Goal: Task Accomplishment & Management: Manage account settings

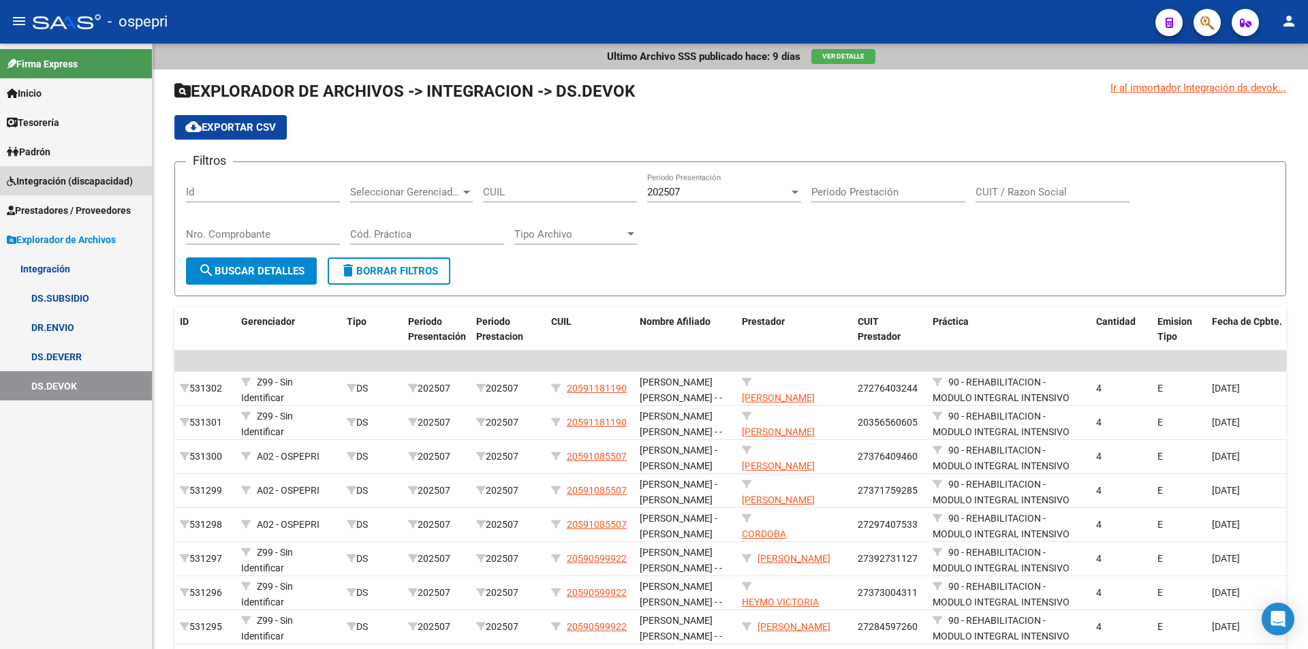
click at [72, 183] on span "Integración (discapacidad)" at bounding box center [70, 181] width 126 height 15
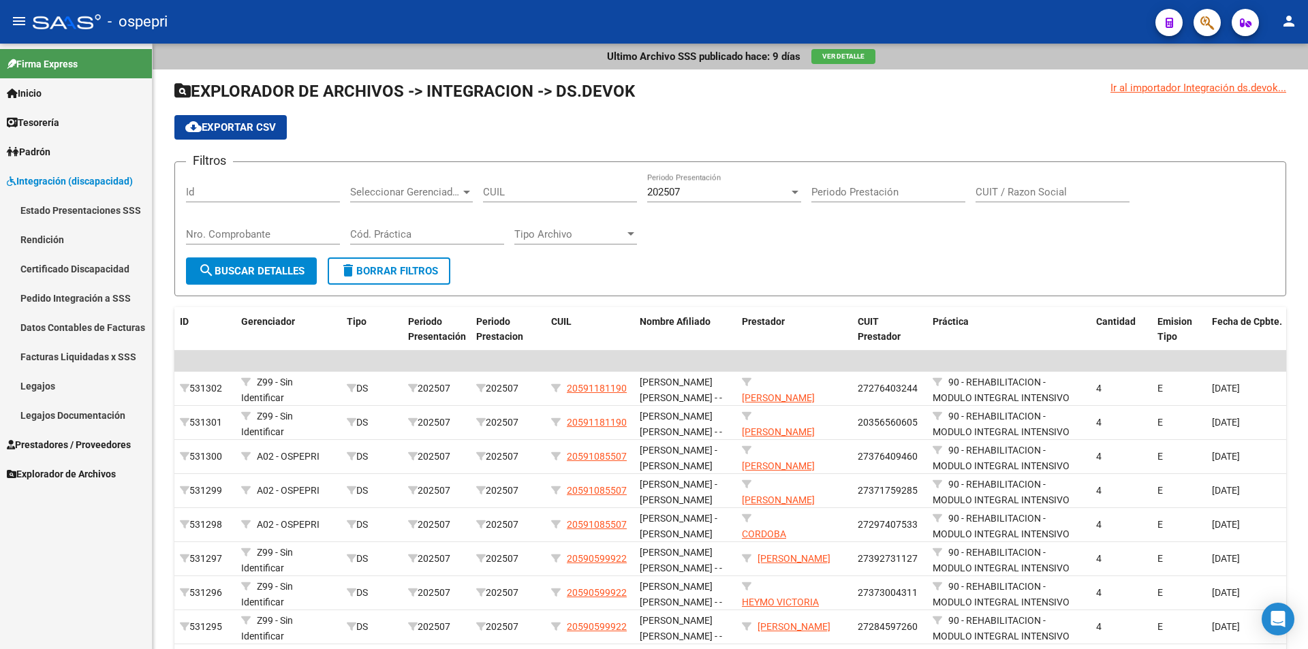
click at [72, 380] on link "Legajos" at bounding box center [76, 385] width 152 height 29
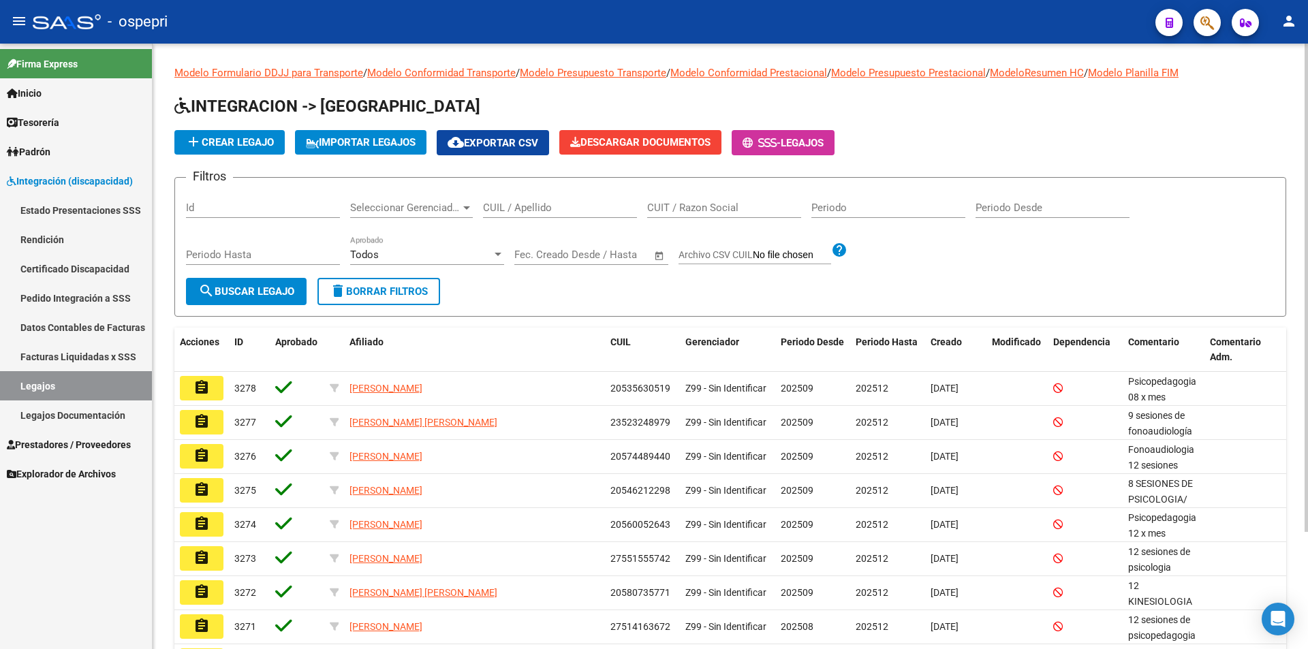
click at [538, 199] on div "CUIL / Apellido" at bounding box center [560, 203] width 154 height 29
type input "[PERSON_NAME]"
click at [263, 298] on button "search Buscar Legajo" at bounding box center [246, 291] width 121 height 27
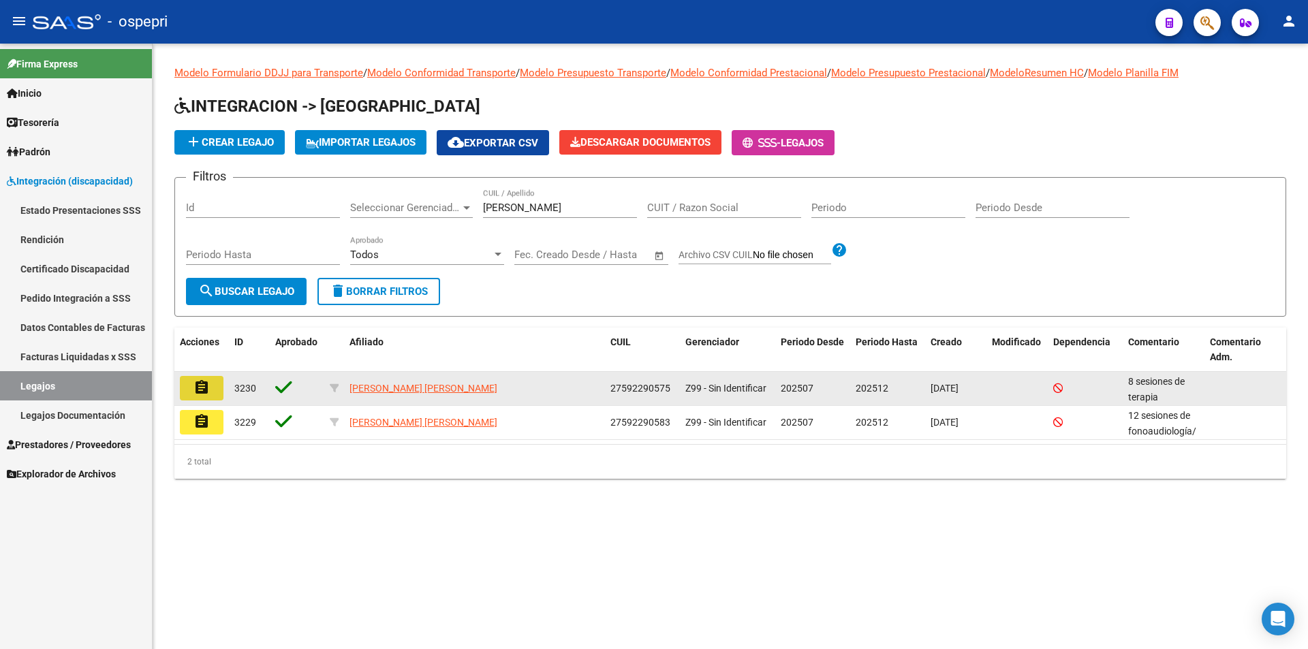
click at [199, 386] on mat-icon "assignment" at bounding box center [201, 388] width 16 height 16
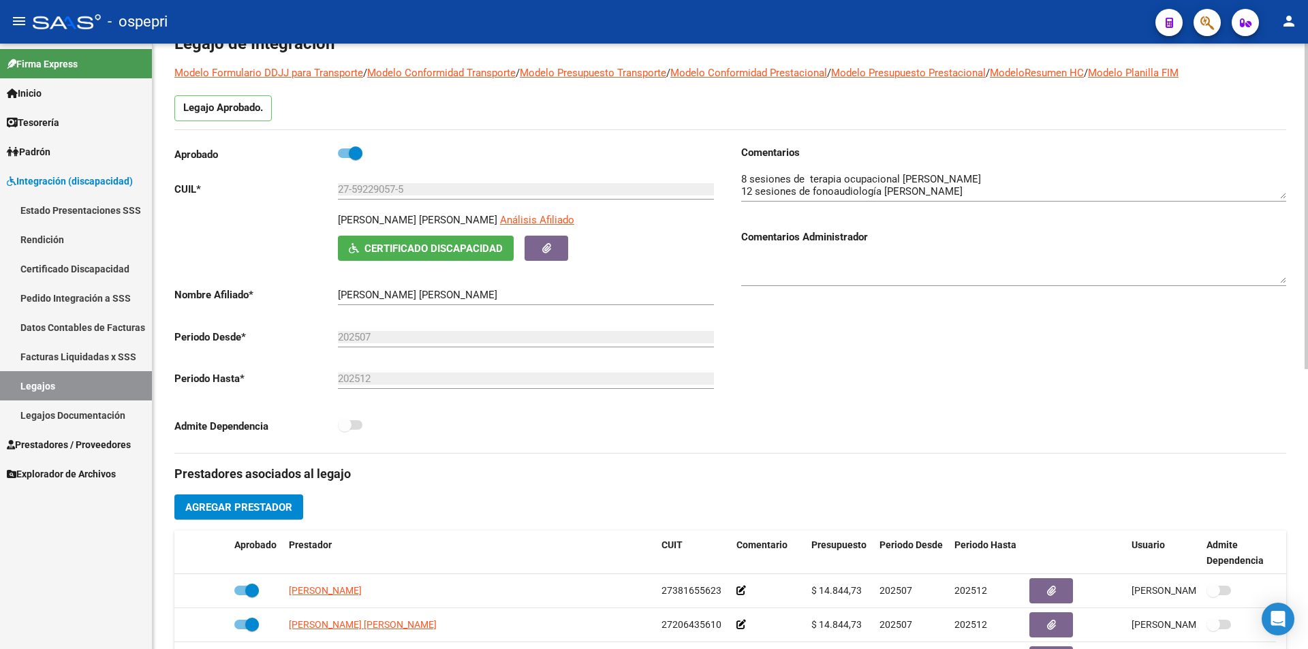
scroll to position [45, 0]
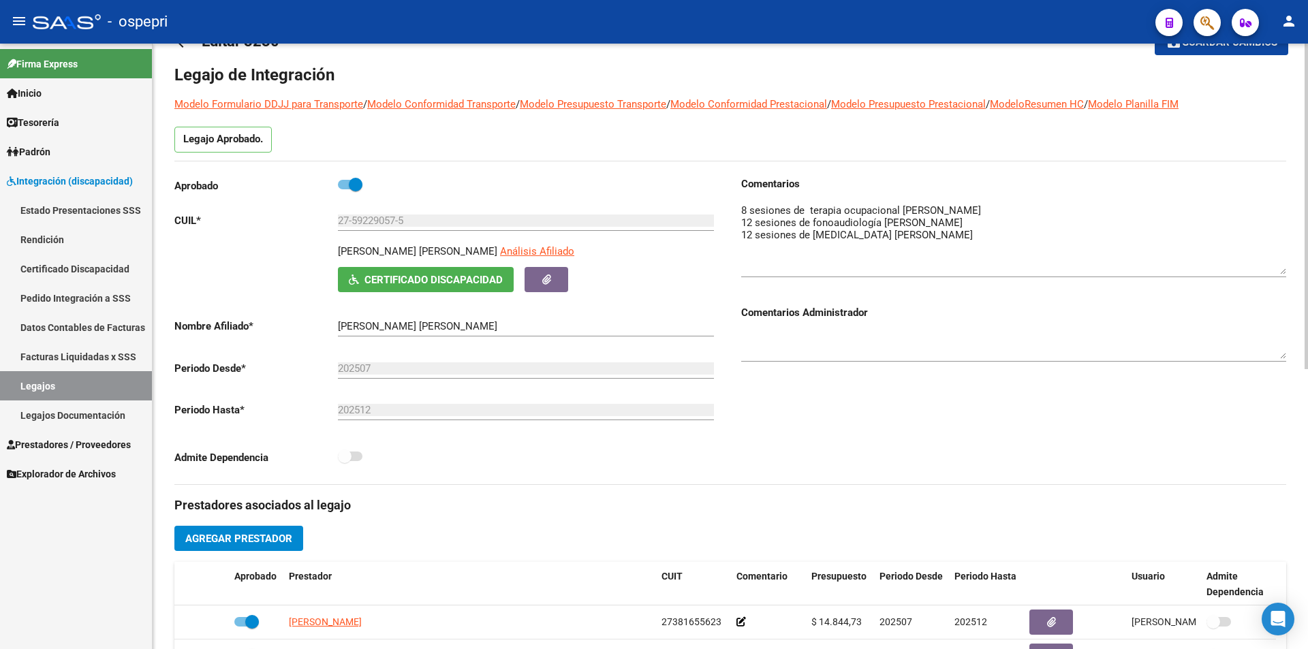
drag, startPoint x: 1278, startPoint y: 228, endPoint x: 1269, endPoint y: 273, distance: 45.3
click at [1269, 273] on textarea at bounding box center [1013, 239] width 545 height 72
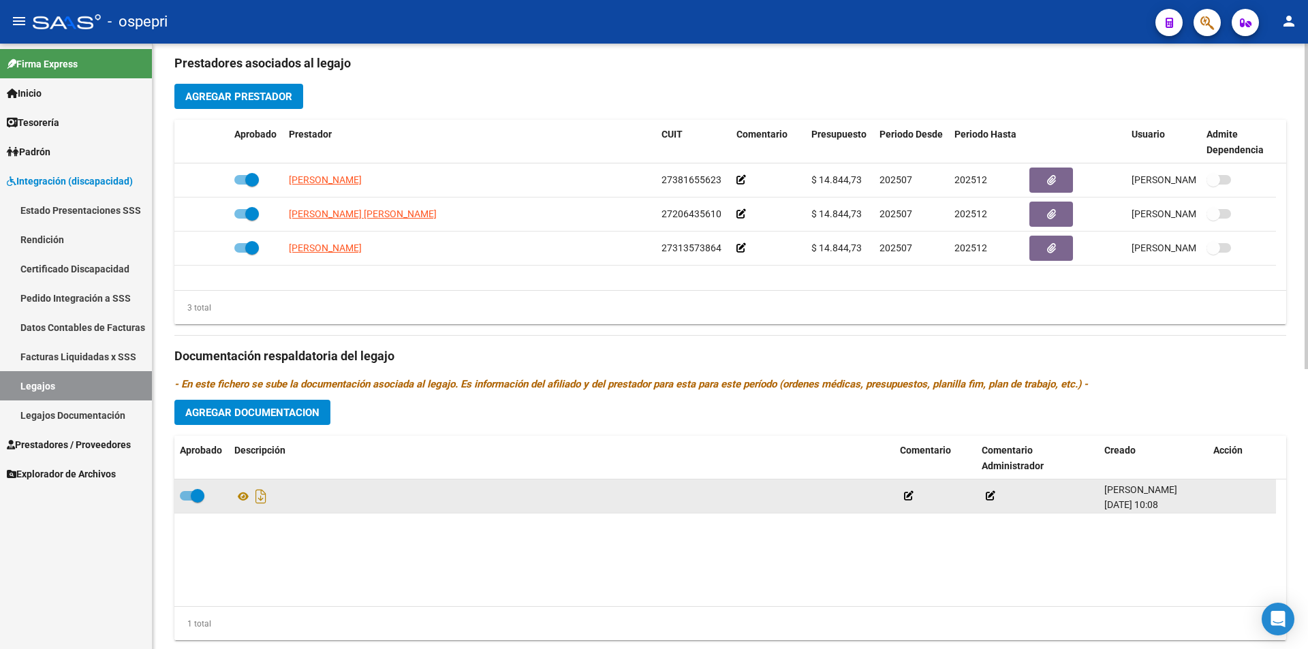
scroll to position [522, 0]
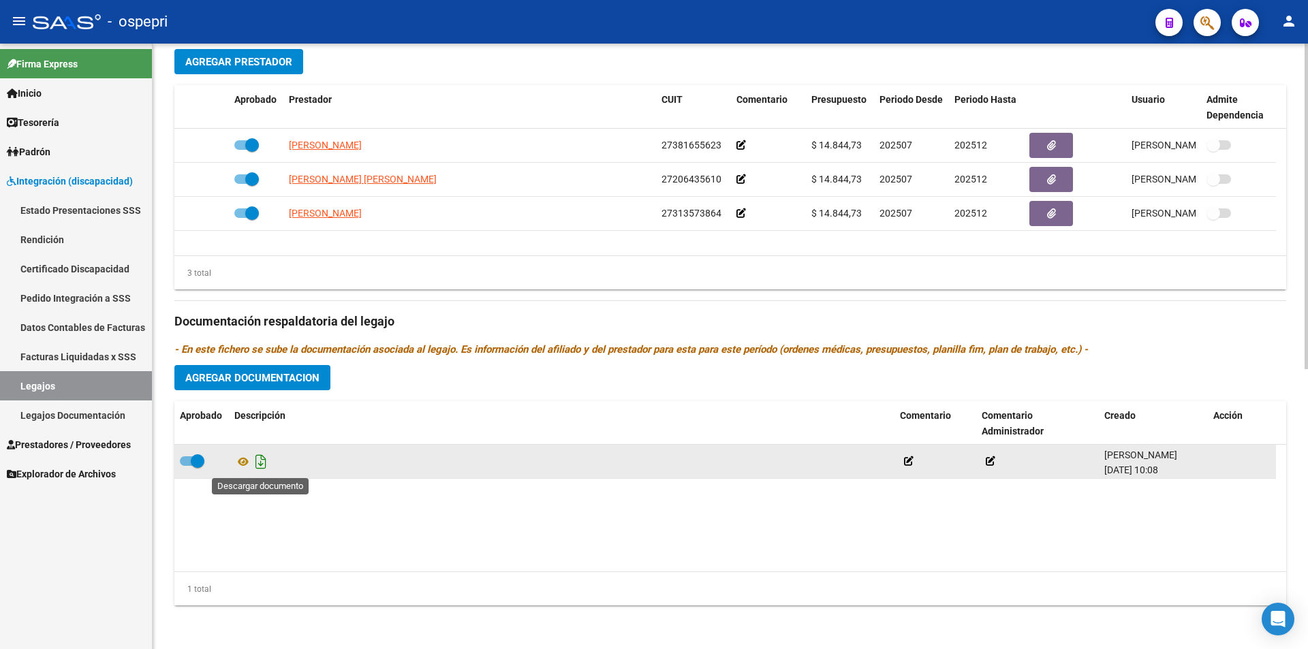
click at [261, 464] on icon "Descargar documento" at bounding box center [261, 462] width 18 height 22
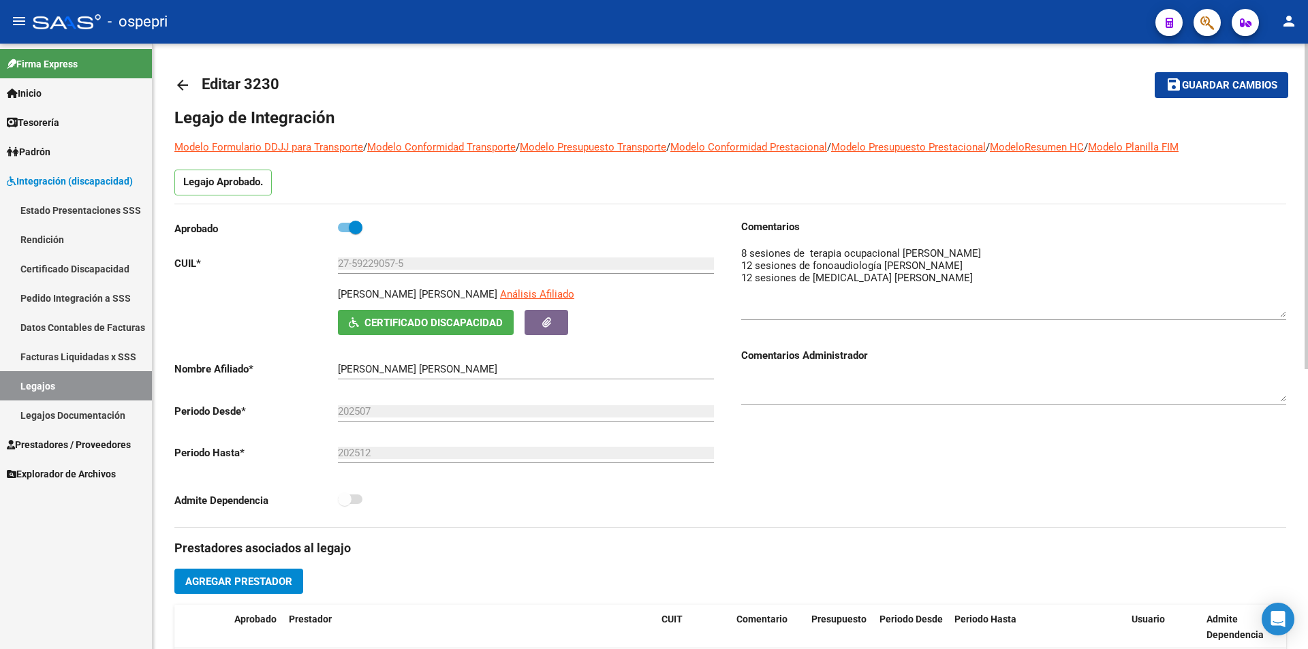
scroll to position [0, 0]
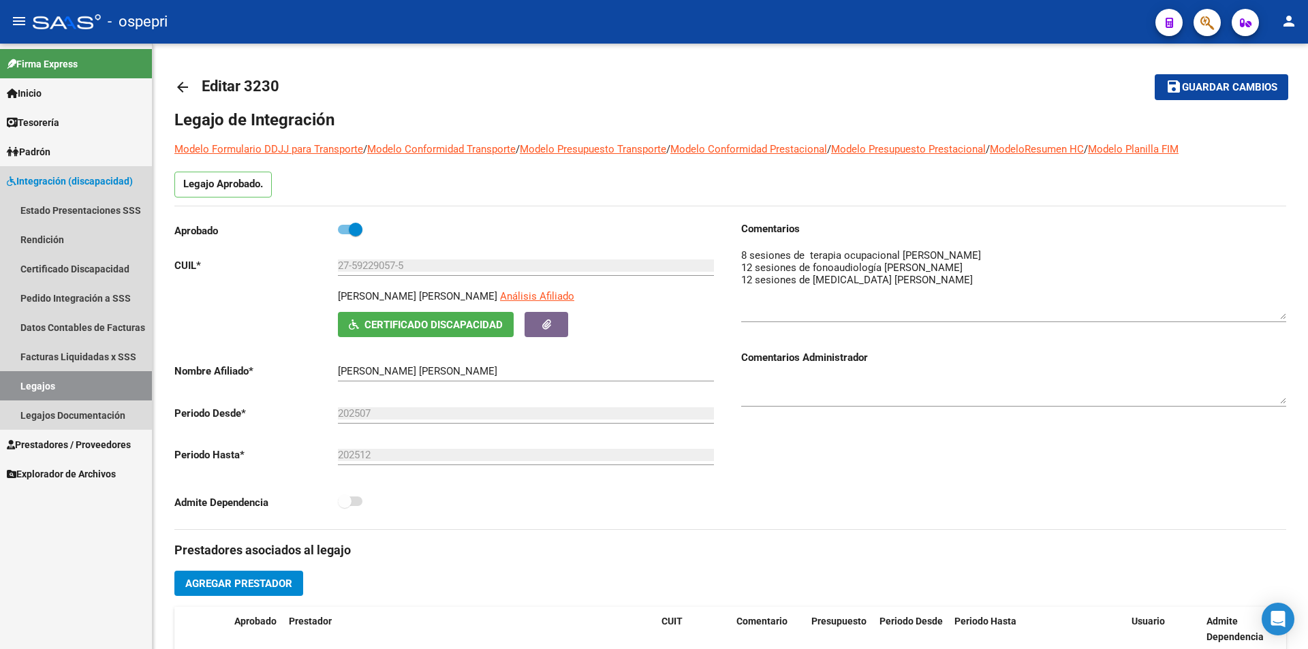
click at [74, 392] on link "Legajos" at bounding box center [76, 385] width 152 height 29
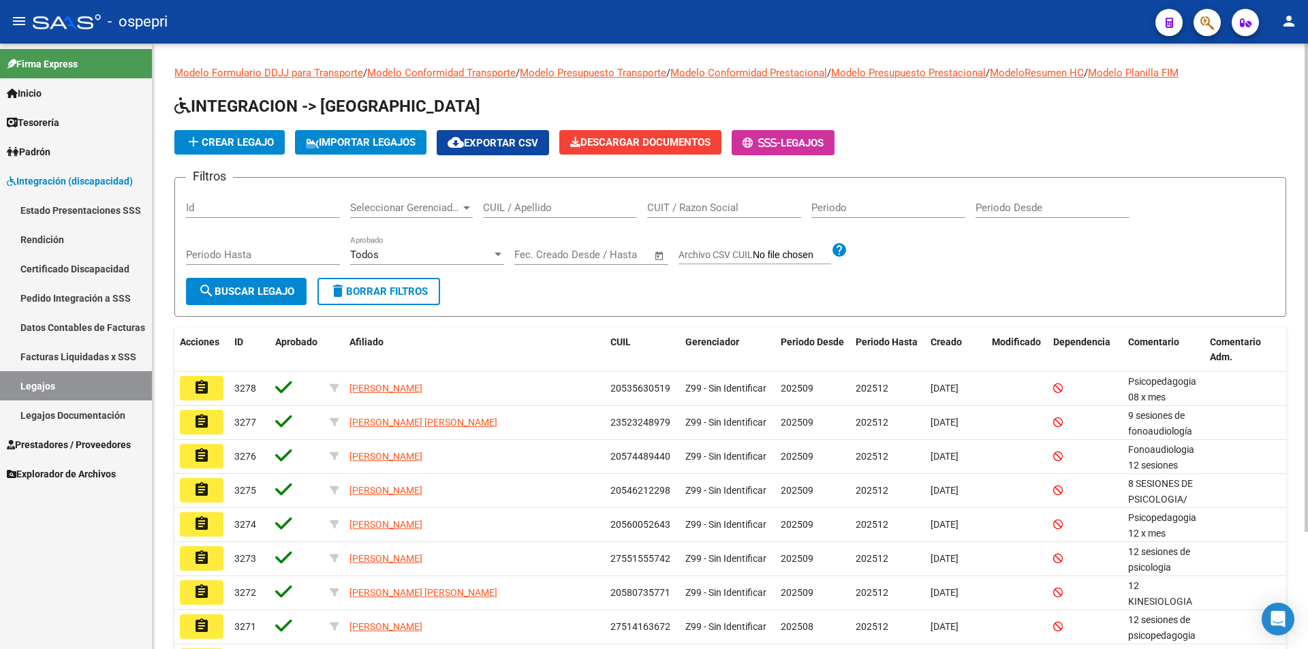
click at [574, 208] on input "CUIL / Apellido" at bounding box center [560, 208] width 154 height 12
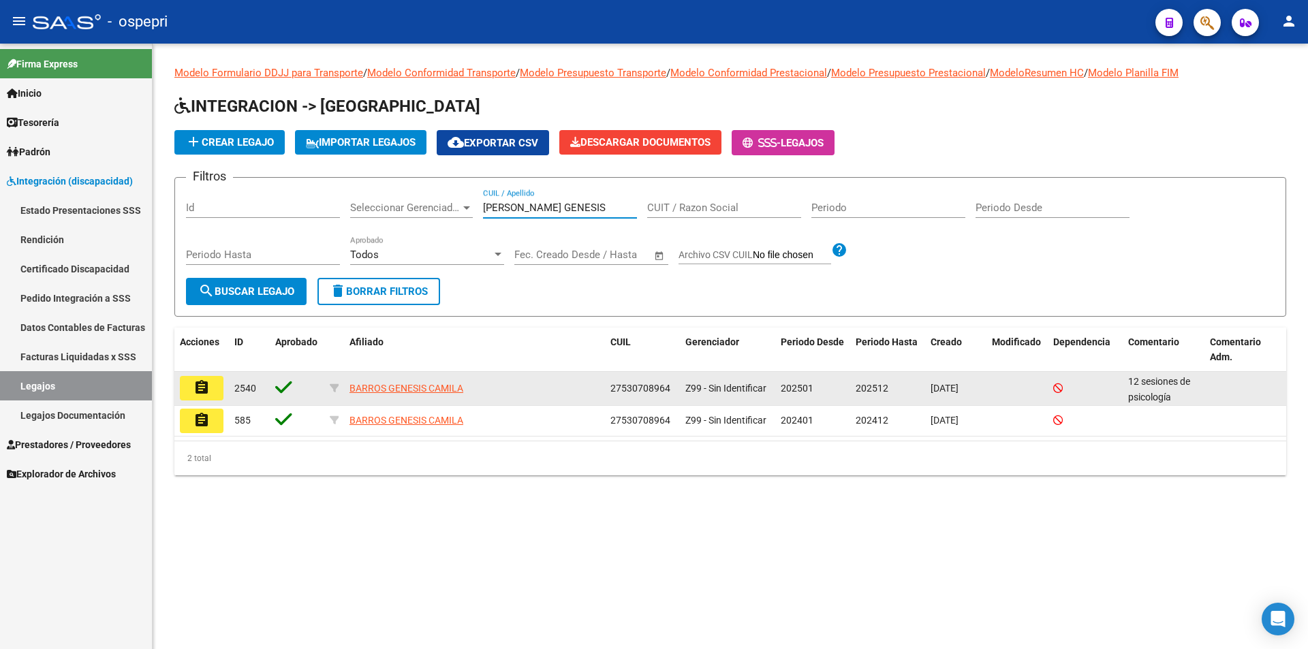
type input "[PERSON_NAME] GENESIS"
click at [202, 384] on mat-icon "assignment" at bounding box center [201, 388] width 16 height 16
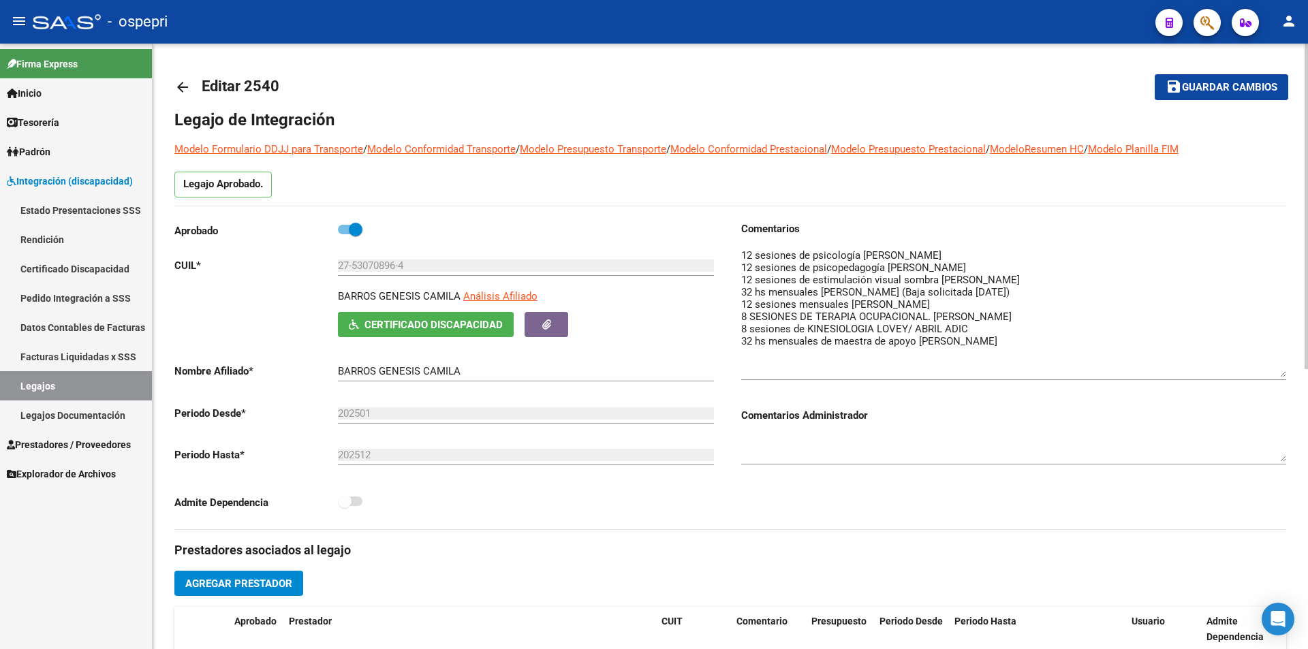
drag, startPoint x: 1280, startPoint y: 273, endPoint x: 1279, endPoint y: 375, distance: 102.2
click at [1279, 375] on textarea at bounding box center [1013, 312] width 545 height 129
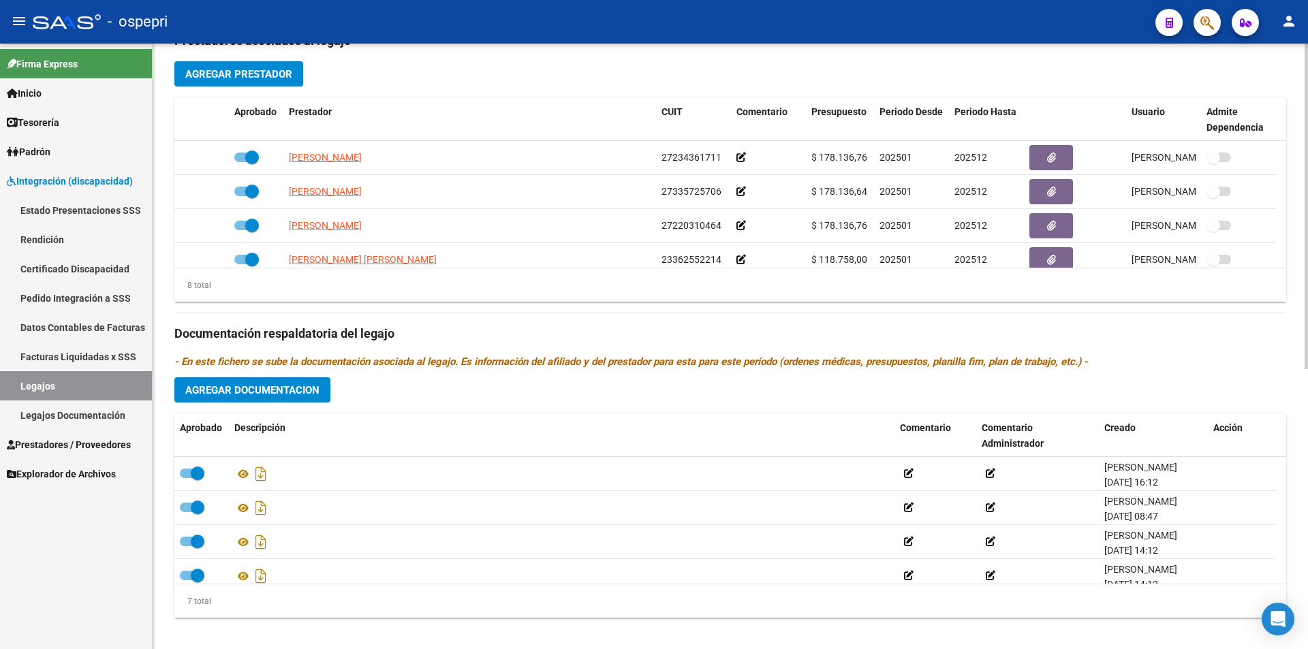
scroll to position [522, 0]
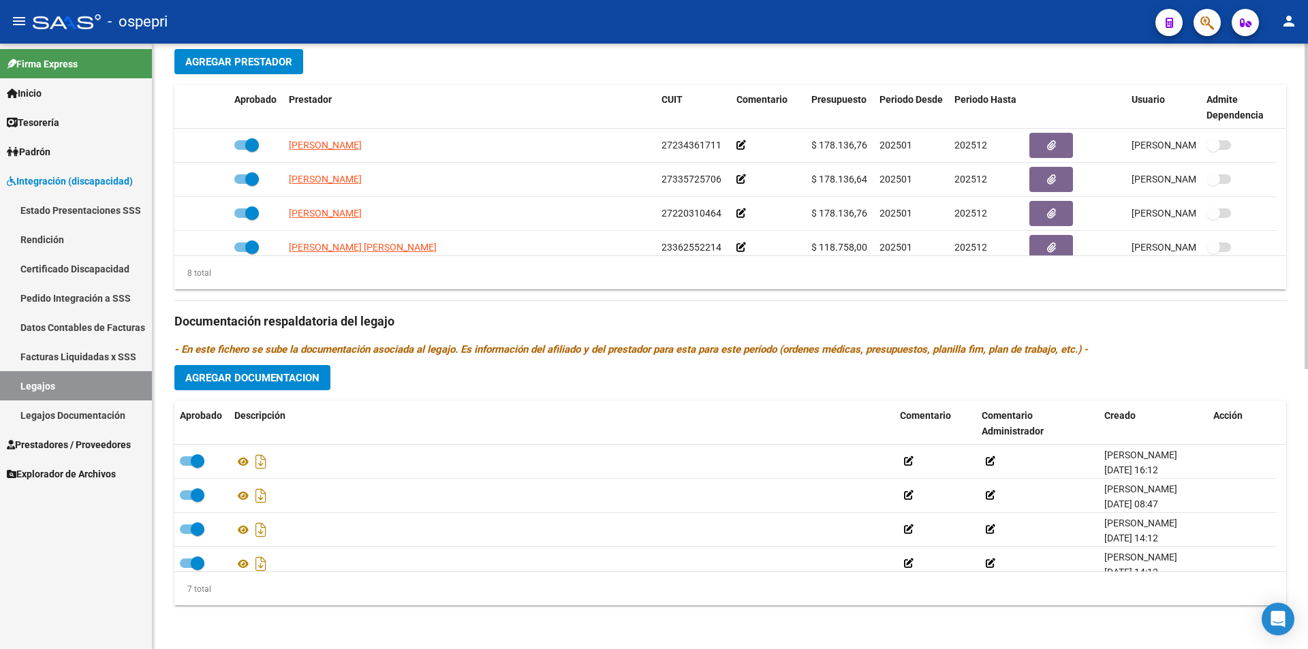
click at [1288, 568] on div "arrow_back Editar 2540 save Guardar cambios Legajo de Integración Modelo Formul…" at bounding box center [731, 86] width 1156 height 1128
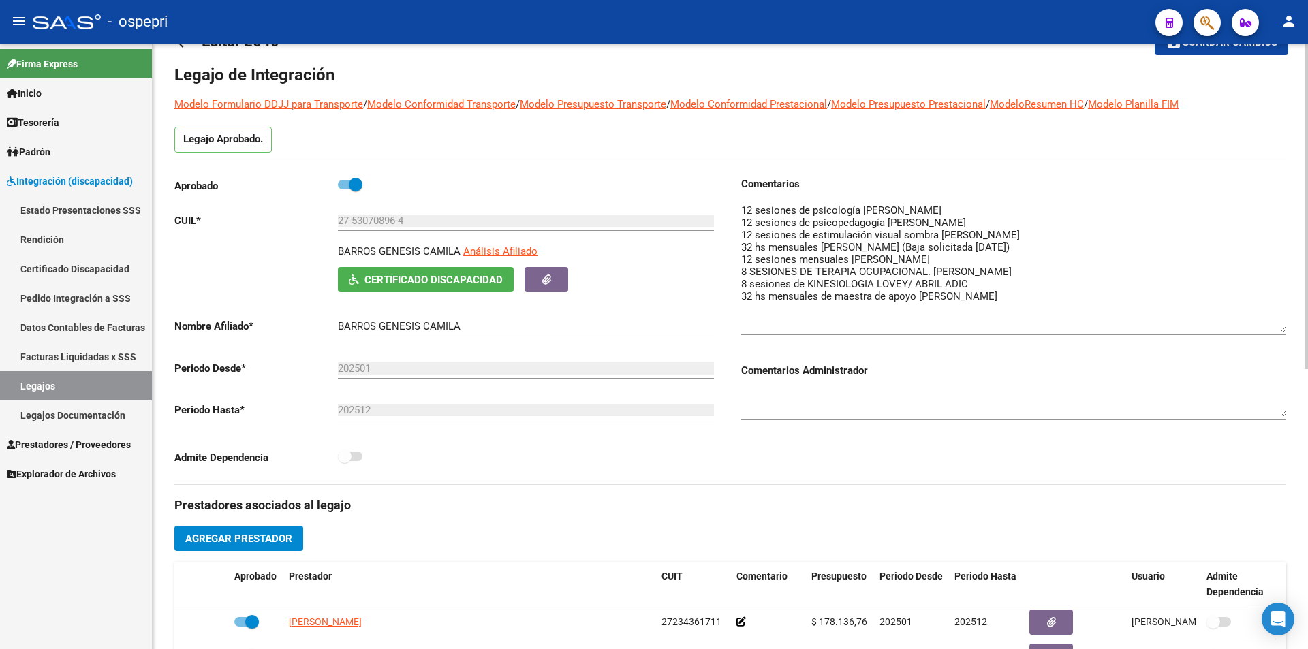
scroll to position [0, 0]
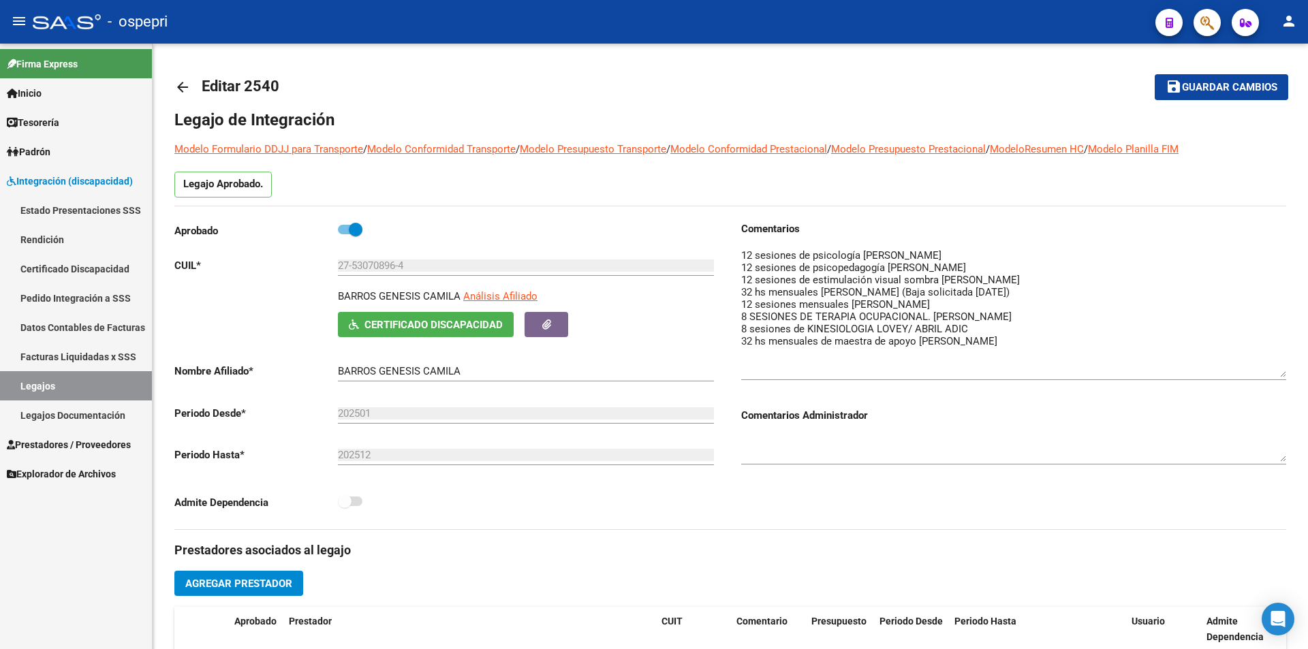
click at [47, 386] on link "Legajos" at bounding box center [76, 385] width 152 height 29
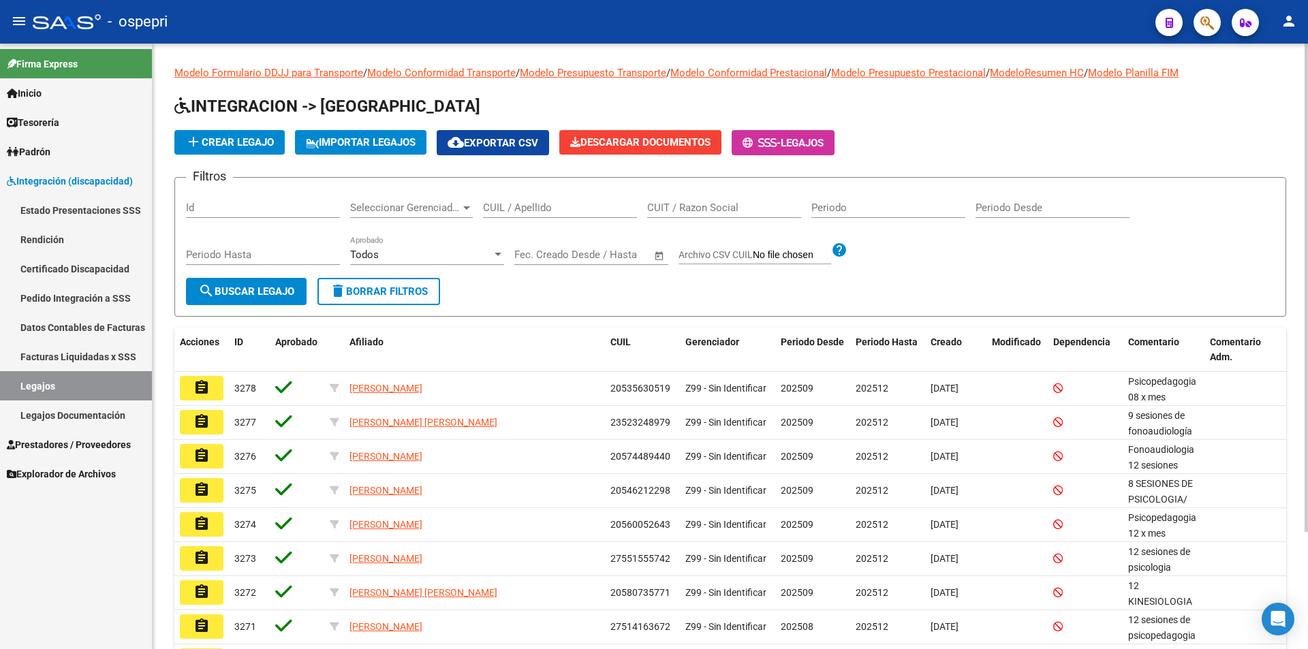
click at [541, 206] on input "CUIL / Apellido" at bounding box center [560, 208] width 154 height 12
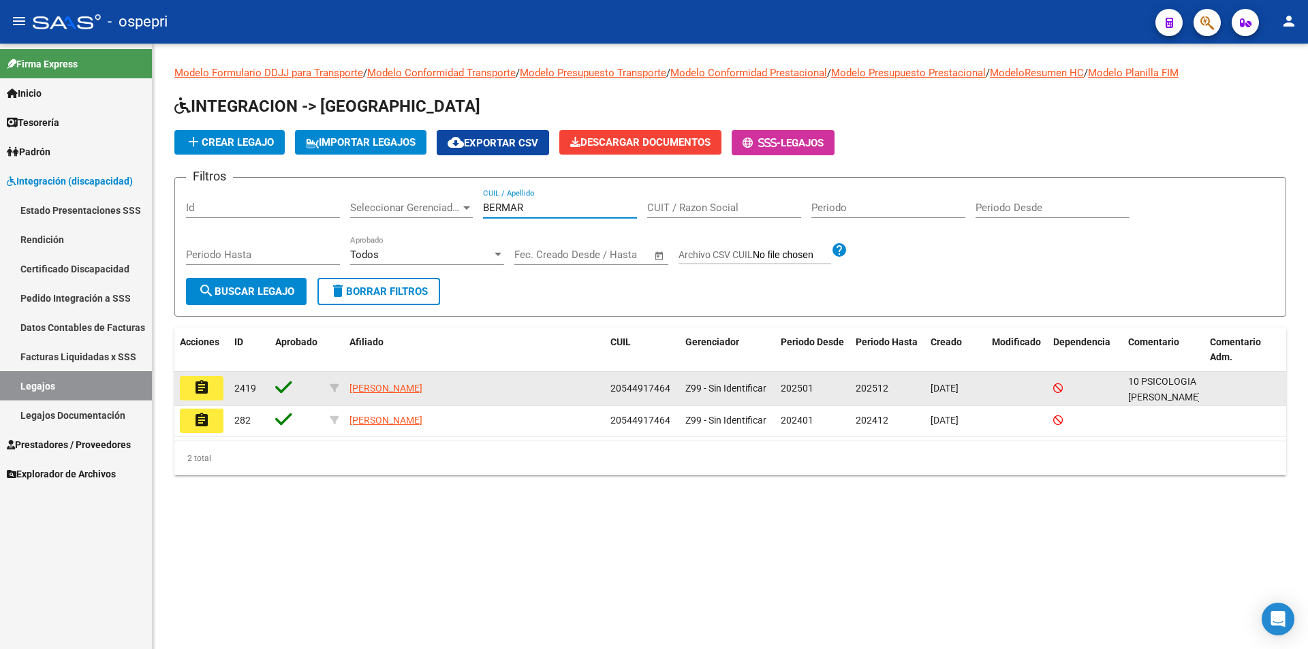
type input "BERMAR"
click at [200, 388] on mat-icon "assignment" at bounding box center [201, 388] width 16 height 16
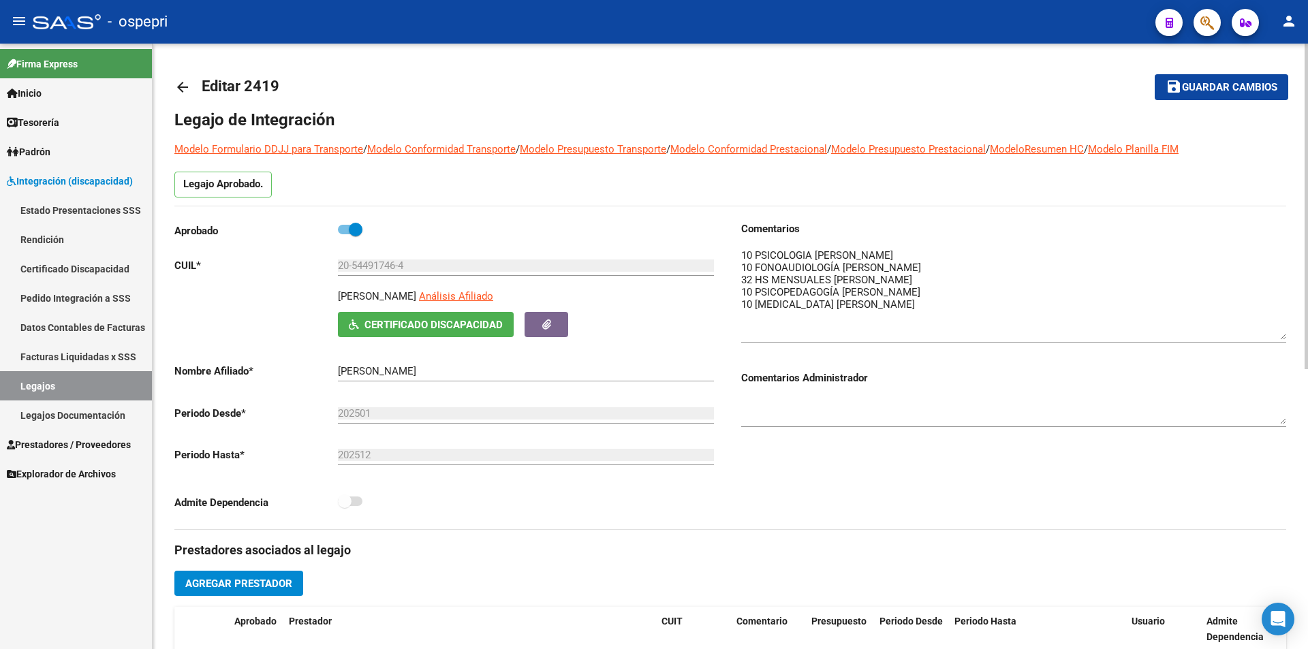
drag, startPoint x: 1280, startPoint y: 275, endPoint x: 1288, endPoint y: 339, distance: 65.3
click at [1288, 339] on div "arrow_back Editar 2419 save Guardar cambios Legajo de Integración Modelo Formul…" at bounding box center [731, 608] width 1156 height 1128
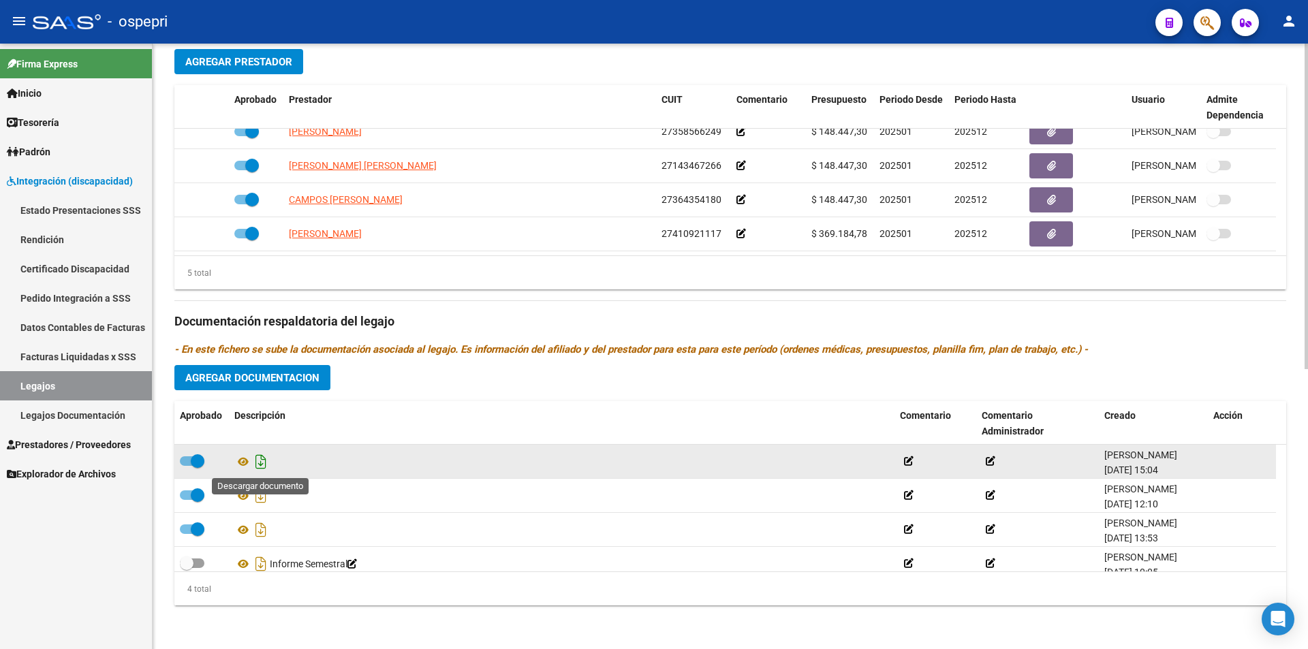
click at [262, 464] on icon "Descargar documento" at bounding box center [261, 462] width 18 height 22
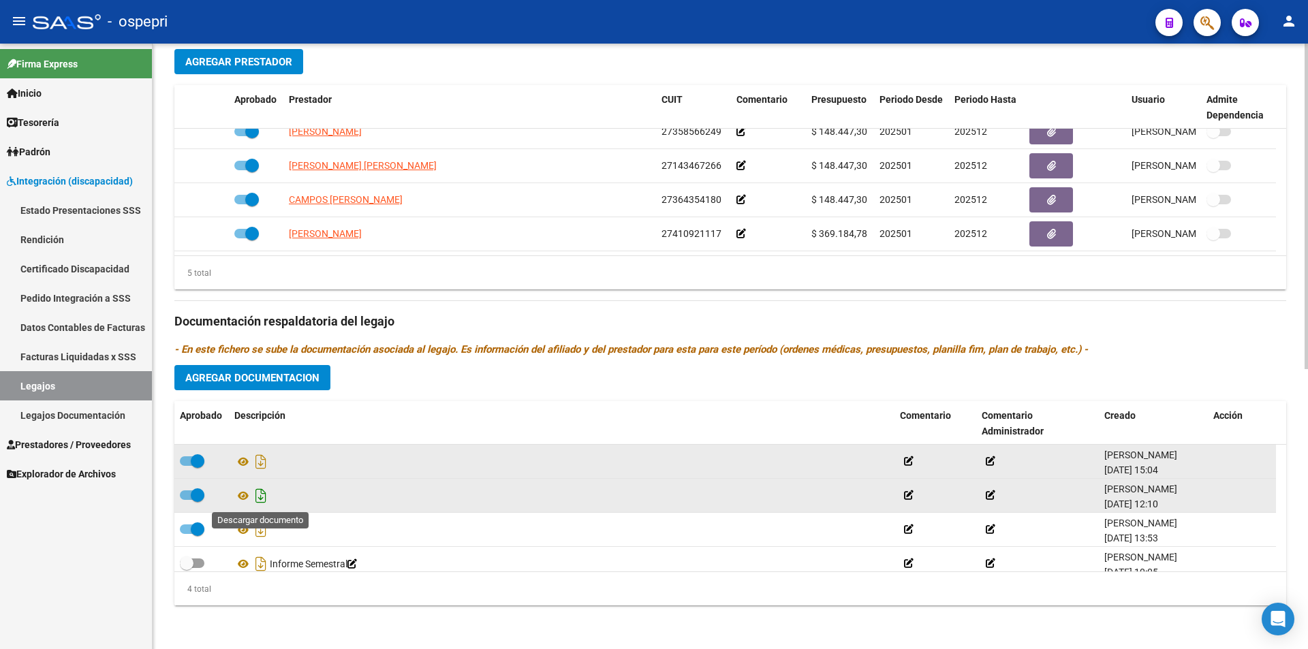
click at [260, 499] on icon "Descargar documento" at bounding box center [261, 496] width 18 height 22
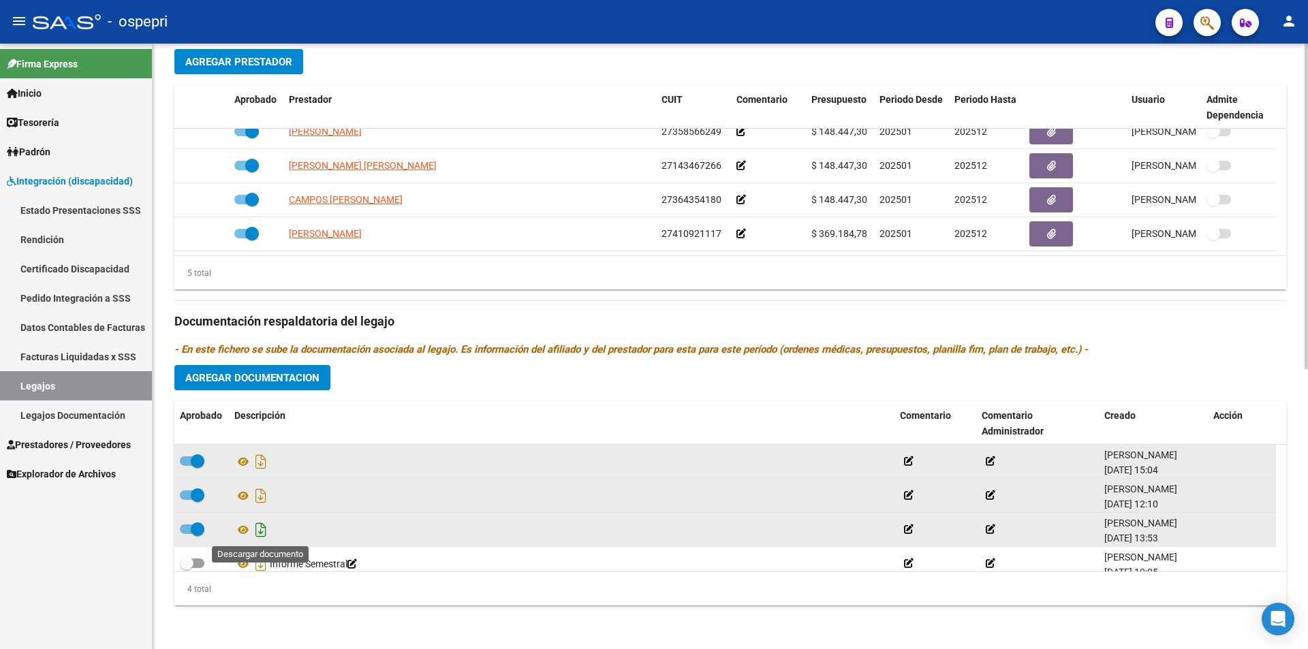
click at [259, 532] on icon "Descargar documento" at bounding box center [261, 530] width 18 height 22
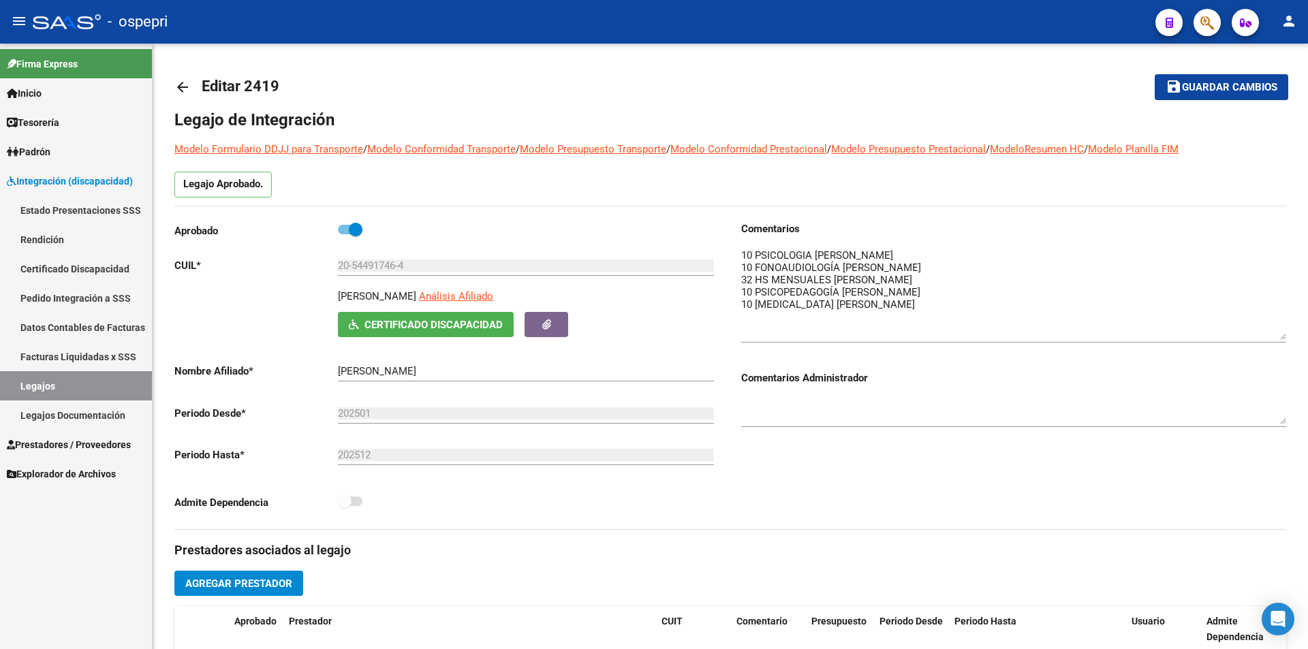
click at [50, 377] on link "Legajos" at bounding box center [76, 385] width 152 height 29
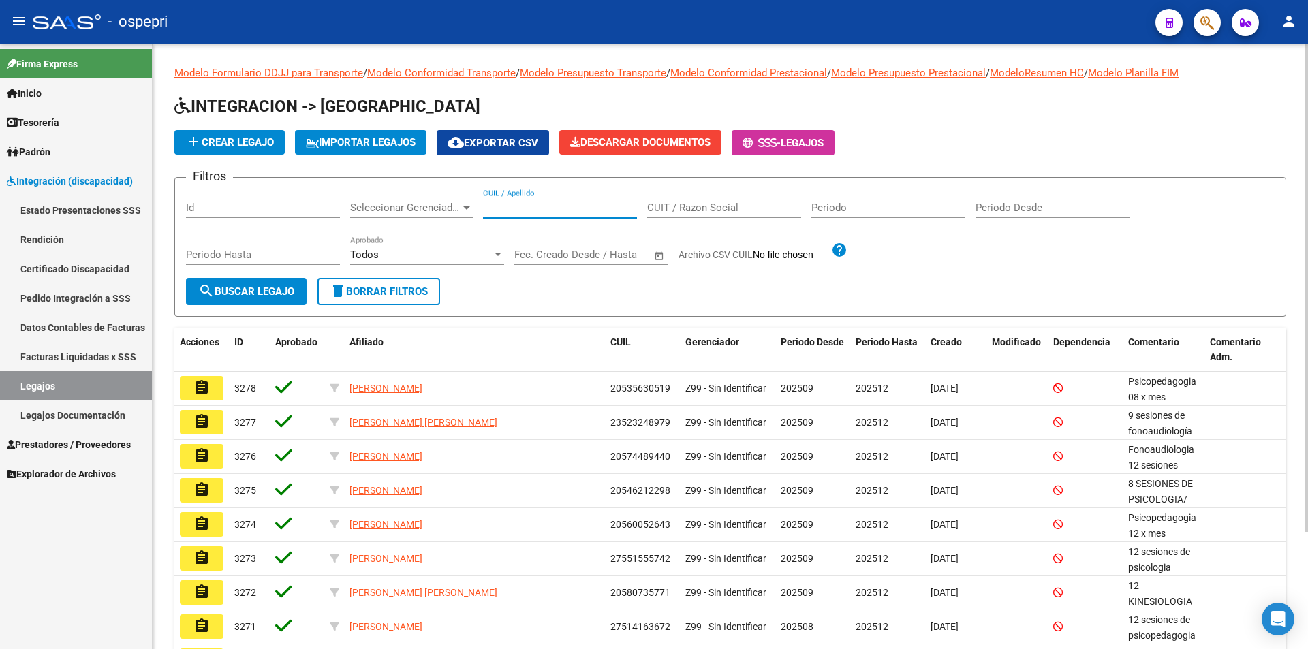
click at [523, 202] on input "CUIL / Apellido" at bounding box center [560, 208] width 154 height 12
type input "[GEOGRAPHIC_DATA]"
click at [259, 284] on button "search Buscar Legajo" at bounding box center [246, 291] width 121 height 27
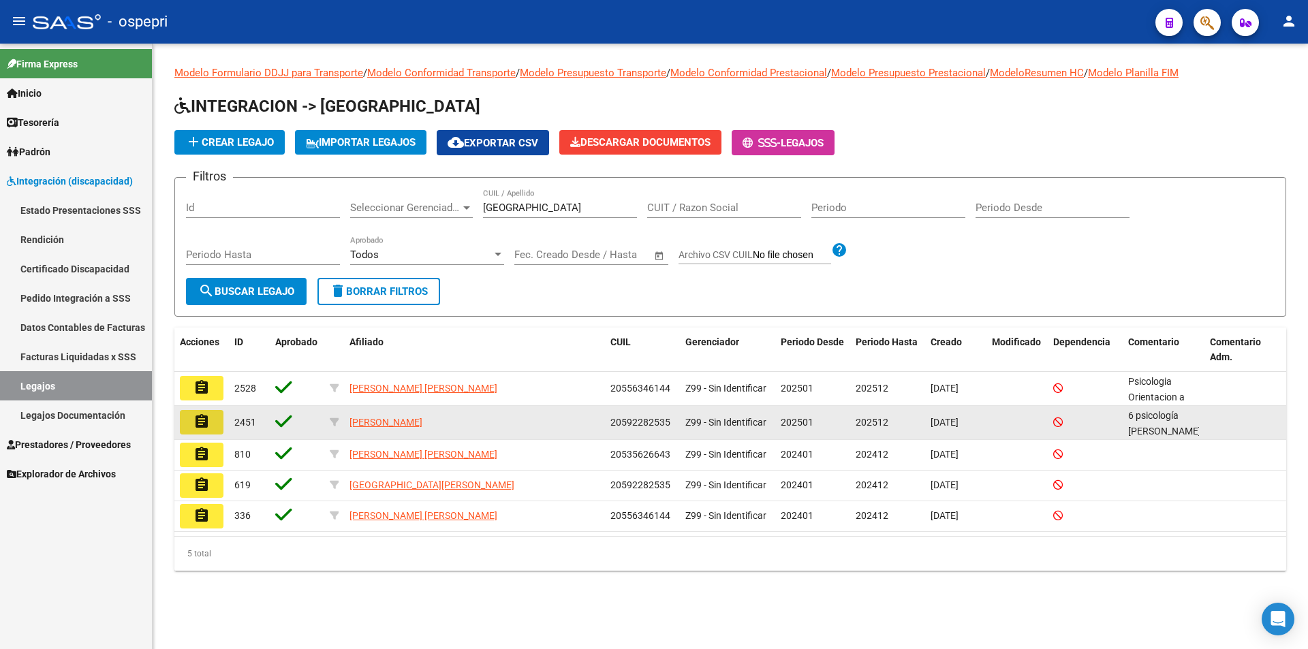
click at [200, 421] on mat-icon "assignment" at bounding box center [201, 422] width 16 height 16
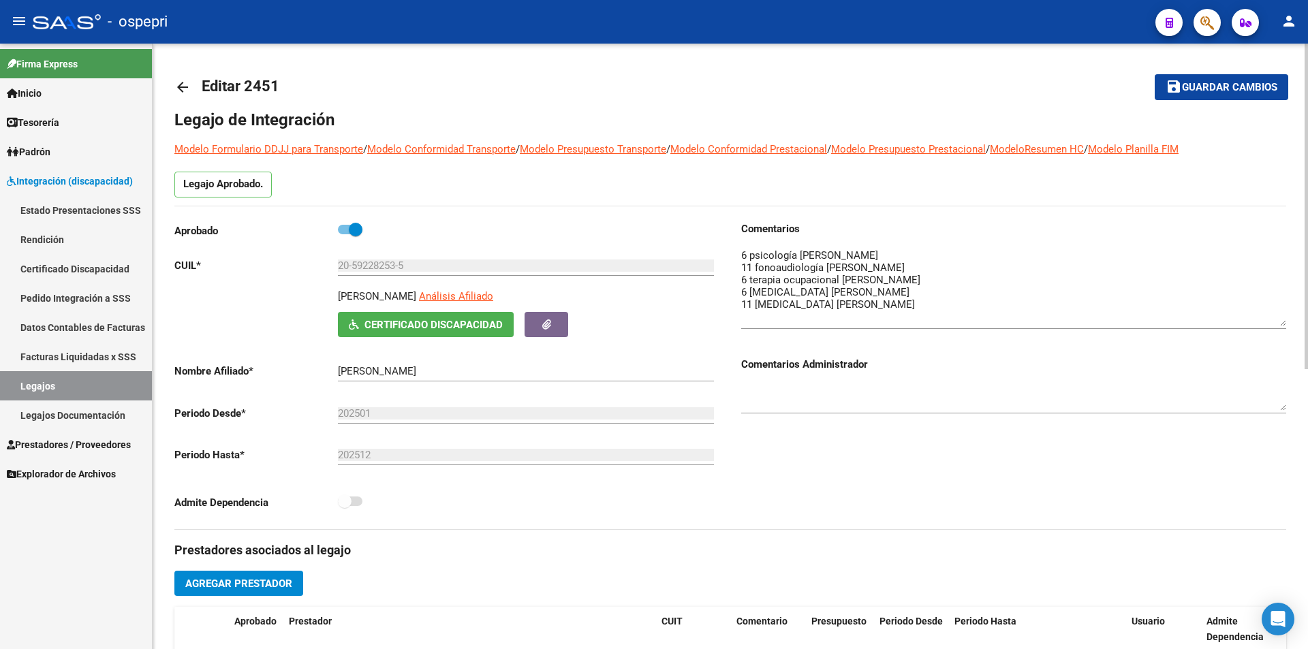
drag, startPoint x: 1280, startPoint y: 275, endPoint x: 1278, endPoint y: 326, distance: 51.1
click at [1278, 326] on textarea at bounding box center [1013, 287] width 545 height 78
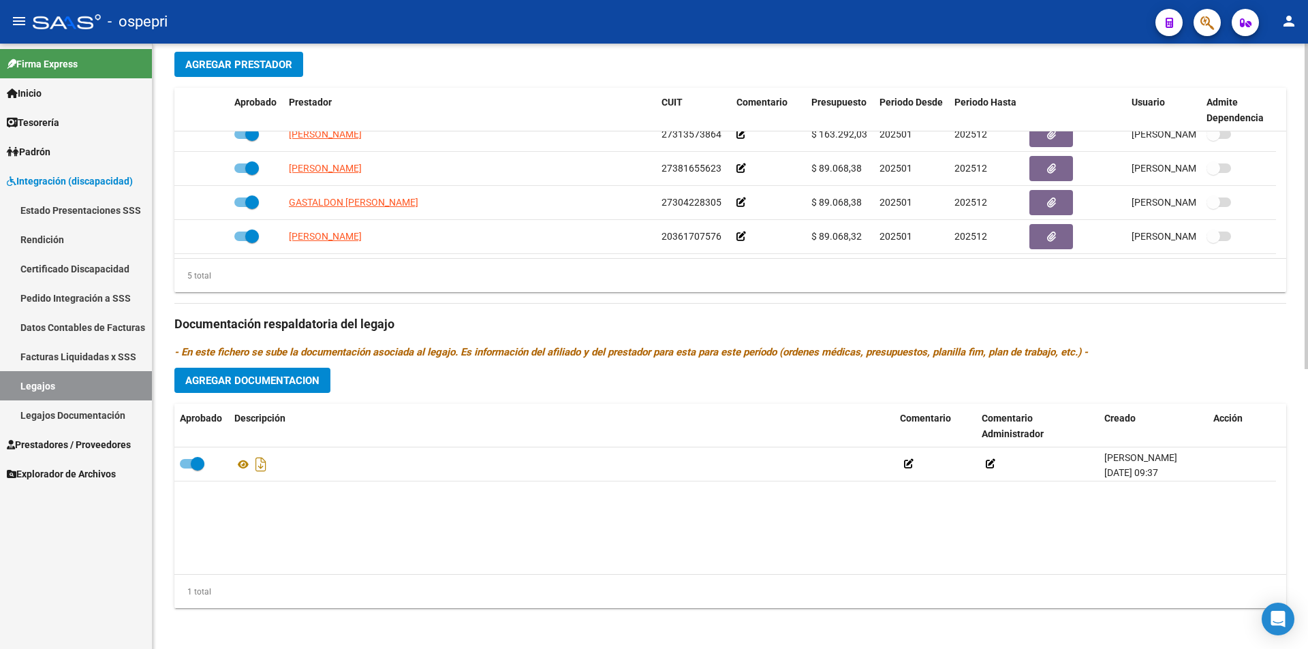
scroll to position [522, 0]
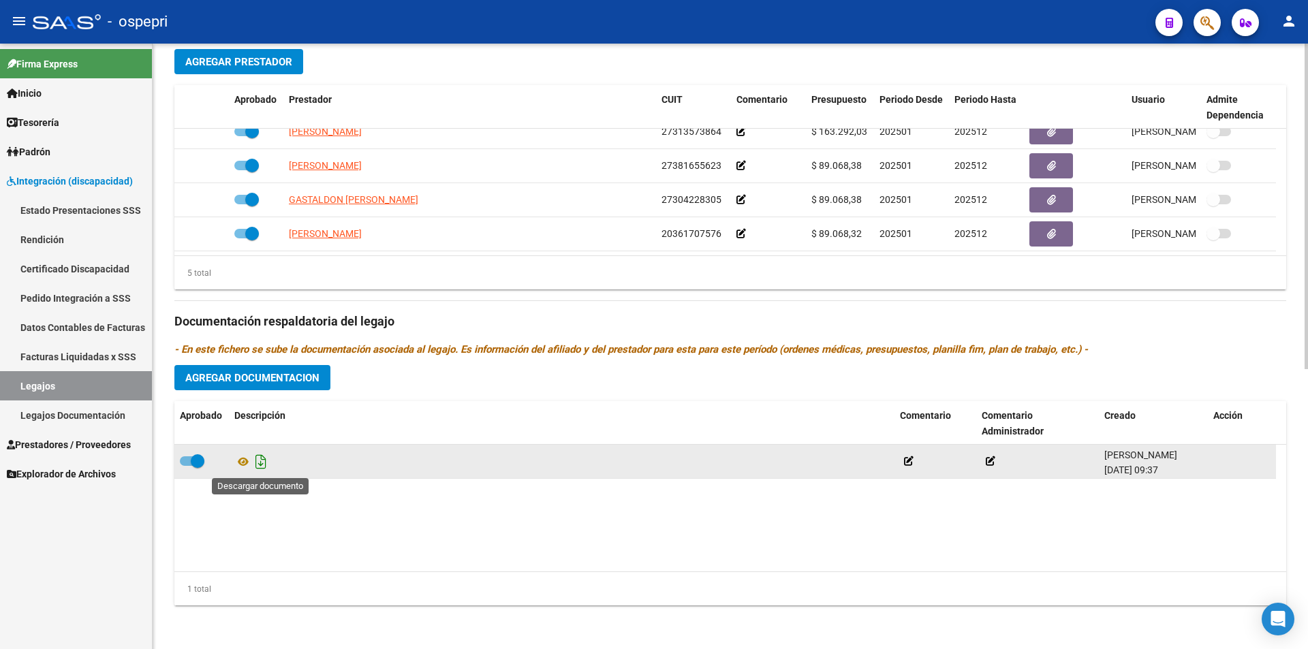
click at [260, 463] on icon "Descargar documento" at bounding box center [261, 462] width 18 height 22
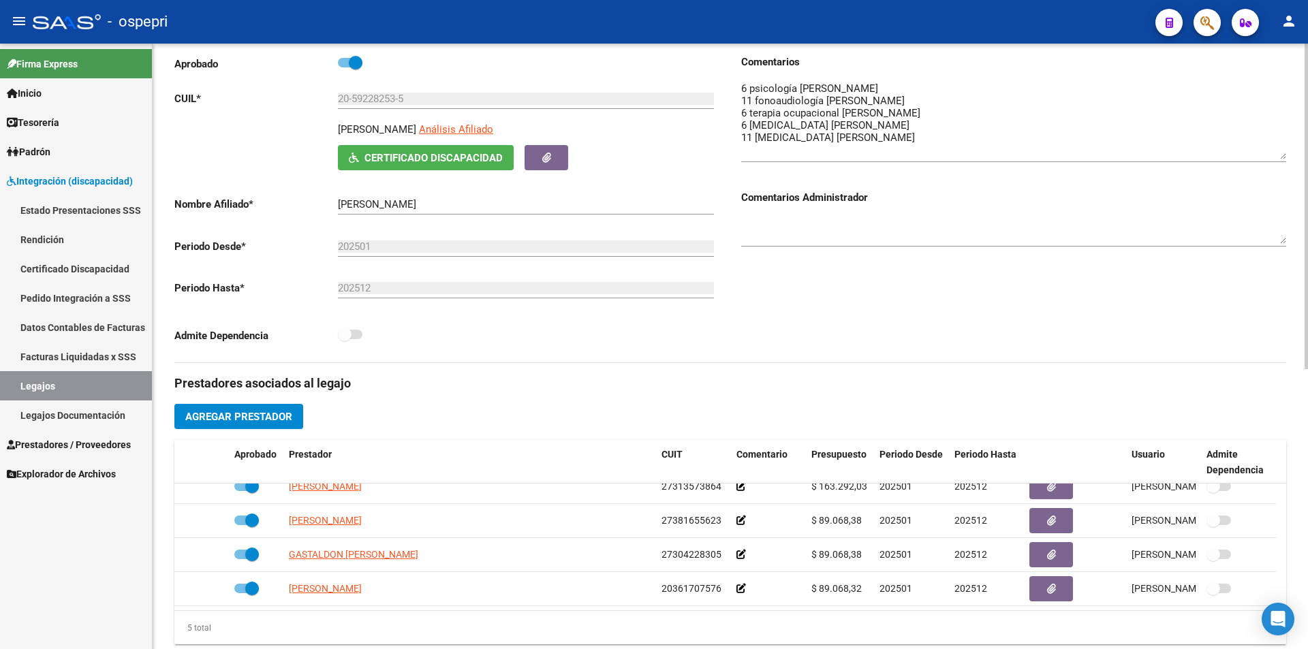
scroll to position [0, 0]
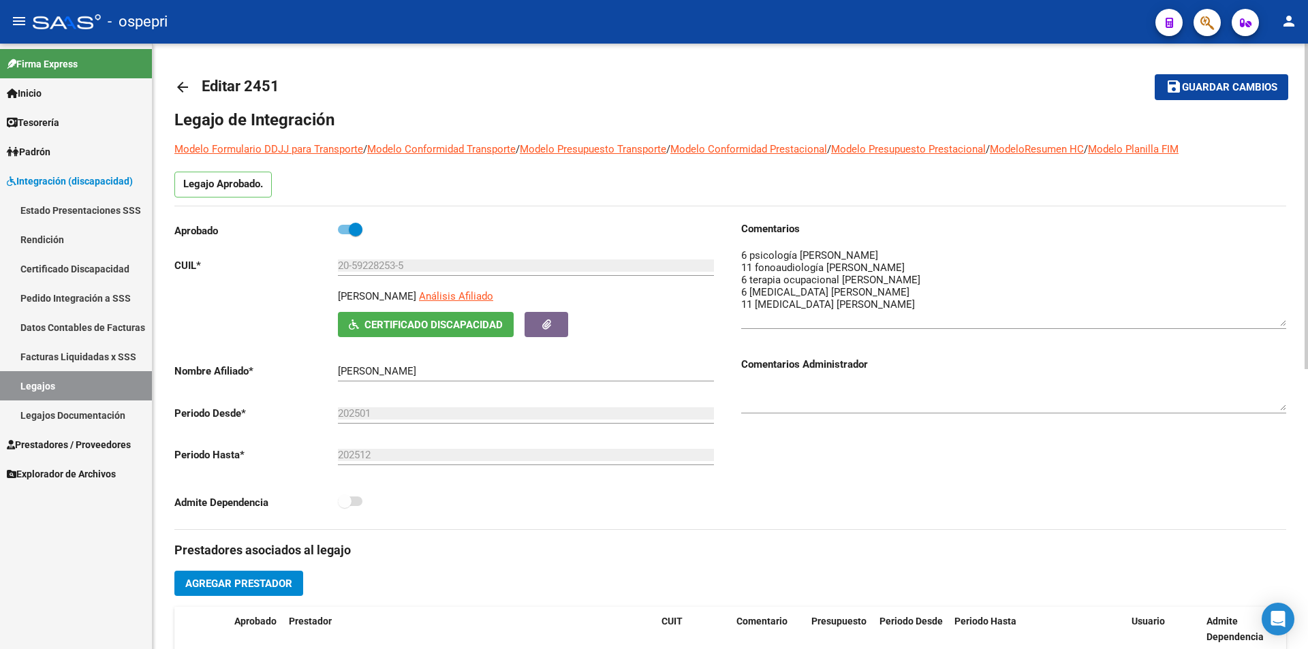
click at [1222, 83] on span "Guardar cambios" at bounding box center [1229, 88] width 95 height 12
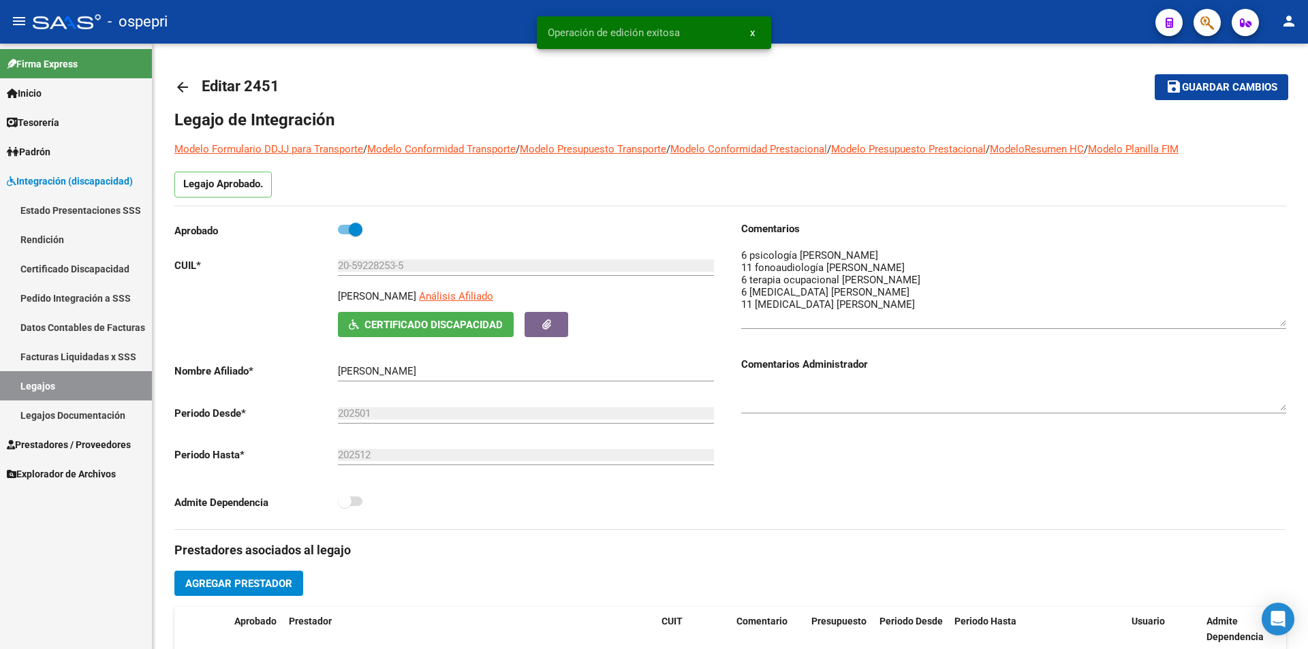
click at [48, 384] on link "Legajos" at bounding box center [76, 385] width 152 height 29
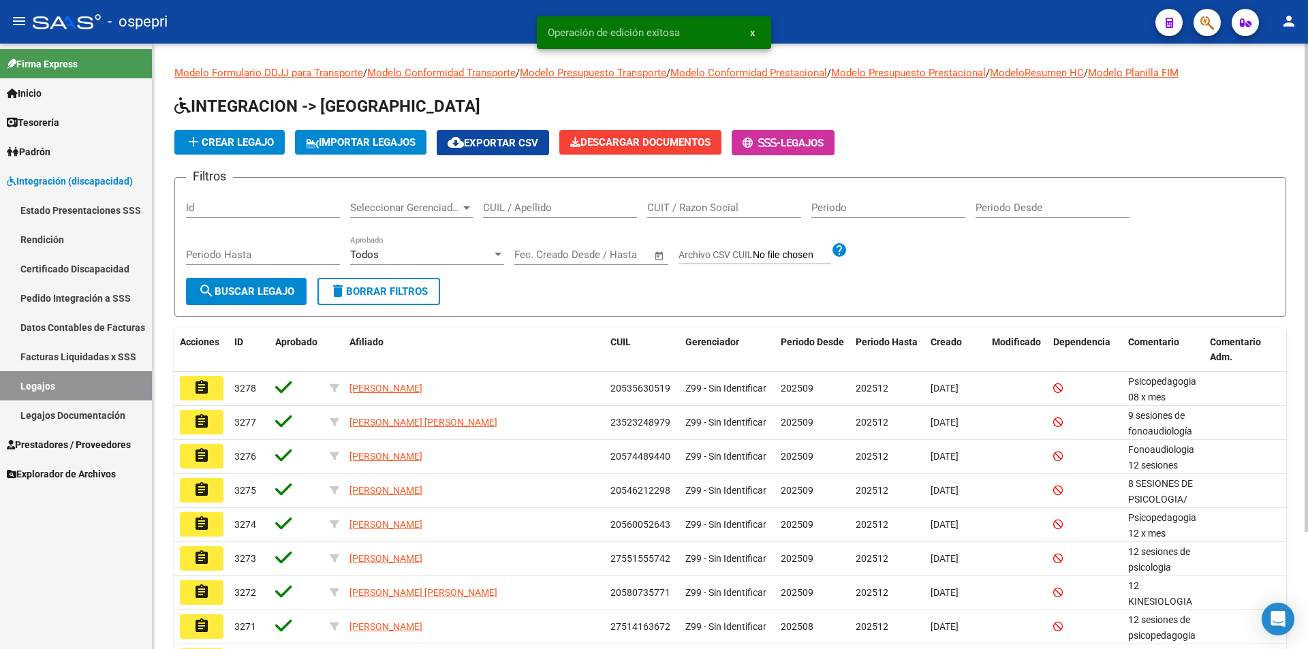
click at [521, 207] on input "CUIL / Apellido" at bounding box center [560, 208] width 154 height 12
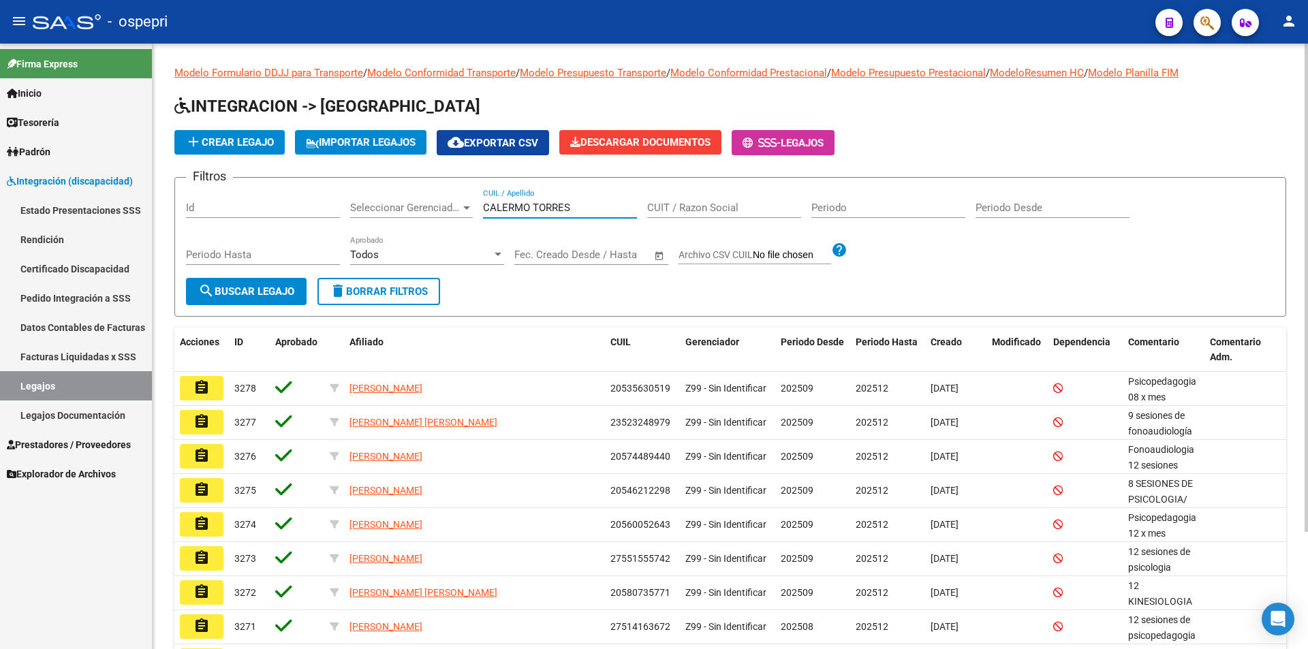
type input "CALERMO TORRES"
click at [247, 288] on span "search Buscar Legajo" at bounding box center [246, 291] width 96 height 12
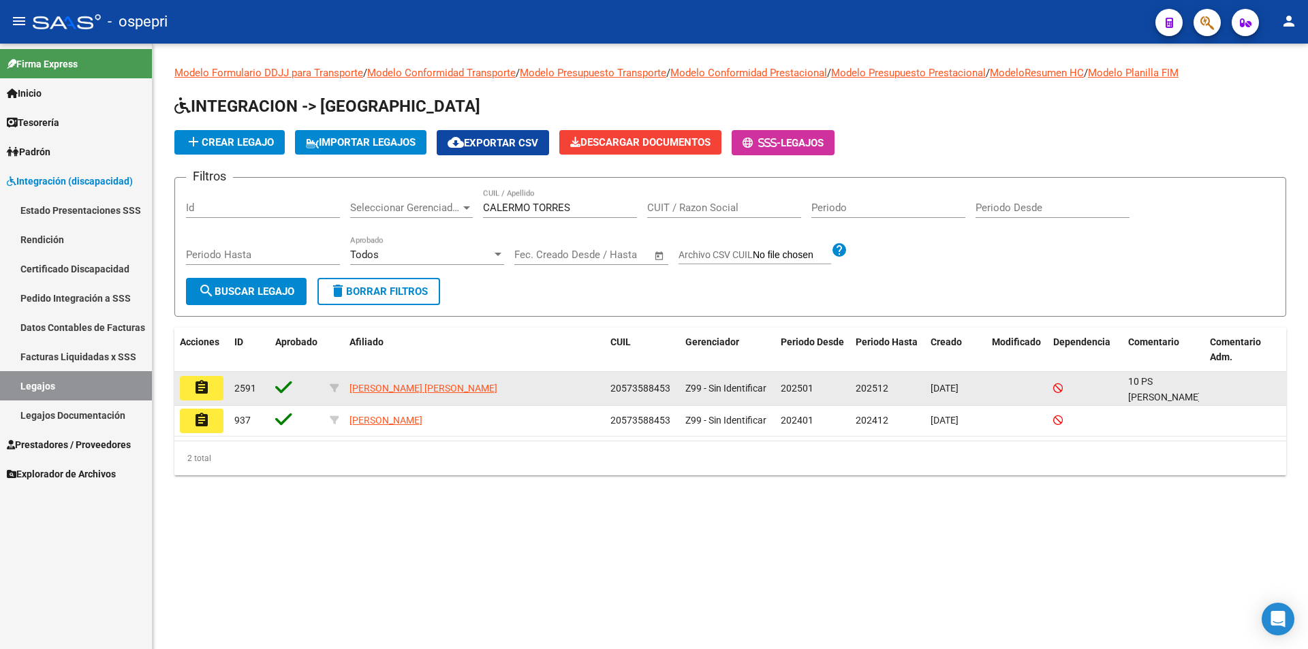
click at [195, 382] on mat-icon "assignment" at bounding box center [201, 388] width 16 height 16
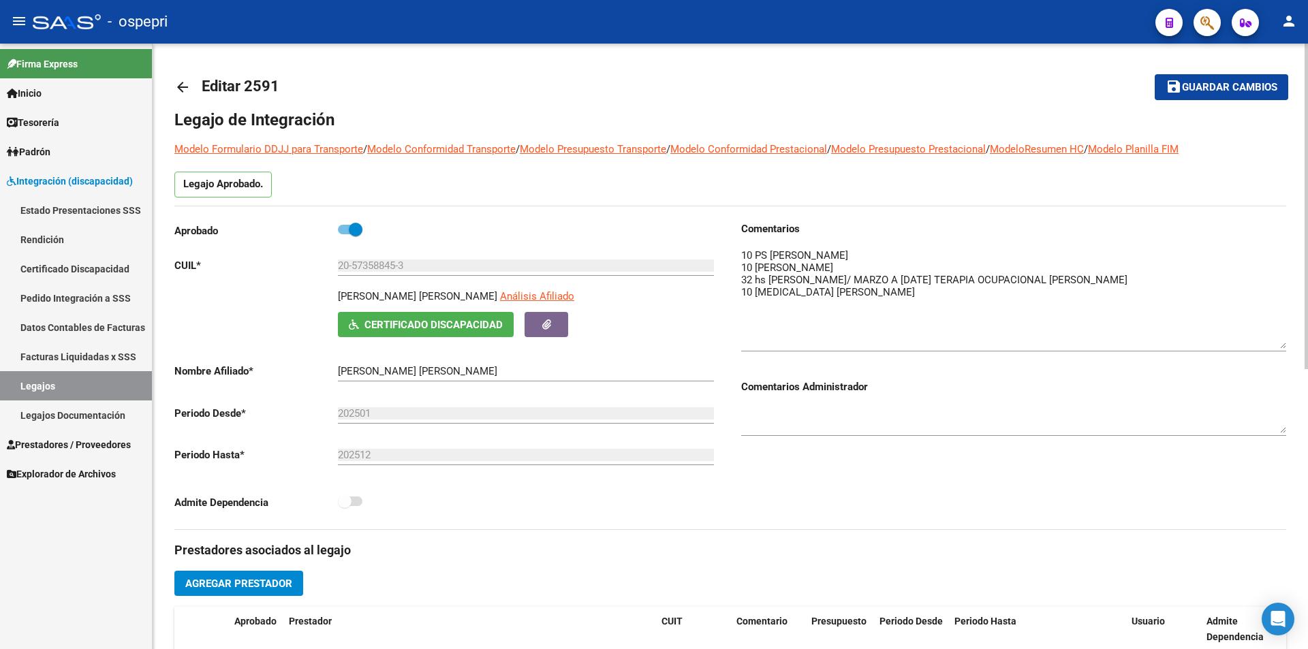
drag, startPoint x: 1278, startPoint y: 274, endPoint x: 1286, endPoint y: 347, distance: 74.0
click at [1286, 347] on textarea at bounding box center [1013, 298] width 545 height 101
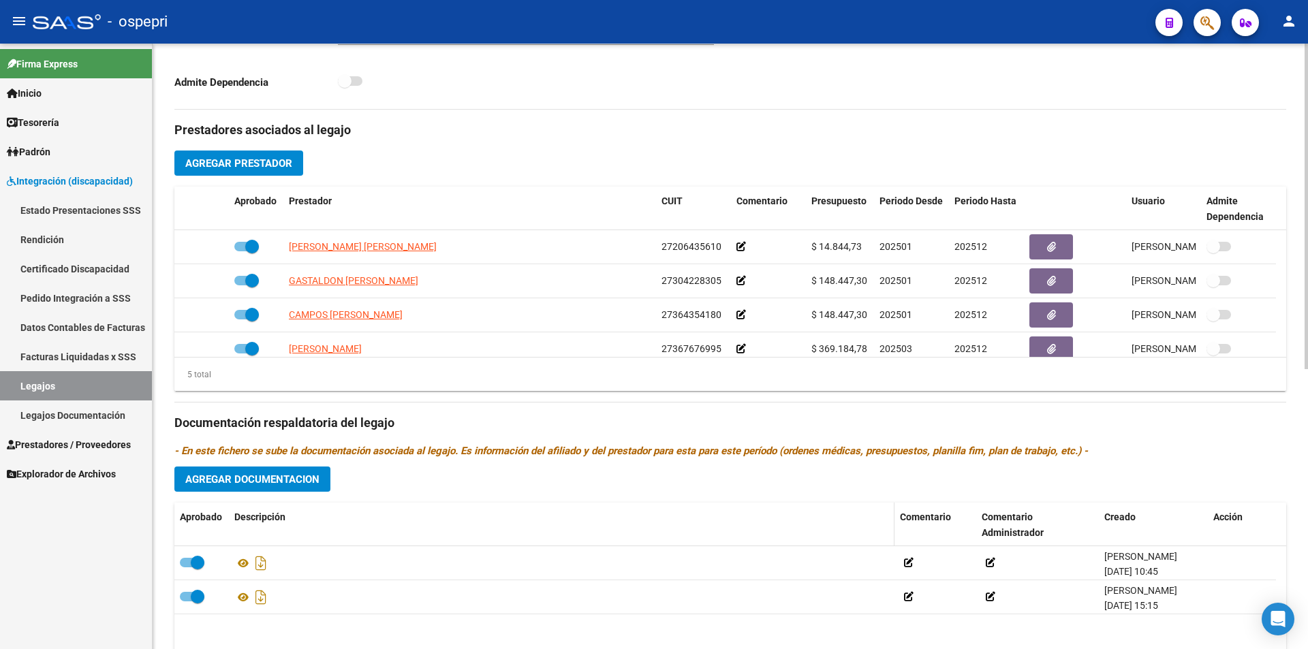
scroll to position [522, 0]
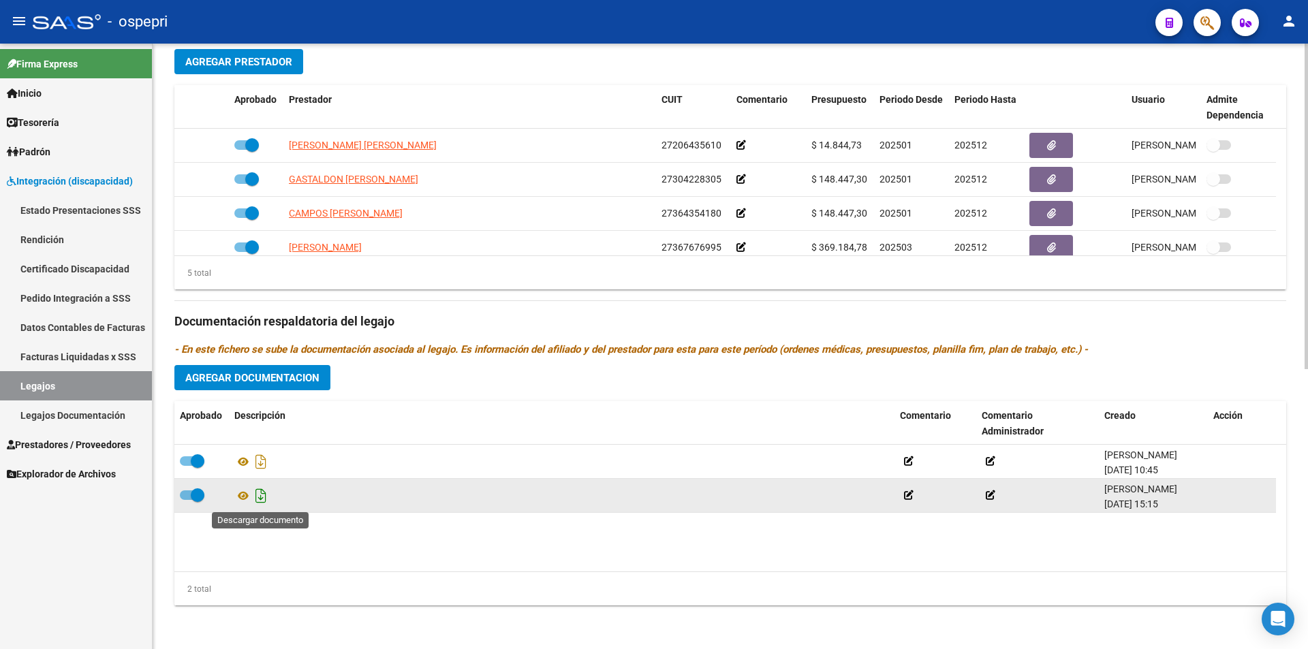
click at [261, 497] on icon "Descargar documento" at bounding box center [261, 496] width 18 height 22
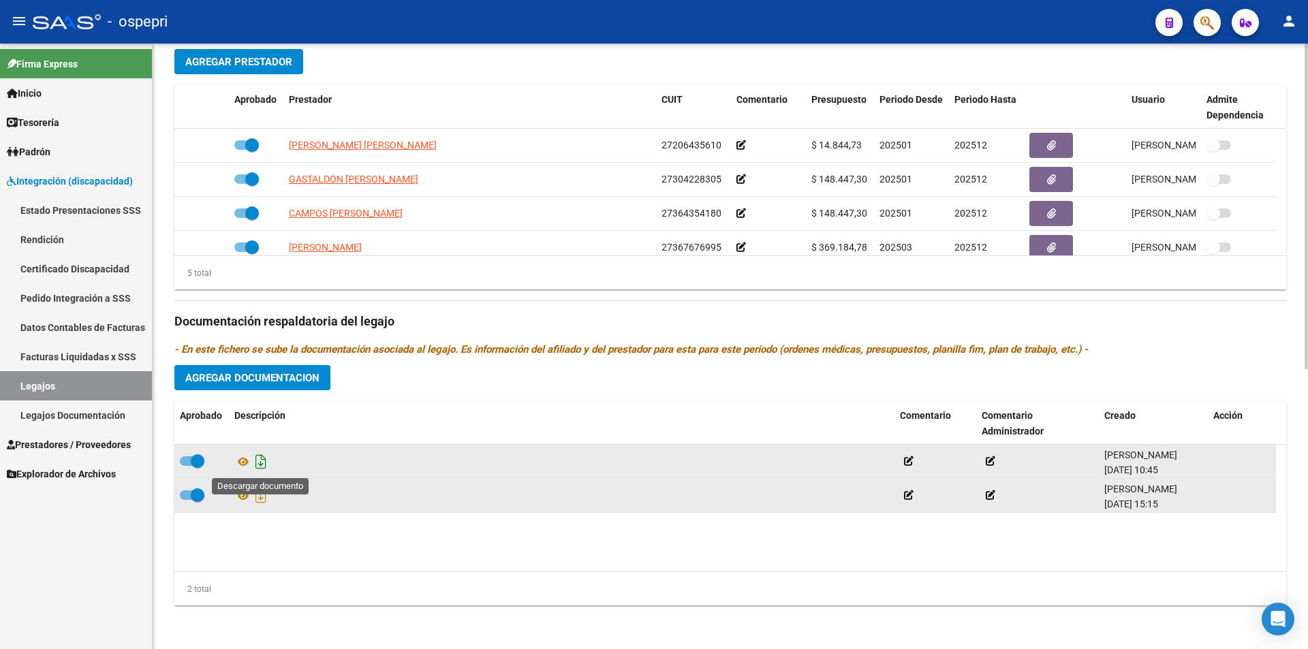
click at [258, 463] on icon "Descargar documento" at bounding box center [261, 462] width 18 height 22
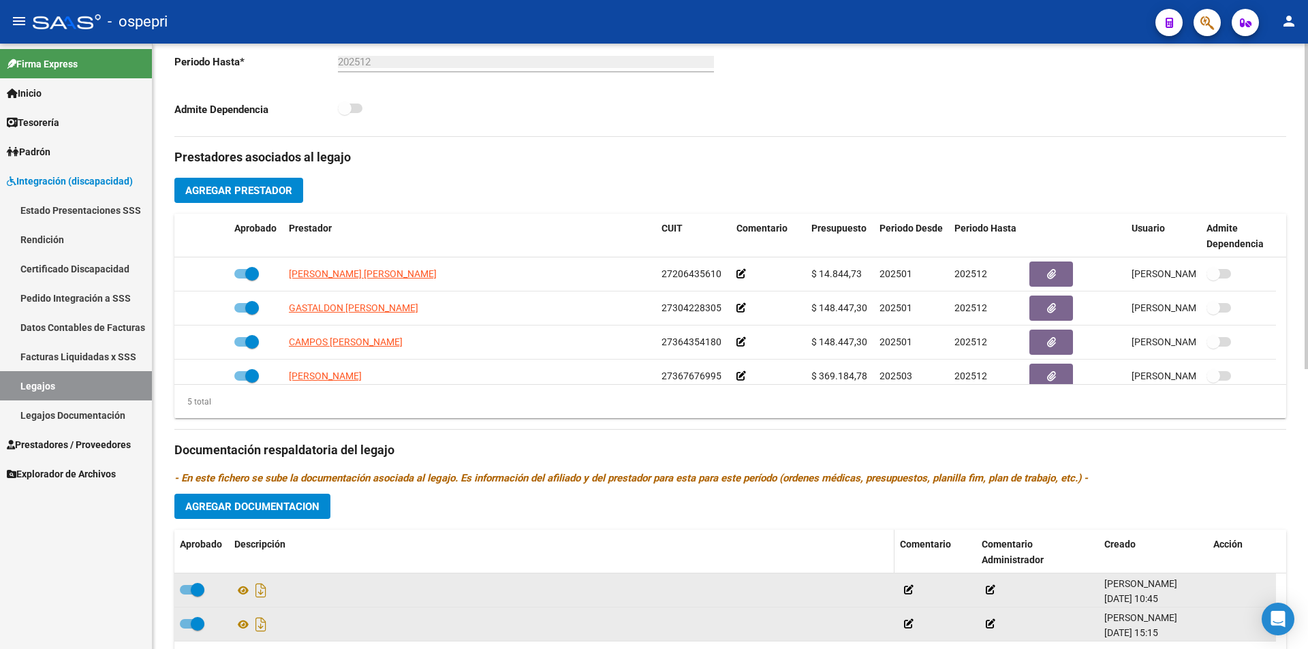
scroll to position [113, 0]
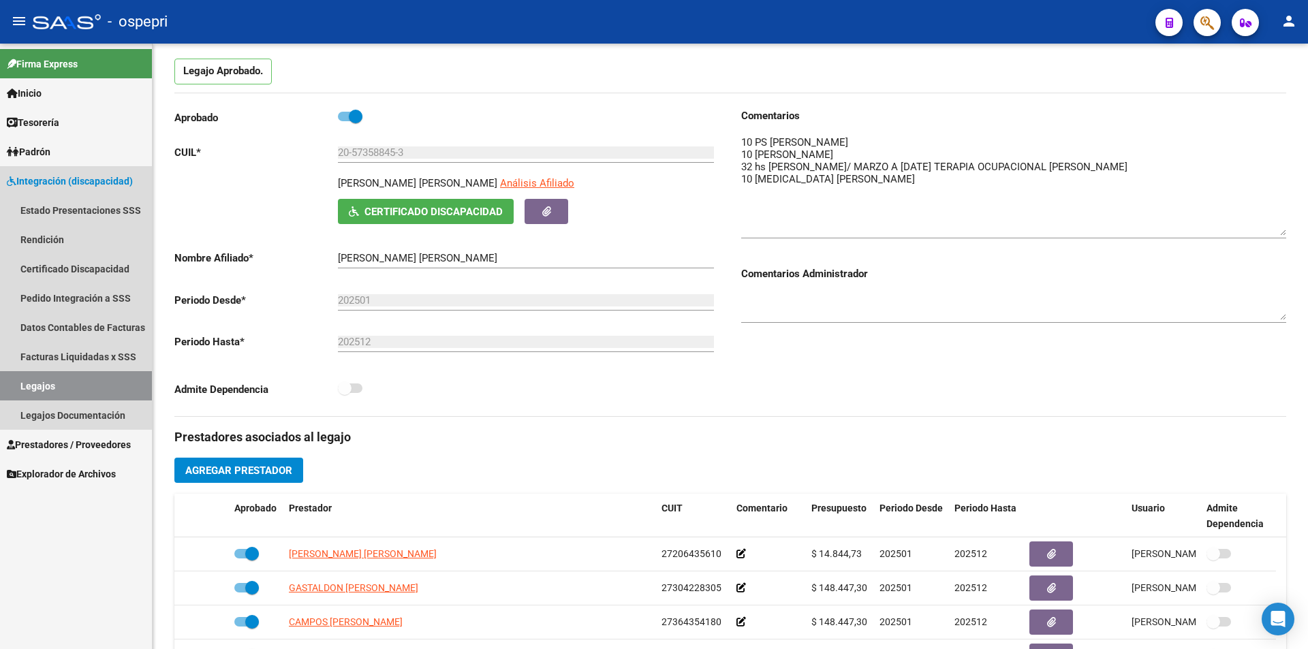
click at [57, 386] on link "Legajos" at bounding box center [76, 385] width 152 height 29
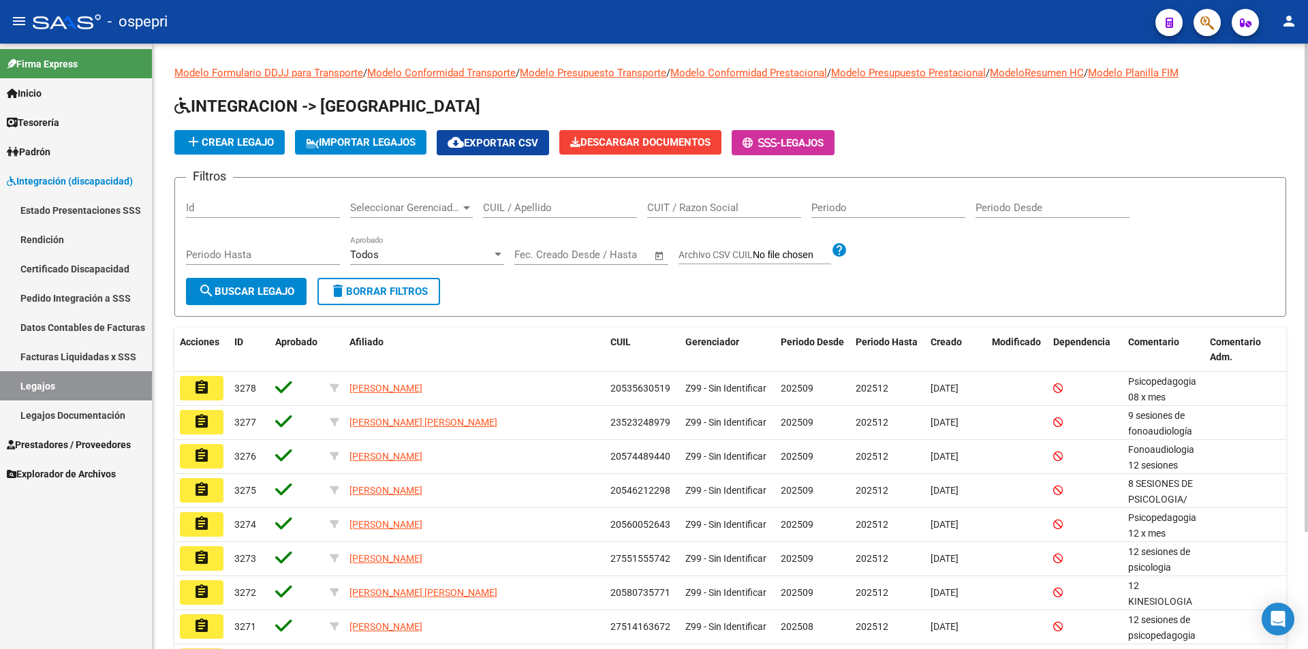
click at [529, 204] on input "CUIL / Apellido" at bounding box center [560, 208] width 154 height 12
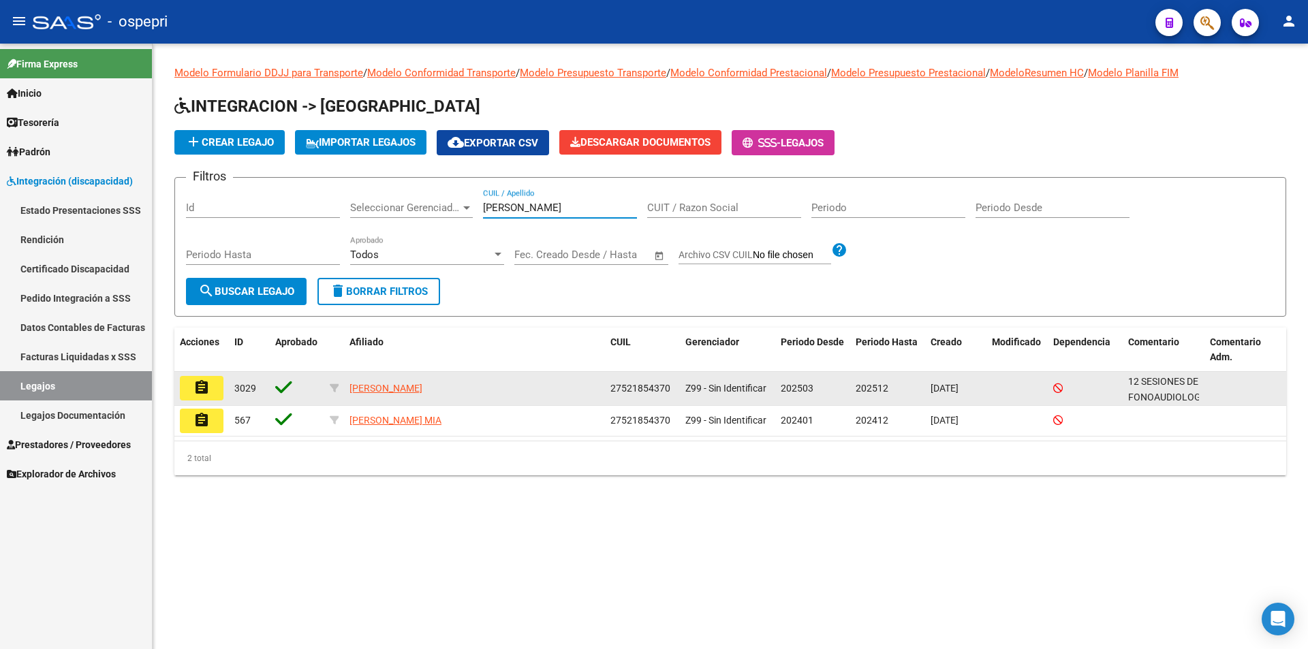
type input "[PERSON_NAME]"
click at [198, 386] on mat-icon "assignment" at bounding box center [201, 388] width 16 height 16
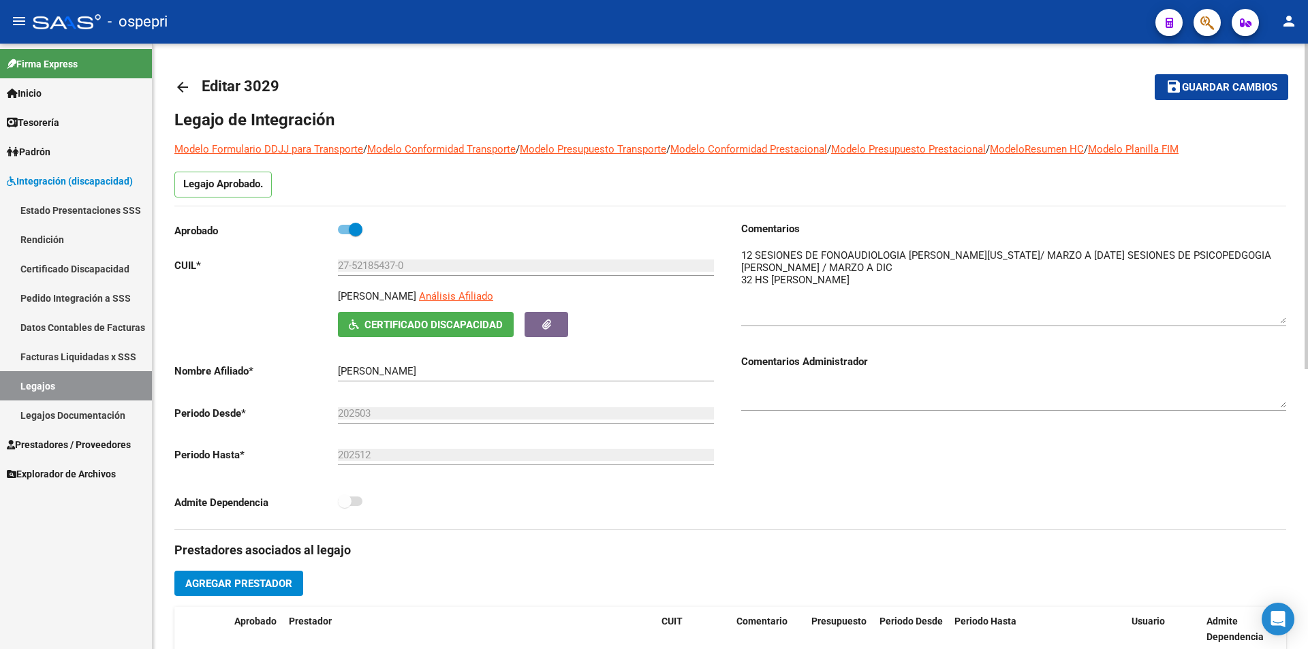
drag, startPoint x: 1280, startPoint y: 273, endPoint x: 1282, endPoint y: 322, distance: 48.4
click at [1282, 322] on textarea at bounding box center [1013, 286] width 545 height 76
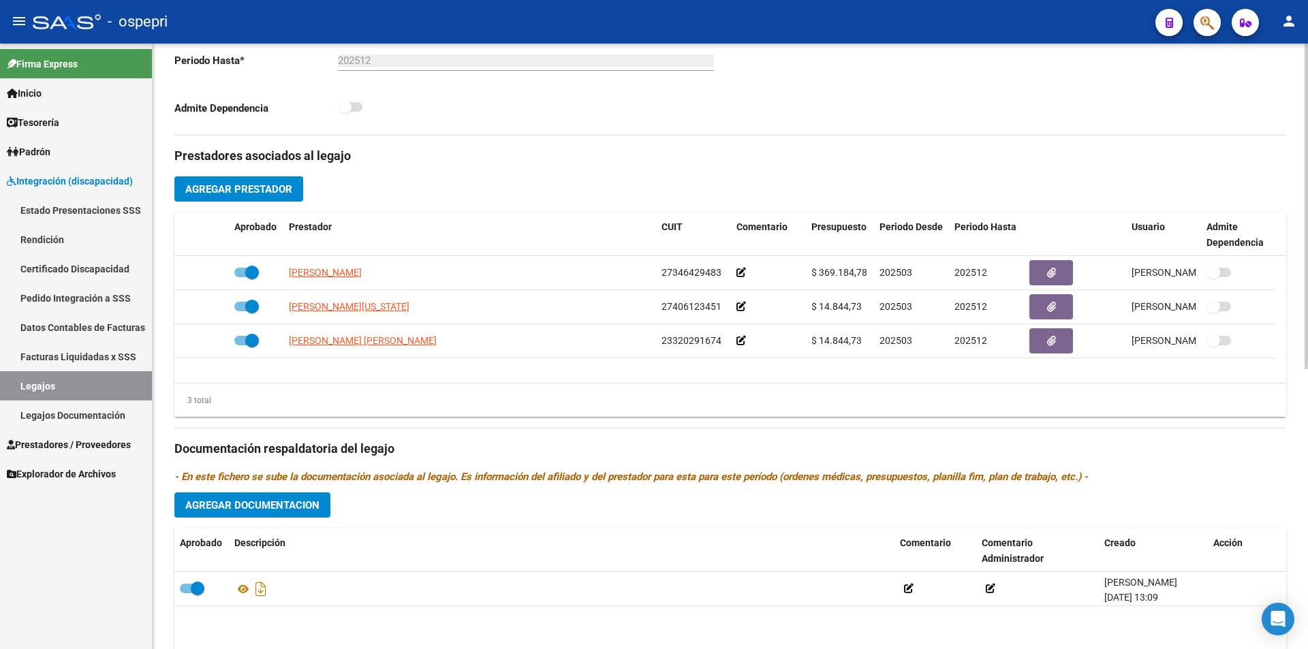
scroll to position [522, 0]
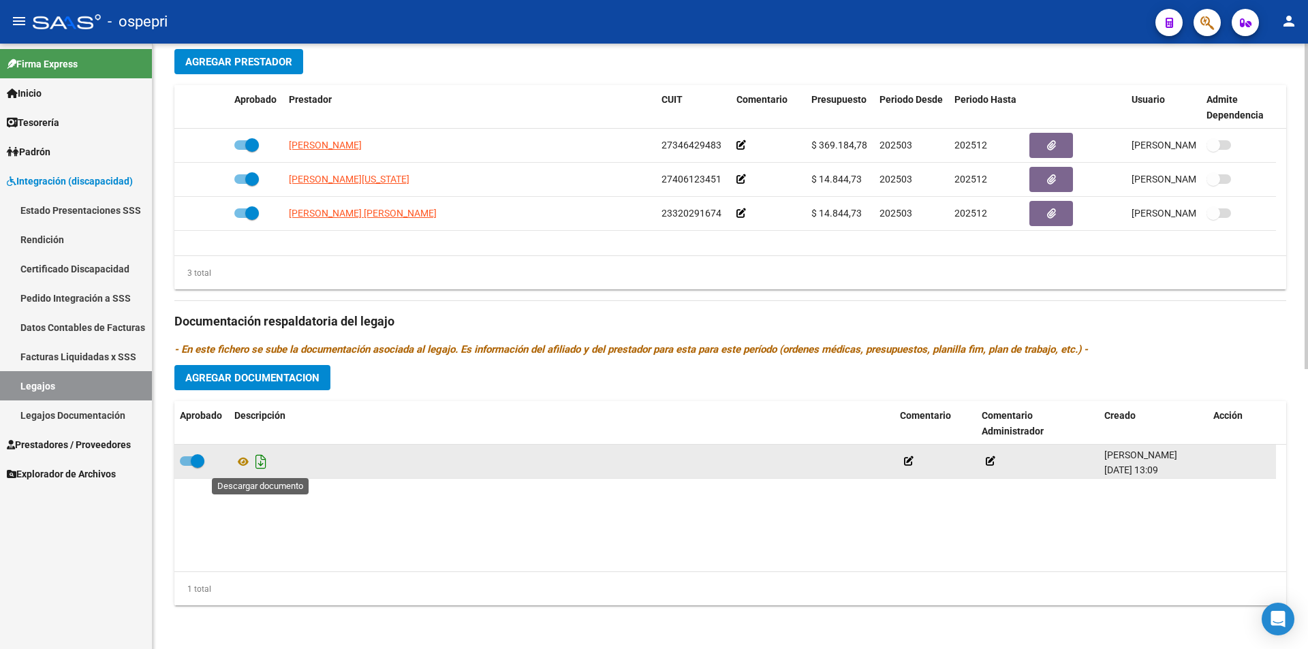
click at [261, 465] on icon "Descargar documento" at bounding box center [261, 462] width 18 height 22
click at [64, 384] on link "Legajos" at bounding box center [76, 385] width 152 height 29
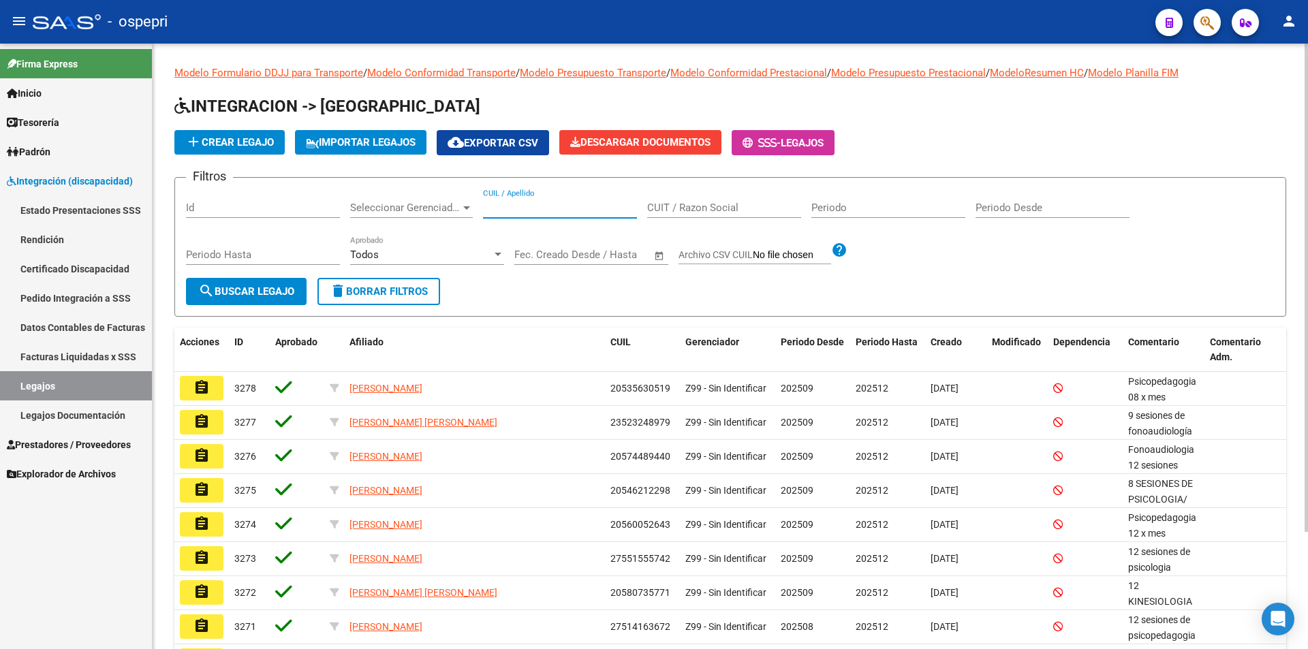
click at [551, 206] on input "CUIL / Apellido" at bounding box center [560, 208] width 154 height 12
type input "[PERSON_NAME]"
click at [247, 291] on span "search Buscar Legajo" at bounding box center [246, 291] width 96 height 12
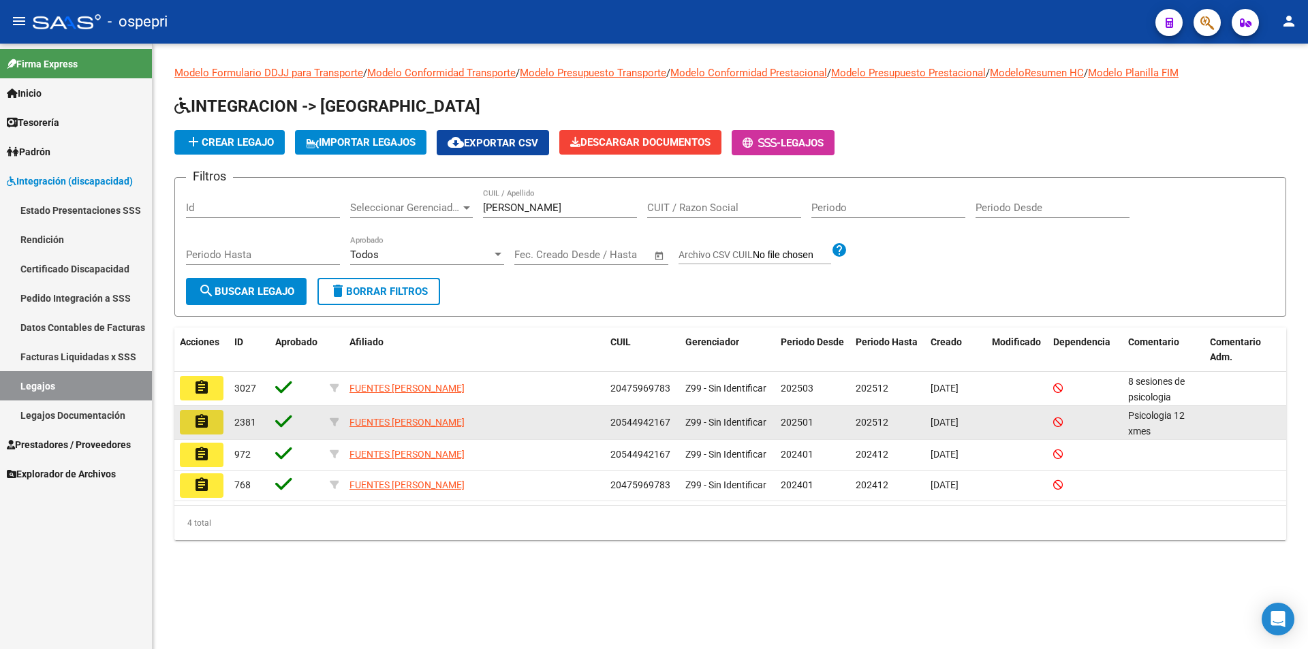
click at [193, 416] on mat-icon "assignment" at bounding box center [201, 422] width 16 height 16
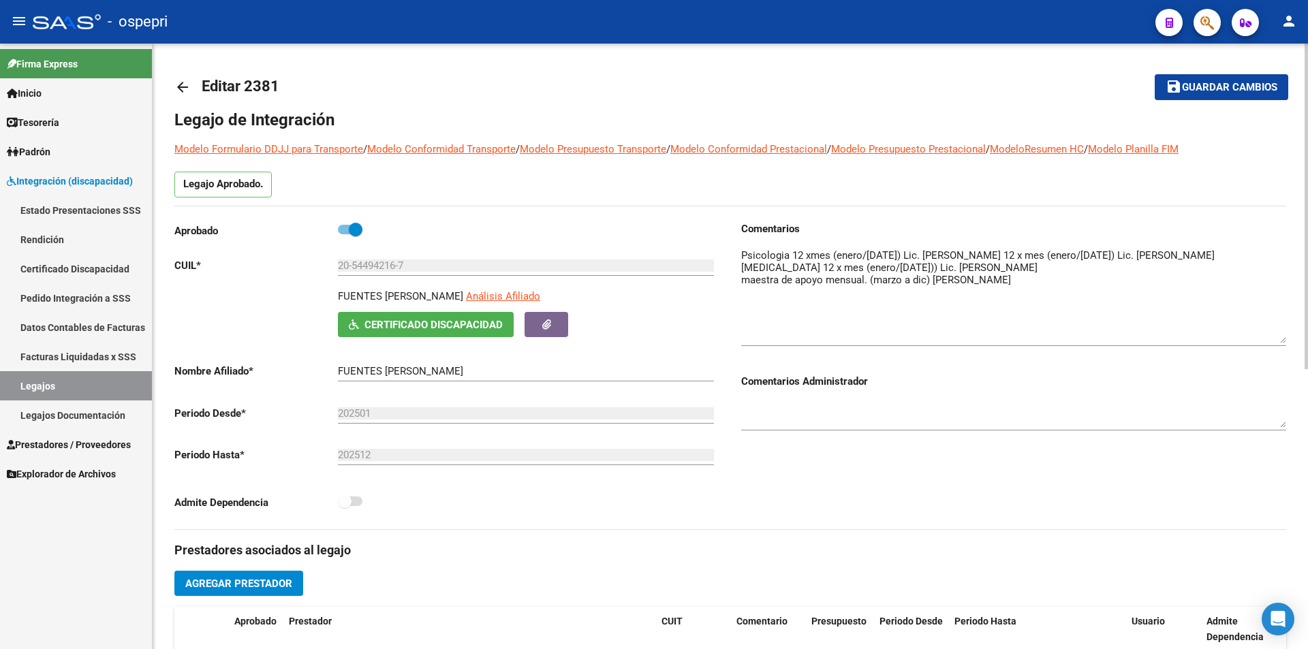
drag, startPoint x: 1282, startPoint y: 274, endPoint x: 1277, endPoint y: 342, distance: 68.3
click at [1277, 342] on textarea at bounding box center [1013, 295] width 545 height 95
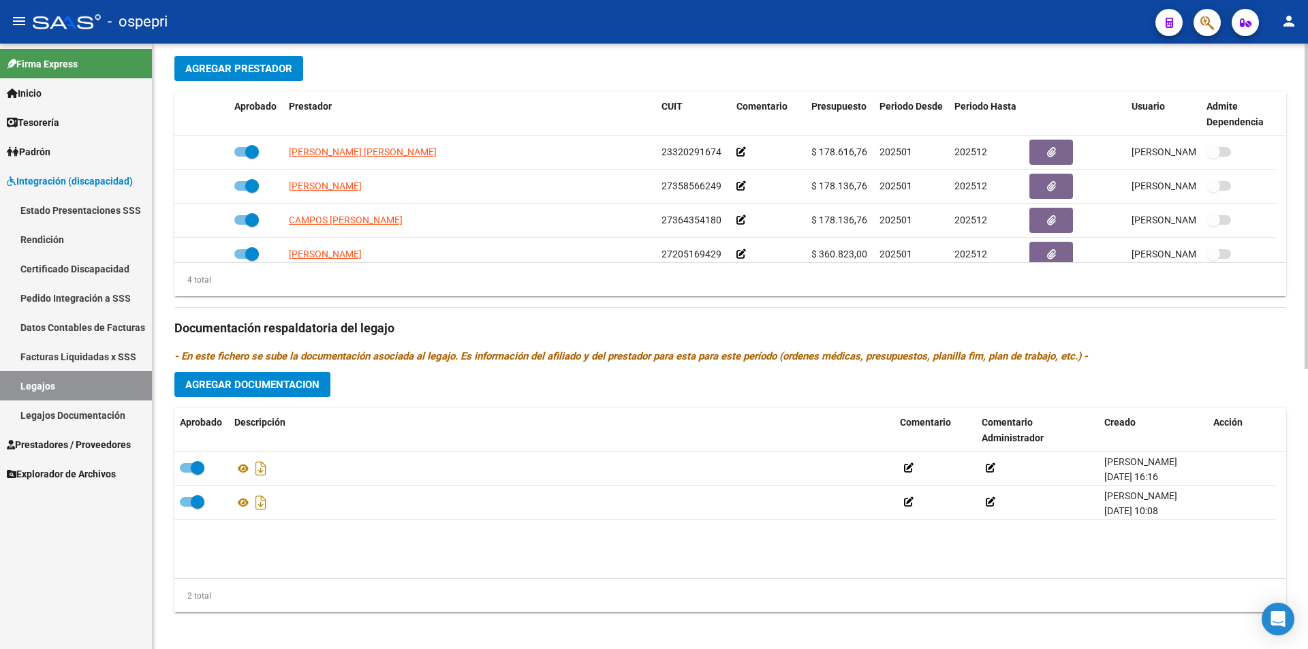
scroll to position [522, 0]
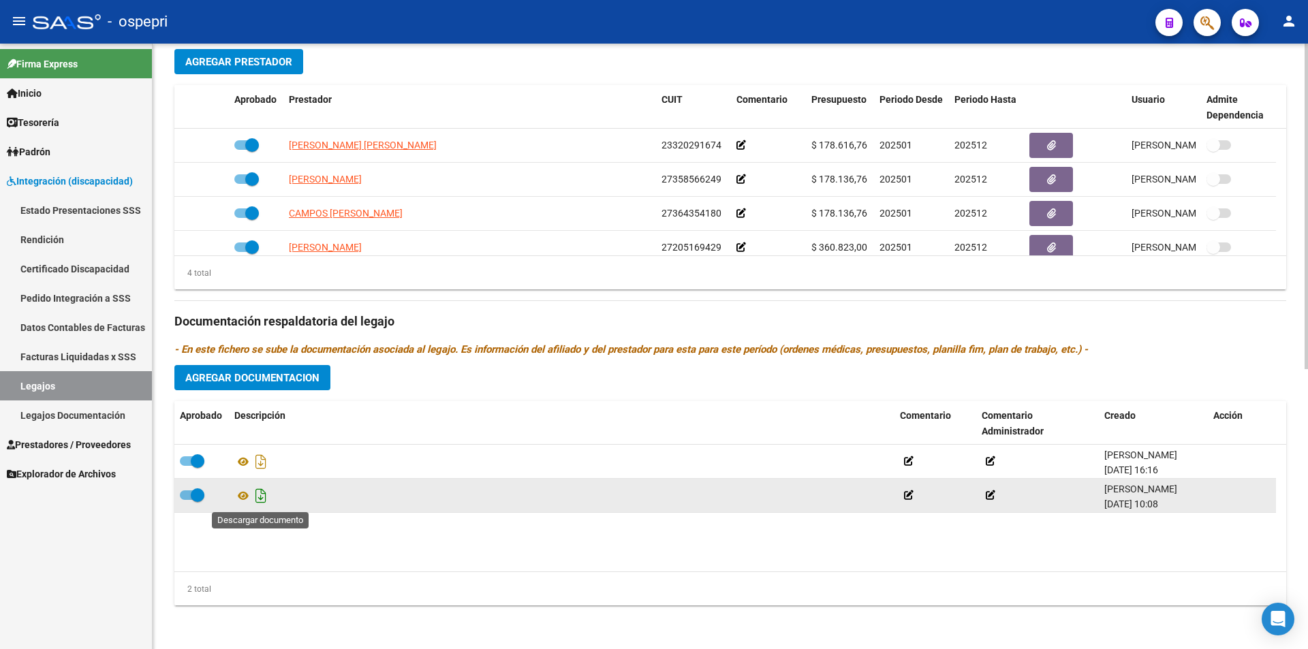
click at [262, 498] on icon "Descargar documento" at bounding box center [261, 496] width 18 height 22
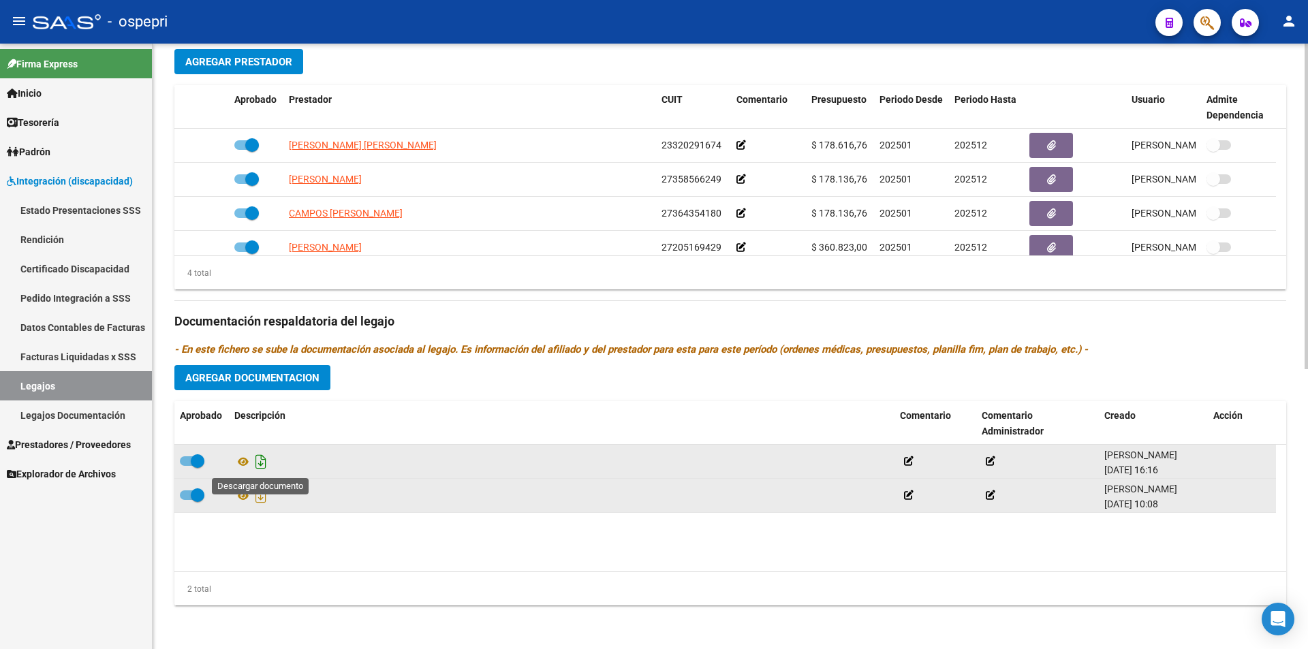
click at [260, 461] on icon "Descargar documento" at bounding box center [261, 462] width 18 height 22
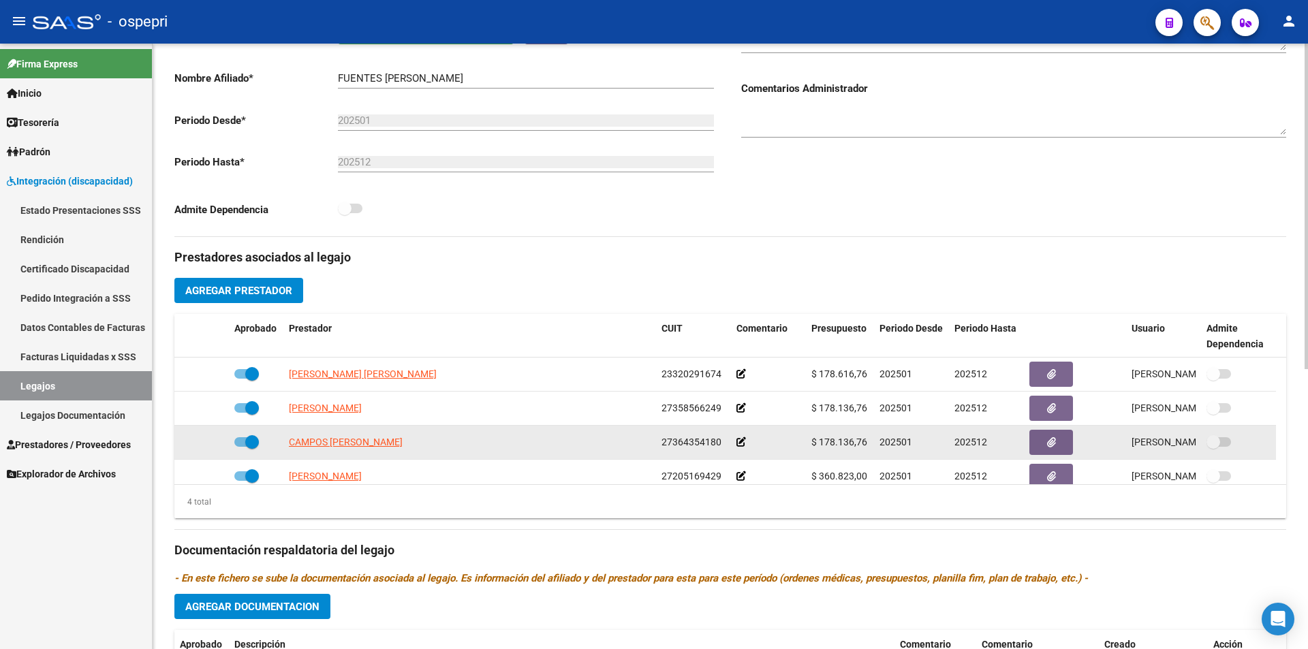
scroll to position [0, 0]
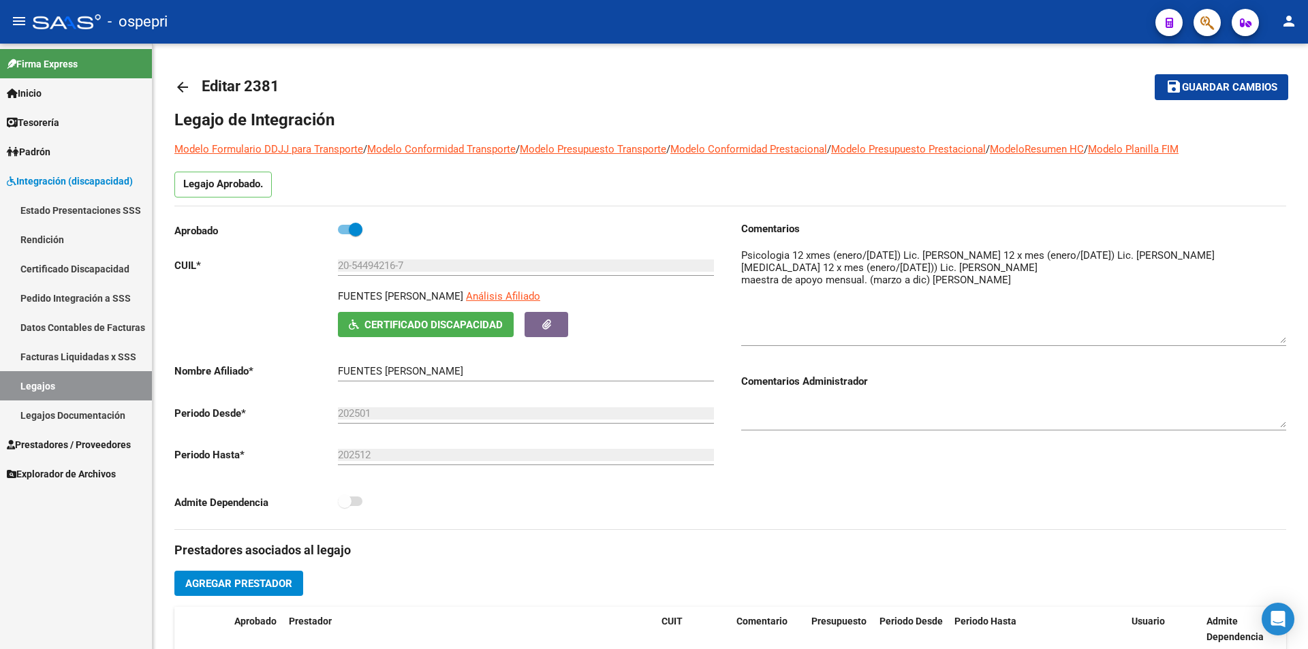
click at [45, 379] on link "Legajos" at bounding box center [76, 385] width 152 height 29
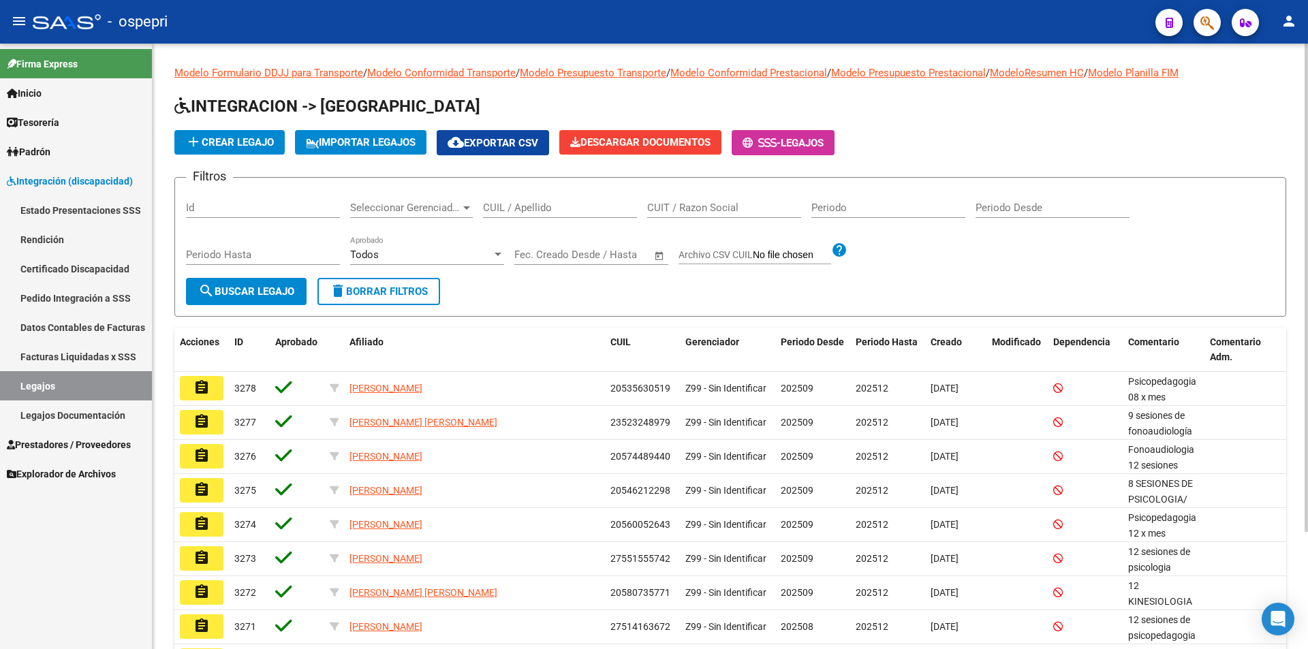
click at [574, 201] on div "CUIL / Apellido" at bounding box center [560, 203] width 154 height 29
type input "[PERSON_NAME]"
click at [245, 290] on span "search Buscar Legajo" at bounding box center [246, 291] width 96 height 12
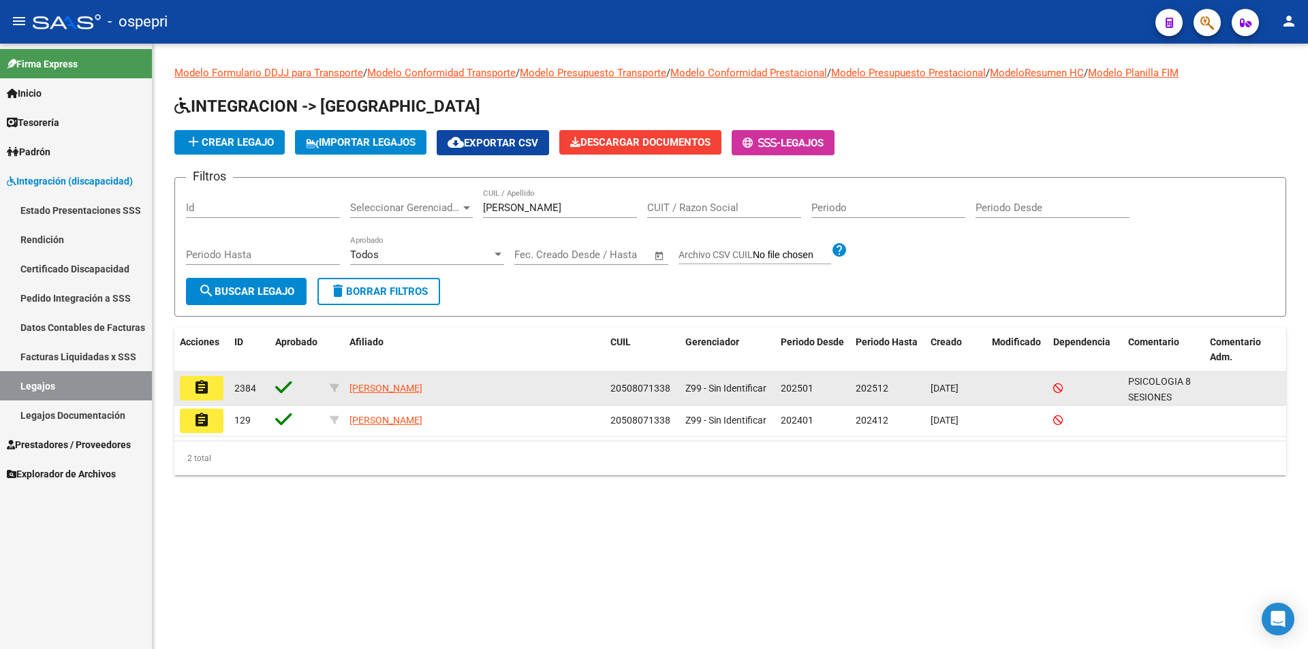
click at [198, 388] on mat-icon "assignment" at bounding box center [201, 388] width 16 height 16
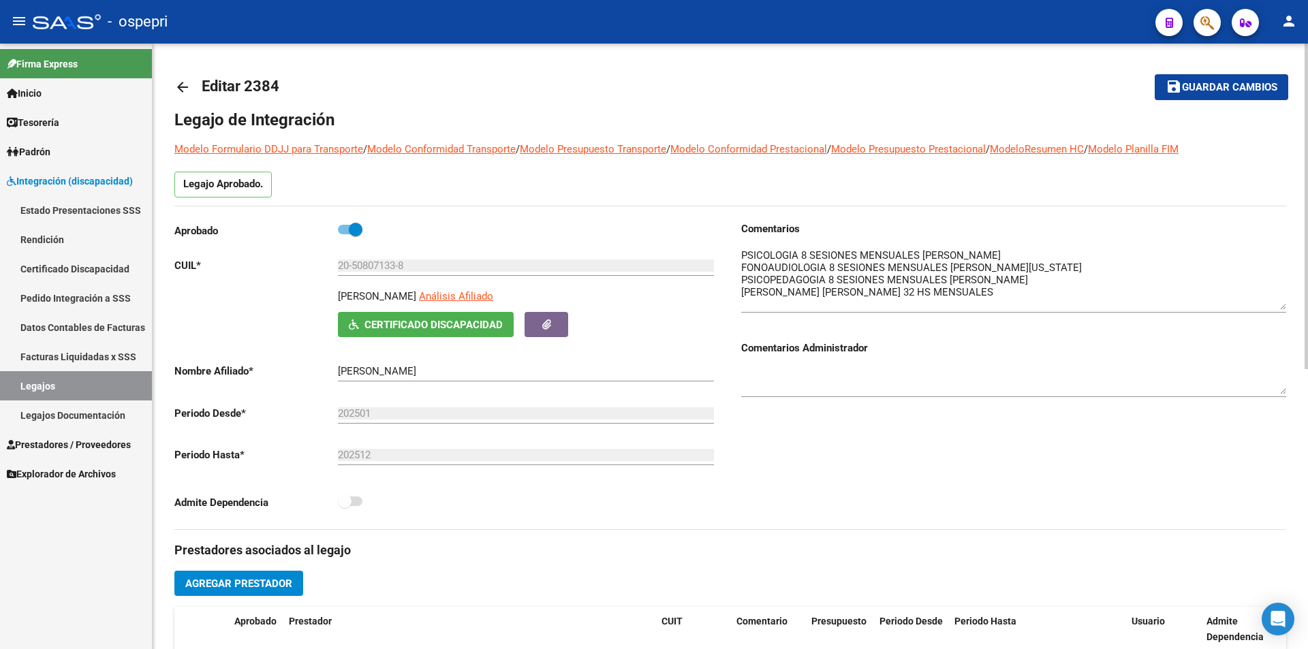
drag, startPoint x: 1278, startPoint y: 274, endPoint x: 1280, endPoint y: 309, distance: 34.8
click at [1280, 309] on textarea at bounding box center [1013, 279] width 545 height 62
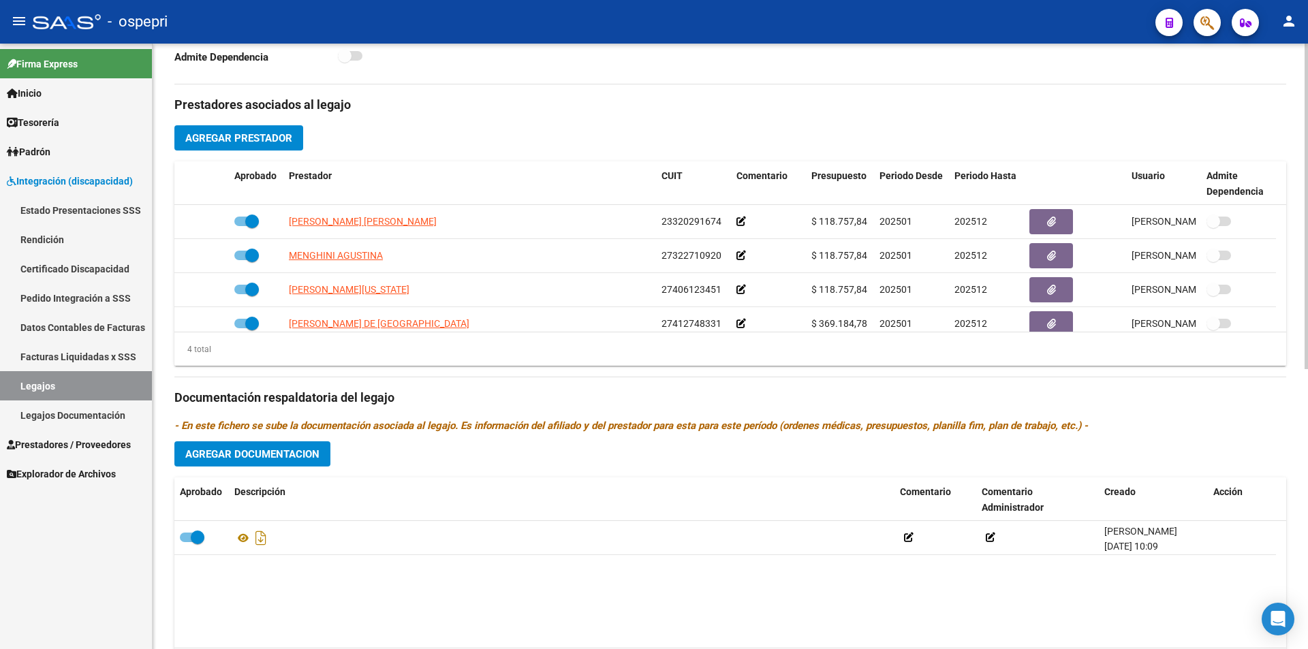
scroll to position [522, 0]
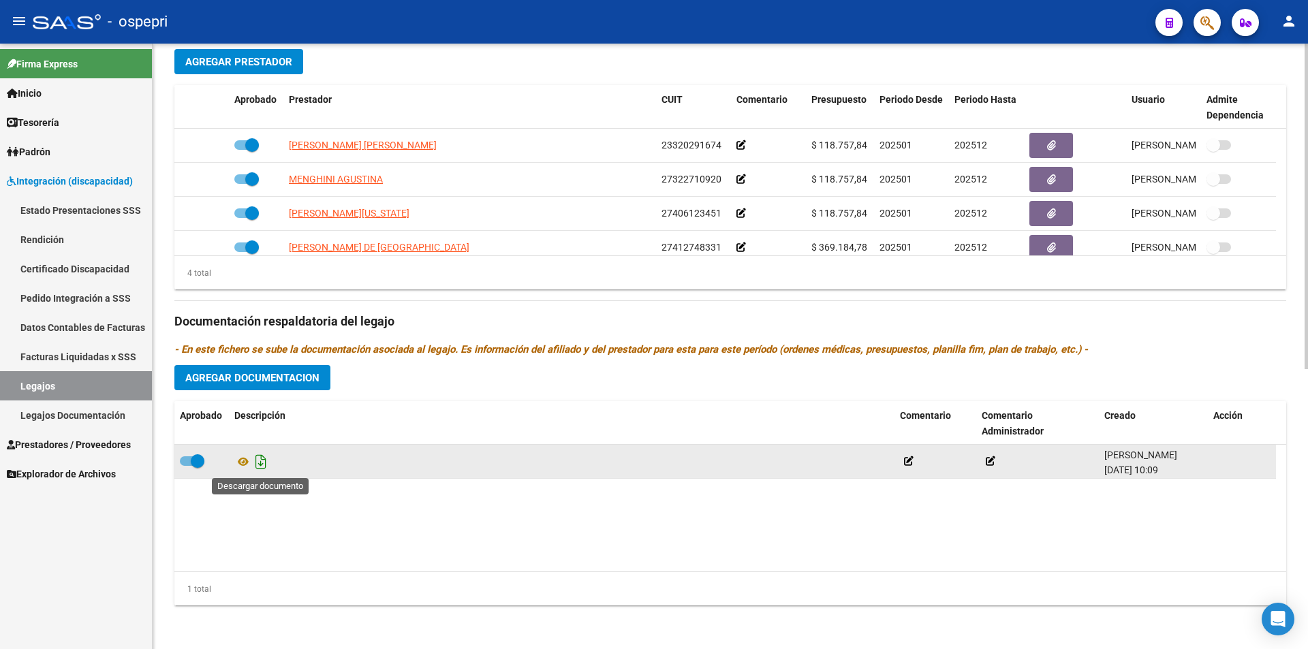
click at [258, 462] on icon "Descargar documento" at bounding box center [261, 462] width 18 height 22
click at [45, 386] on link "Legajos" at bounding box center [76, 385] width 152 height 29
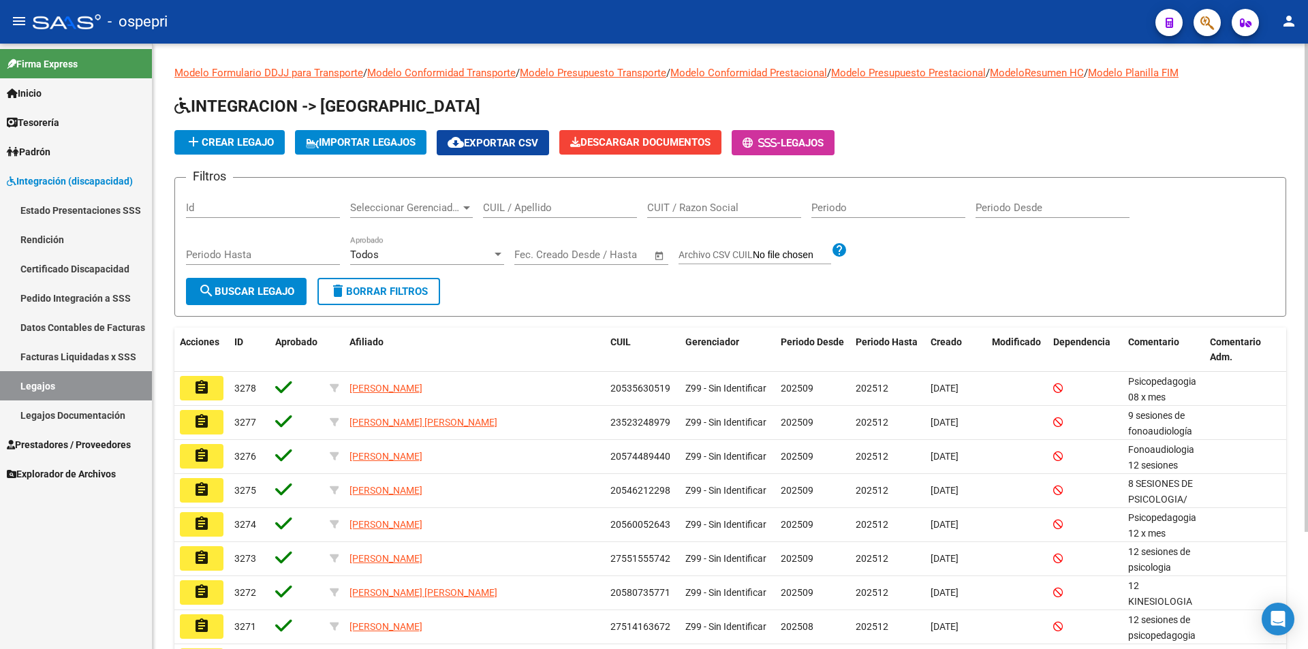
click at [573, 210] on input "CUIL / Apellido" at bounding box center [560, 208] width 154 height 12
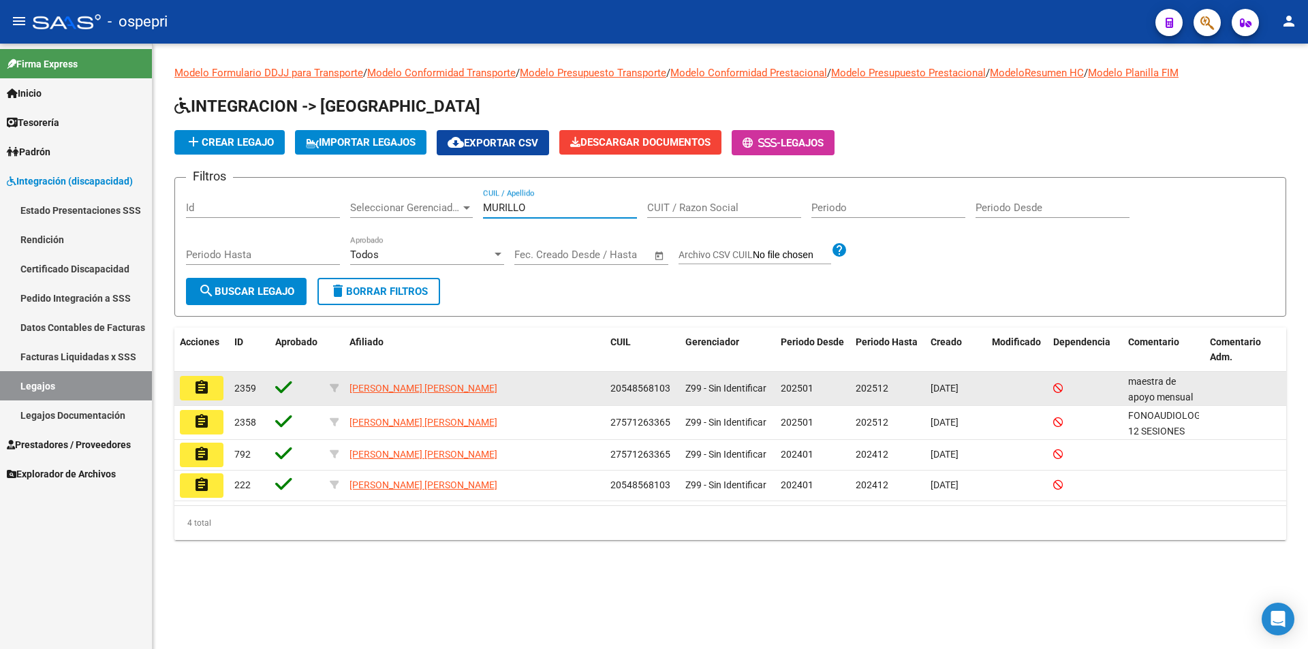
type input "MURILLO"
click at [206, 386] on mat-icon "assignment" at bounding box center [201, 388] width 16 height 16
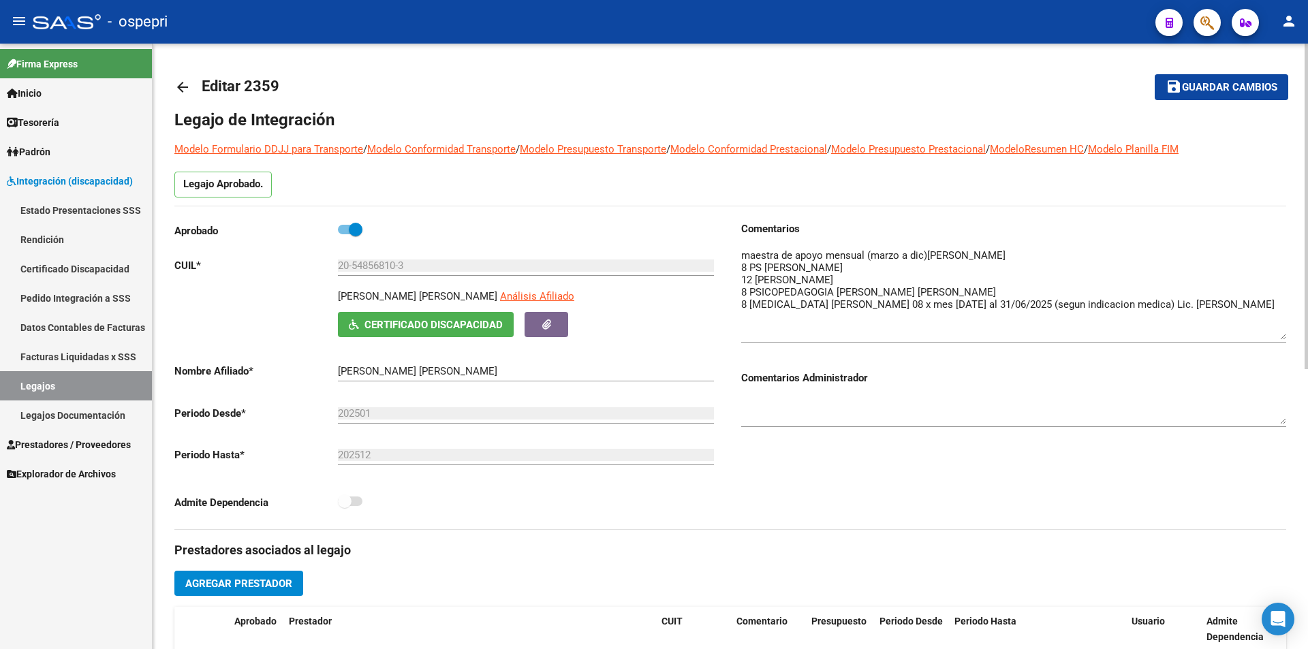
drag, startPoint x: 1278, startPoint y: 272, endPoint x: 1283, endPoint y: 356, distance: 84.6
click at [1283, 340] on textarea at bounding box center [1013, 294] width 545 height 92
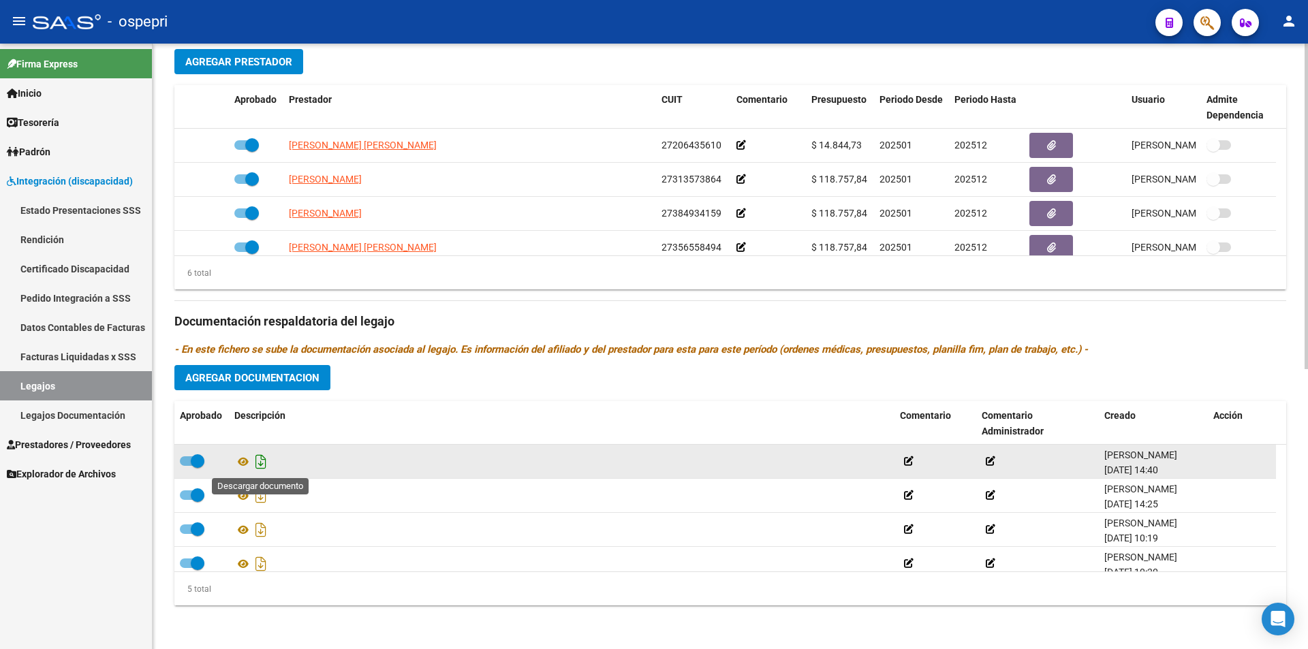
click at [261, 463] on icon "Descargar documento" at bounding box center [261, 462] width 18 height 22
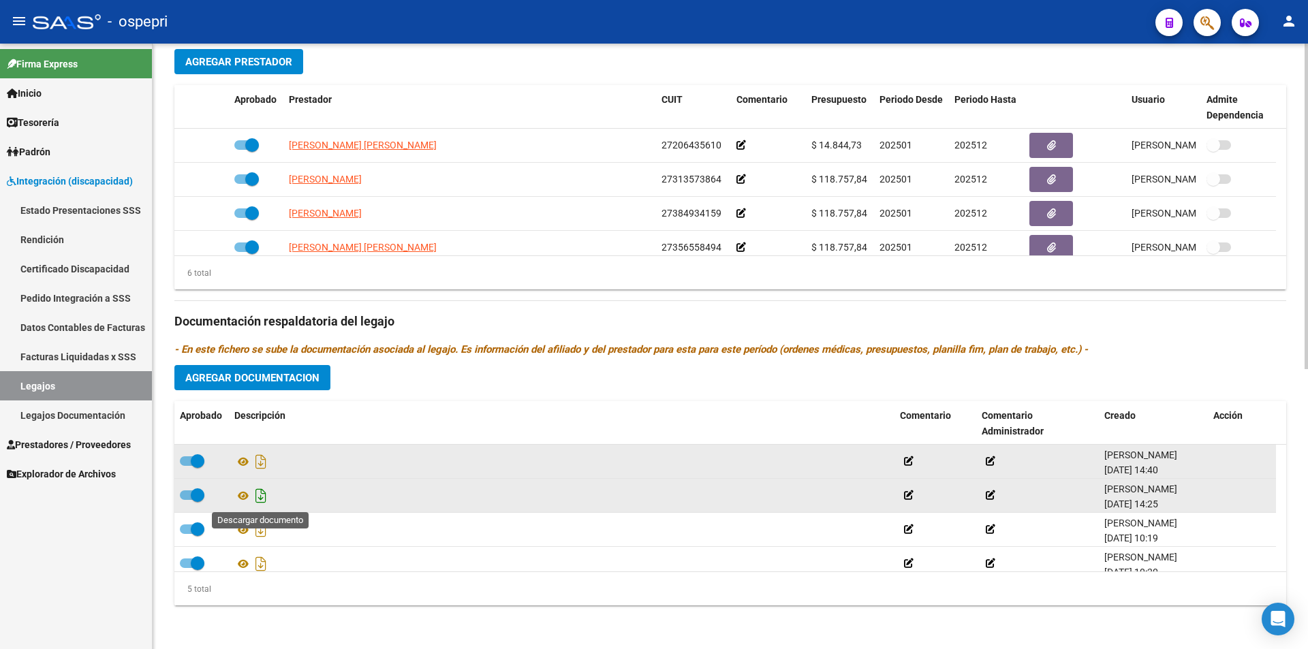
click at [261, 499] on icon "Descargar documento" at bounding box center [261, 496] width 18 height 22
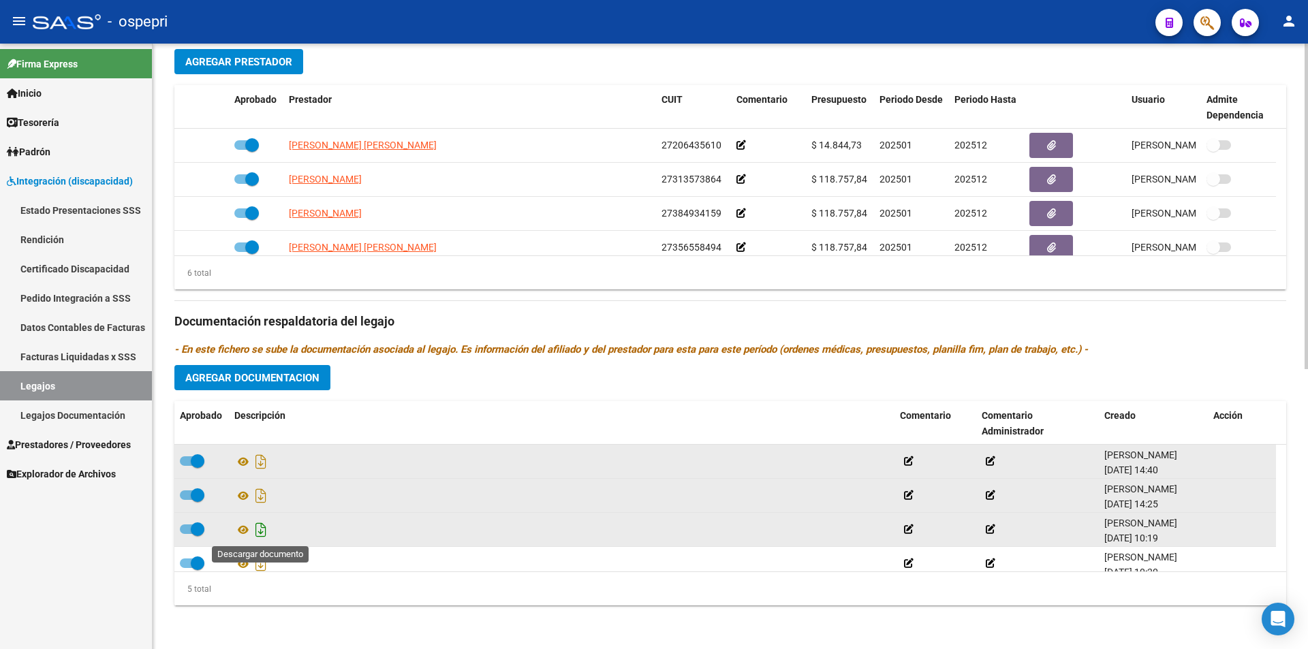
click at [259, 531] on icon "Descargar documento" at bounding box center [261, 530] width 18 height 22
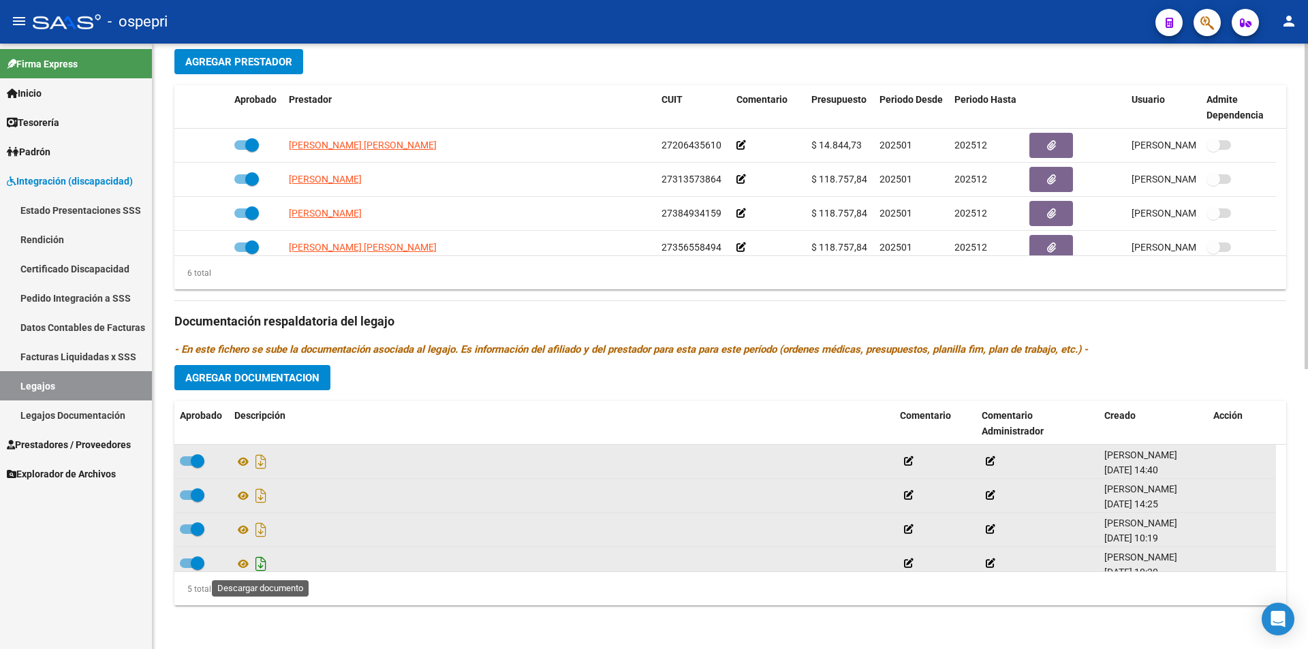
click at [262, 568] on icon "Descargar documento" at bounding box center [261, 564] width 18 height 22
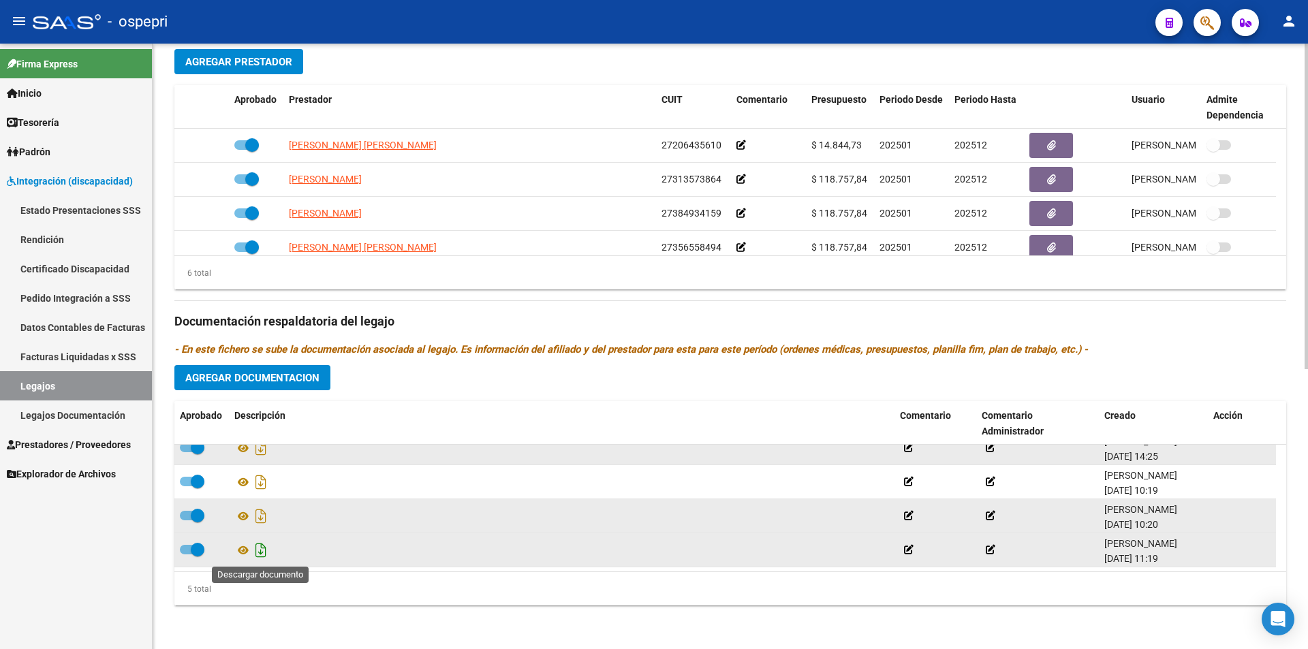
click at [263, 555] on icon "Descargar documento" at bounding box center [261, 551] width 18 height 22
click at [262, 518] on icon "Descargar documento" at bounding box center [261, 517] width 18 height 22
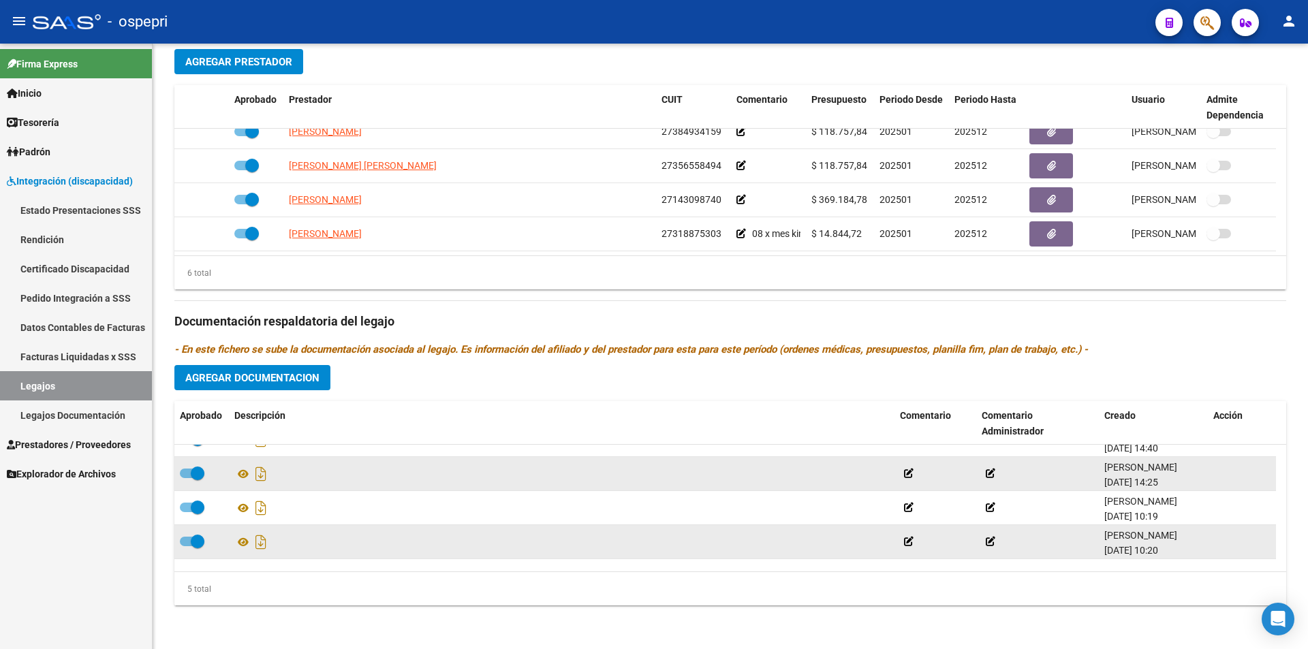
scroll to position [0, 0]
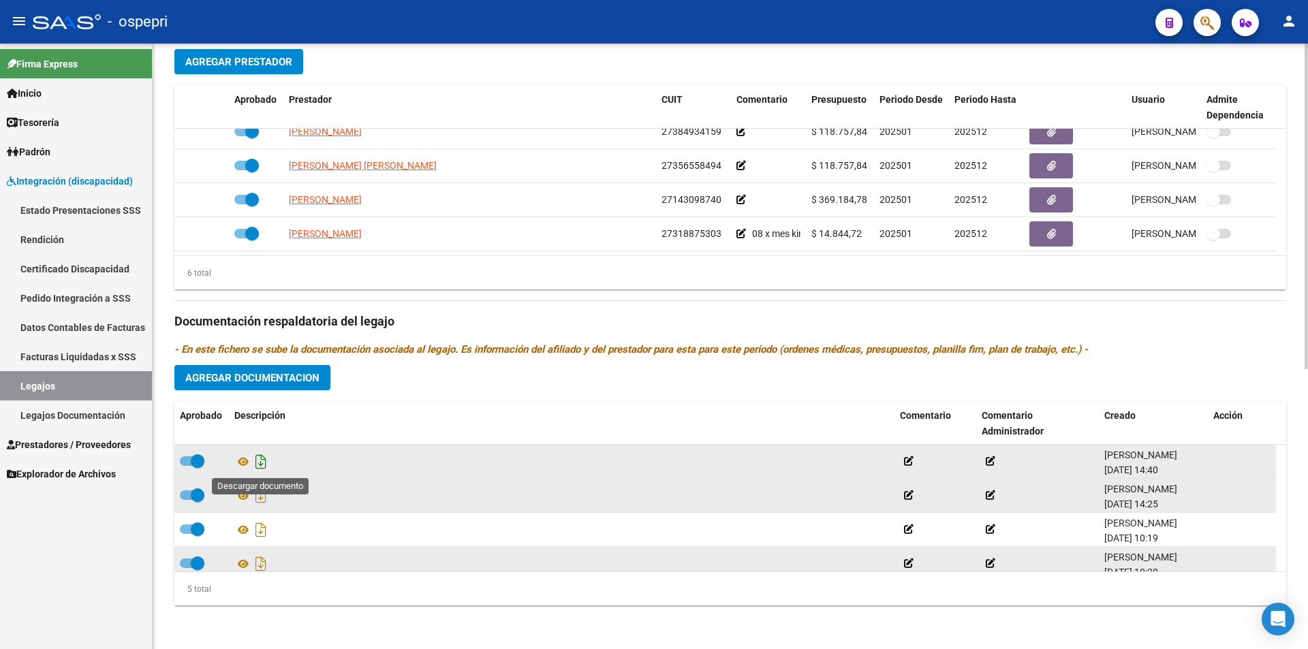
click at [261, 463] on icon "Descargar documento" at bounding box center [261, 462] width 18 height 22
click at [260, 497] on icon "Descargar documento" at bounding box center [261, 496] width 18 height 22
click at [261, 533] on icon "Descargar documento" at bounding box center [261, 530] width 18 height 22
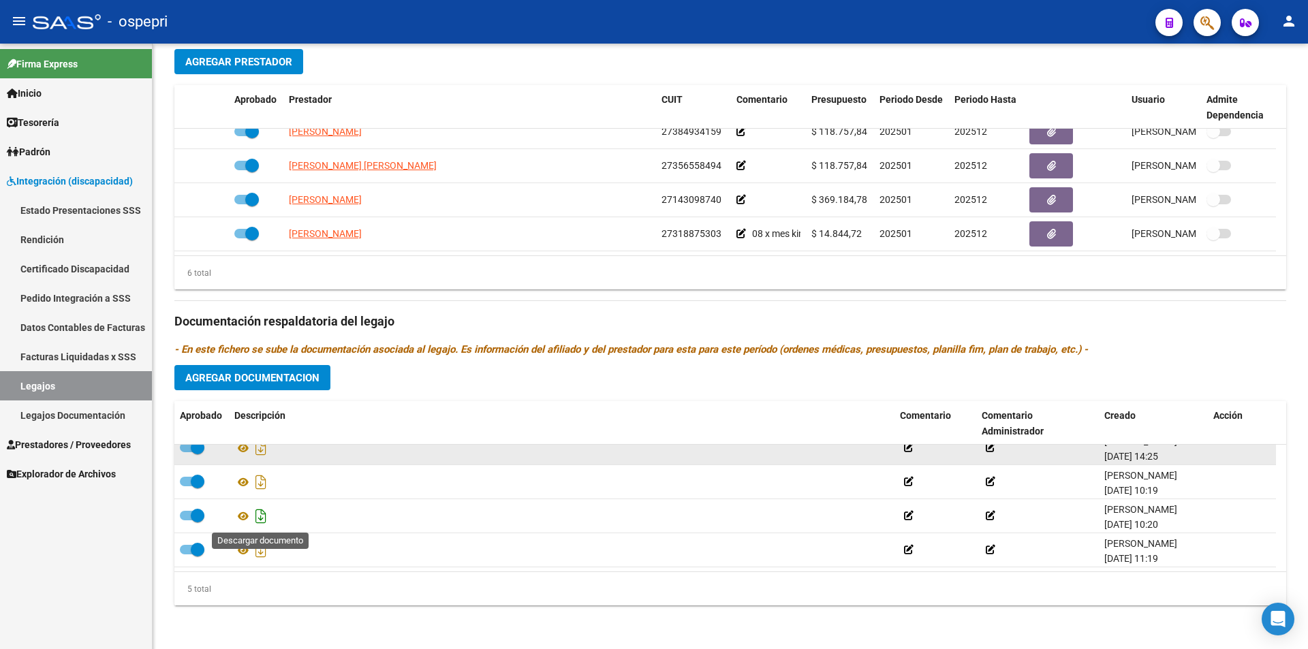
click at [257, 521] on icon "Descargar documento" at bounding box center [261, 517] width 18 height 22
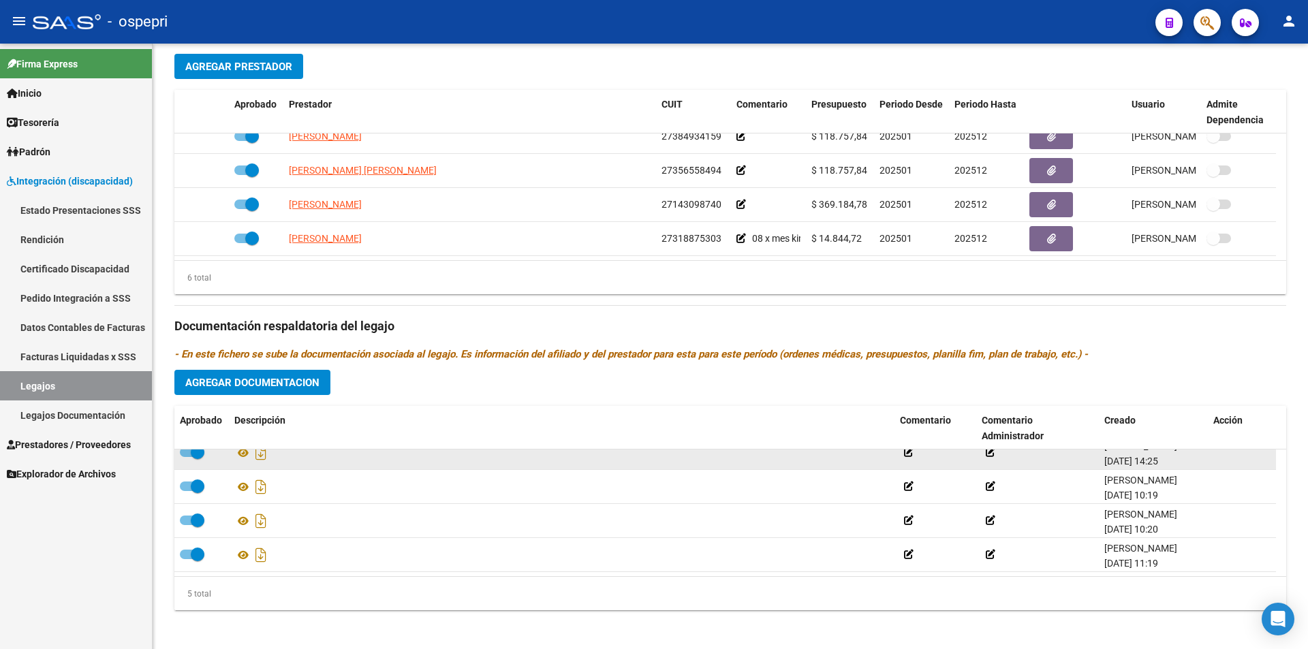
scroll to position [522, 0]
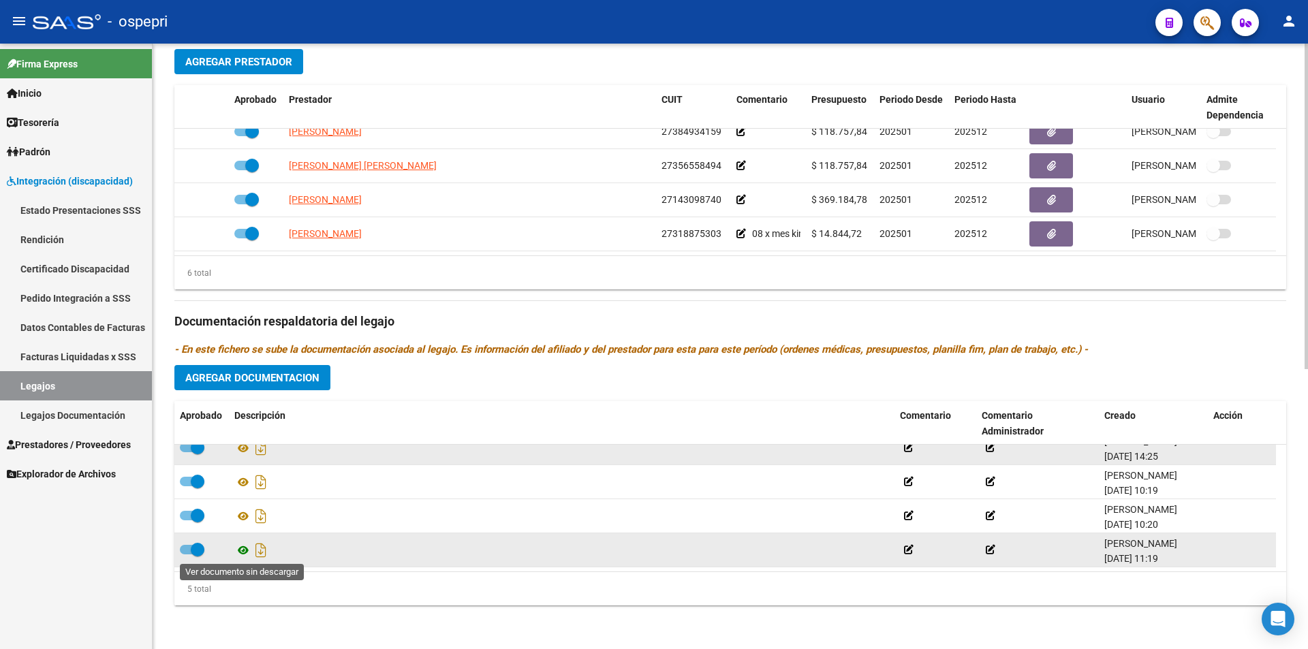
click at [240, 549] on icon at bounding box center [243, 550] width 18 height 16
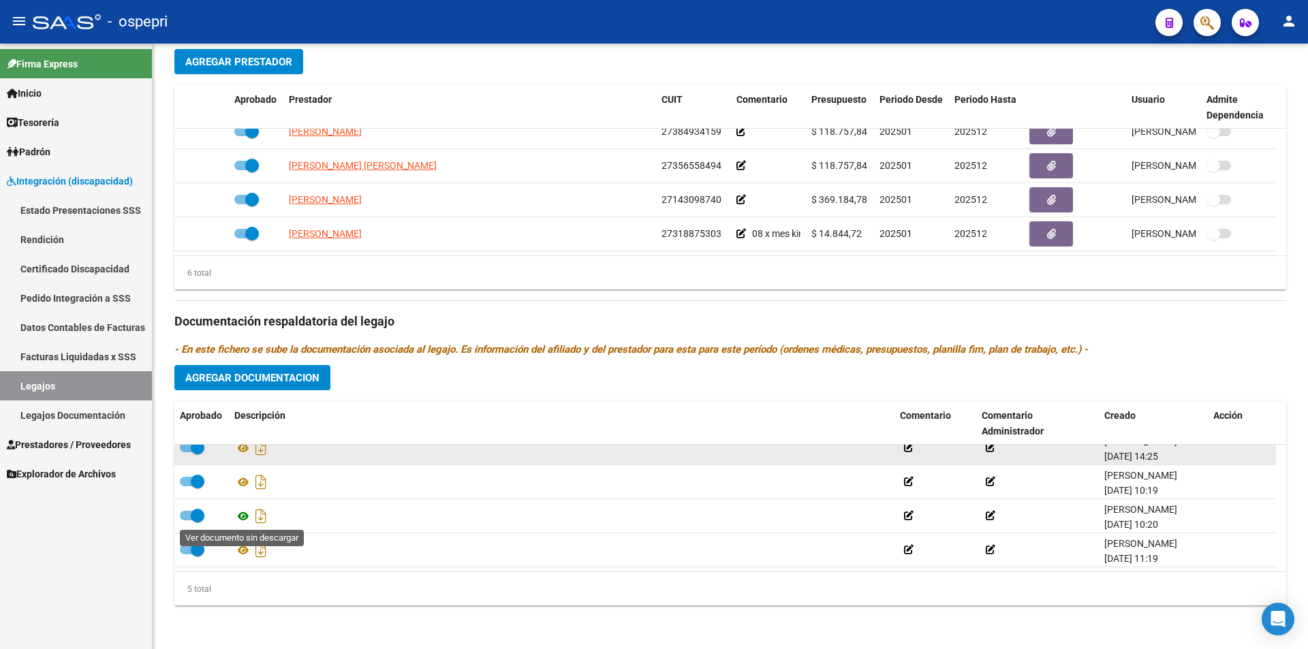
click at [245, 517] on icon at bounding box center [243, 516] width 18 height 16
click at [245, 484] on icon at bounding box center [243, 482] width 18 height 16
click at [243, 479] on icon at bounding box center [243, 482] width 18 height 16
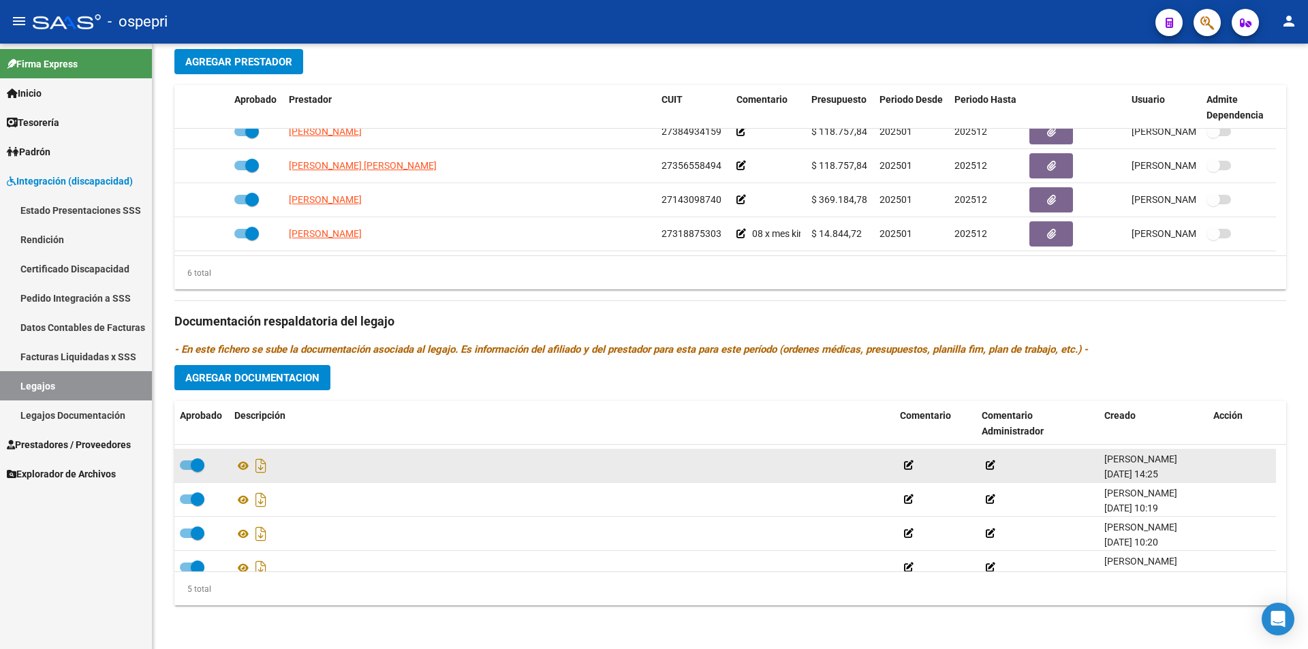
scroll to position [0, 0]
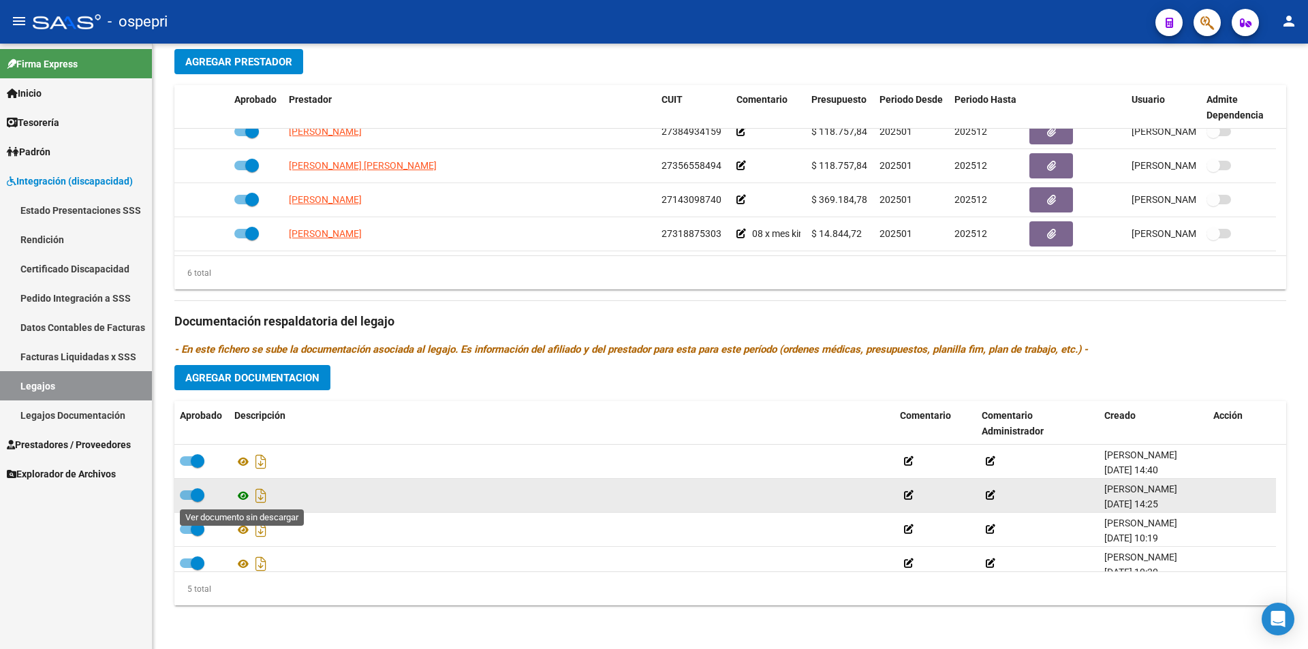
click at [245, 496] on icon at bounding box center [243, 496] width 18 height 16
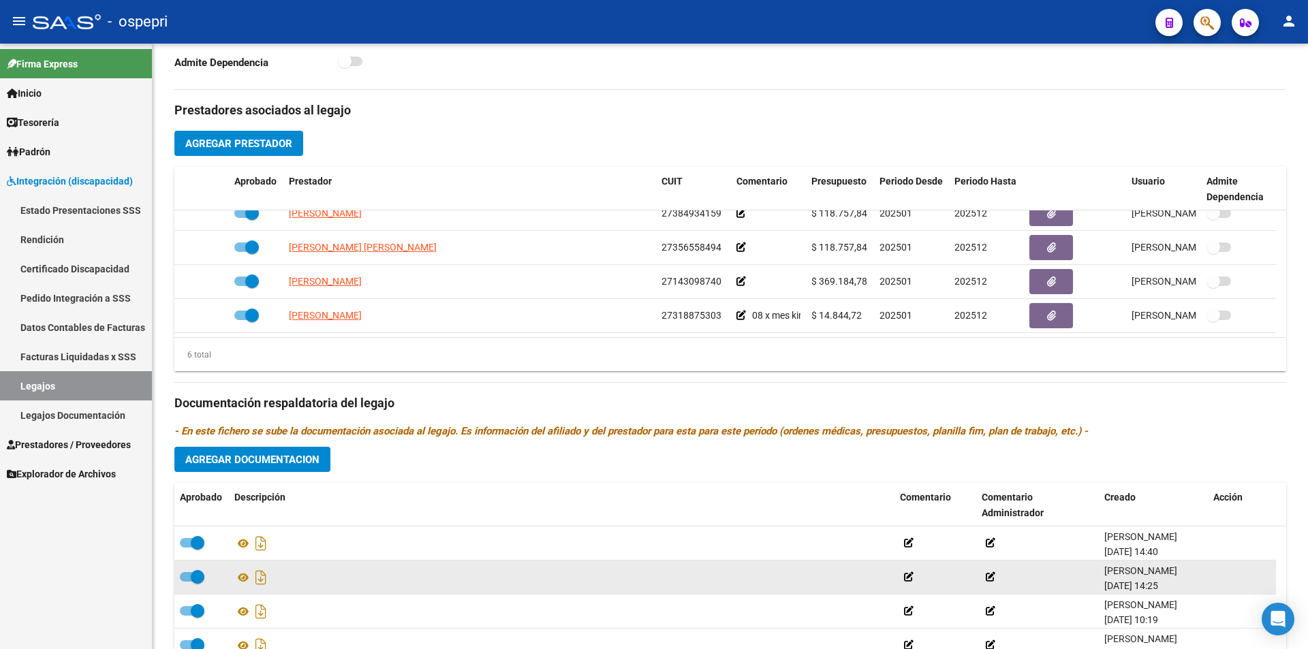
scroll to position [522, 0]
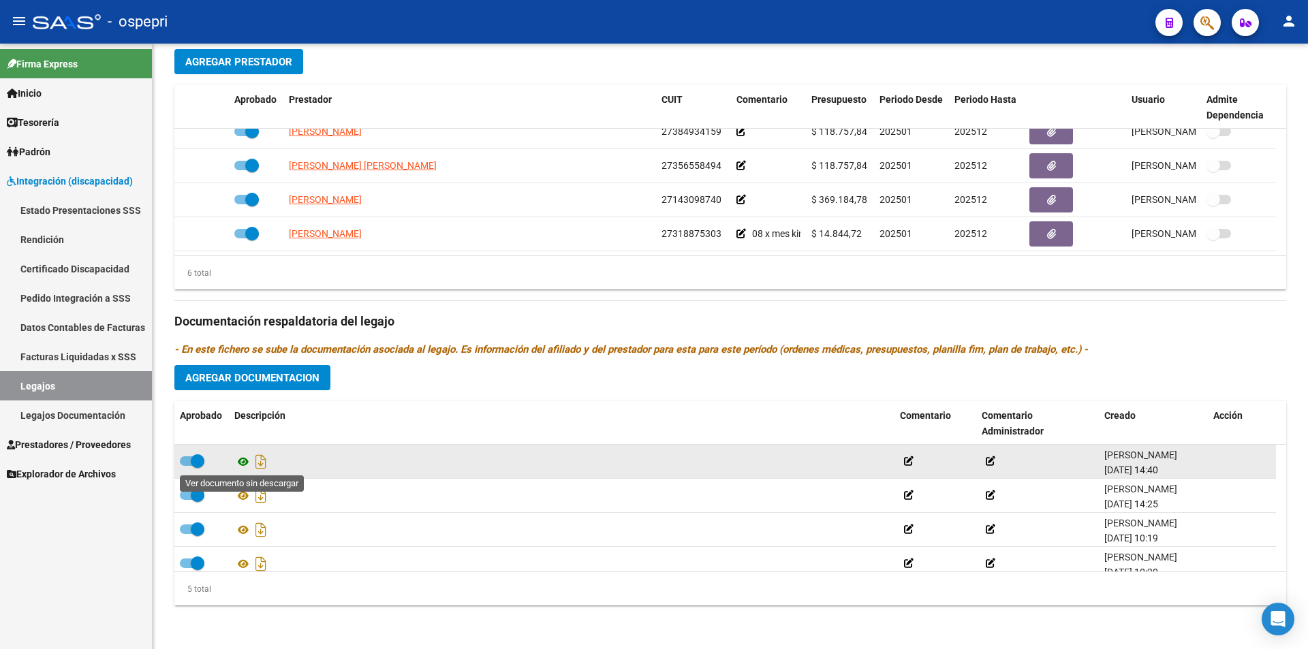
click at [242, 459] on icon at bounding box center [243, 462] width 18 height 16
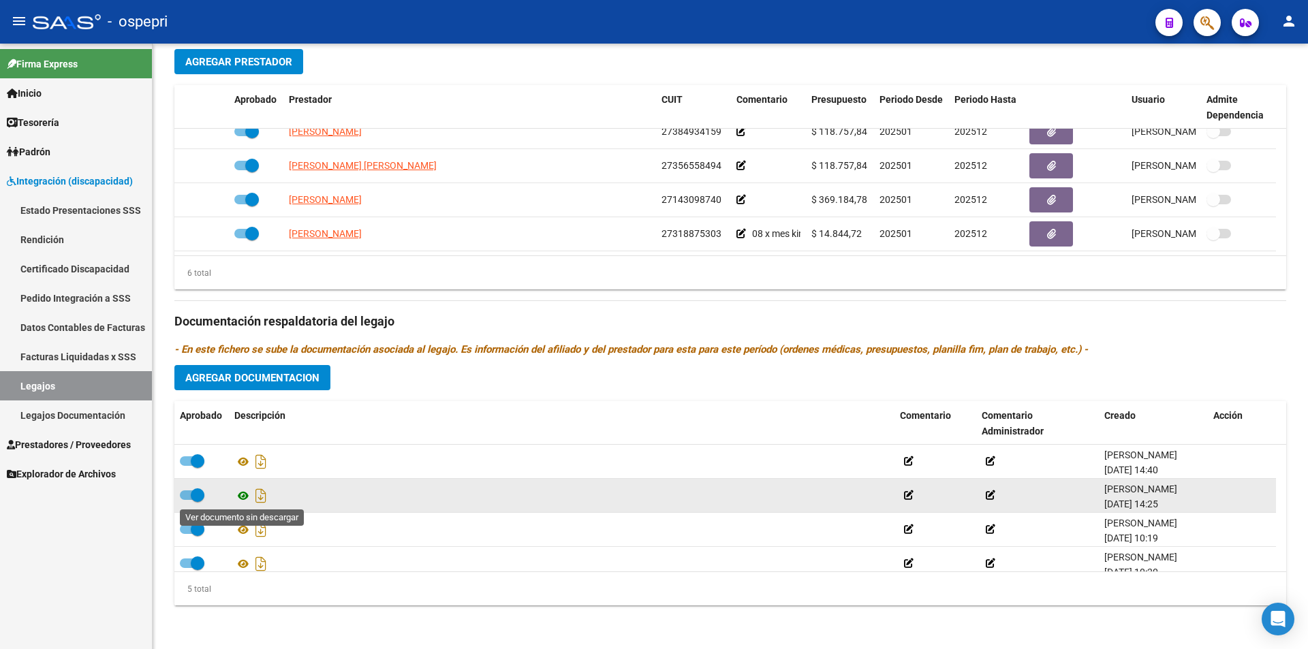
click at [241, 495] on icon at bounding box center [243, 496] width 18 height 16
click at [243, 497] on icon at bounding box center [243, 496] width 18 height 16
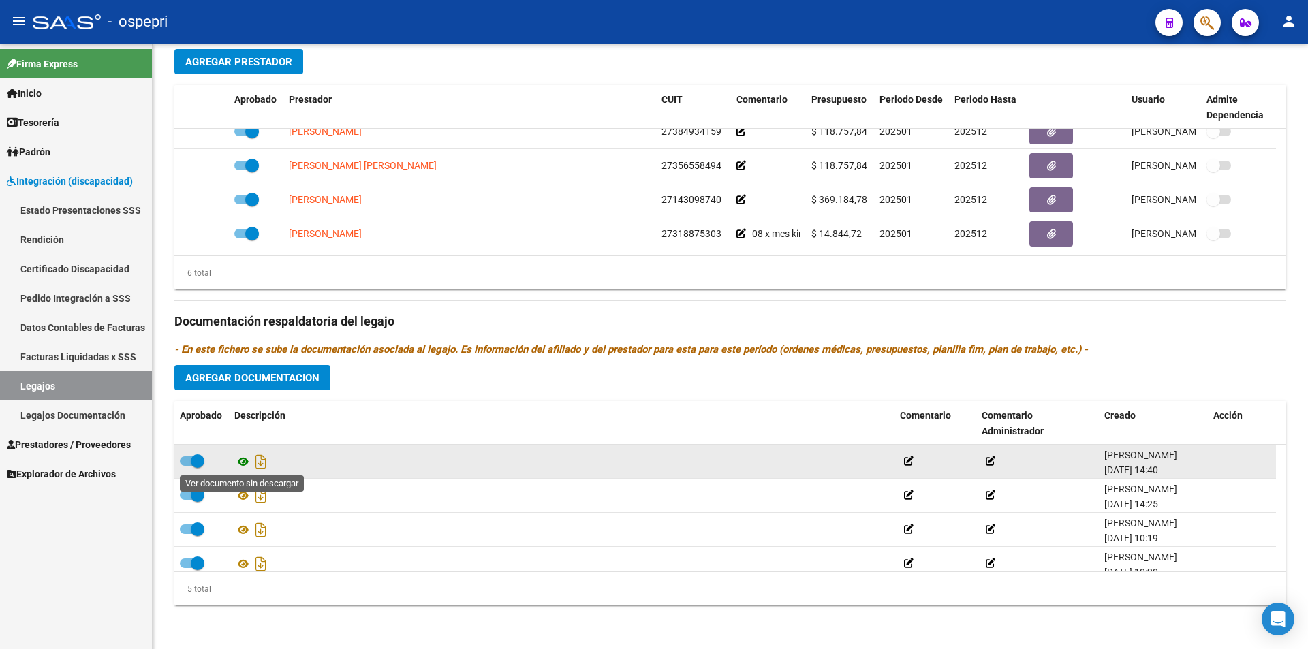
click at [245, 461] on icon at bounding box center [243, 462] width 18 height 16
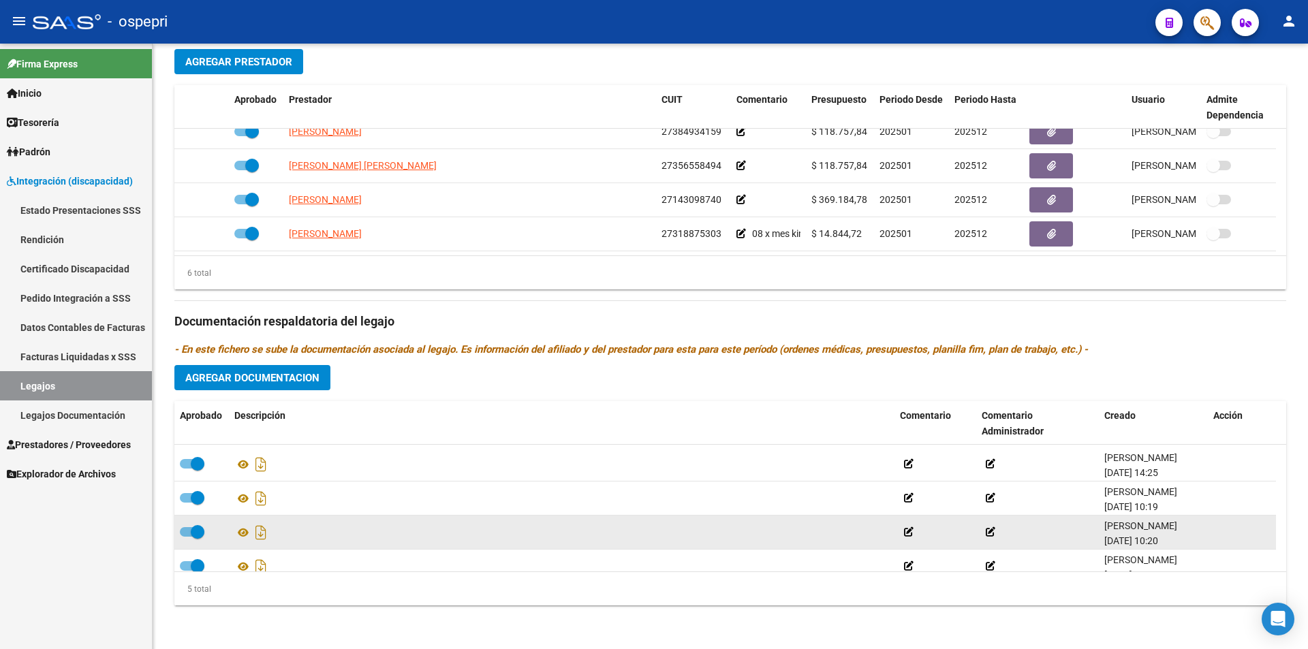
scroll to position [48, 0]
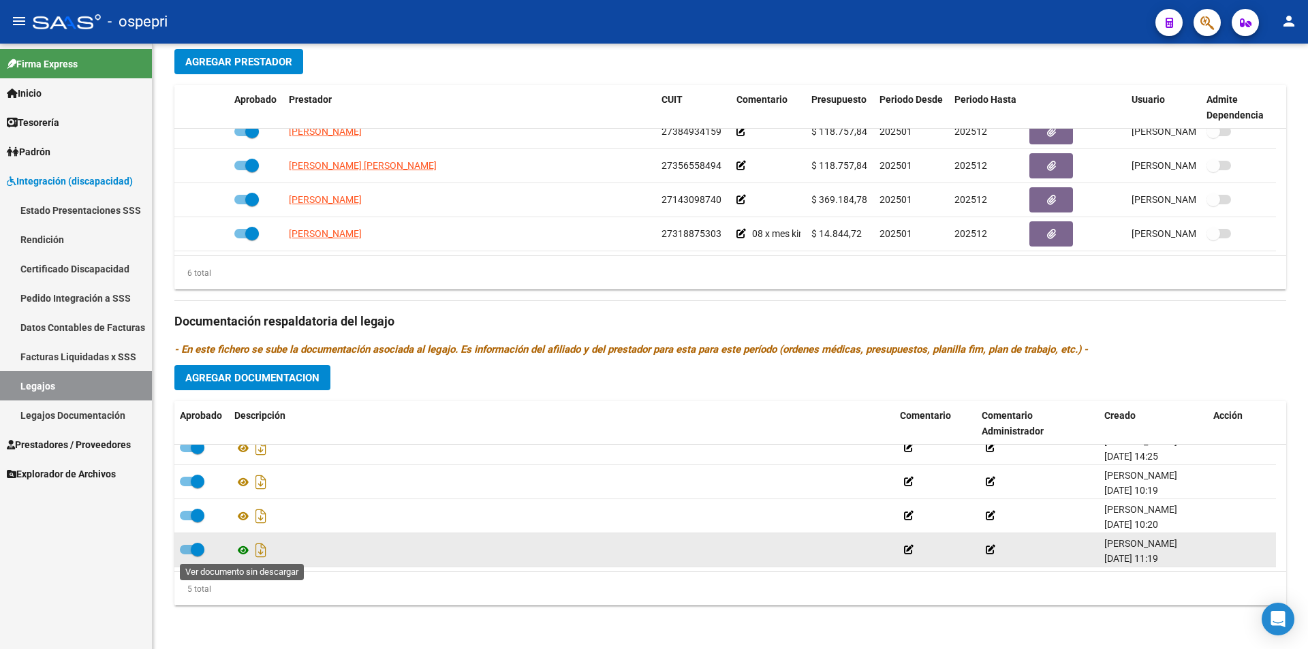
click at [244, 550] on icon at bounding box center [243, 550] width 18 height 16
click at [261, 552] on icon "Descargar documento" at bounding box center [261, 551] width 18 height 22
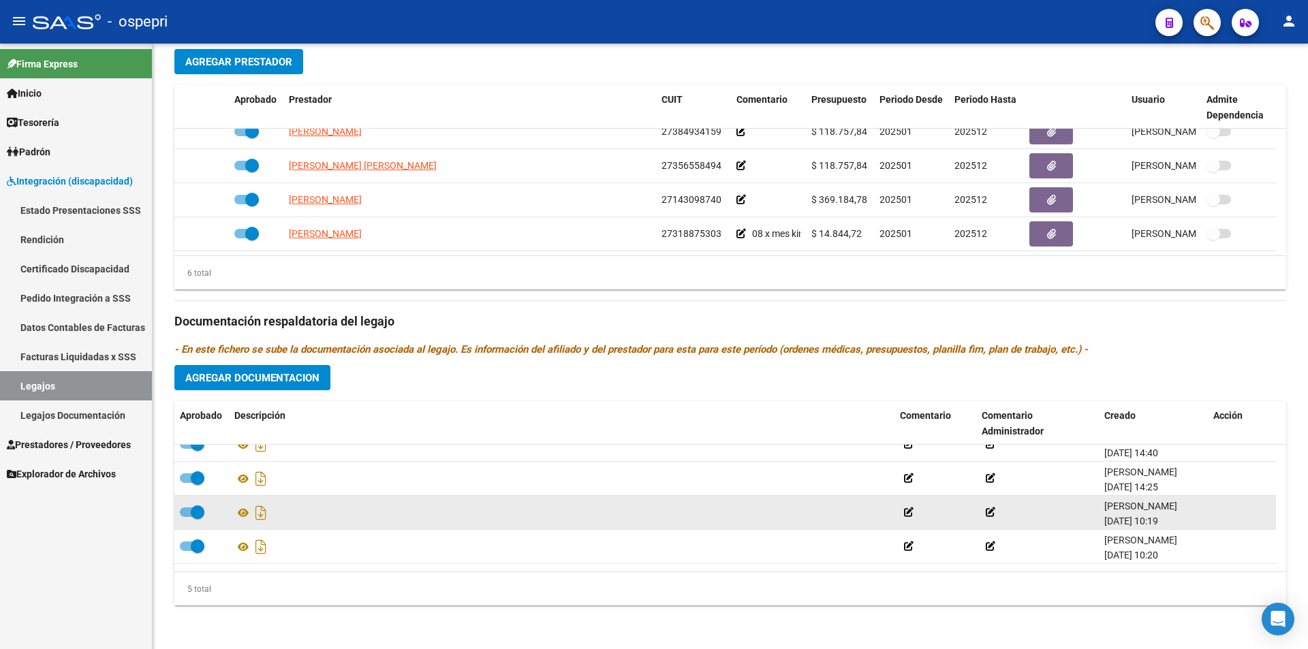
scroll to position [0, 0]
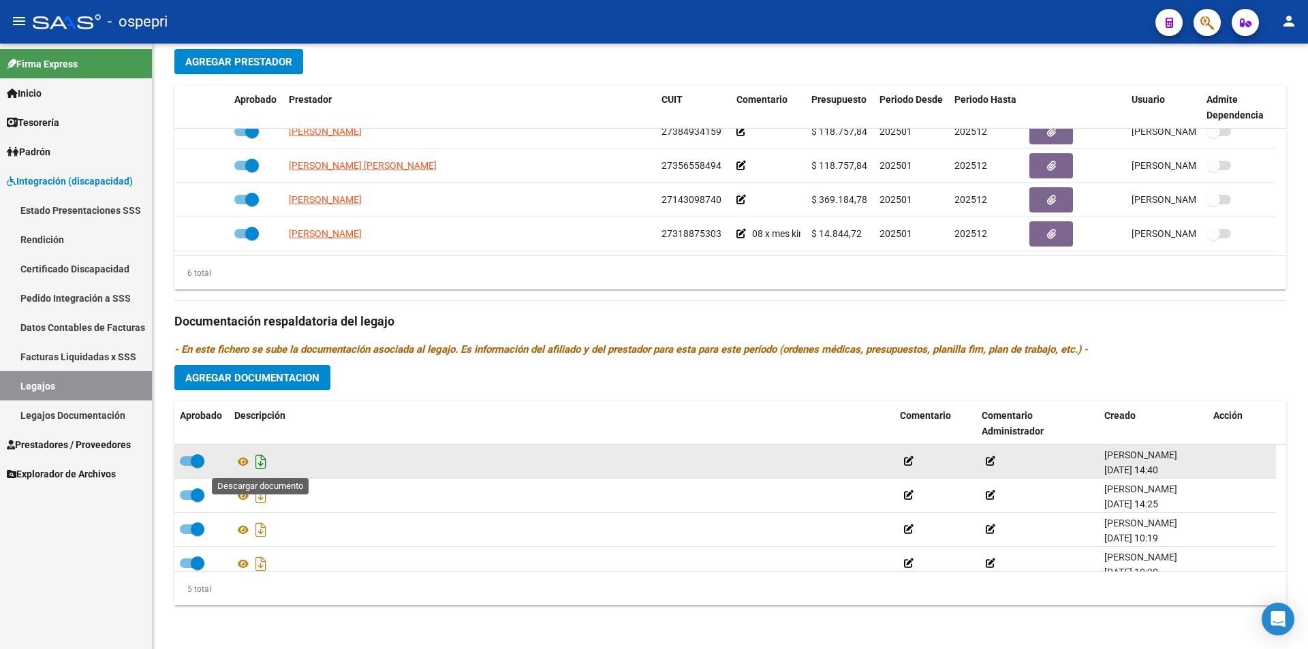
click at [262, 460] on icon "Descargar documento" at bounding box center [261, 462] width 18 height 22
click at [260, 466] on icon "Descargar documento" at bounding box center [261, 462] width 18 height 22
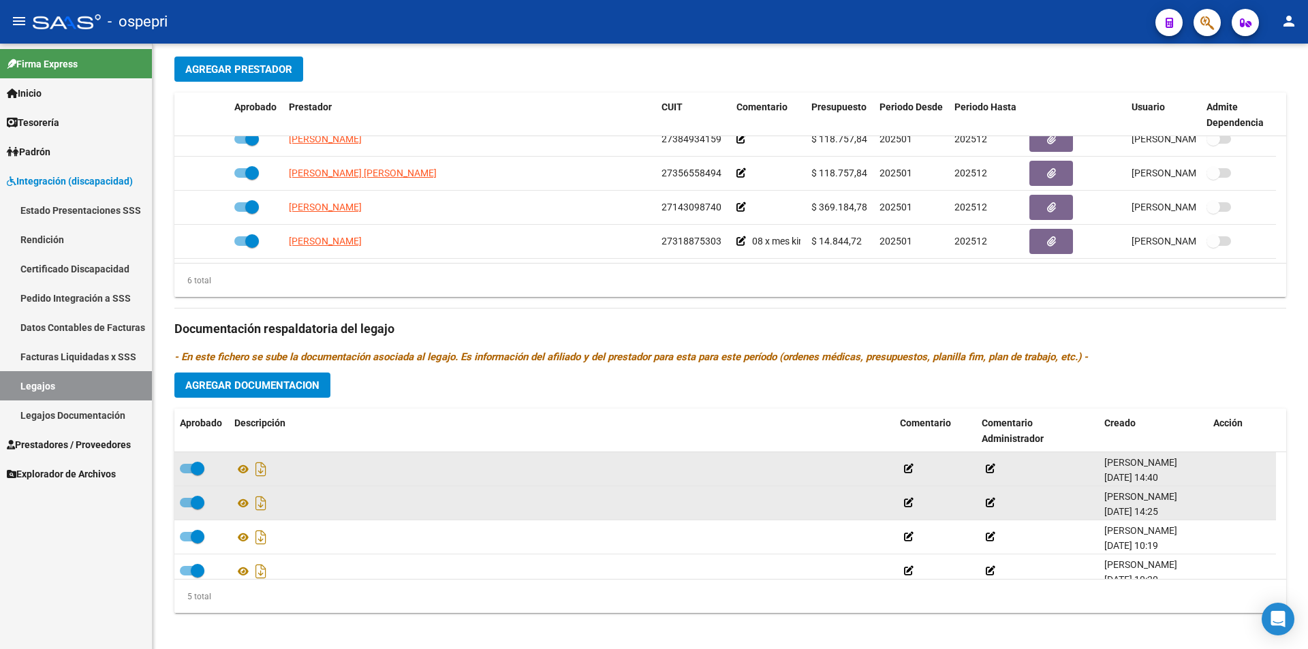
scroll to position [522, 0]
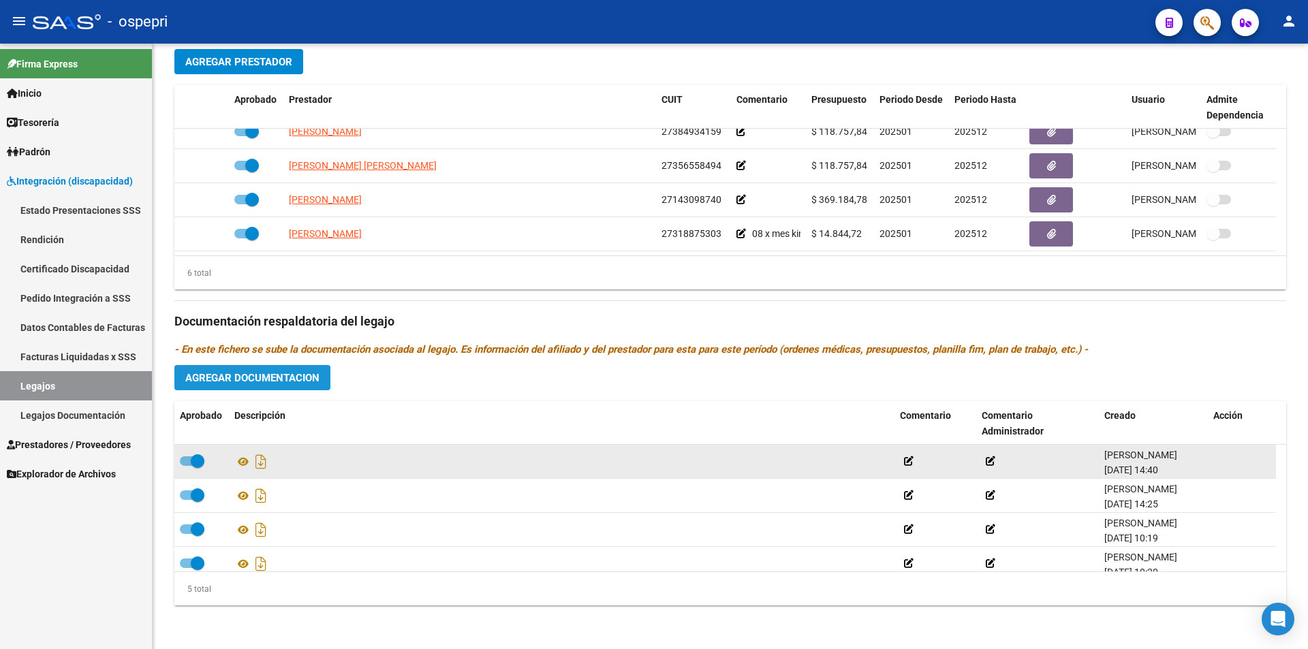
click at [268, 380] on span "Agregar Documentacion" at bounding box center [252, 378] width 134 height 12
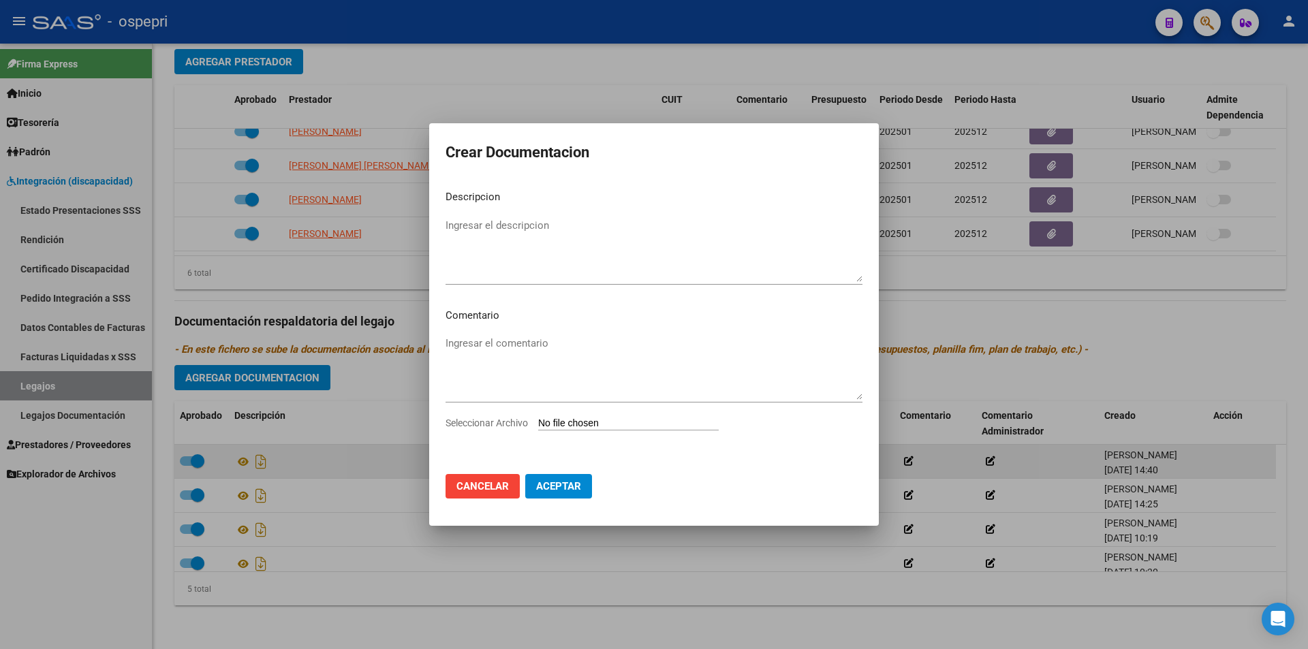
click at [595, 420] on input "Seleccionar Archivo" at bounding box center [628, 424] width 181 height 13
type input "C:\fakepath\20548568103.pdf"
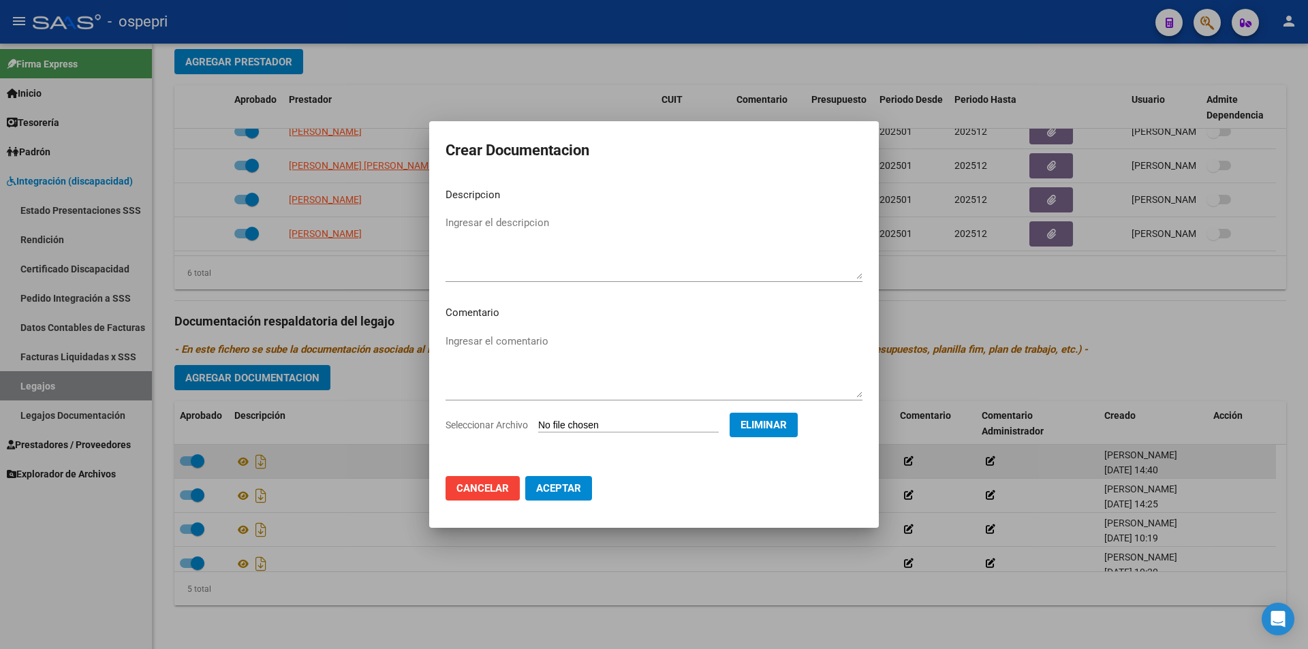
click at [466, 214] on div "Ingresar el descripcion" at bounding box center [654, 247] width 417 height 69
type textarea "PDF INTEGRADO"
click at [555, 492] on span "Aceptar" at bounding box center [558, 488] width 45 height 12
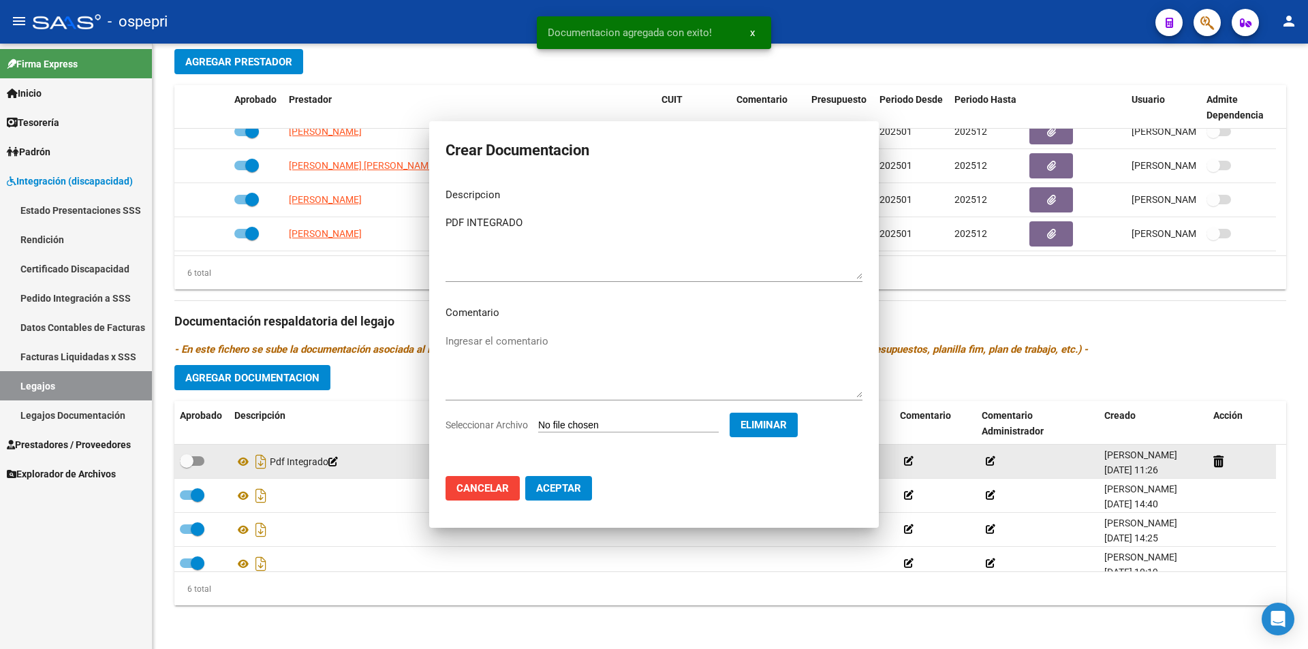
checkbox input "false"
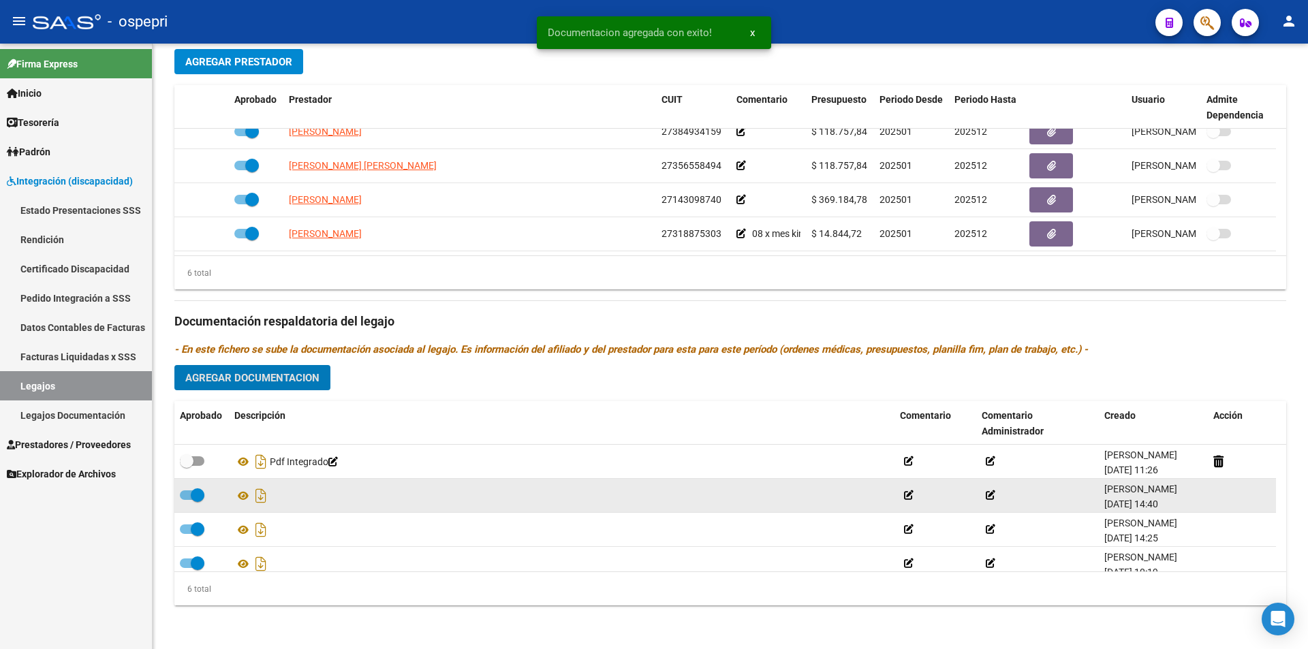
click at [186, 493] on span at bounding box center [192, 496] width 25 height 10
click at [186, 500] on input "checkbox" at bounding box center [186, 500] width 1 height 1
checkbox input "false"
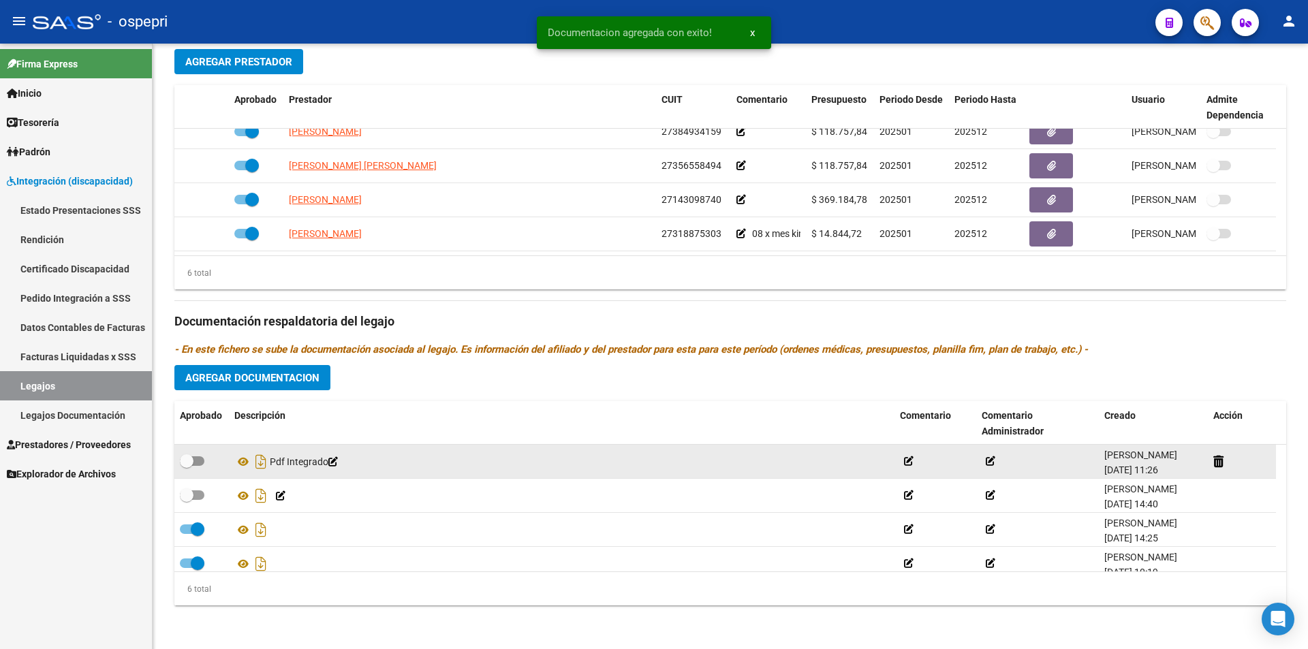
click at [198, 461] on span at bounding box center [192, 461] width 25 height 10
click at [187, 466] on input "checkbox" at bounding box center [186, 466] width 1 height 1
checkbox input "true"
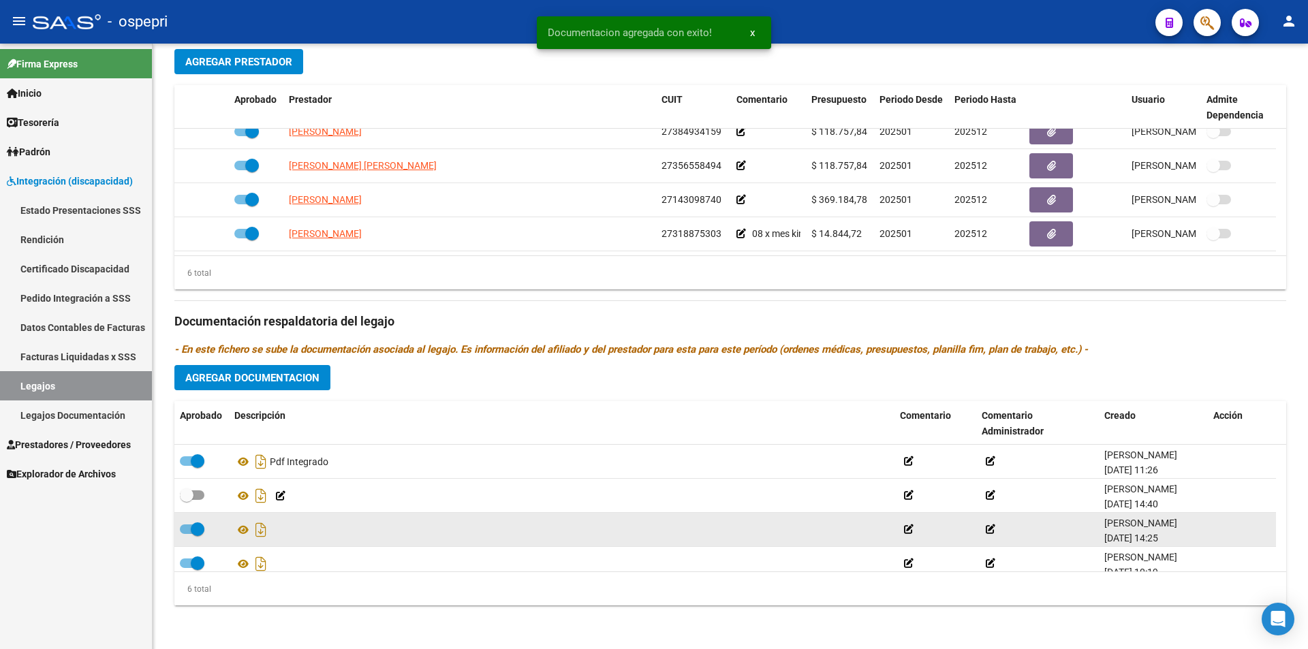
click at [189, 528] on span at bounding box center [192, 530] width 25 height 10
click at [187, 534] on input "checkbox" at bounding box center [186, 534] width 1 height 1
checkbox input "false"
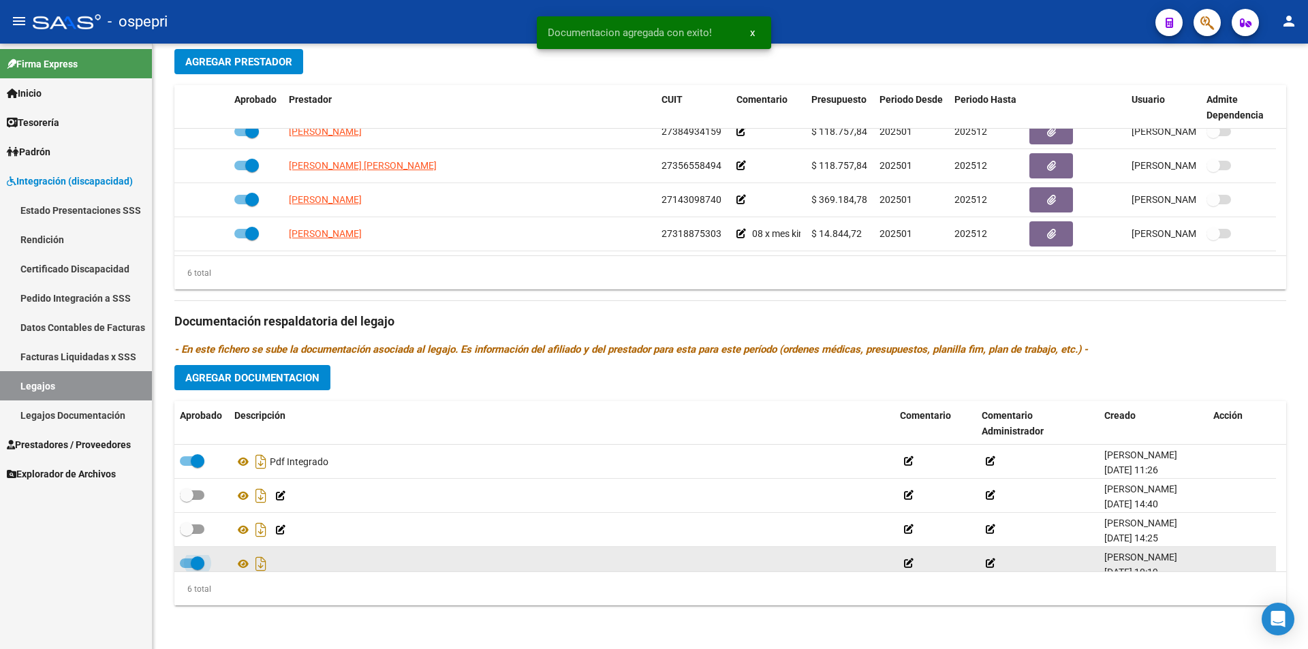
click at [186, 566] on span at bounding box center [192, 564] width 25 height 10
click at [186, 568] on input "checkbox" at bounding box center [186, 568] width 1 height 1
checkbox input "false"
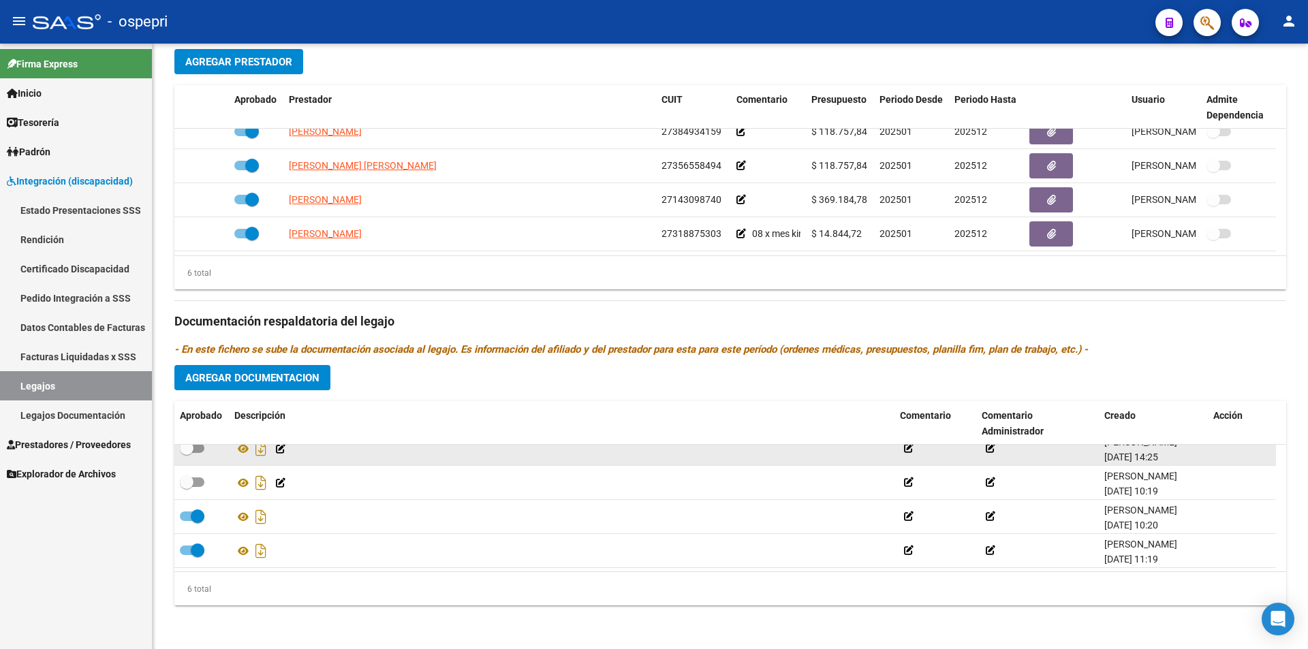
scroll to position [82, 0]
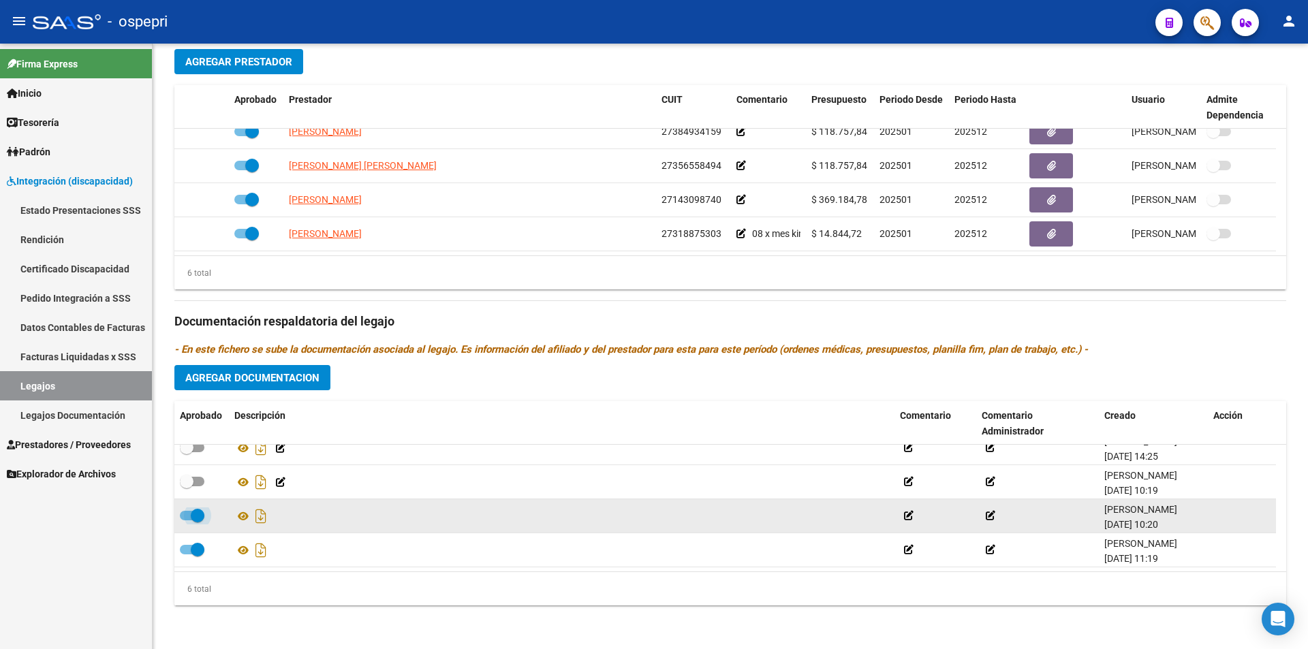
click at [188, 513] on span at bounding box center [192, 516] width 25 height 10
click at [187, 521] on input "checkbox" at bounding box center [186, 521] width 1 height 1
checkbox input "false"
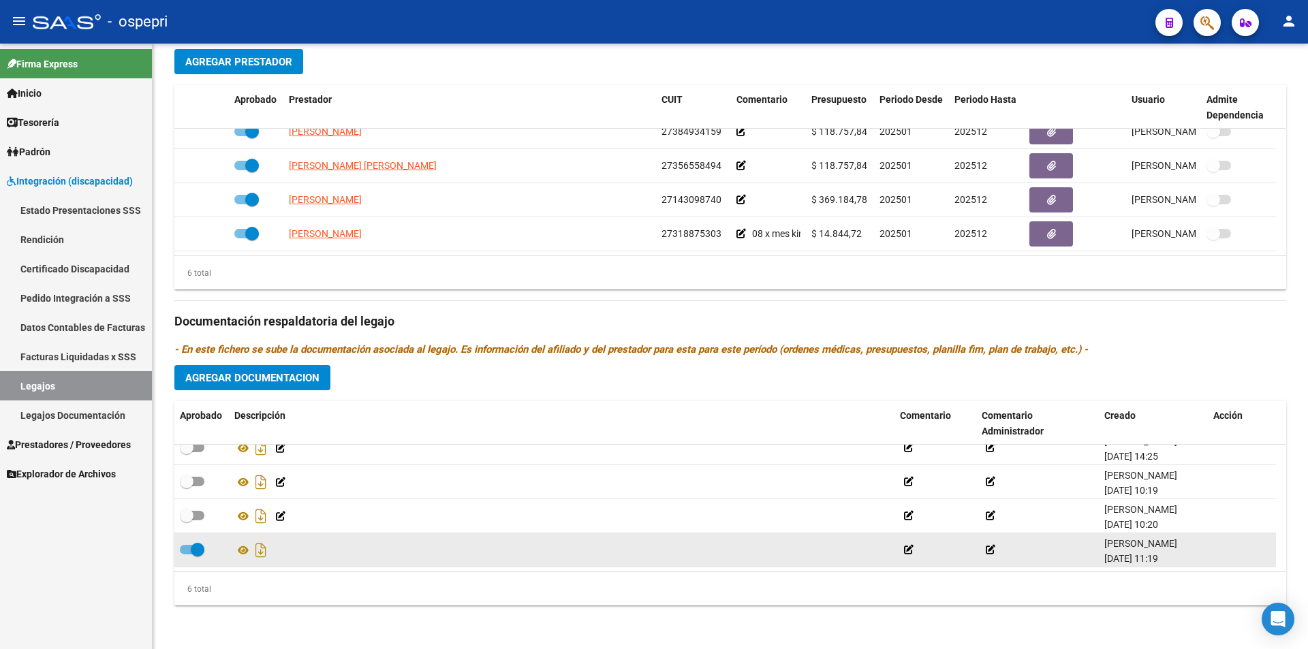
click at [183, 548] on span at bounding box center [192, 550] width 25 height 10
click at [186, 555] on input "checkbox" at bounding box center [186, 555] width 1 height 1
checkbox input "false"
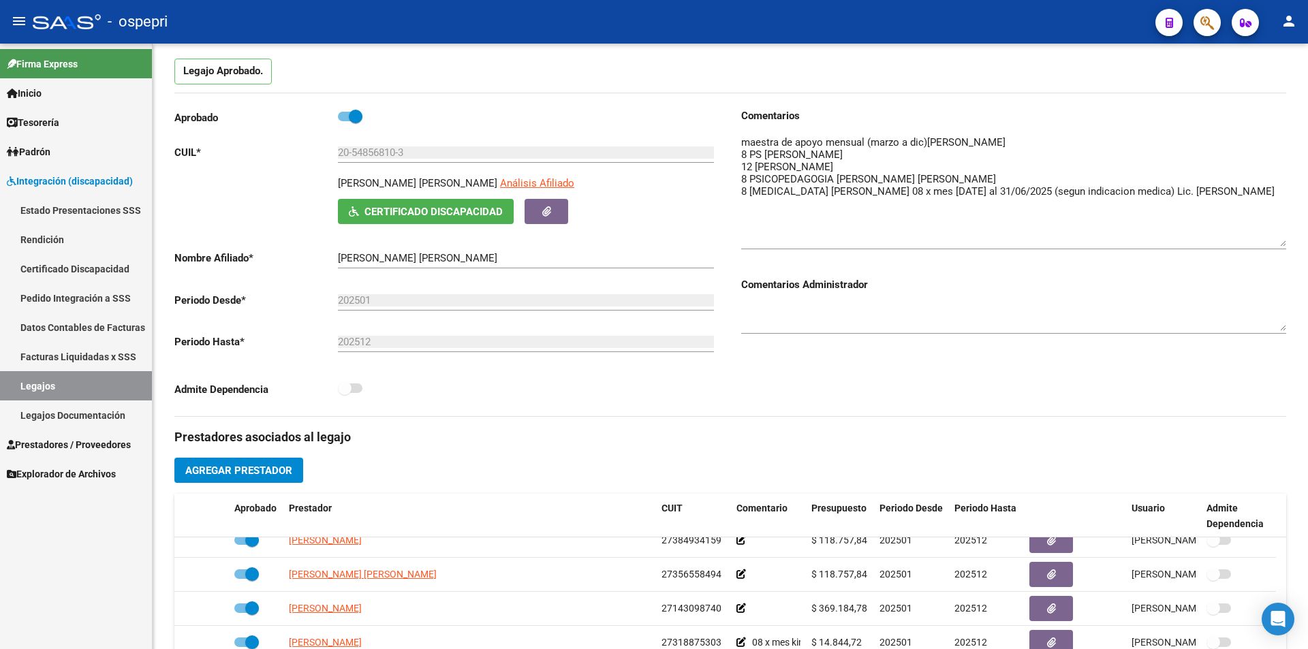
scroll to position [0, 0]
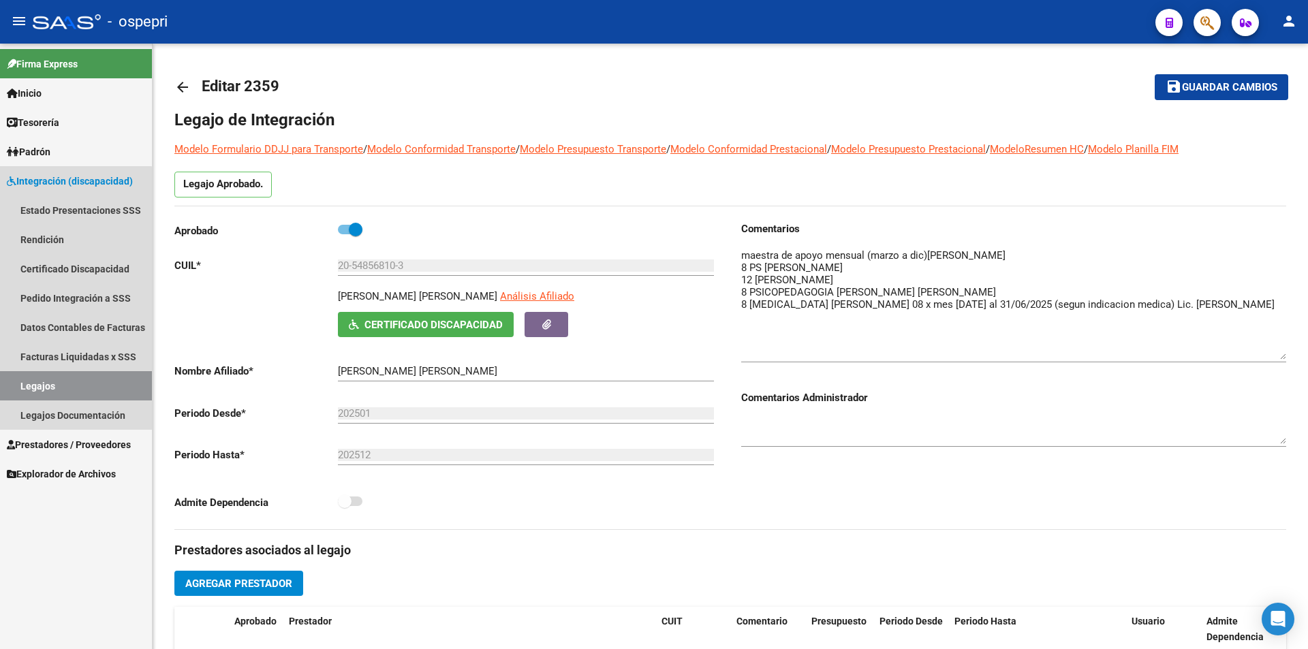
click at [29, 384] on link "Legajos" at bounding box center [76, 385] width 152 height 29
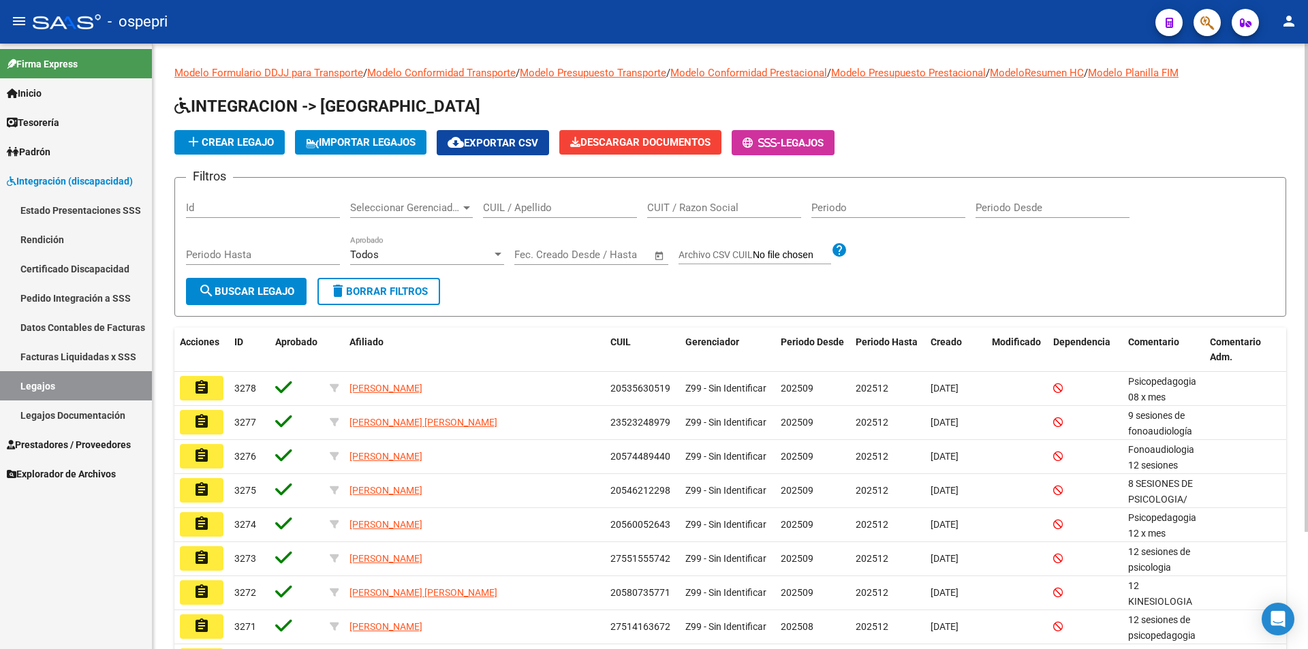
click at [526, 205] on input "CUIL / Apellido" at bounding box center [560, 208] width 154 height 12
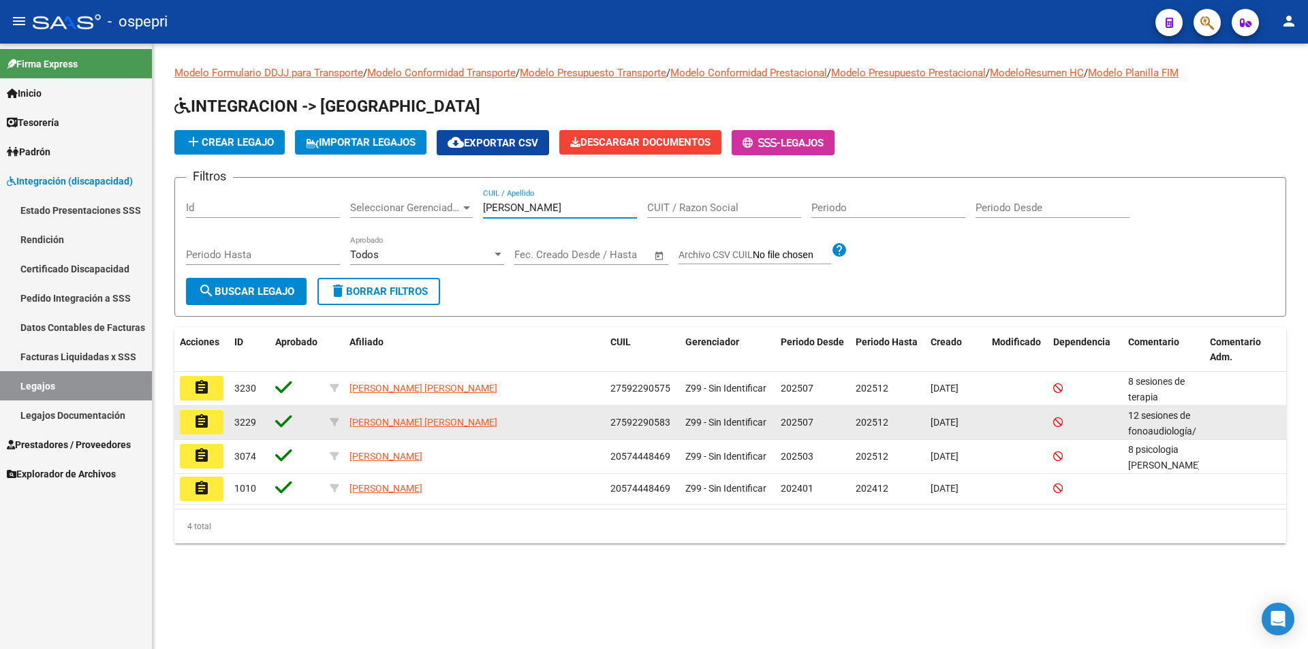
type input "[PERSON_NAME]"
click at [204, 421] on mat-icon "assignment" at bounding box center [201, 422] width 16 height 16
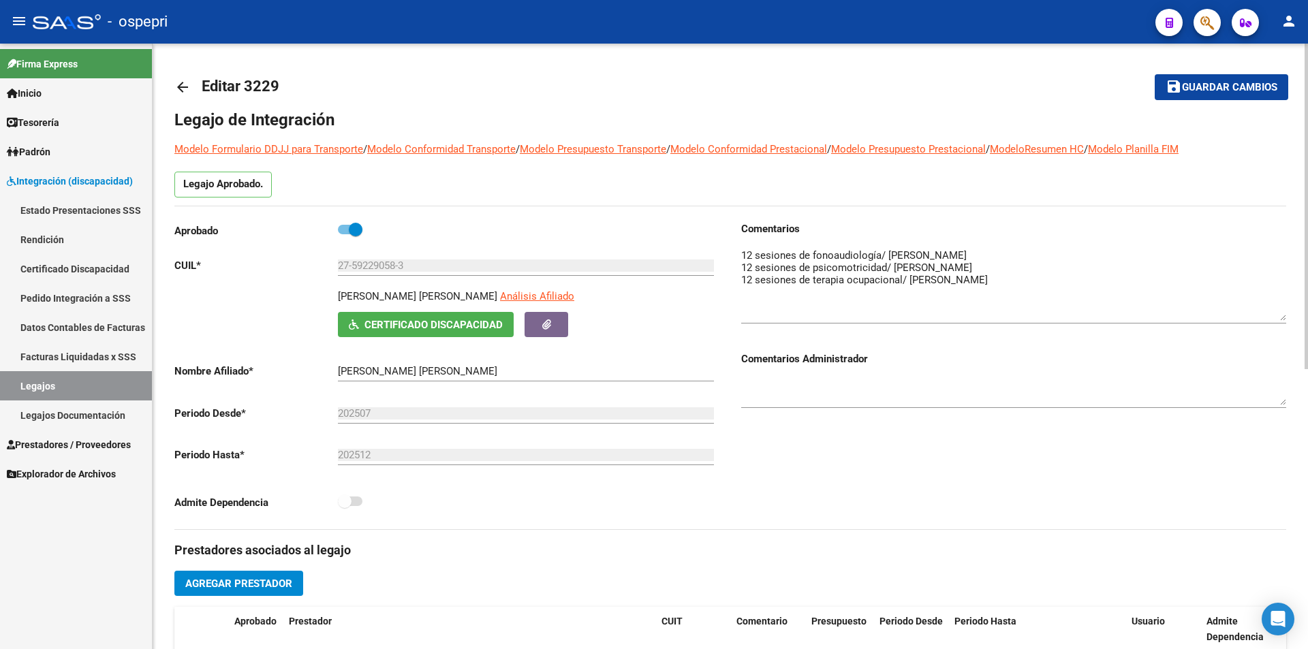
drag, startPoint x: 1282, startPoint y: 274, endPoint x: 1287, endPoint y: 320, distance: 45.9
click at [1287, 320] on div "arrow_back Editar 3229 save Guardar cambios Legajo de Integración Modelo Formul…" at bounding box center [731, 608] width 1156 height 1128
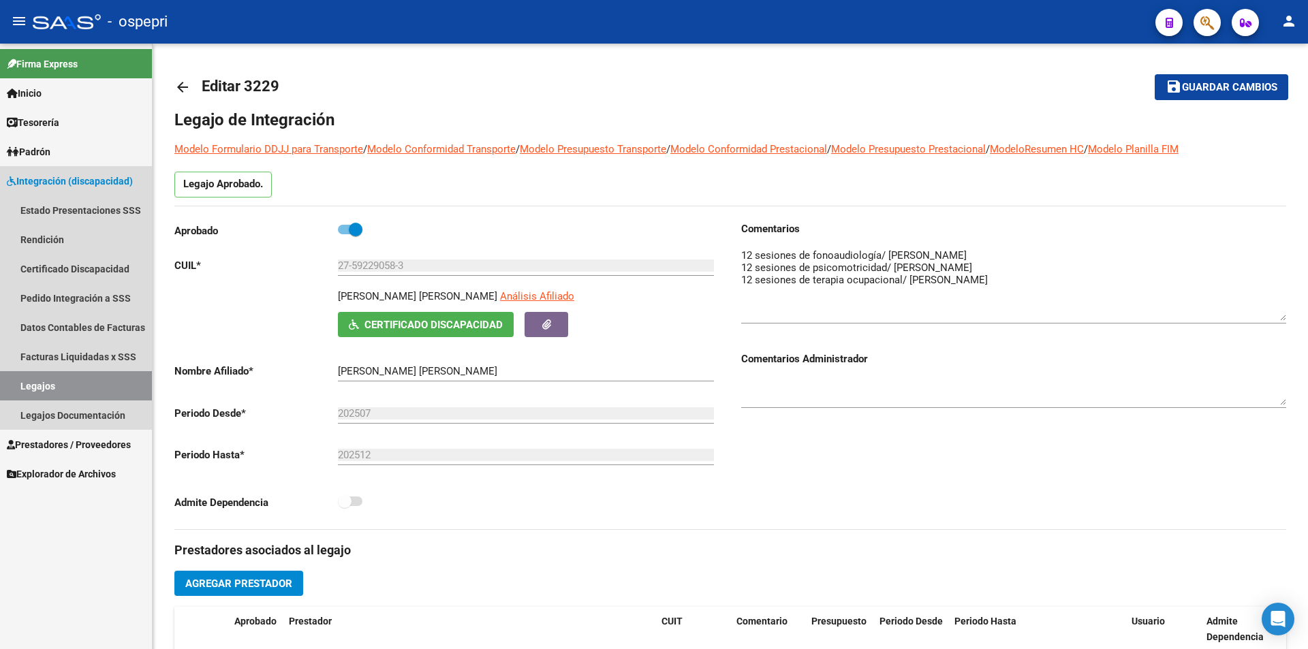
click at [74, 377] on link "Legajos" at bounding box center [76, 385] width 152 height 29
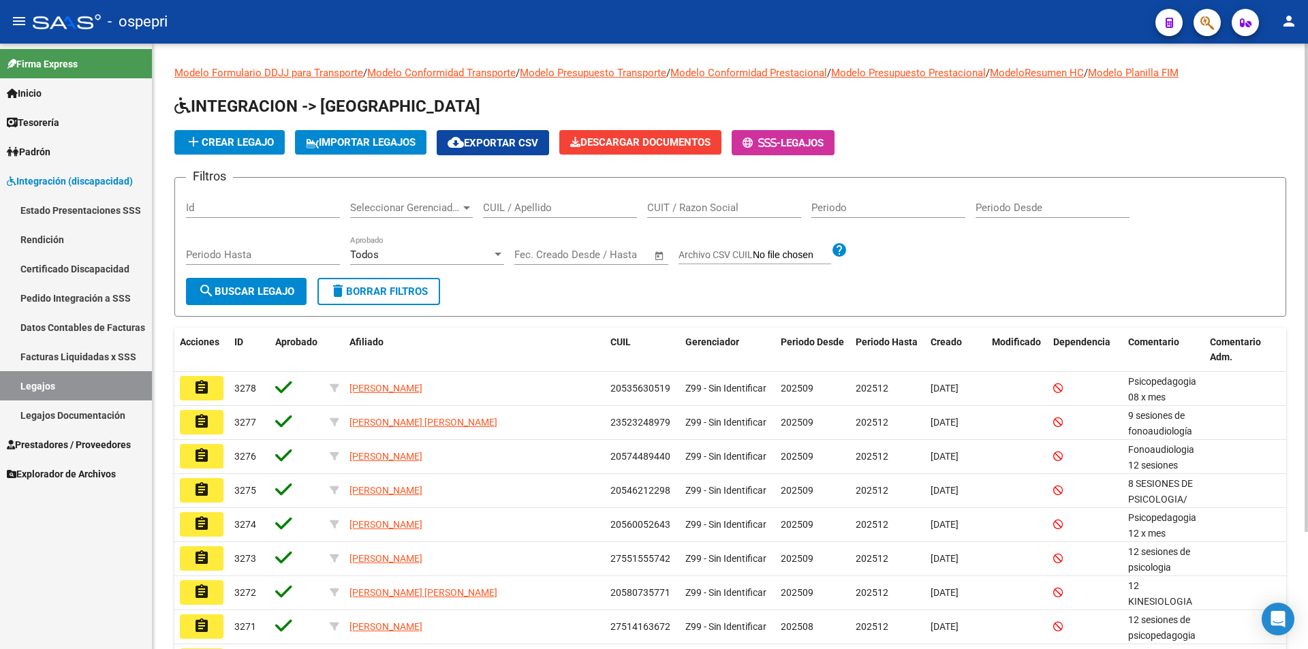
click at [525, 211] on input "CUIL / Apellido" at bounding box center [560, 208] width 154 height 12
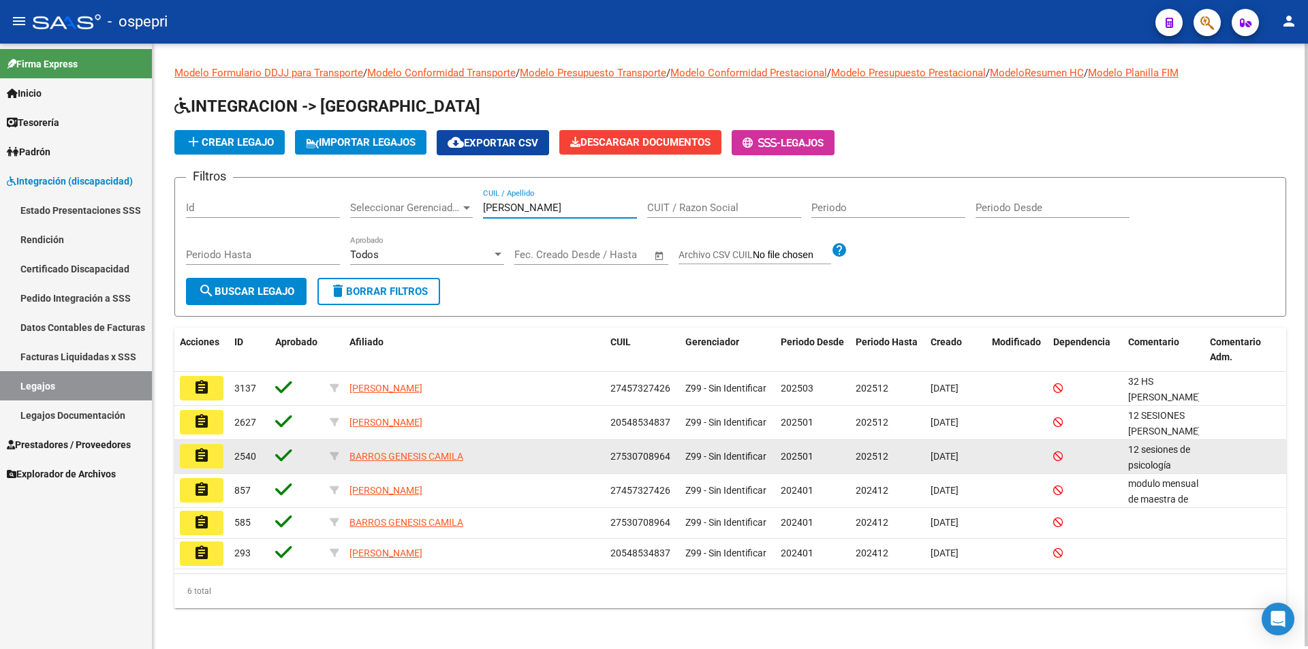
type input "[PERSON_NAME]"
click at [200, 455] on mat-icon "assignment" at bounding box center [201, 456] width 16 height 16
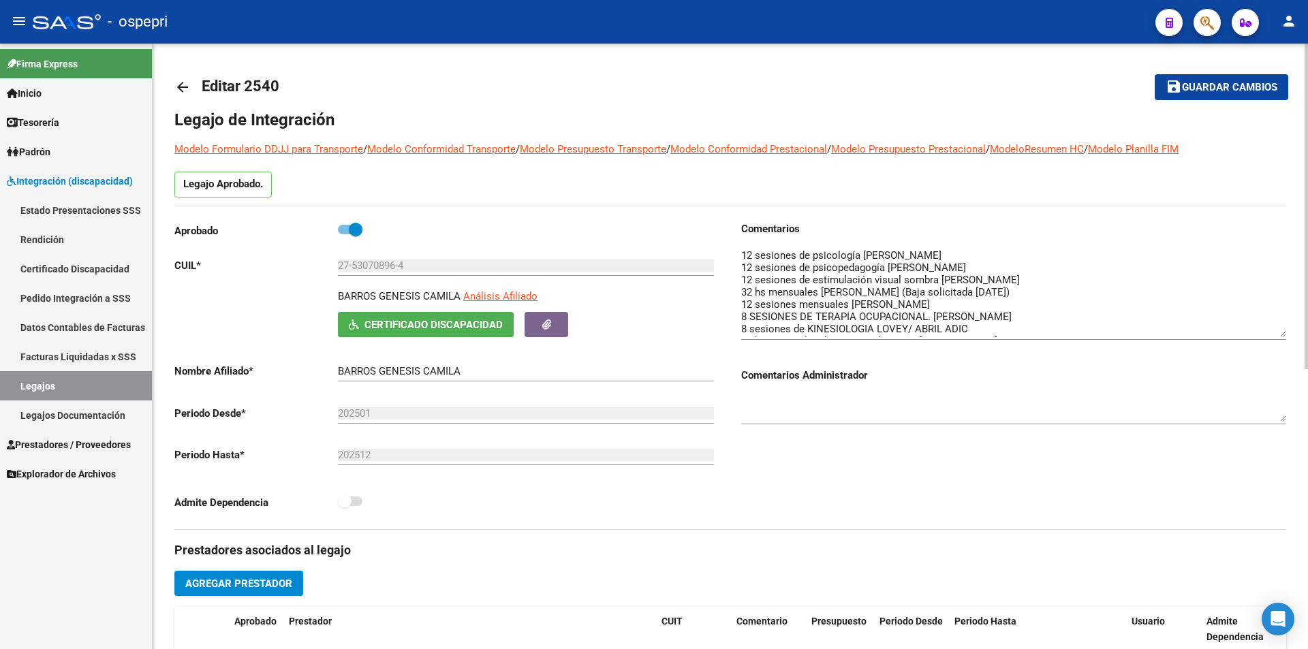
drag, startPoint x: 1282, startPoint y: 273, endPoint x: 1293, endPoint y: 344, distance: 71.8
click at [1293, 344] on div "arrow_back Editar 2540 save Guardar cambios Legajo de Integración Modelo Formul…" at bounding box center [731, 608] width 1156 height 1128
click at [55, 379] on link "Legajos" at bounding box center [76, 385] width 152 height 29
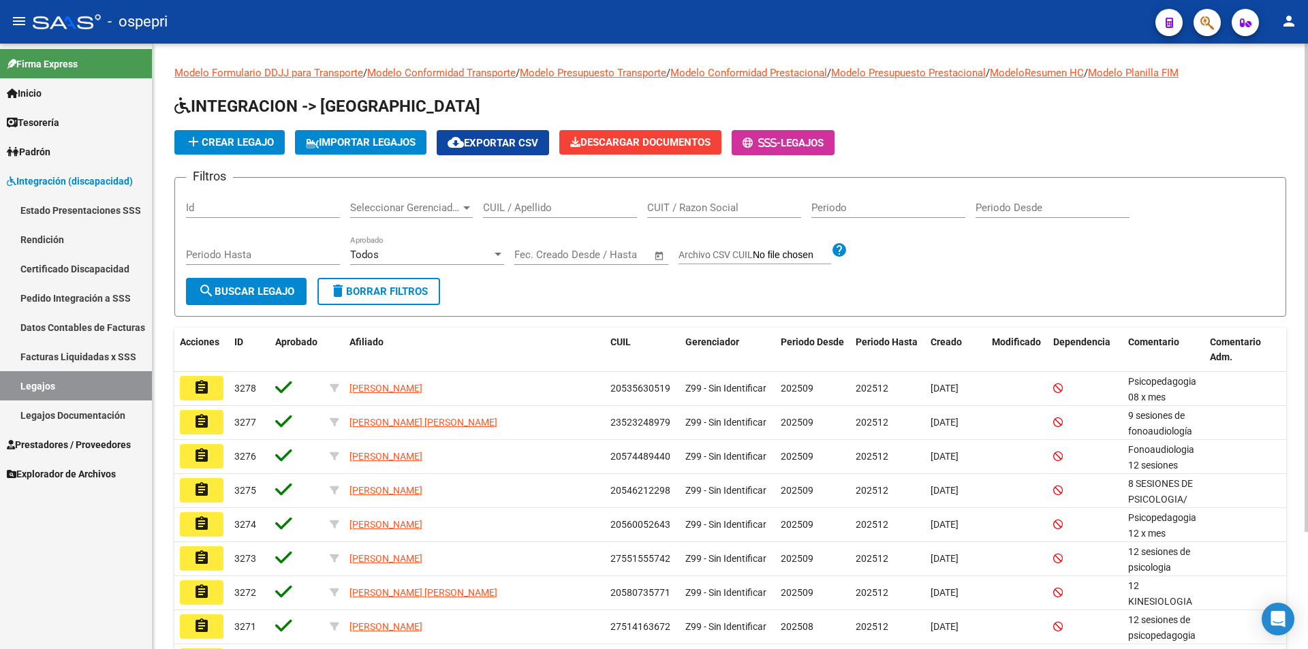
click at [530, 211] on input "CUIL / Apellido" at bounding box center [560, 208] width 154 height 12
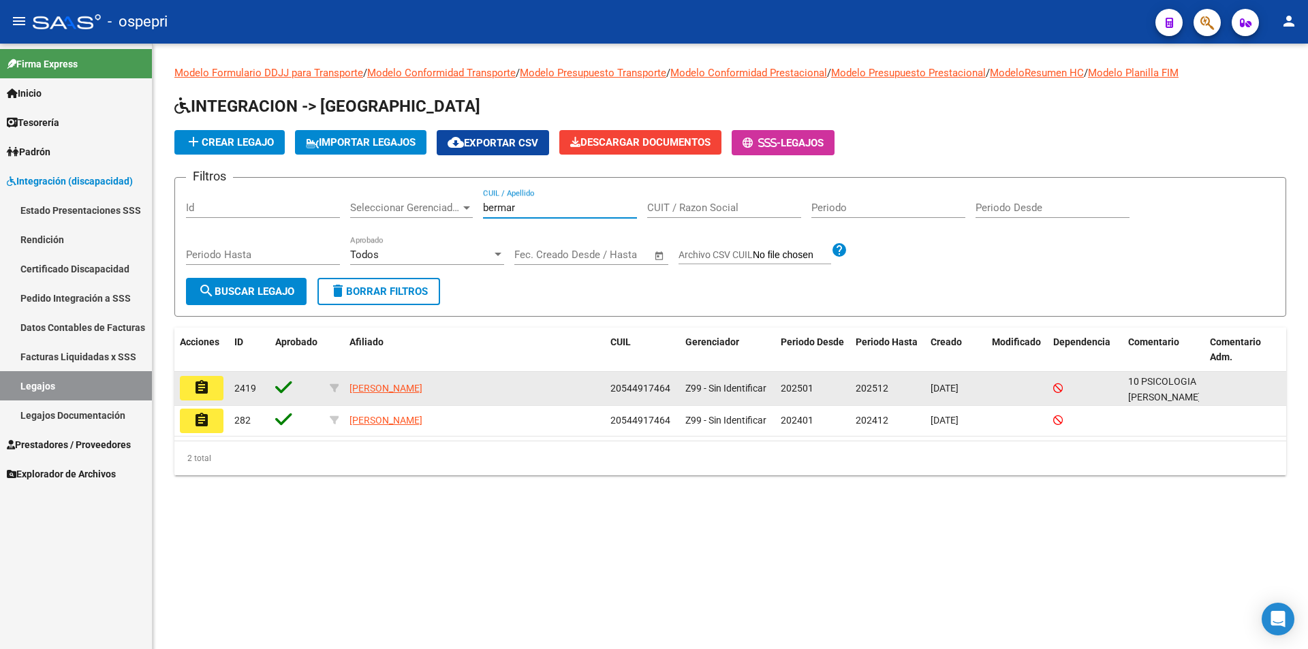
type input "bermar"
click at [209, 388] on mat-icon "assignment" at bounding box center [201, 388] width 16 height 16
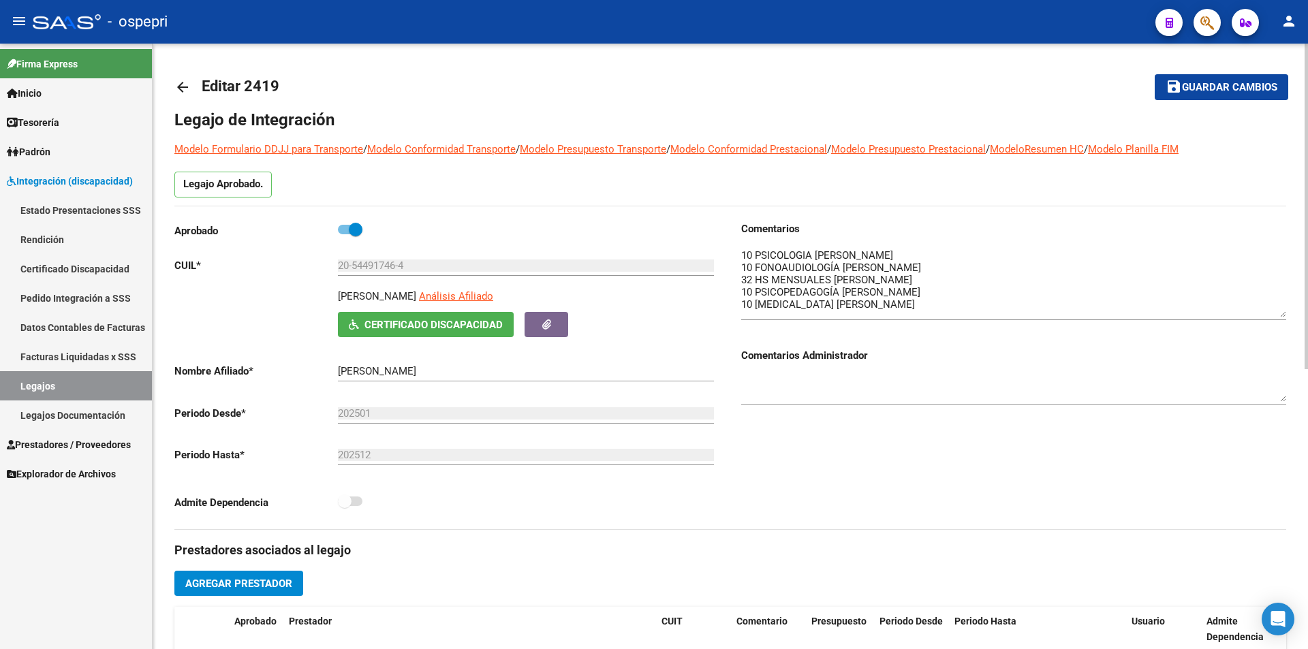
drag, startPoint x: 1280, startPoint y: 273, endPoint x: 1290, endPoint y: 319, distance: 47.3
click at [1290, 319] on div "arrow_back Editar 2419 save Guardar cambios Legajo de Integración Modelo Formul…" at bounding box center [731, 608] width 1156 height 1128
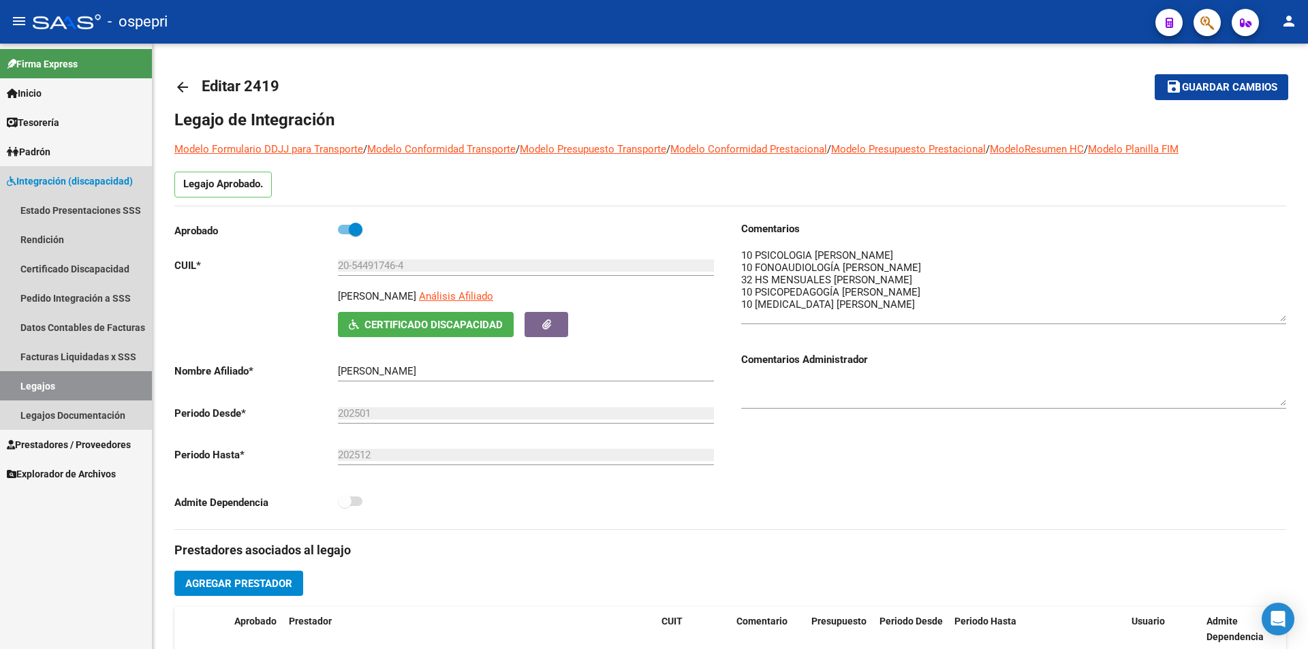
click at [33, 384] on link "Legajos" at bounding box center [76, 385] width 152 height 29
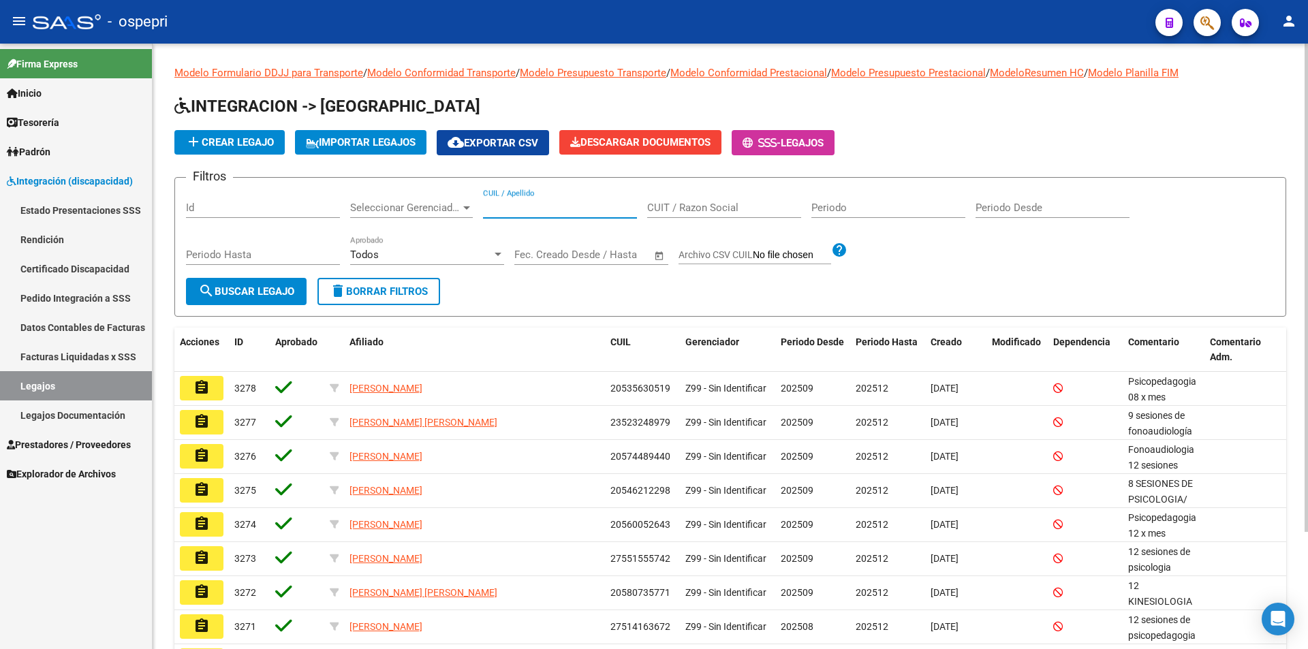
click at [582, 208] on input "CUIL / Apellido" at bounding box center [560, 208] width 154 height 12
type input "burgos"
click at [194, 288] on button "search Buscar Legajo" at bounding box center [246, 291] width 121 height 27
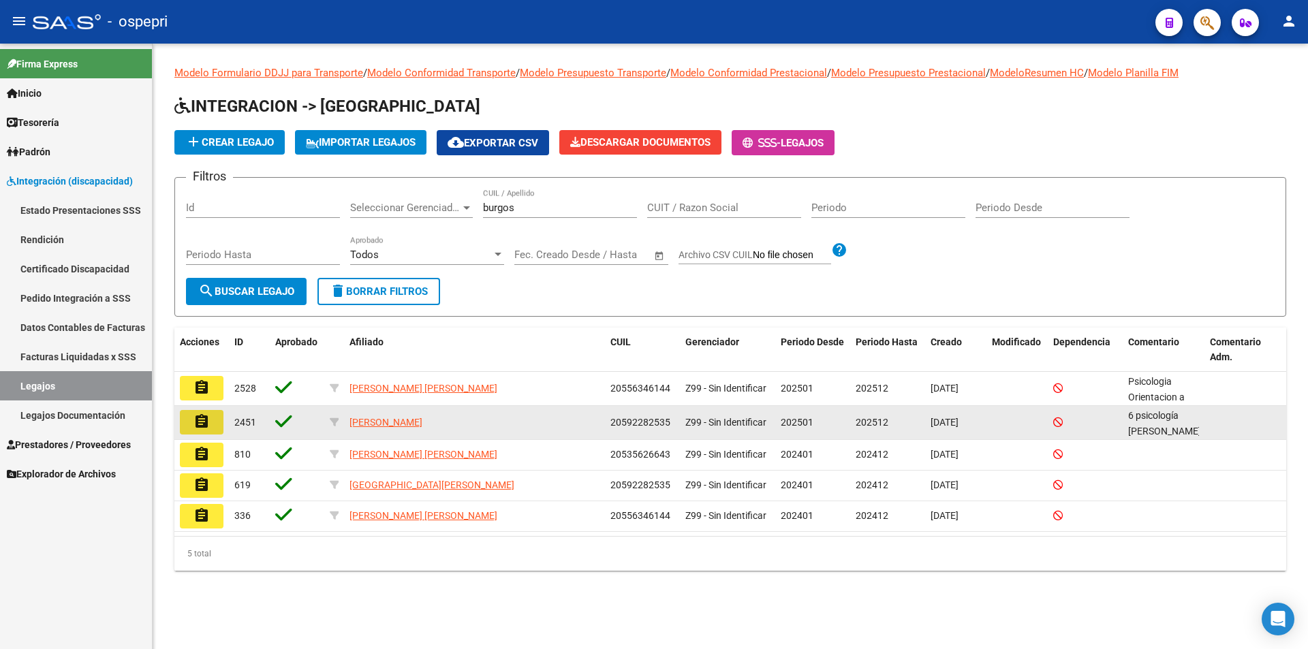
click at [193, 424] on button "assignment" at bounding box center [202, 422] width 44 height 25
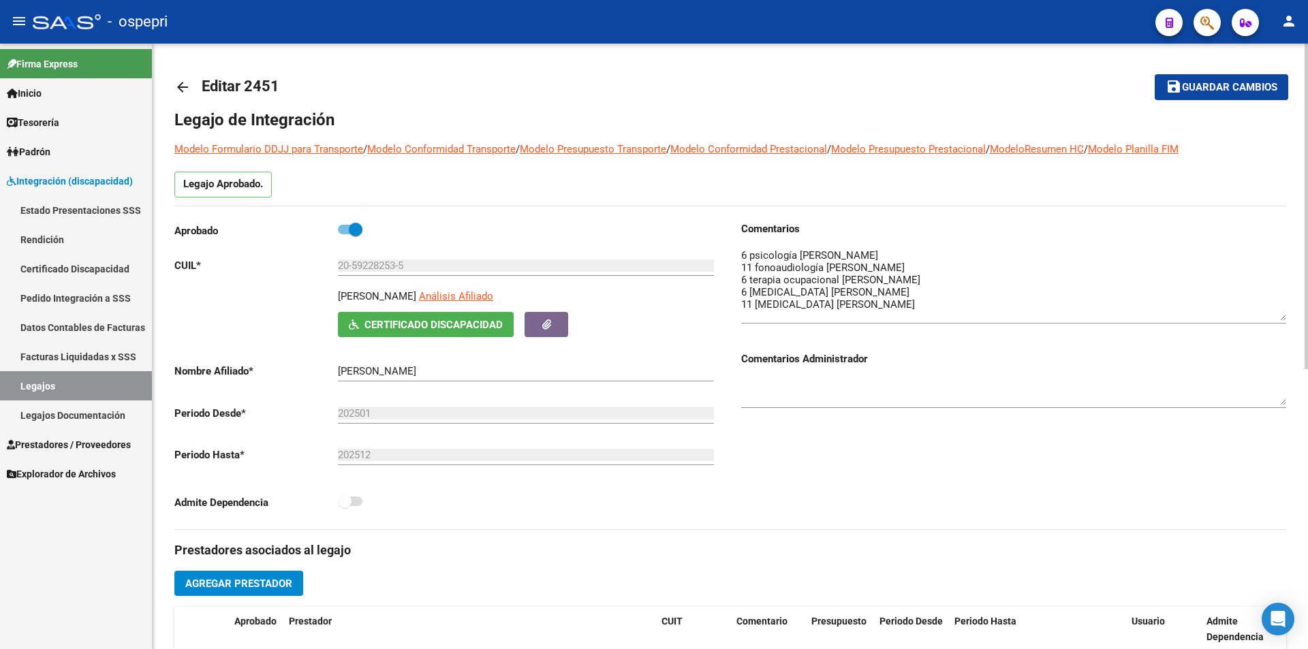
drag, startPoint x: 1286, startPoint y: 275, endPoint x: 1277, endPoint y: 320, distance: 46.4
click at [1277, 320] on textarea at bounding box center [1013, 284] width 545 height 73
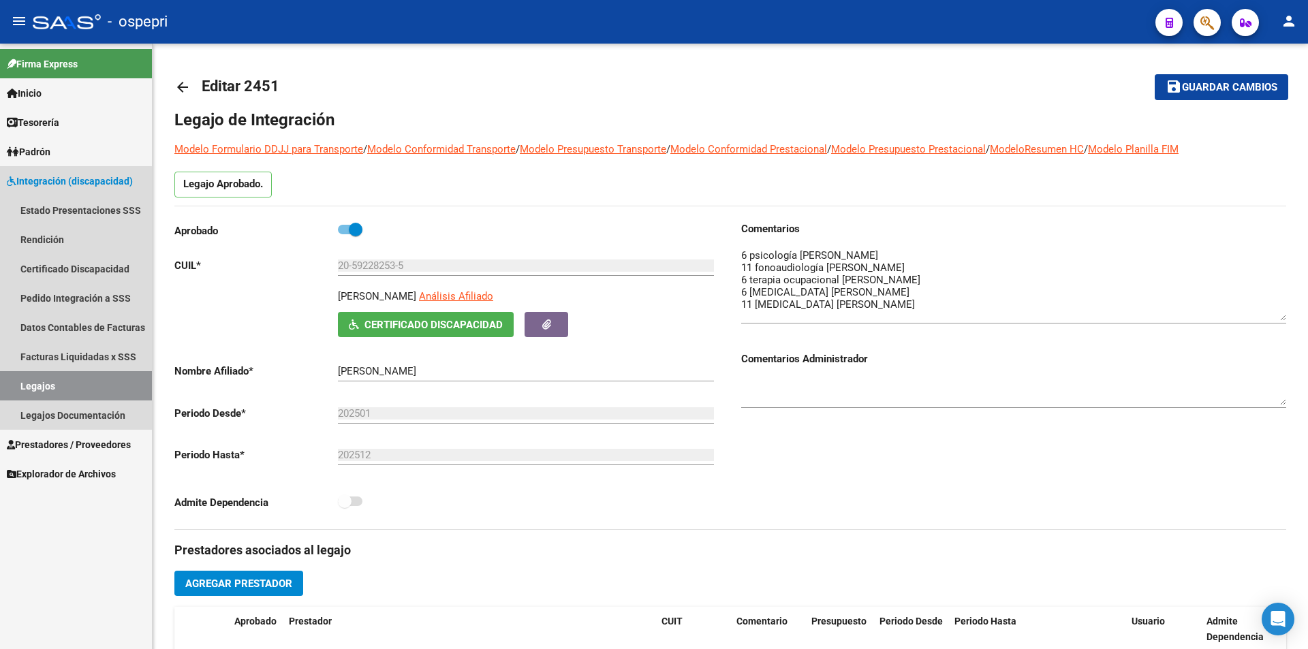
click at [37, 375] on link "Legajos" at bounding box center [76, 385] width 152 height 29
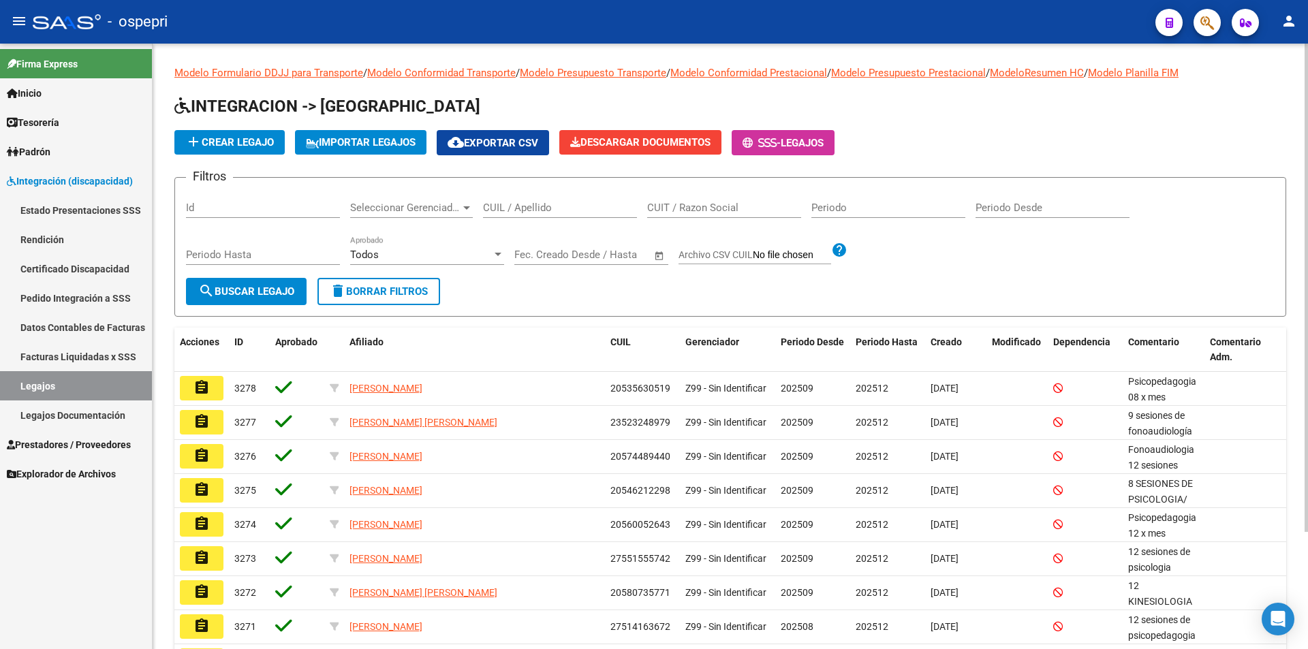
click at [594, 213] on input "CUIL / Apellido" at bounding box center [560, 208] width 154 height 12
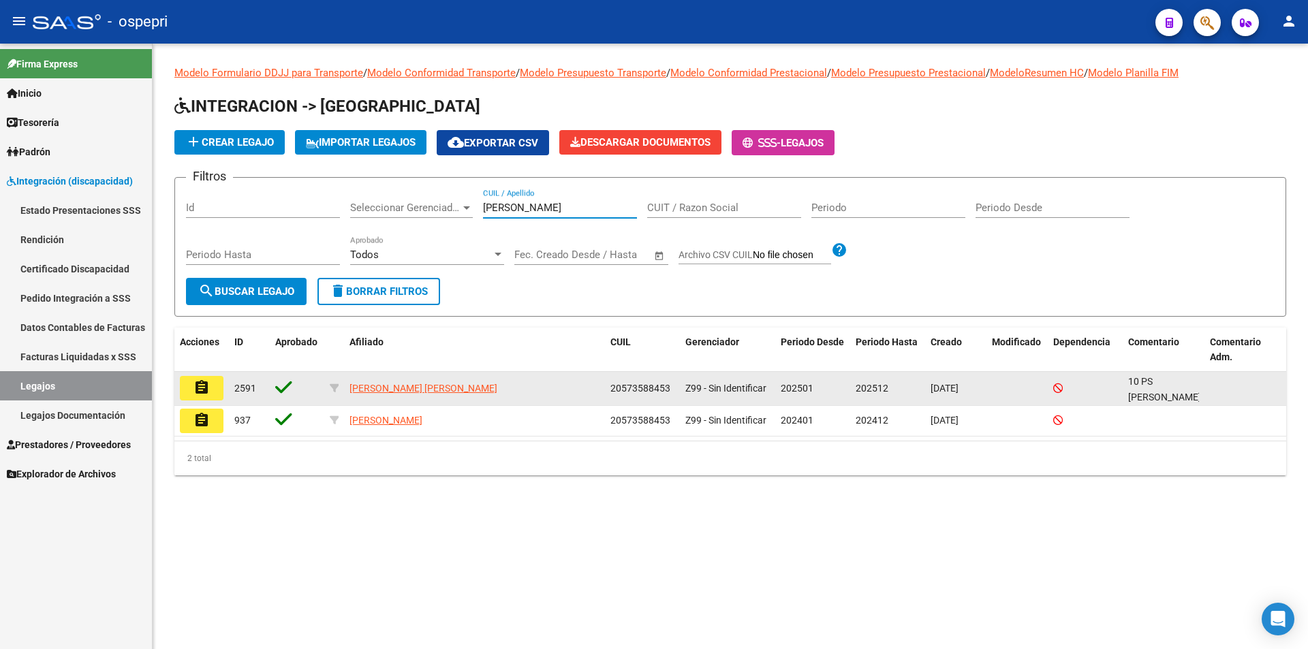
type input "[PERSON_NAME]"
click at [195, 390] on mat-icon "assignment" at bounding box center [201, 388] width 16 height 16
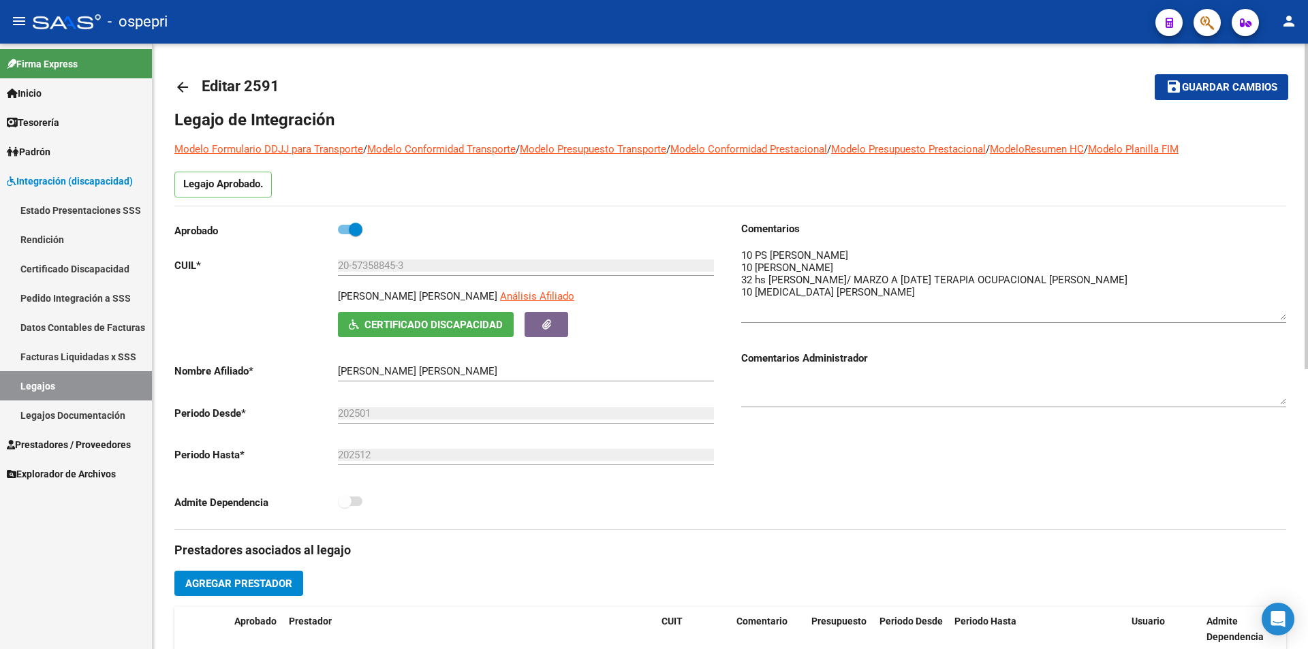
drag, startPoint x: 1280, startPoint y: 273, endPoint x: 1282, endPoint y: 318, distance: 45.0
click at [1282, 318] on textarea at bounding box center [1013, 284] width 545 height 72
click at [42, 380] on link "Legajos" at bounding box center [76, 385] width 152 height 29
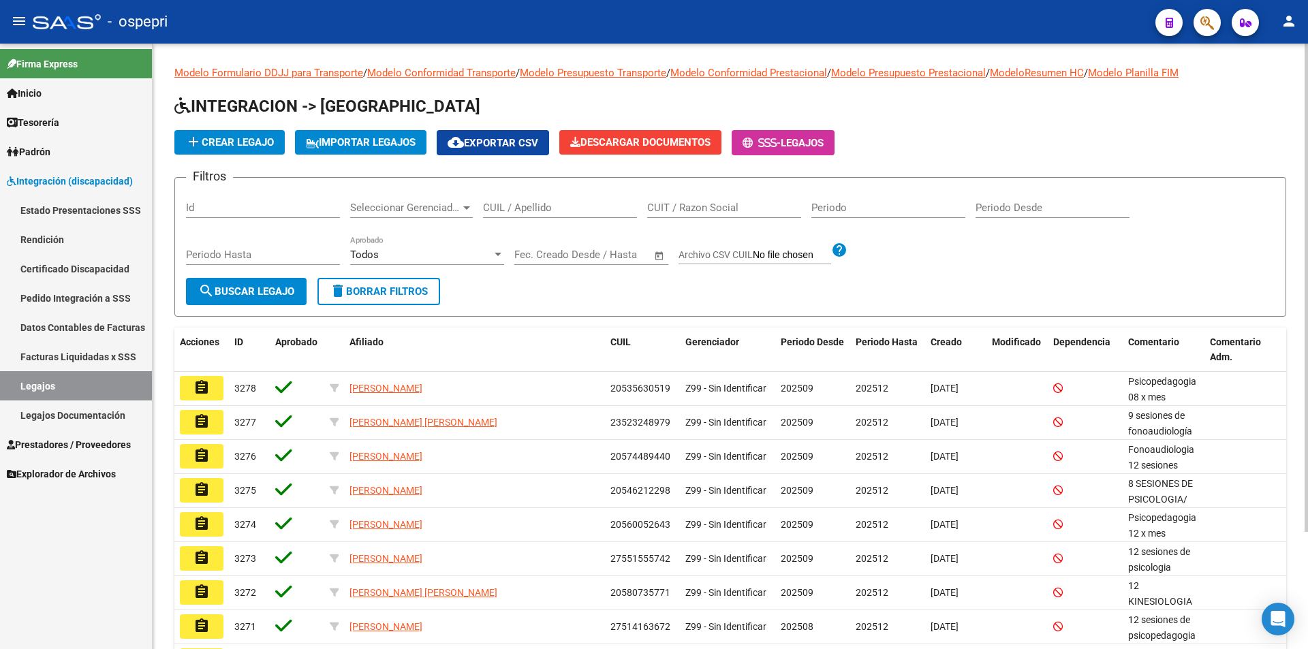
click at [527, 208] on input "CUIL / Apellido" at bounding box center [560, 208] width 154 height 12
type input "[PERSON_NAME]"
click at [236, 290] on span "search Buscar Legajo" at bounding box center [246, 291] width 96 height 12
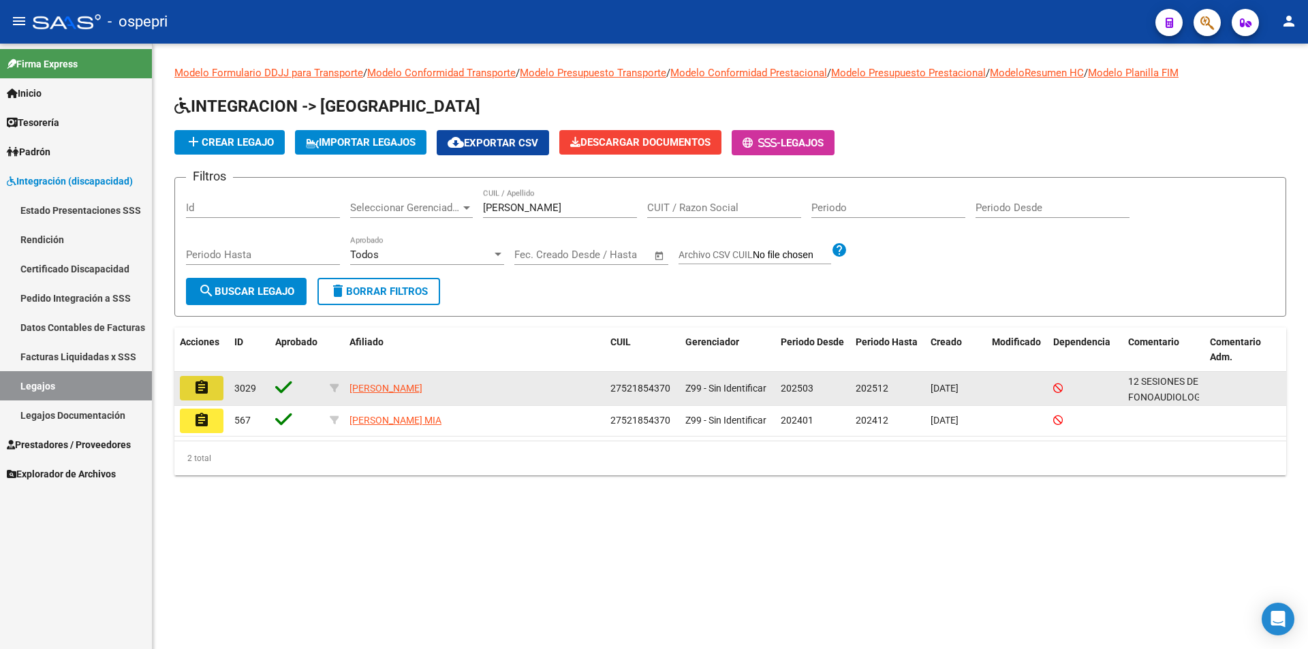
click at [204, 387] on mat-icon "assignment" at bounding box center [201, 388] width 16 height 16
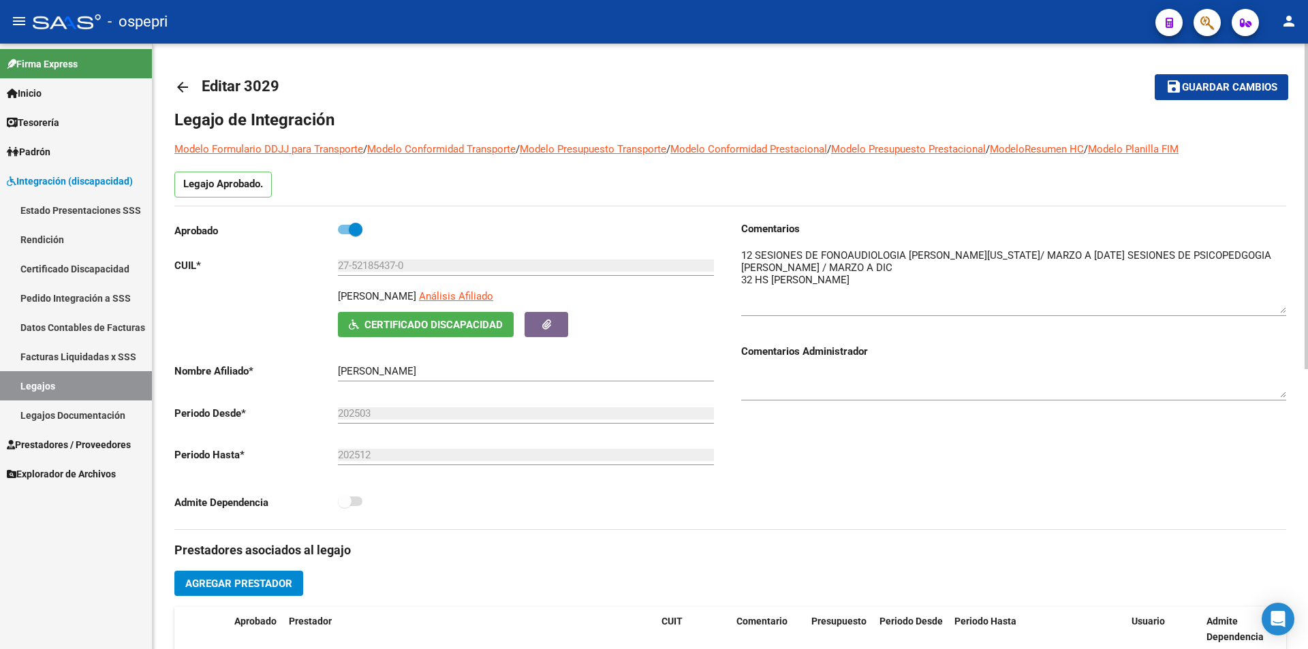
drag, startPoint x: 1280, startPoint y: 274, endPoint x: 1288, endPoint y: 312, distance: 38.9
click at [1288, 312] on div "arrow_back Editar 3029 save Guardar cambios Legajo de Integración Modelo Formul…" at bounding box center [731, 608] width 1156 height 1128
click at [57, 382] on link "Legajos" at bounding box center [76, 385] width 152 height 29
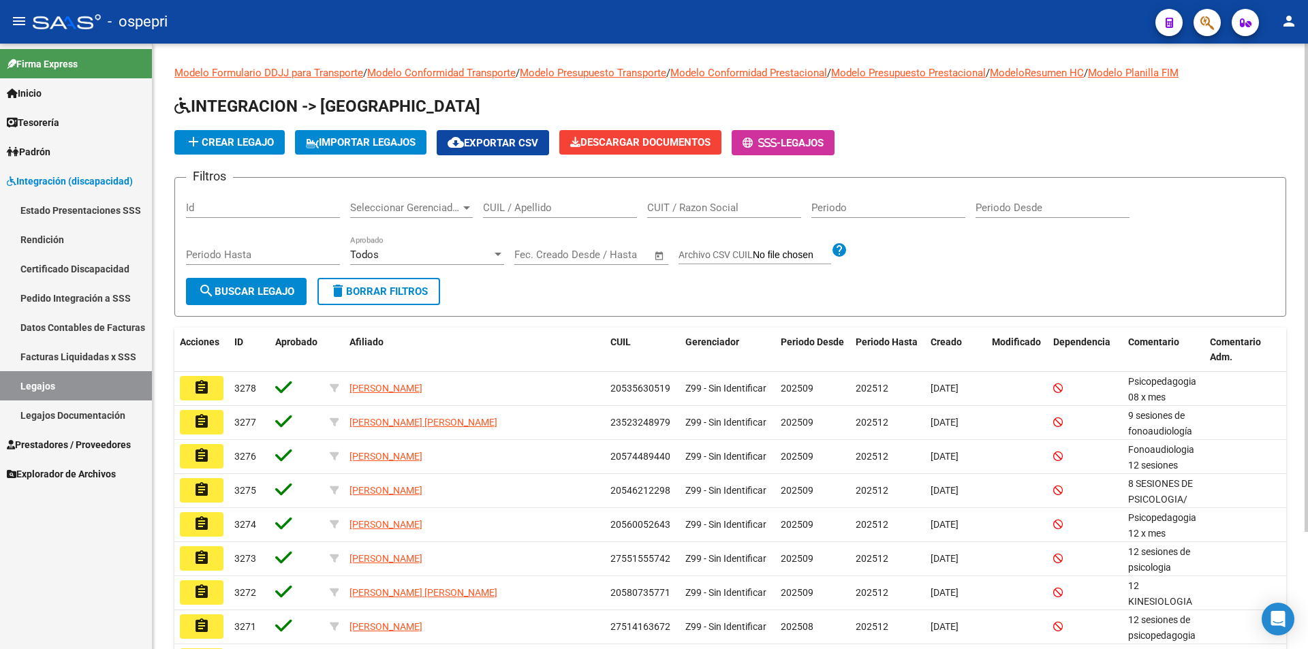
click at [548, 213] on input "CUIL / Apellido" at bounding box center [560, 208] width 154 height 12
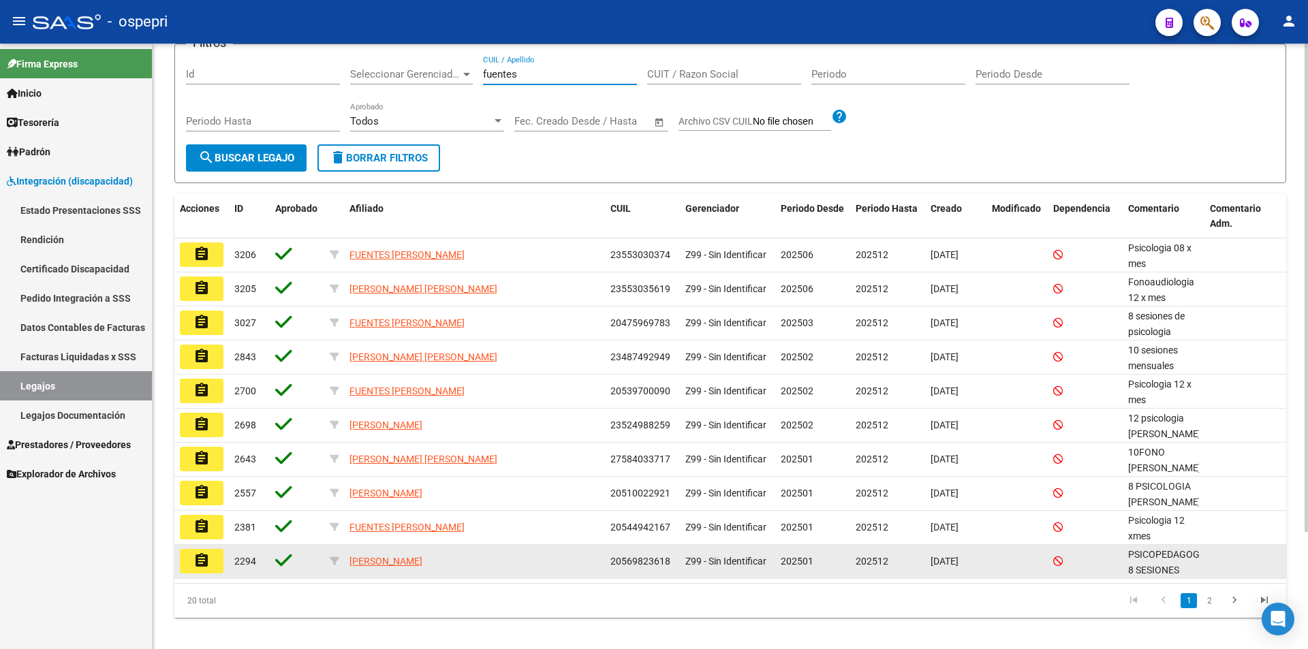
scroll to position [146, 0]
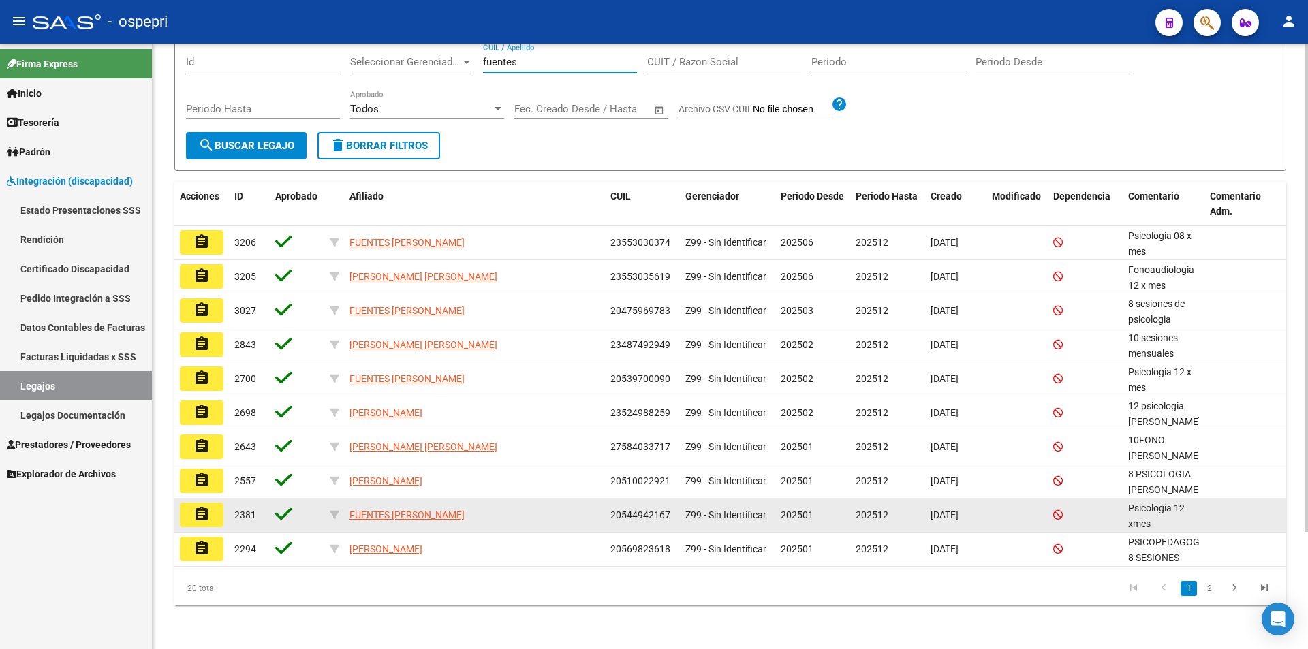
type input "fuentes"
click at [201, 514] on mat-icon "assignment" at bounding box center [201, 514] width 16 height 16
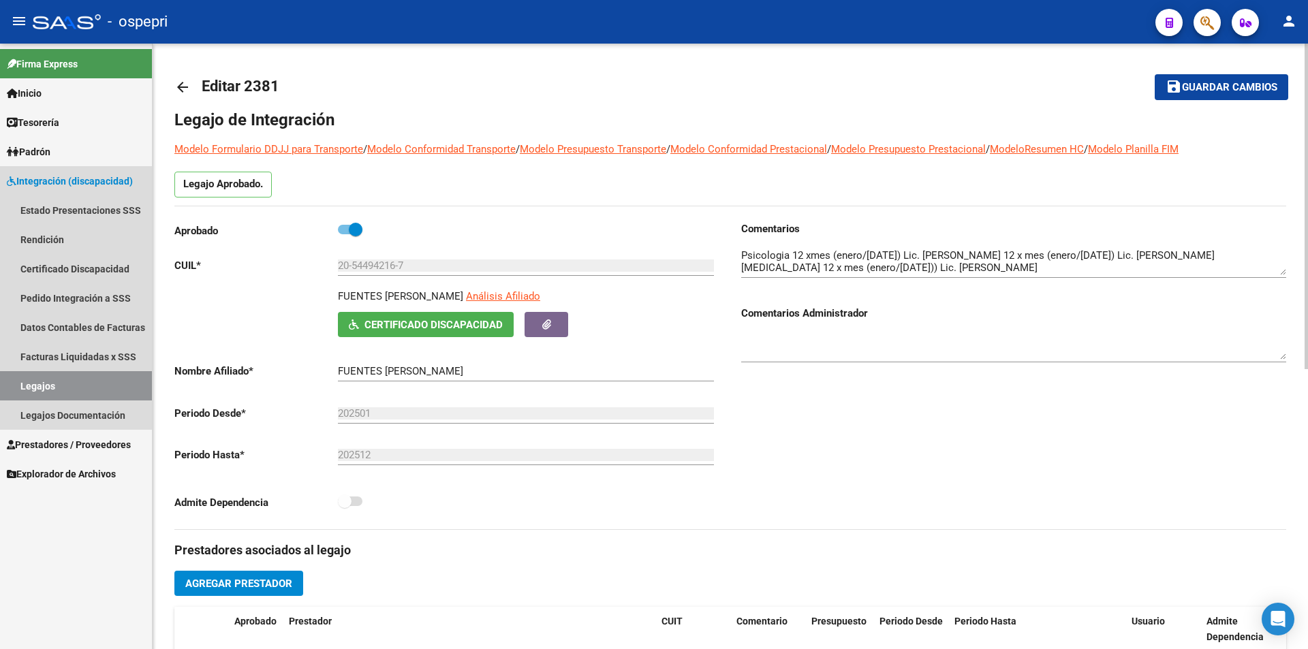
click at [29, 386] on link "Legajos" at bounding box center [76, 385] width 152 height 29
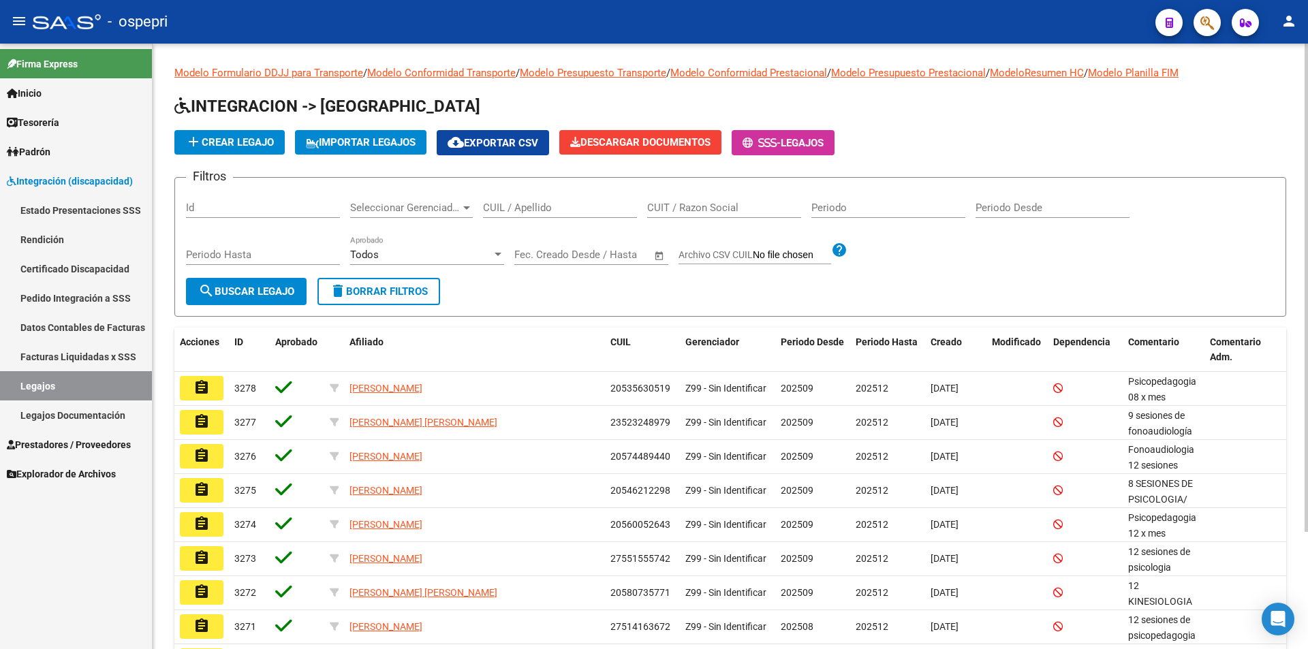
click at [545, 206] on input "CUIL / Apellido" at bounding box center [560, 208] width 154 height 12
type input "[PERSON_NAME]"
click at [208, 283] on mat-icon "search" at bounding box center [206, 291] width 16 height 16
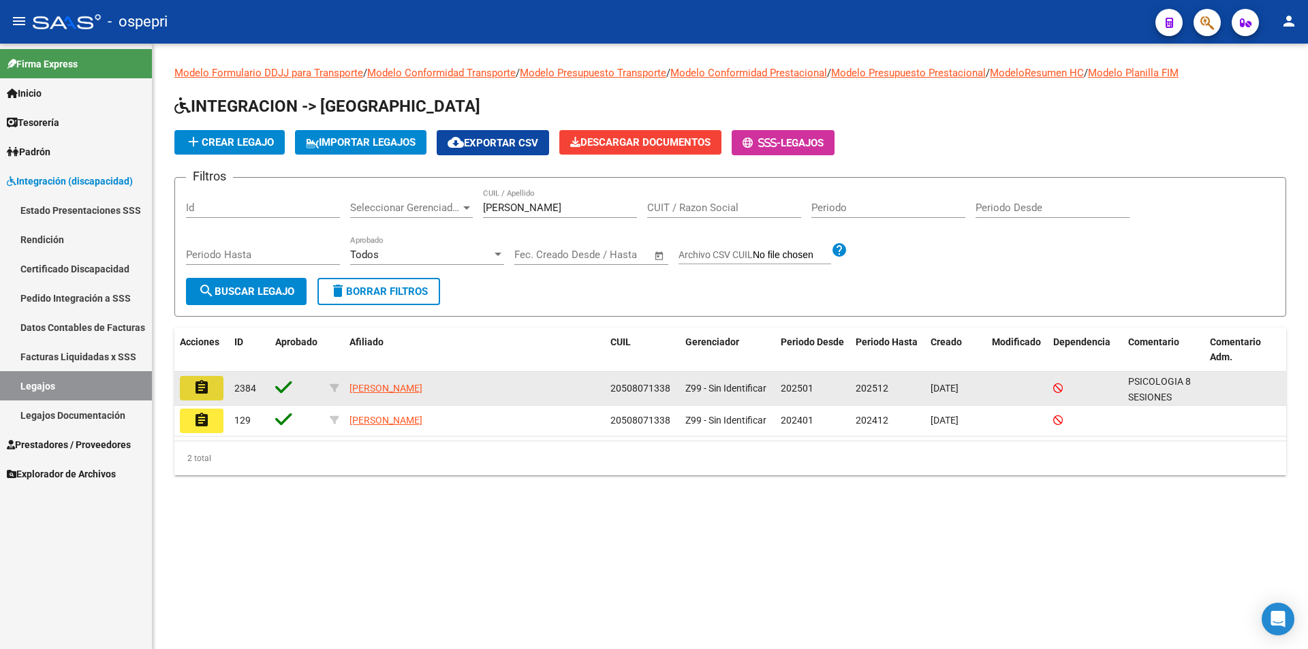
click at [202, 386] on mat-icon "assignment" at bounding box center [201, 388] width 16 height 16
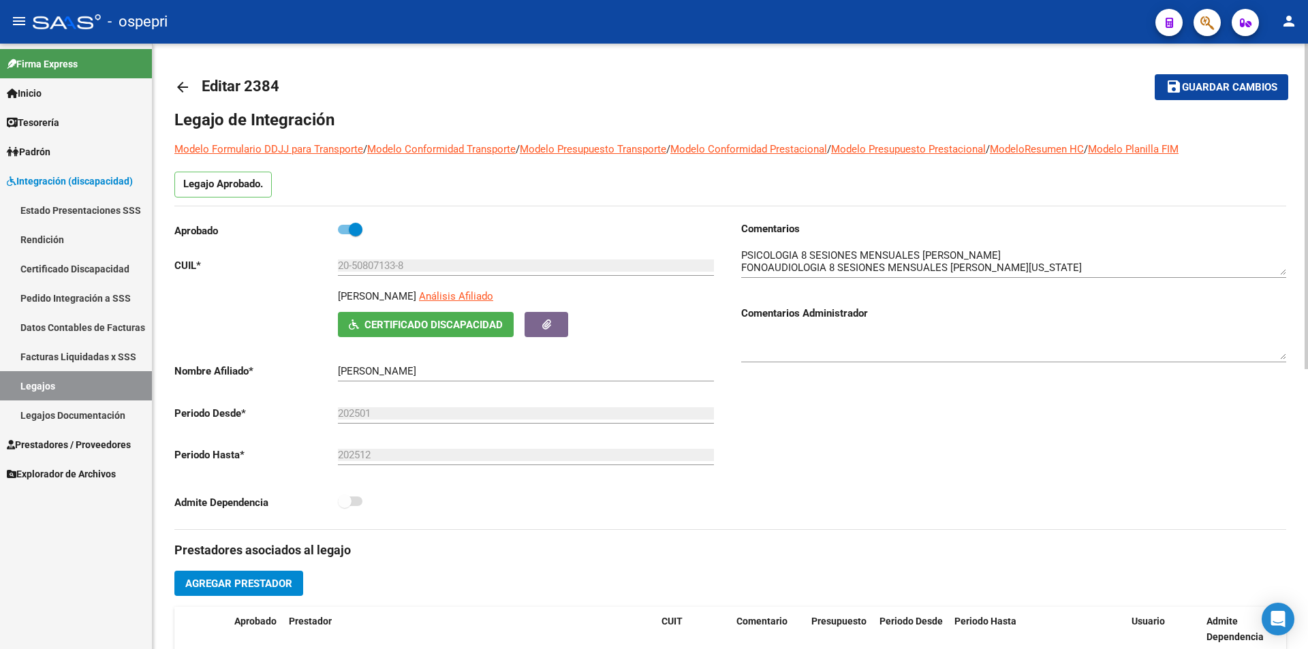
click at [31, 382] on link "Legajos" at bounding box center [76, 385] width 152 height 29
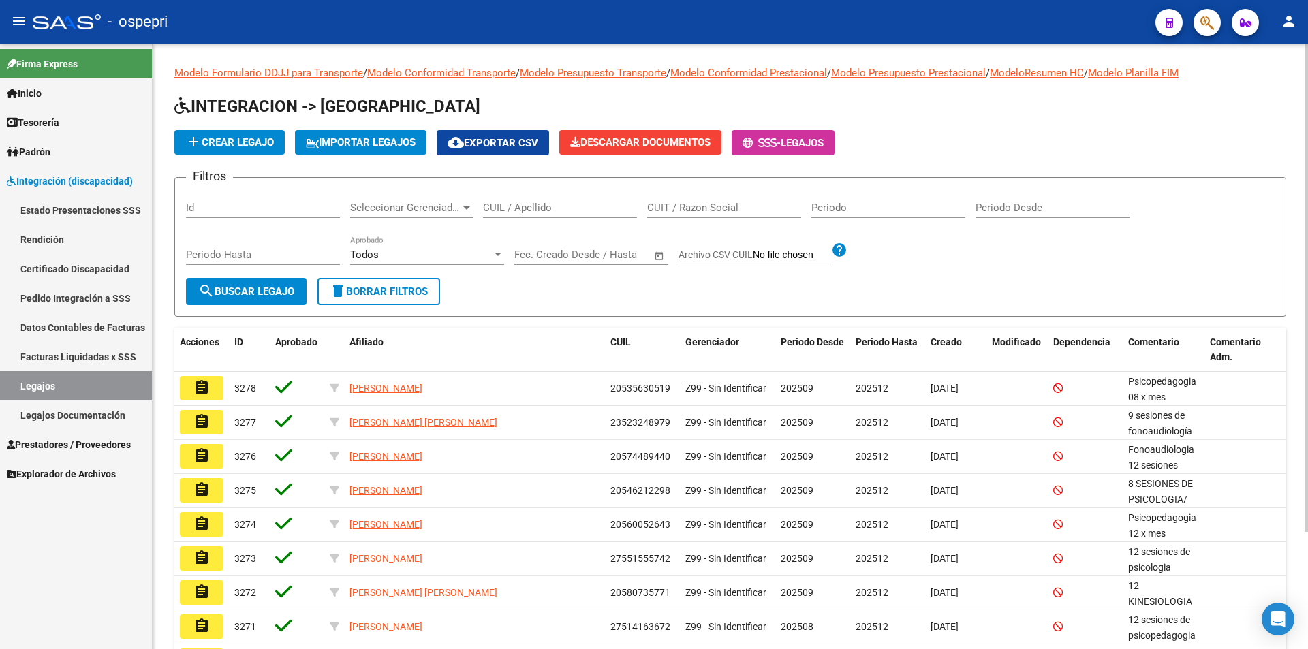
click at [522, 208] on input "CUIL / Apellido" at bounding box center [560, 208] width 154 height 12
type input "[PERSON_NAME]"
click at [260, 295] on span "search Buscar Legajo" at bounding box center [246, 291] width 96 height 12
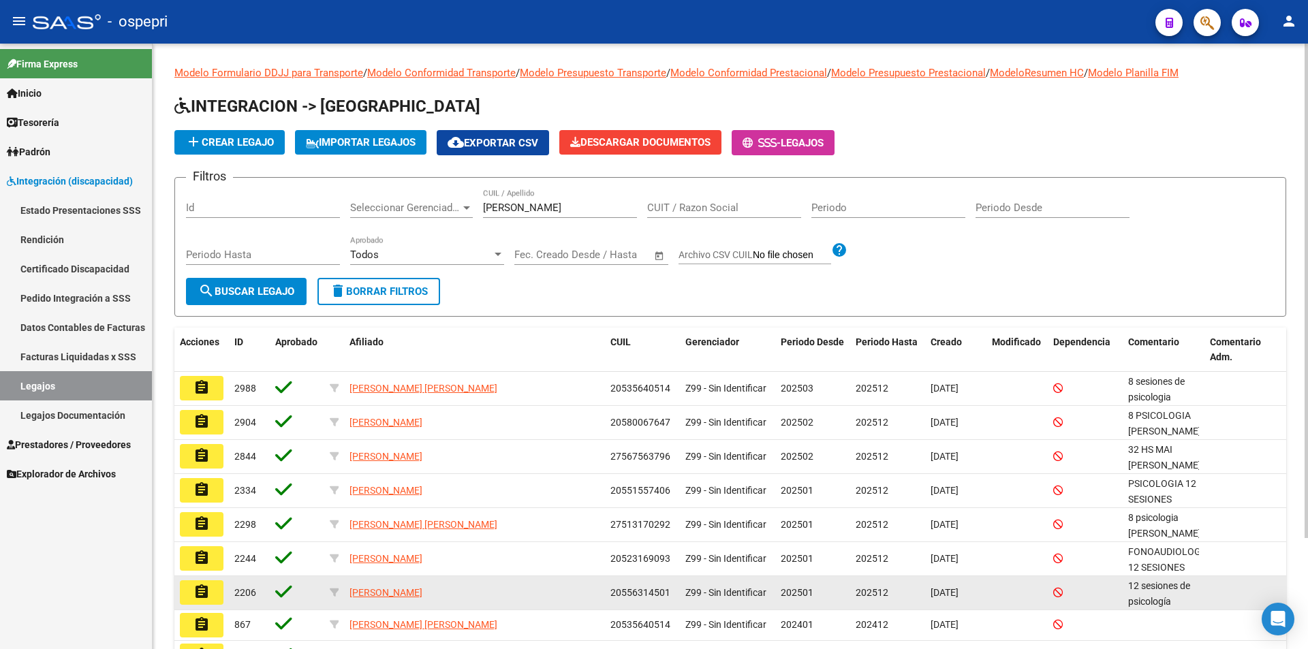
click at [195, 590] on mat-icon "assignment" at bounding box center [201, 592] width 16 height 16
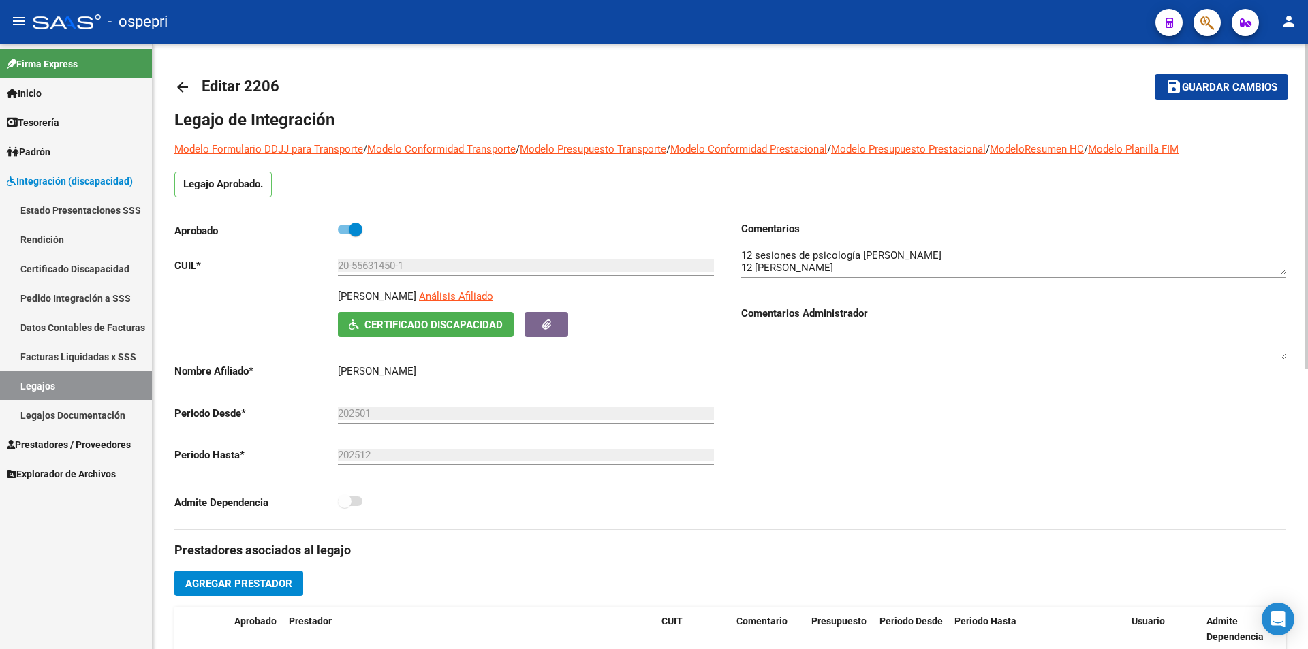
click at [64, 380] on link "Legajos" at bounding box center [76, 385] width 152 height 29
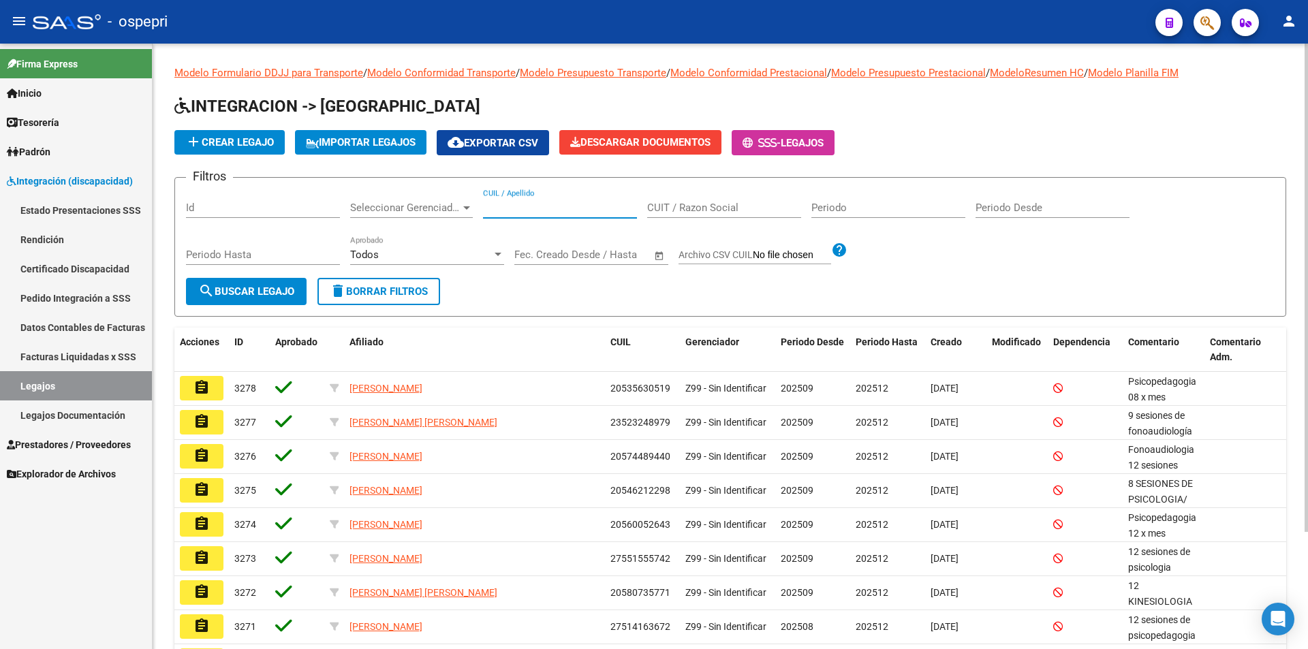
click at [548, 204] on input "CUIL / Apellido" at bounding box center [560, 208] width 154 height 12
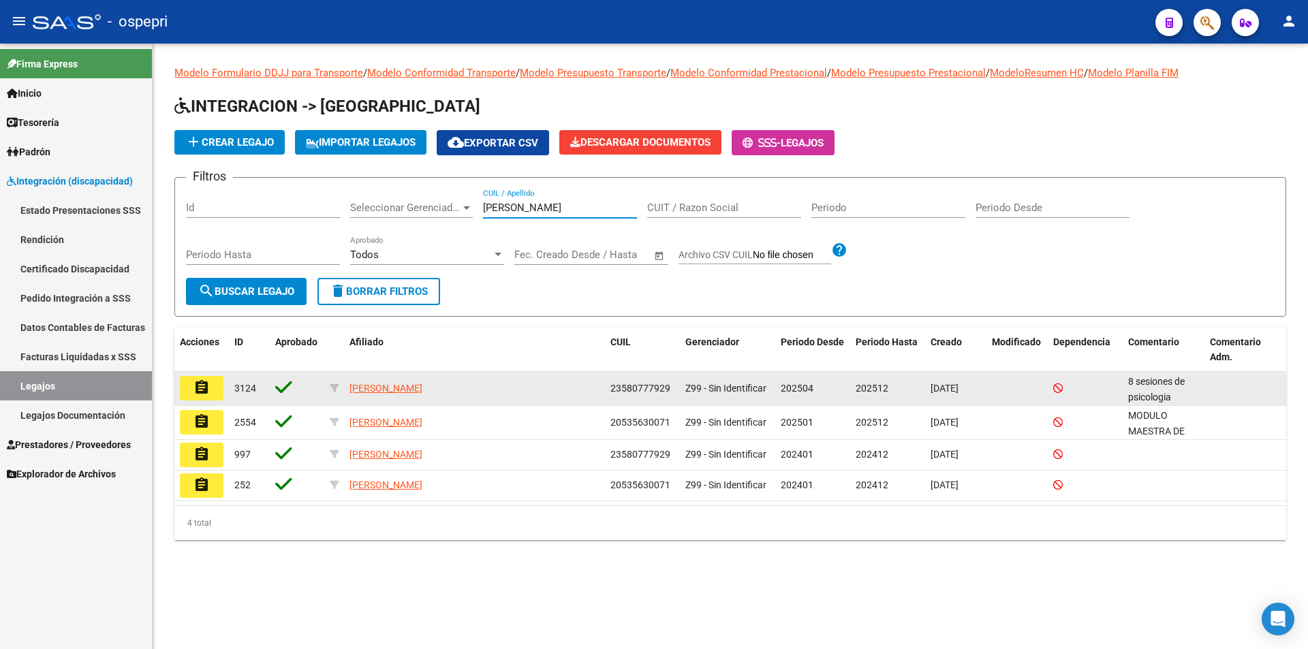
type input "[PERSON_NAME]"
click at [202, 384] on mat-icon "assignment" at bounding box center [201, 388] width 16 height 16
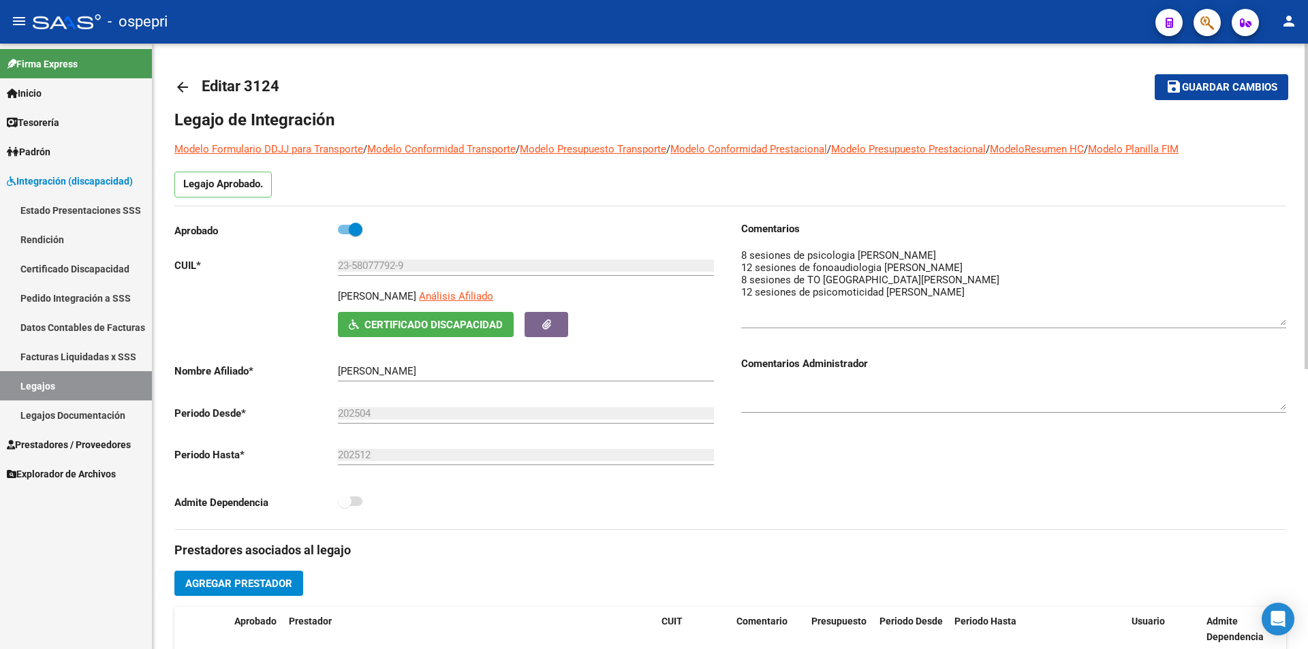
drag, startPoint x: 1282, startPoint y: 273, endPoint x: 1282, endPoint y: 327, distance: 54.5
click at [1282, 326] on textarea at bounding box center [1013, 287] width 545 height 78
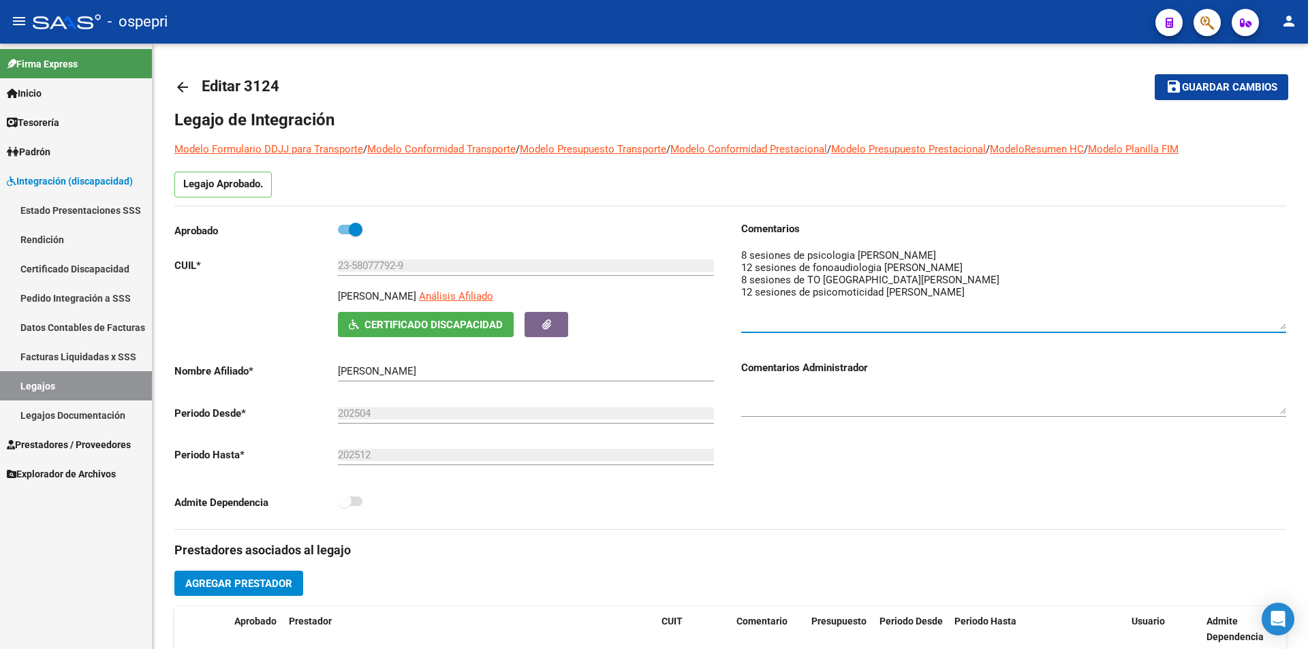
click at [62, 385] on link "Legajos" at bounding box center [76, 385] width 152 height 29
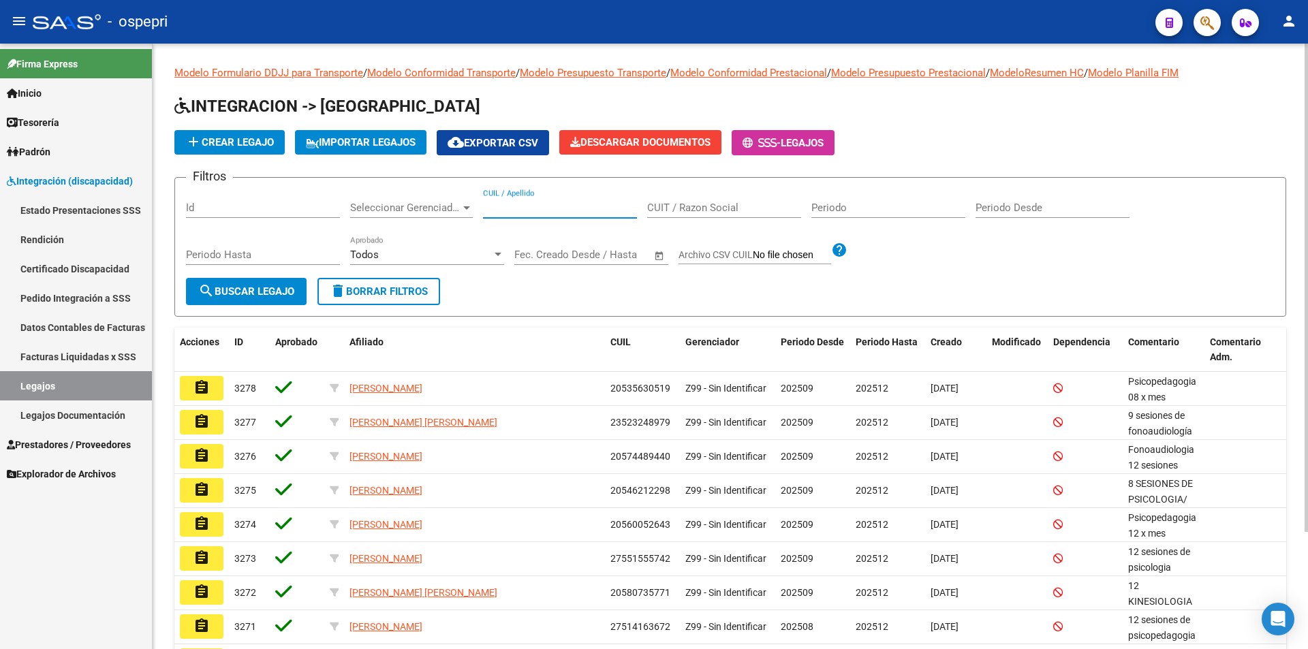
click at [525, 203] on input "CUIL / Apellido" at bounding box center [560, 208] width 154 height 12
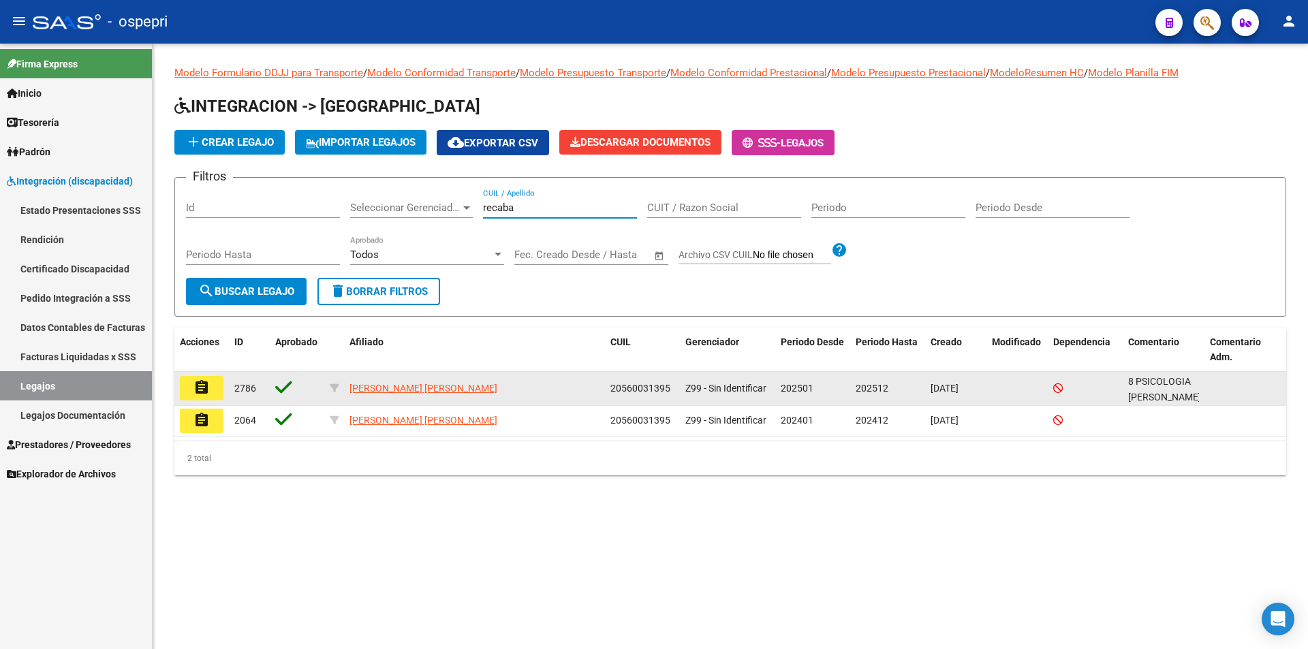
type input "recaba"
click at [211, 384] on button "assignment" at bounding box center [202, 388] width 44 height 25
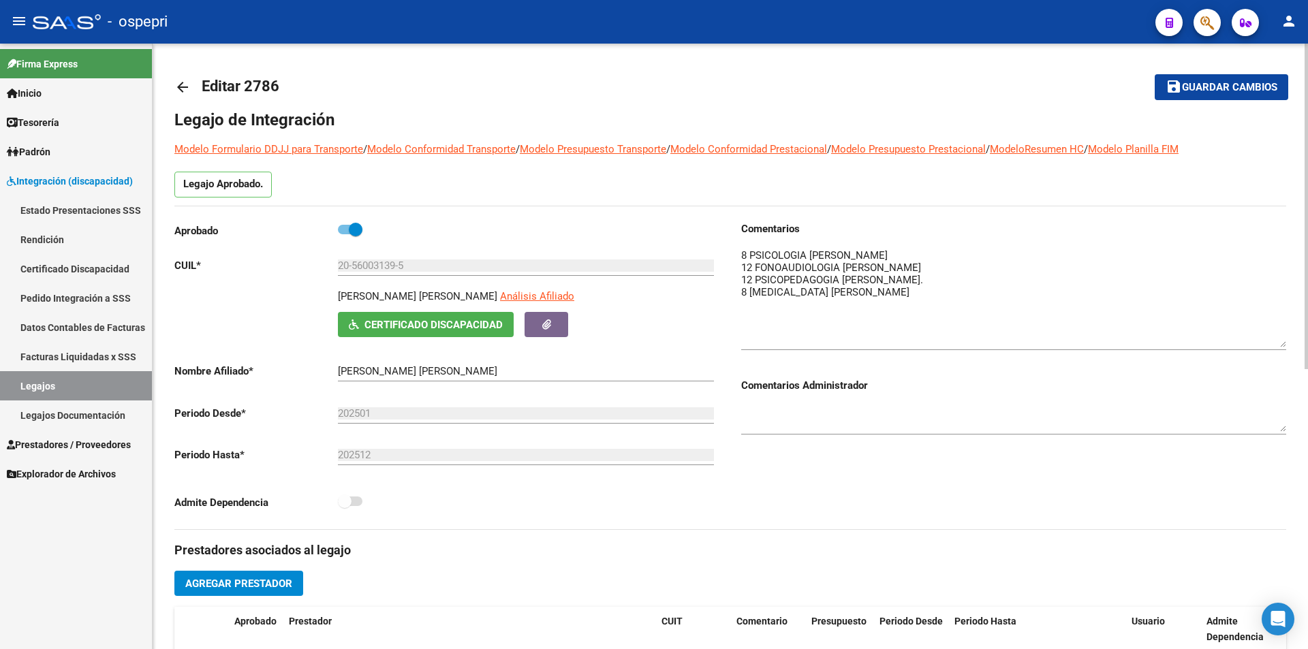
drag, startPoint x: 1284, startPoint y: 270, endPoint x: 1273, endPoint y: 351, distance: 81.8
click at [1274, 347] on textarea at bounding box center [1013, 297] width 545 height 99
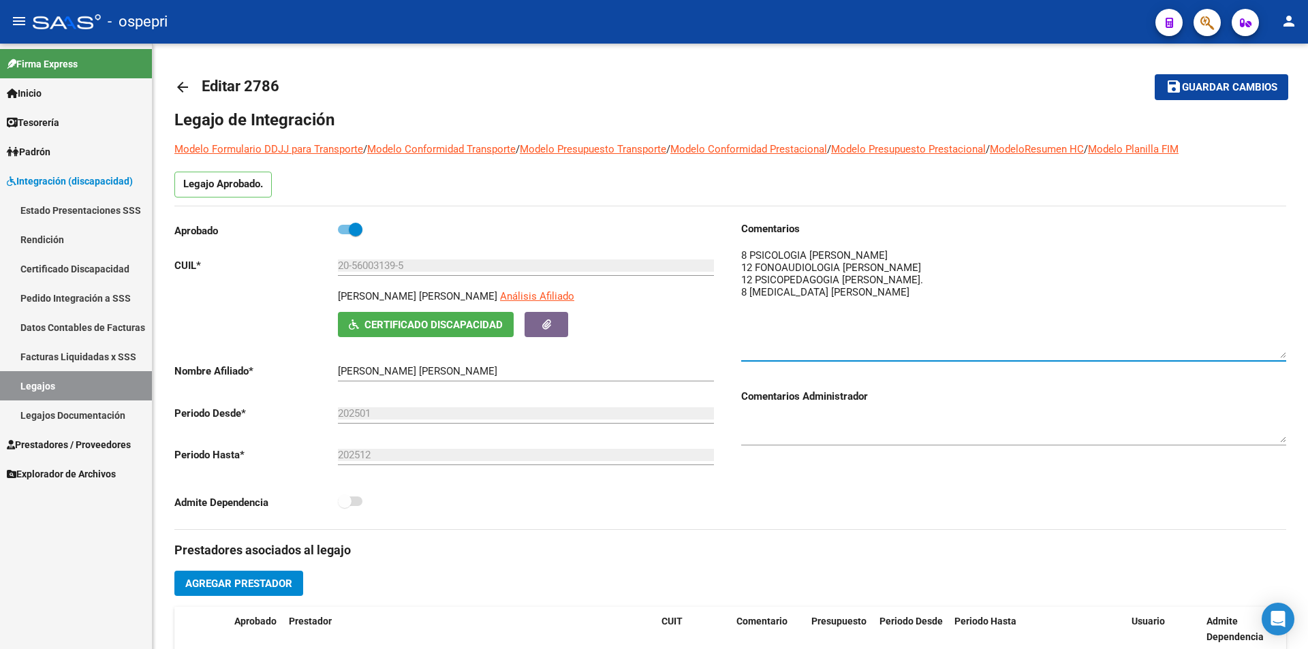
click at [28, 377] on link "Legajos" at bounding box center [76, 385] width 152 height 29
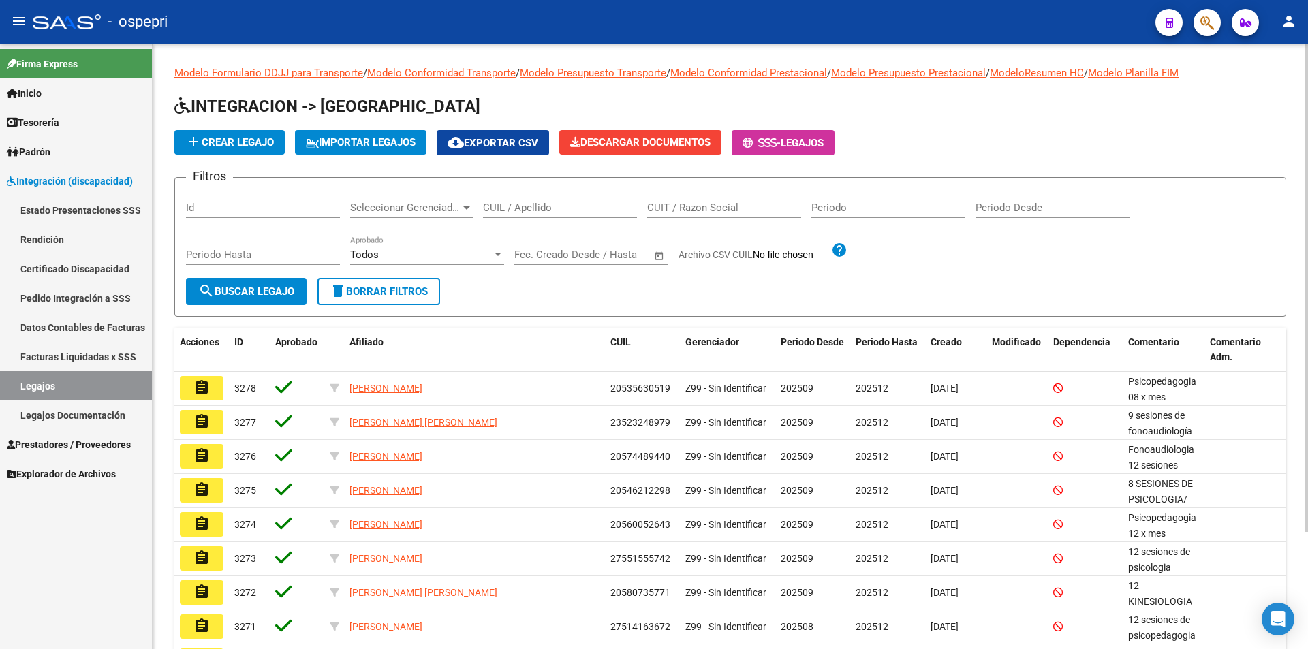
click at [522, 209] on input "CUIL / Apellido" at bounding box center [560, 208] width 154 height 12
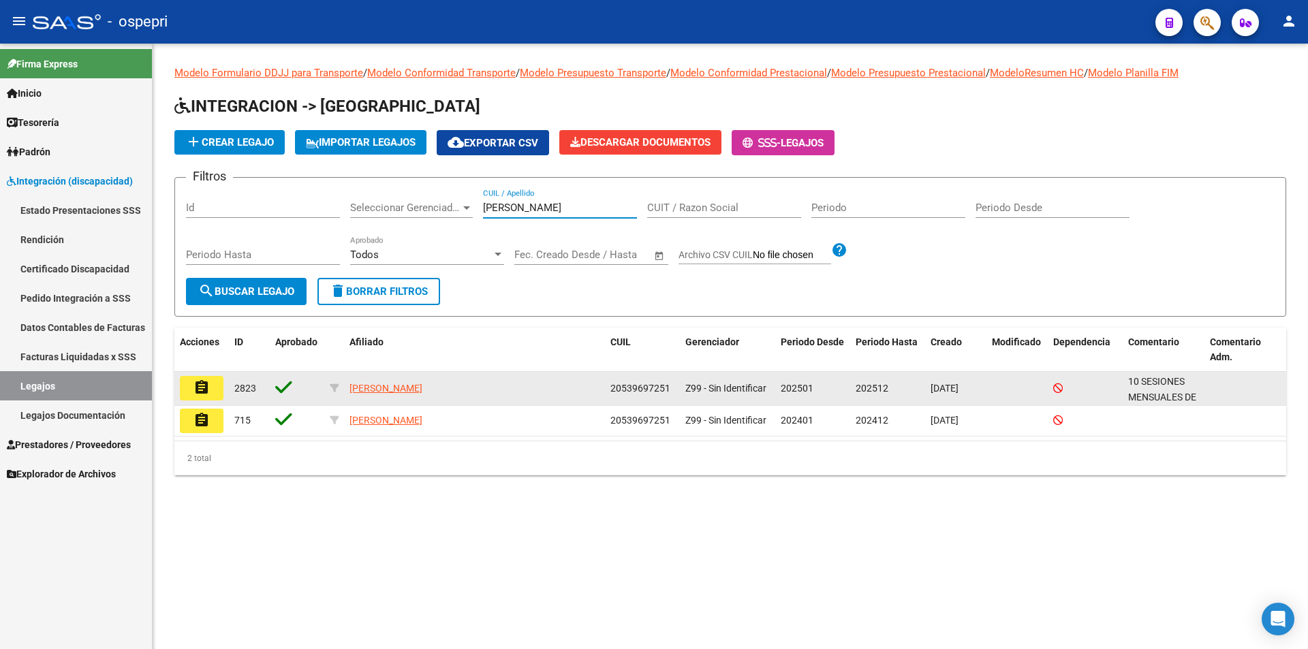
type input "[PERSON_NAME]"
click at [200, 386] on mat-icon "assignment" at bounding box center [201, 388] width 16 height 16
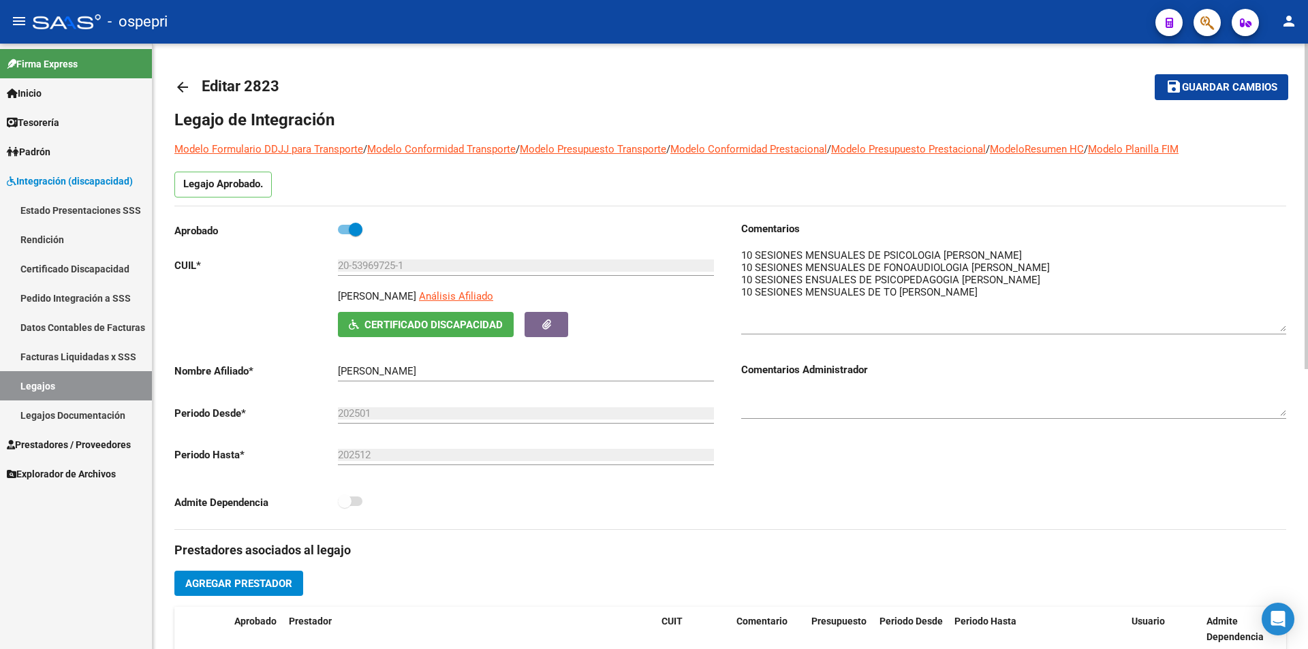
drag, startPoint x: 1282, startPoint y: 273, endPoint x: 1287, endPoint y: 330, distance: 56.8
click at [1287, 330] on div "arrow_back Editar 2823 save Guardar cambios Legajo de Integración Modelo Formul…" at bounding box center [731, 608] width 1156 height 1128
click at [50, 380] on link "Legajos" at bounding box center [76, 385] width 152 height 29
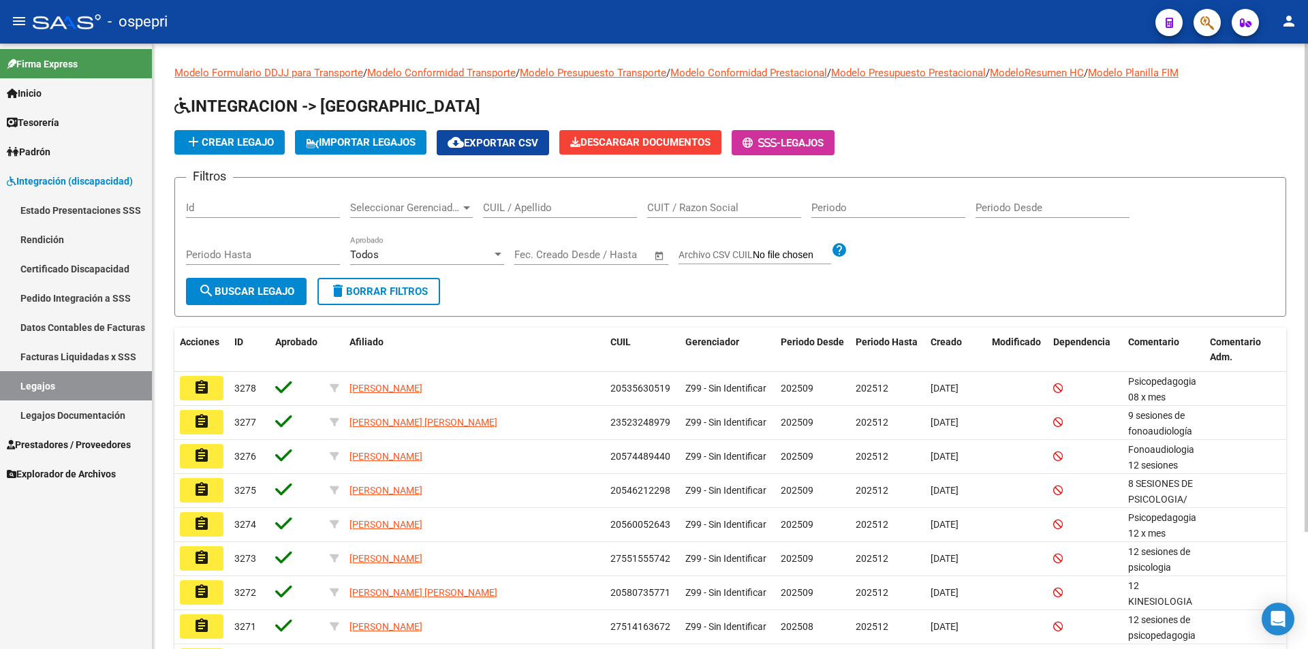
click at [589, 209] on input "CUIL / Apellido" at bounding box center [560, 208] width 154 height 12
type input "[PERSON_NAME]"
click at [240, 282] on button "search Buscar Legajo" at bounding box center [246, 291] width 121 height 27
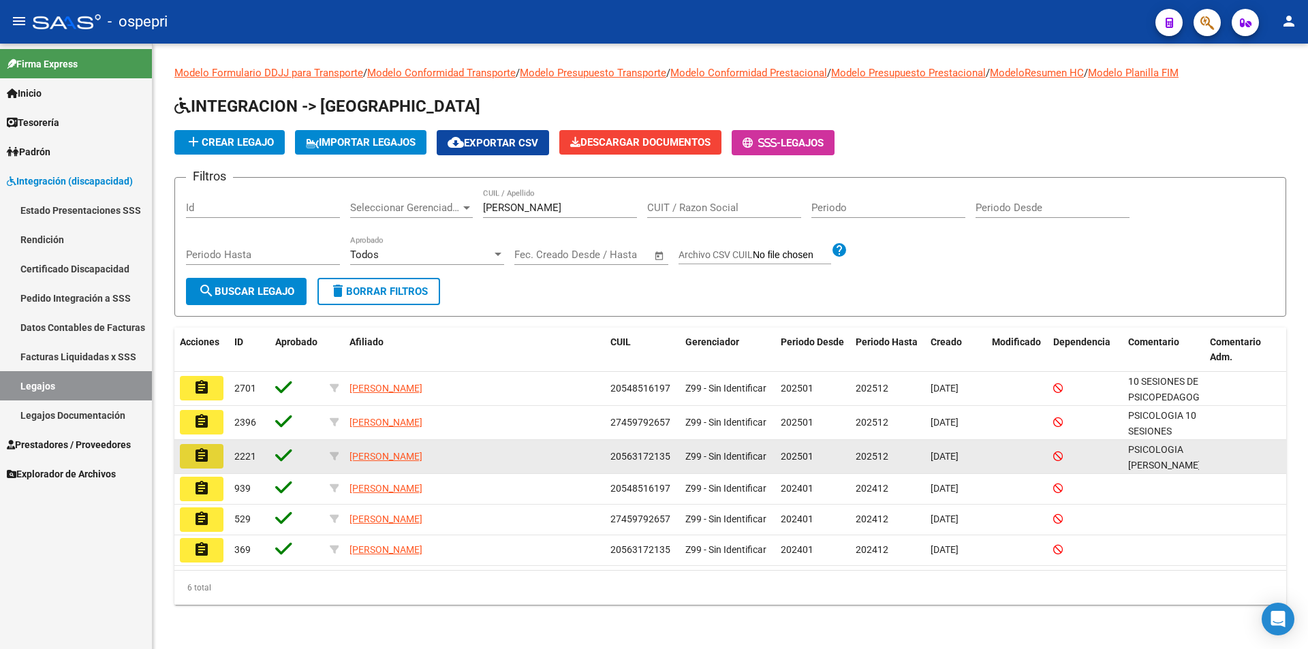
click at [197, 450] on mat-icon "assignment" at bounding box center [201, 456] width 16 height 16
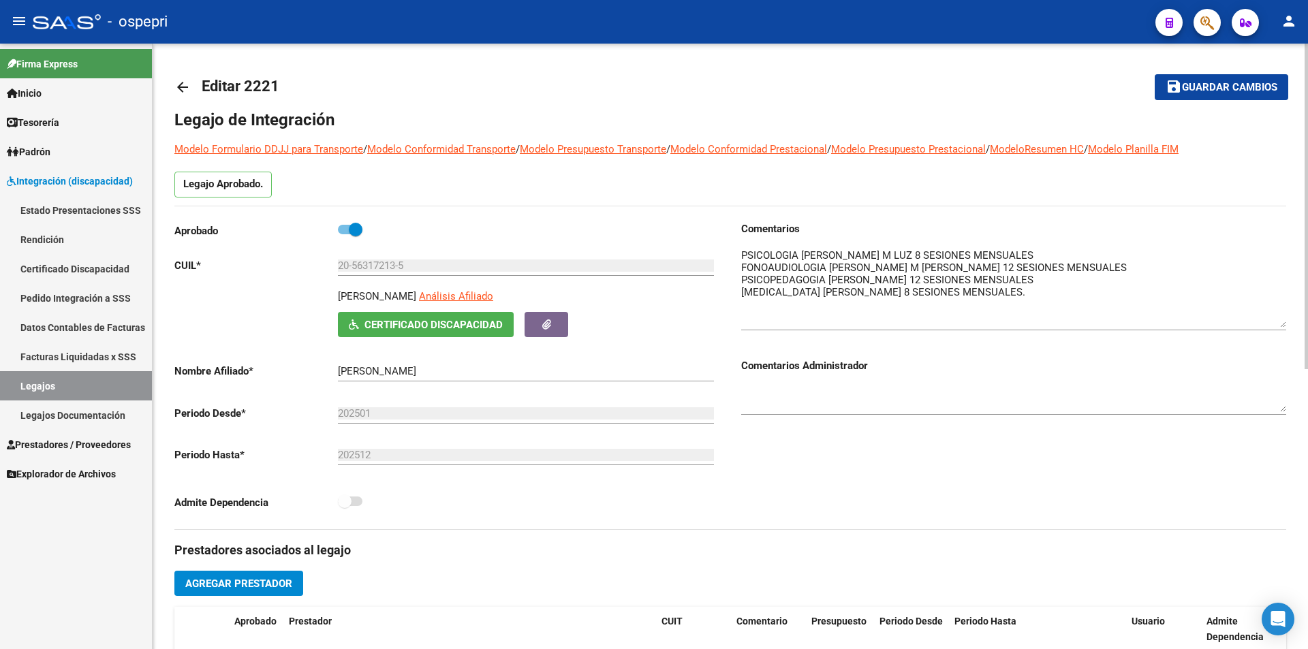
drag, startPoint x: 1280, startPoint y: 274, endPoint x: 1282, endPoint y: 337, distance: 62.7
click at [1282, 328] on textarea at bounding box center [1013, 288] width 545 height 80
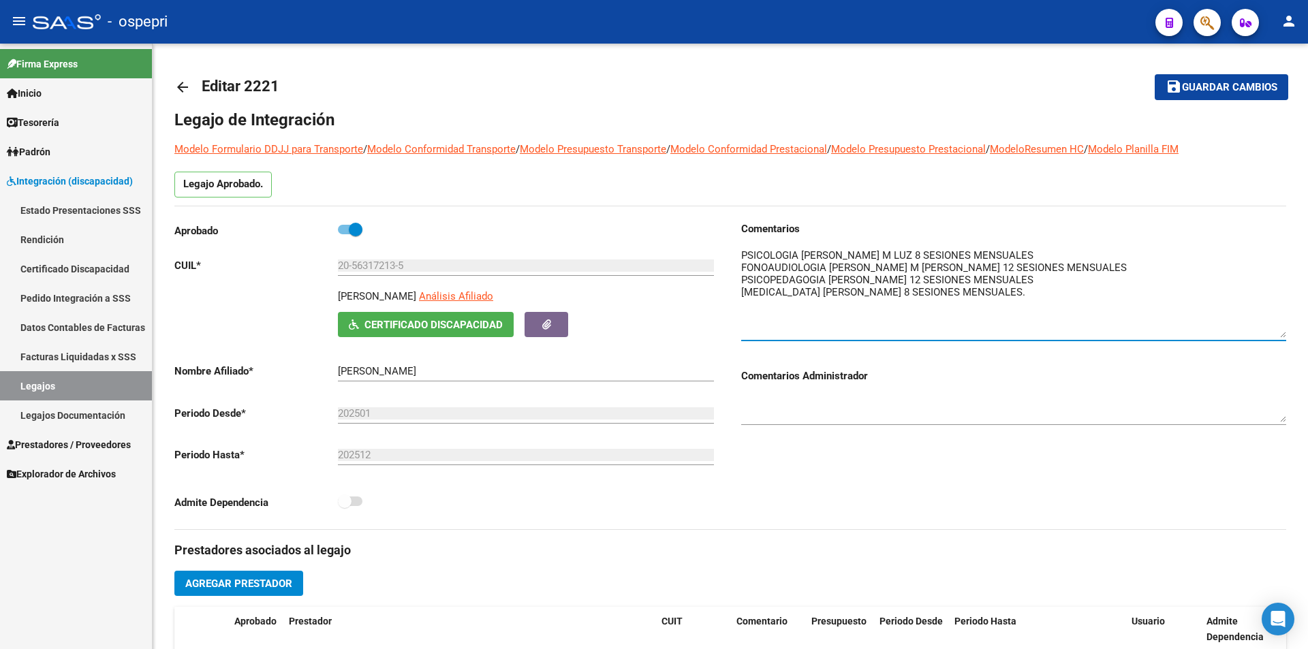
click at [61, 386] on link "Legajos" at bounding box center [76, 385] width 152 height 29
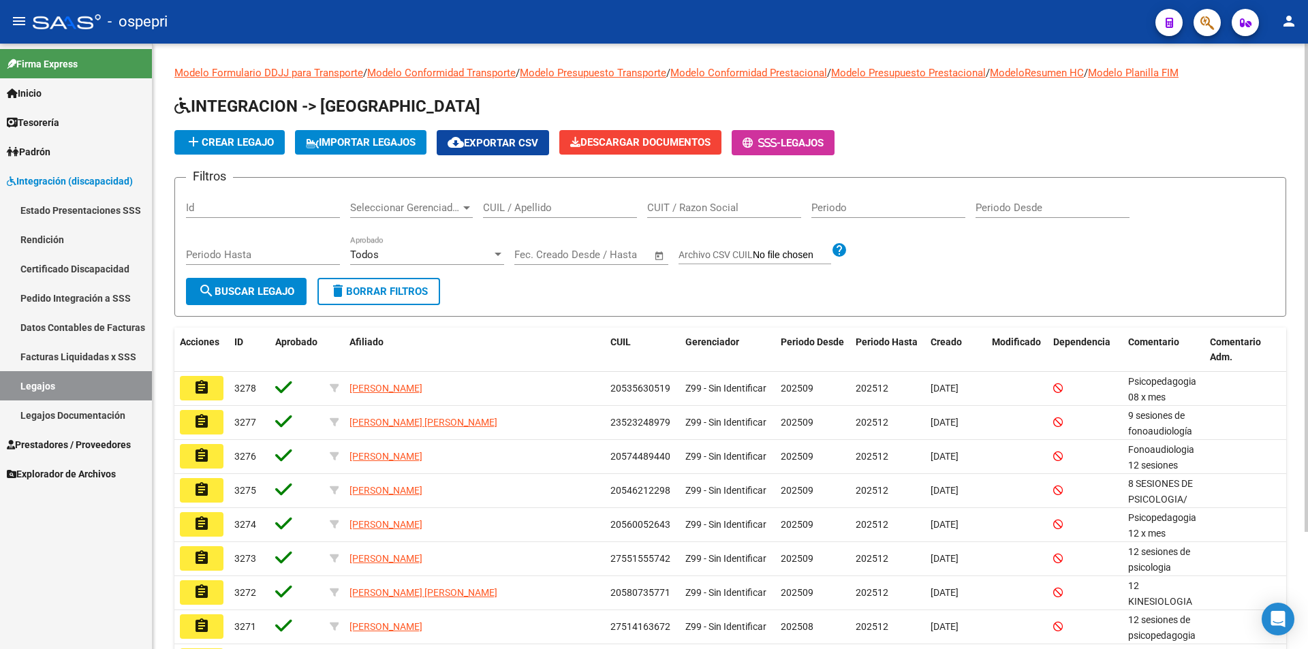
click at [533, 214] on input "CUIL / Apellido" at bounding box center [560, 208] width 154 height 12
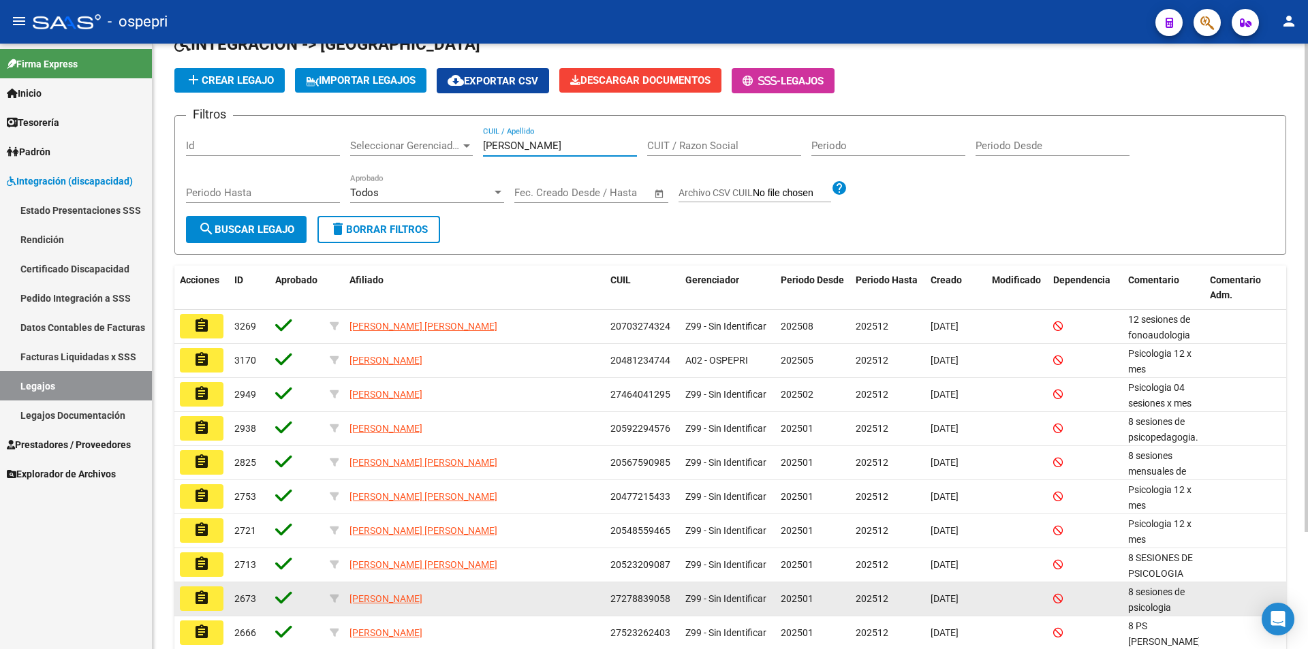
scroll to position [136, 0]
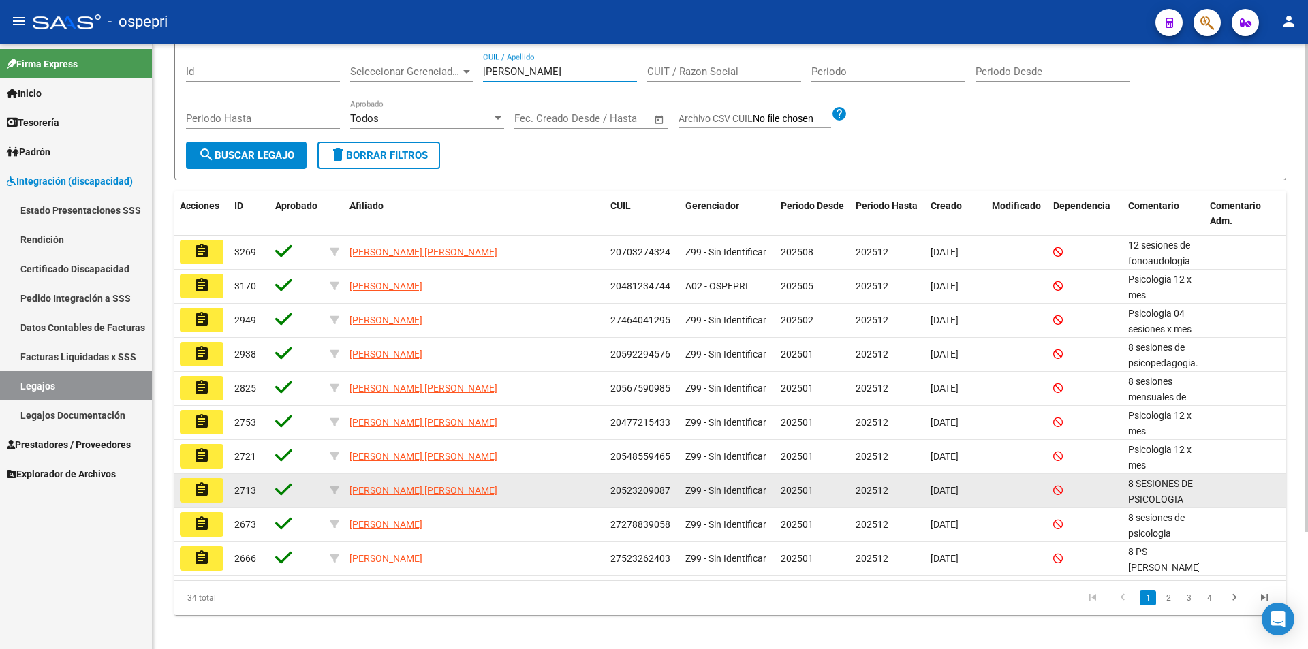
type input "[PERSON_NAME]"
click at [192, 482] on button "assignment" at bounding box center [202, 490] width 44 height 25
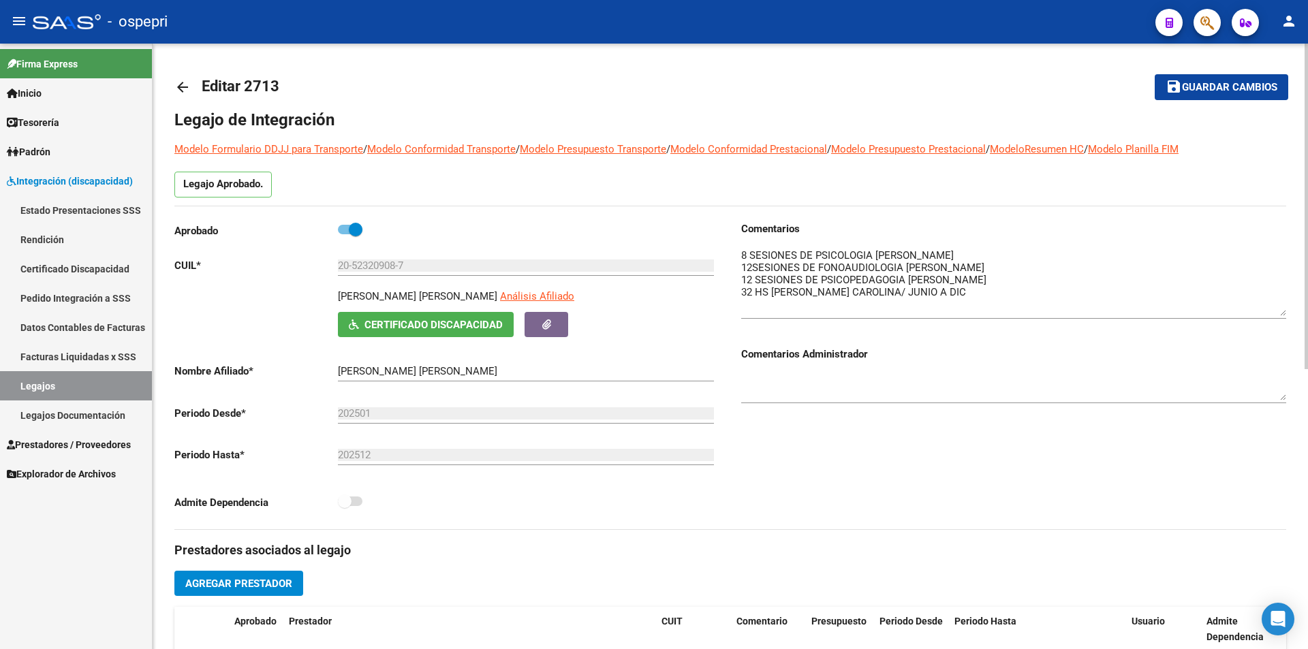
drag, startPoint x: 1279, startPoint y: 273, endPoint x: 1301, endPoint y: 323, distance: 54.6
click at [1301, 323] on div "arrow_back Editar 2713 save Guardar cambios Legajo de Integración Modelo Formul…" at bounding box center [731, 608] width 1156 height 1128
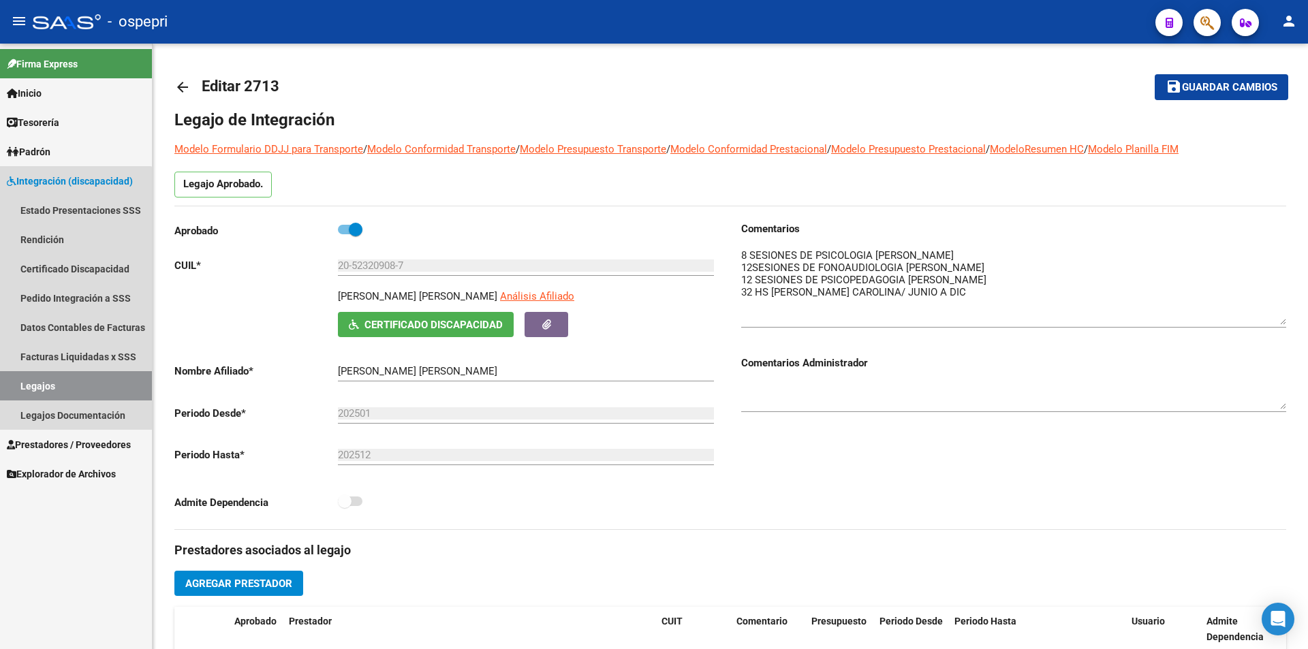
click at [61, 380] on link "Legajos" at bounding box center [76, 385] width 152 height 29
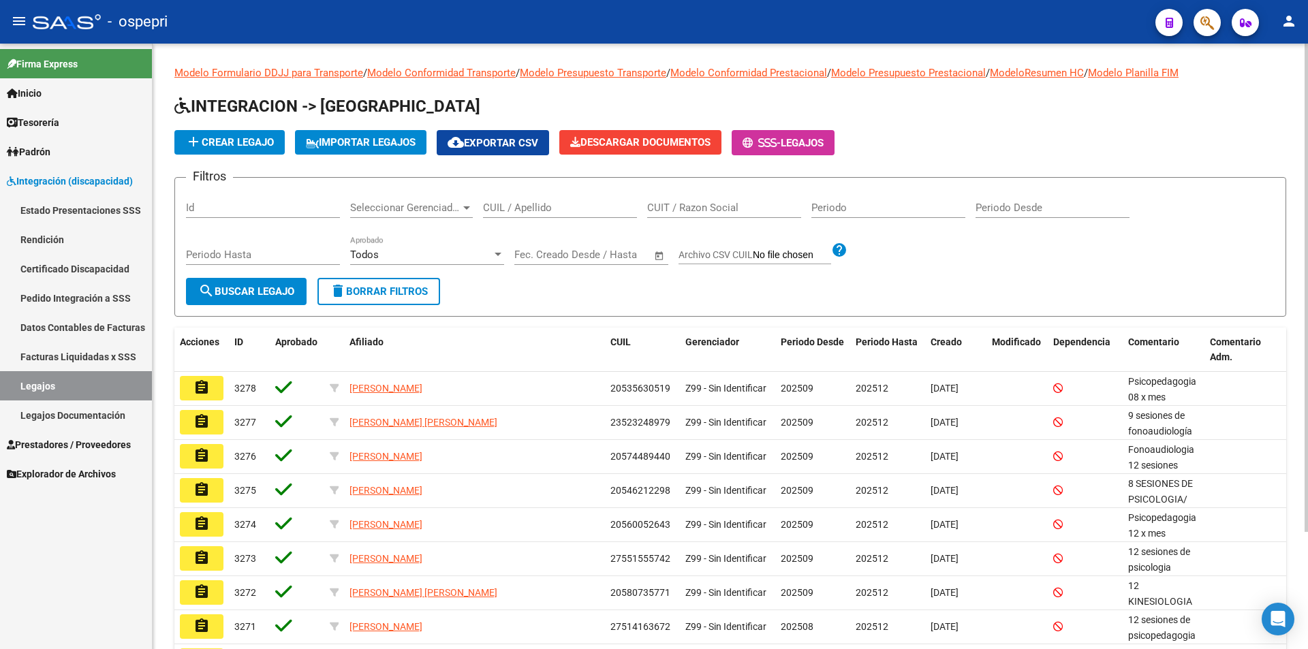
click at [542, 206] on input "CUIL / Apellido" at bounding box center [560, 208] width 154 height 12
type input "[PERSON_NAME]"
click at [225, 289] on span "search Buscar Legajo" at bounding box center [246, 291] width 96 height 12
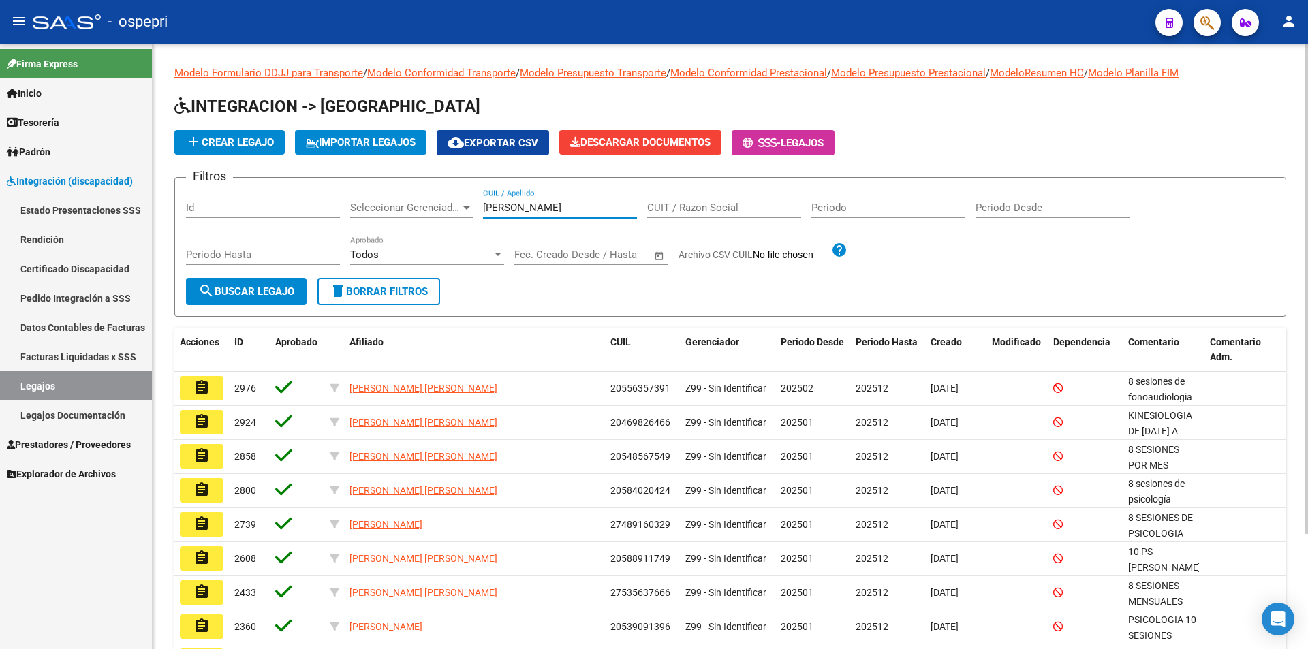
drag, startPoint x: 523, startPoint y: 214, endPoint x: 471, endPoint y: 215, distance: 51.1
click at [471, 215] on div "Filtros Id Seleccionar Gerenciador Seleccionar Gerenciador [PERSON_NAME] CUIL /…" at bounding box center [730, 233] width 1089 height 89
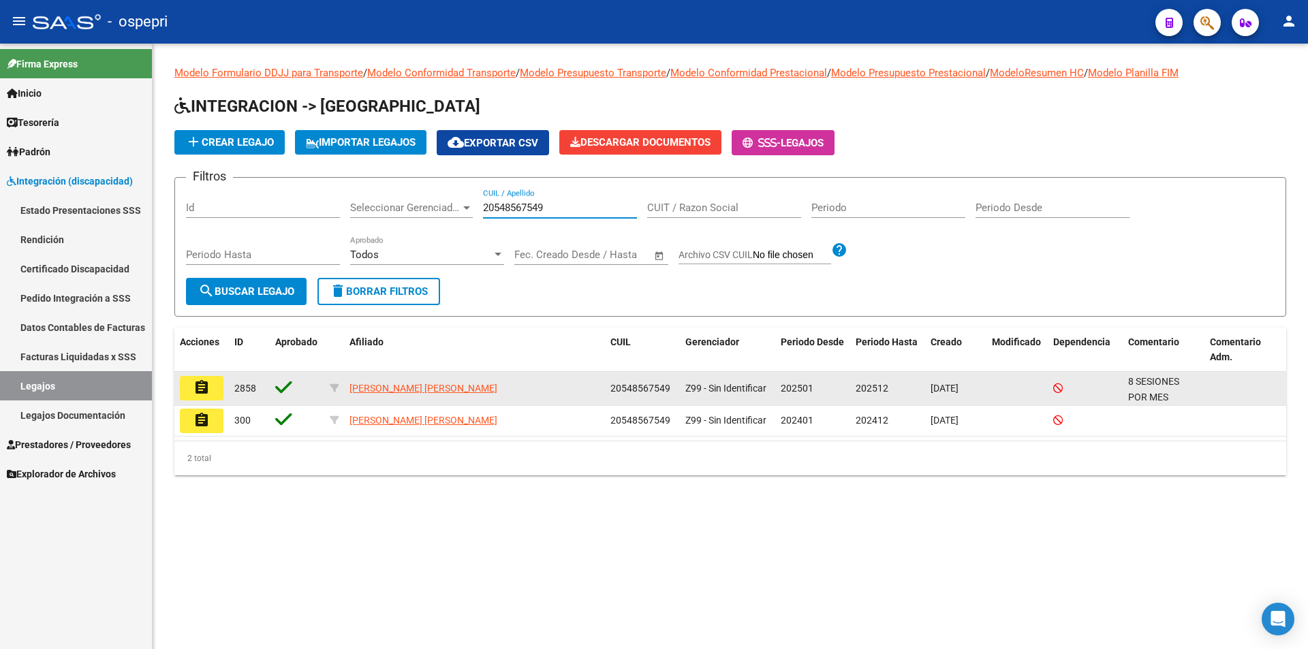
type input "20548567549"
click at [197, 387] on mat-icon "assignment" at bounding box center [201, 388] width 16 height 16
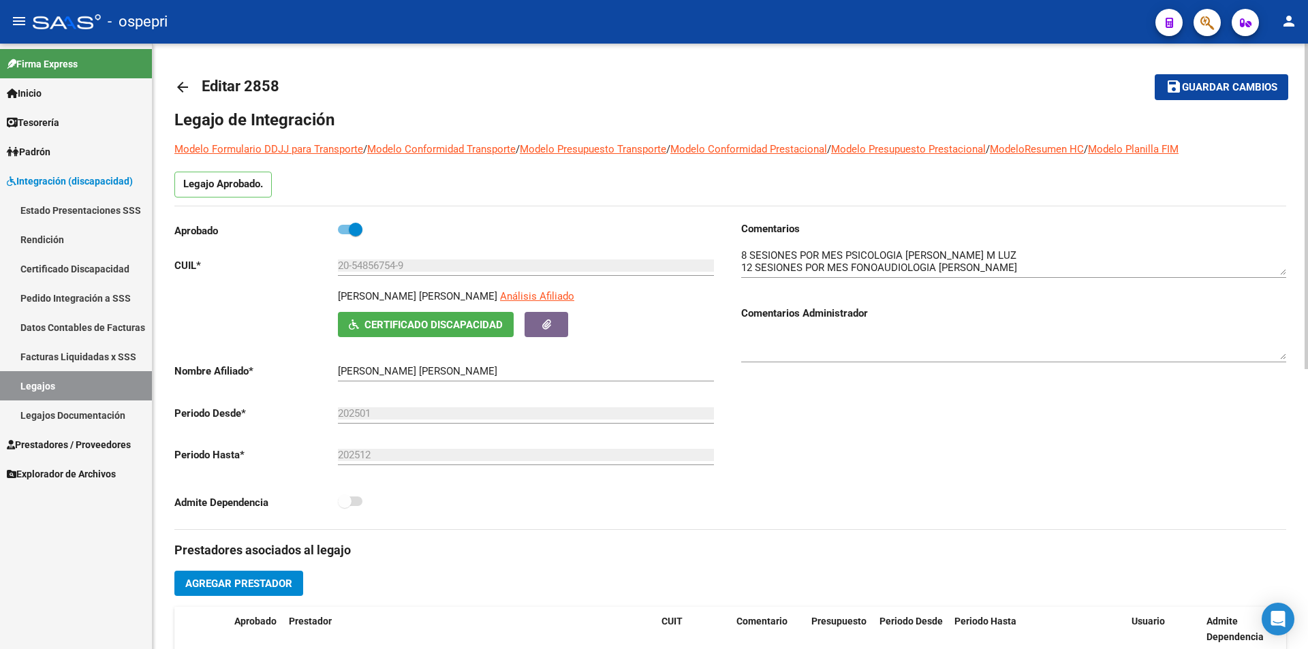
click at [1280, 275] on div at bounding box center [1013, 257] width 545 height 42
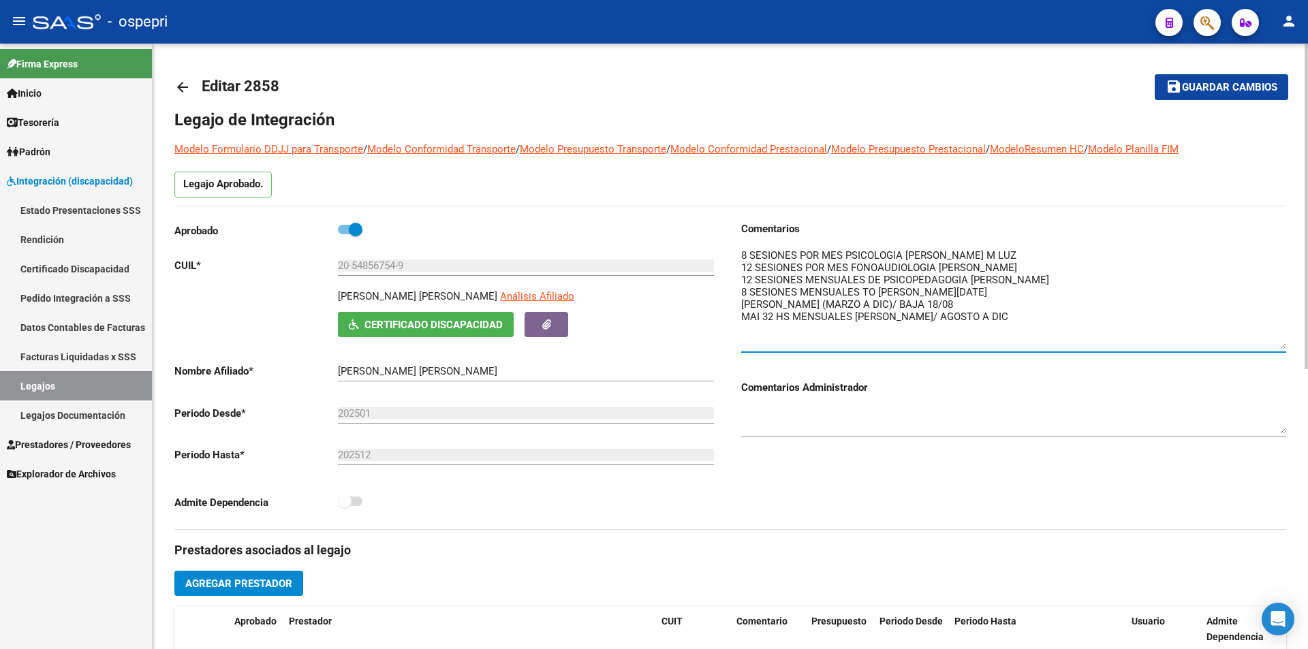
drag, startPoint x: 1277, startPoint y: 270, endPoint x: 1297, endPoint y: 350, distance: 82.3
click at [1297, 350] on div "arrow_back Editar 2858 save Guardar cambios Legajo de Integración Modelo Formul…" at bounding box center [731, 608] width 1156 height 1128
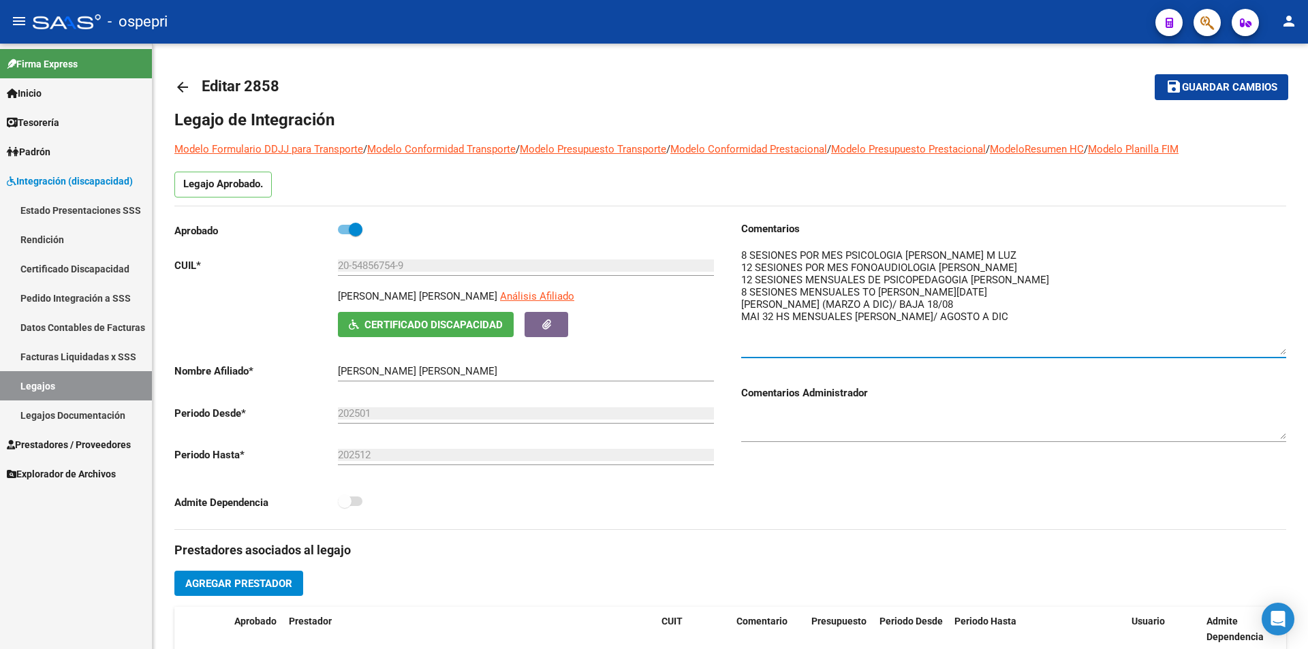
click at [55, 391] on link "Legajos" at bounding box center [76, 385] width 152 height 29
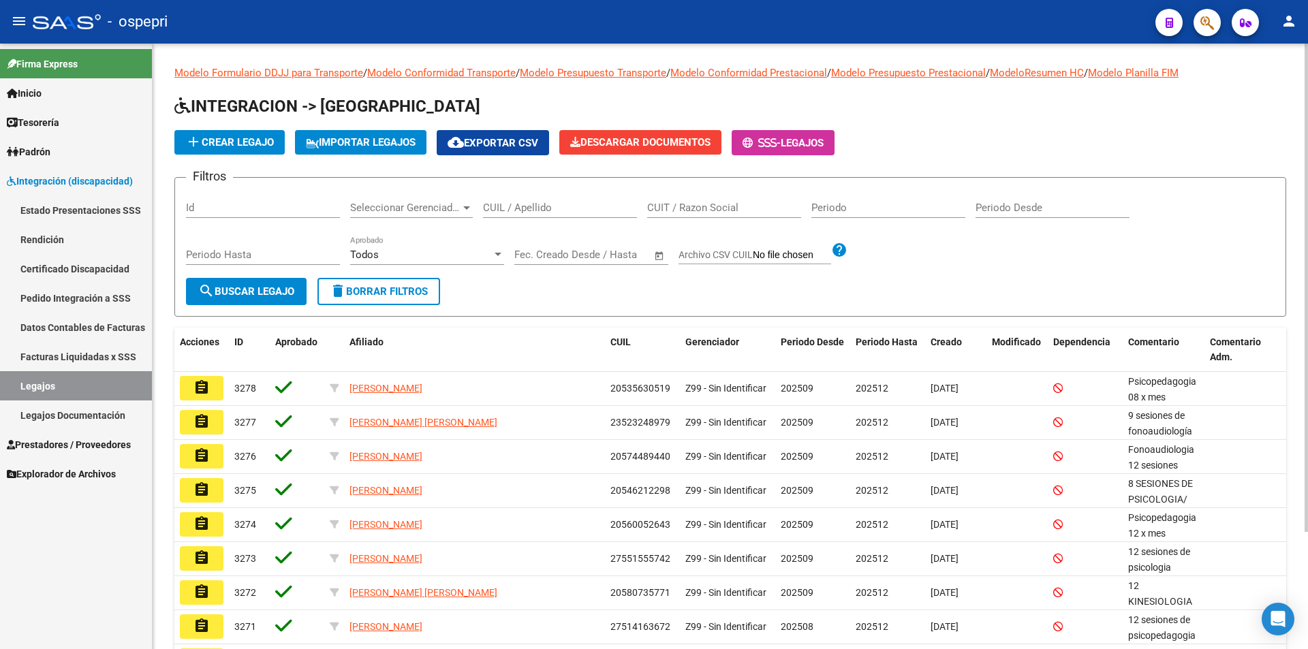
click at [512, 213] on input "CUIL / Apellido" at bounding box center [560, 208] width 154 height 12
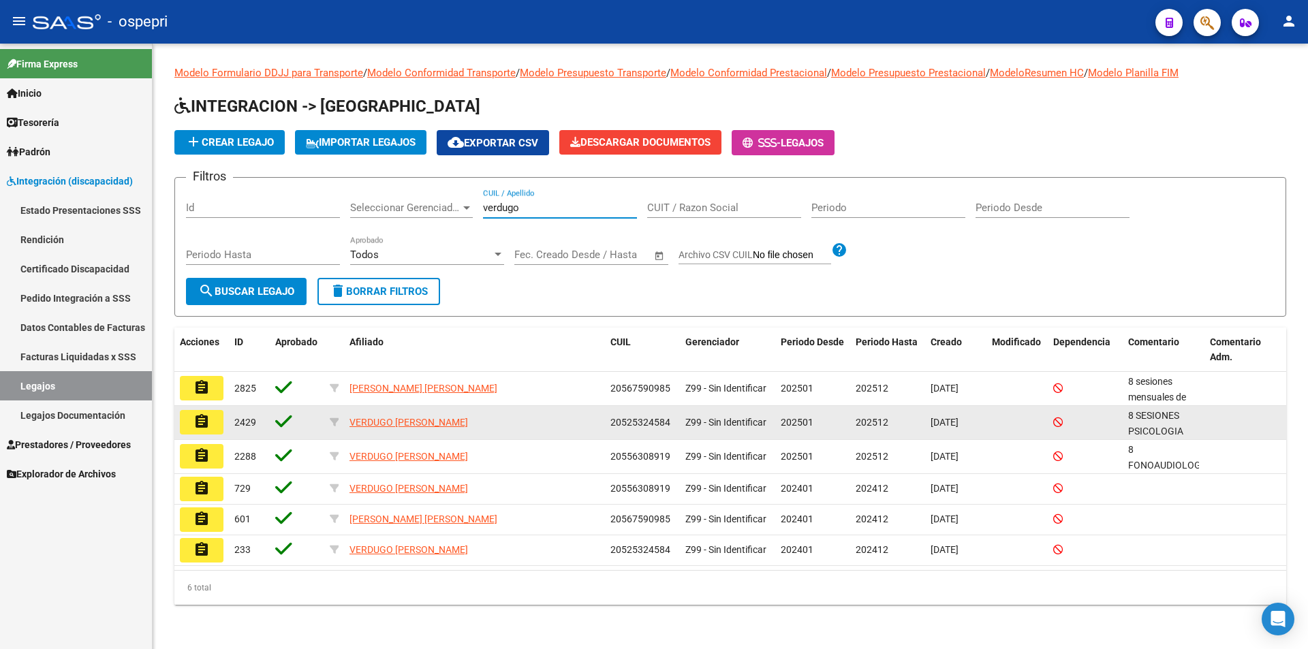
type input "verdugo"
click at [198, 423] on mat-icon "assignment" at bounding box center [201, 422] width 16 height 16
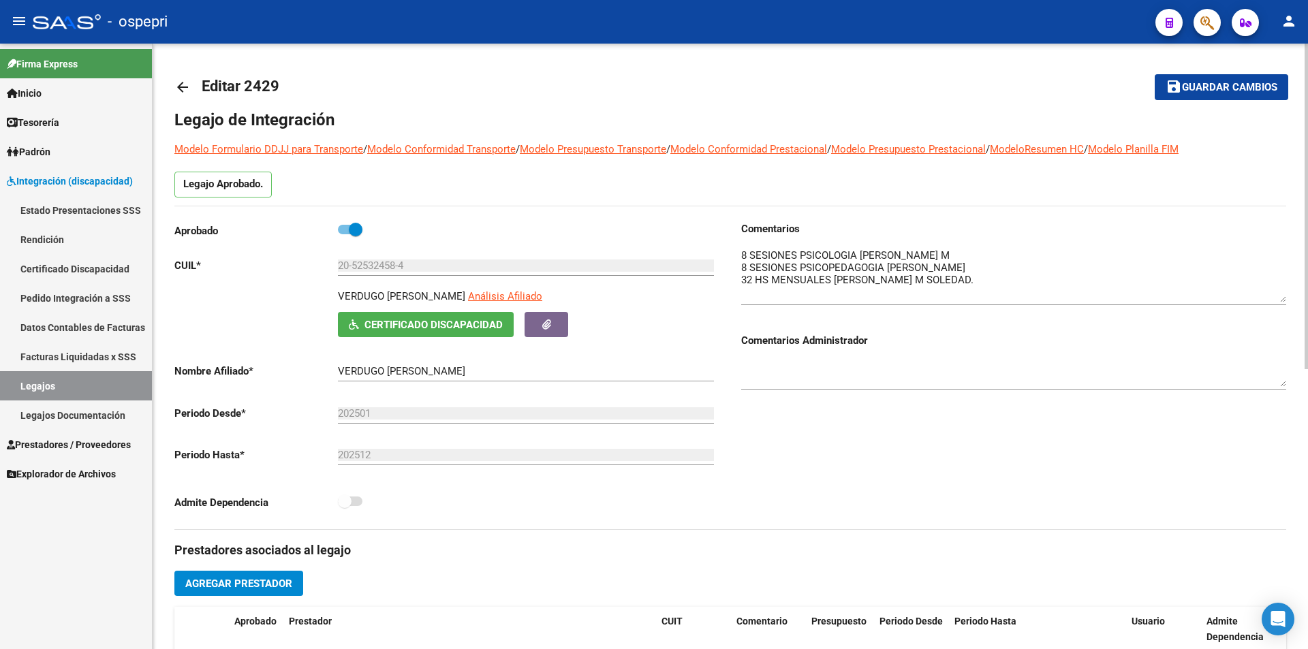
drag, startPoint x: 1276, startPoint y: 275, endPoint x: 1277, endPoint y: 302, distance: 27.3
click at [1277, 302] on textarea at bounding box center [1013, 275] width 545 height 55
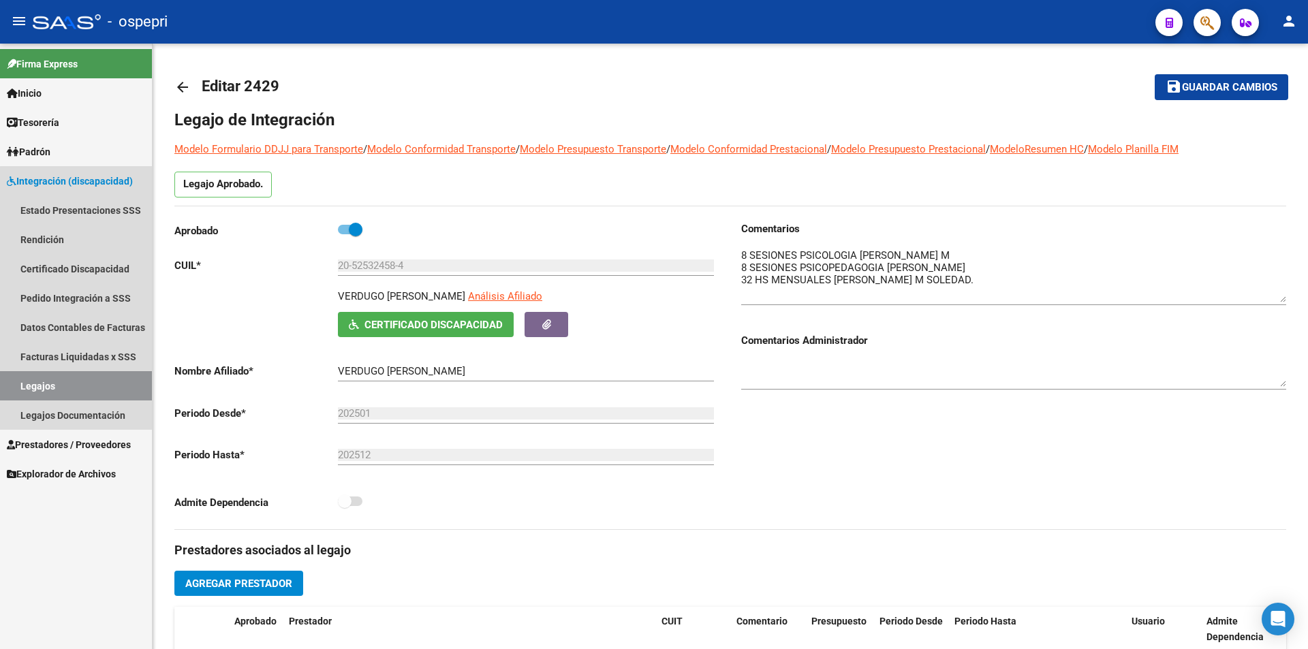
click at [77, 375] on link "Legajos" at bounding box center [76, 385] width 152 height 29
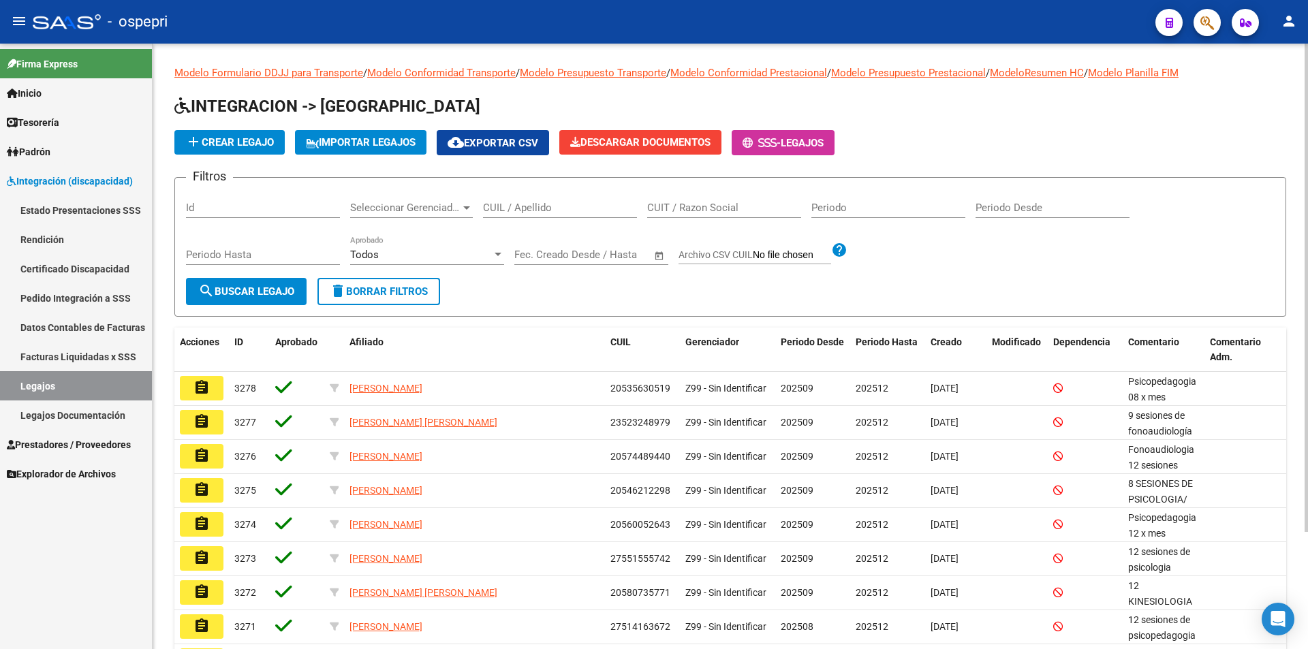
click at [511, 211] on input "CUIL / Apellido" at bounding box center [560, 208] width 154 height 12
type input "[PERSON_NAME]"
click at [262, 286] on span "search Buscar Legajo" at bounding box center [246, 291] width 96 height 12
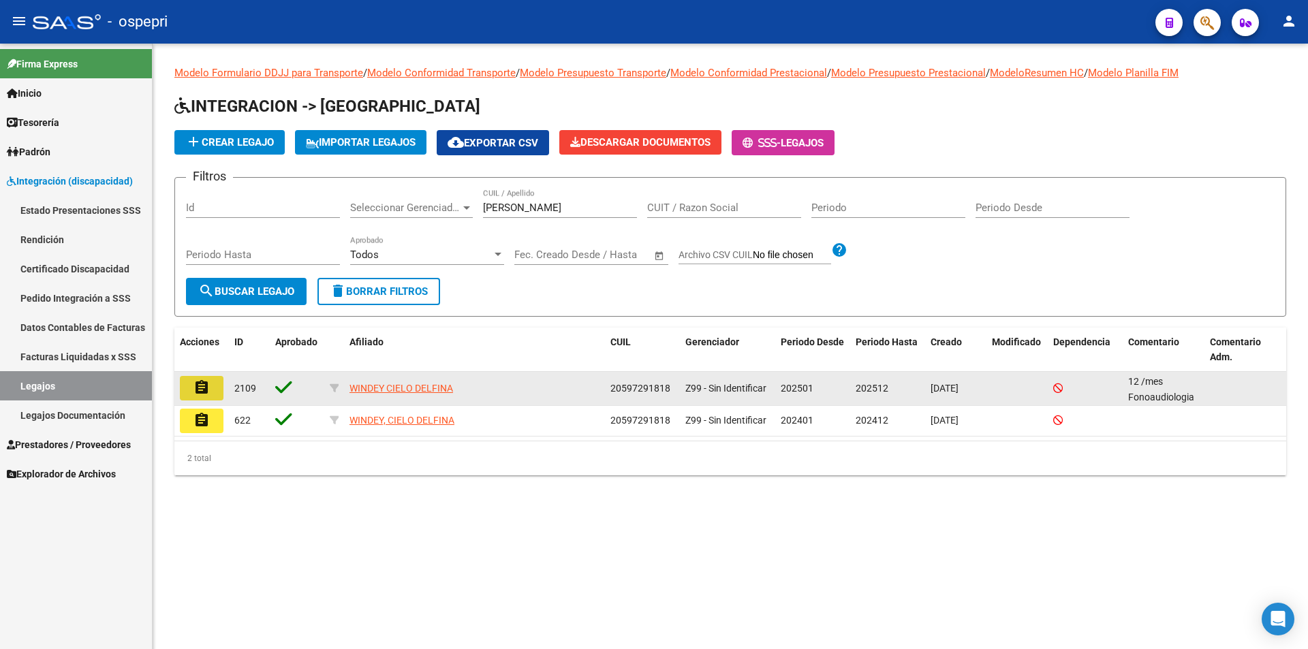
click at [199, 386] on mat-icon "assignment" at bounding box center [201, 388] width 16 height 16
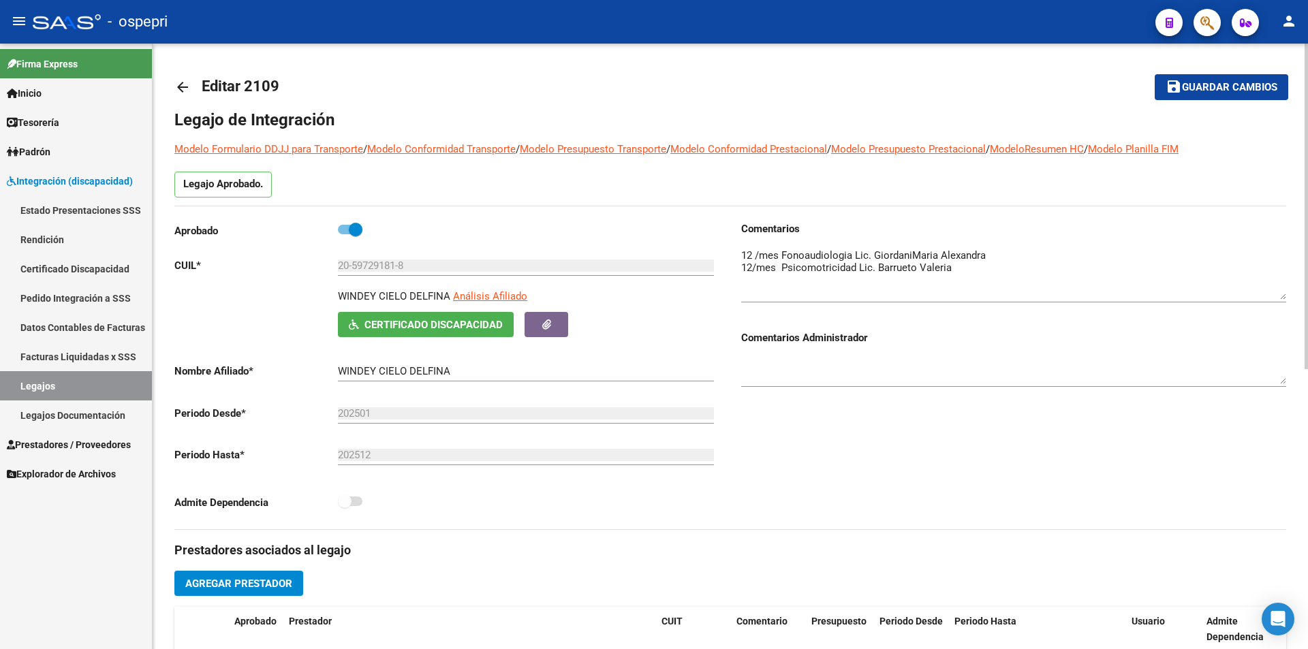
drag, startPoint x: 1280, startPoint y: 271, endPoint x: 1290, endPoint y: 309, distance: 38.8
click at [1290, 309] on div "arrow_back Editar 2109 save Guardar cambios Legajo de Integración Modelo Formul…" at bounding box center [731, 608] width 1156 height 1128
